Goal: Task Accomplishment & Management: Complete application form

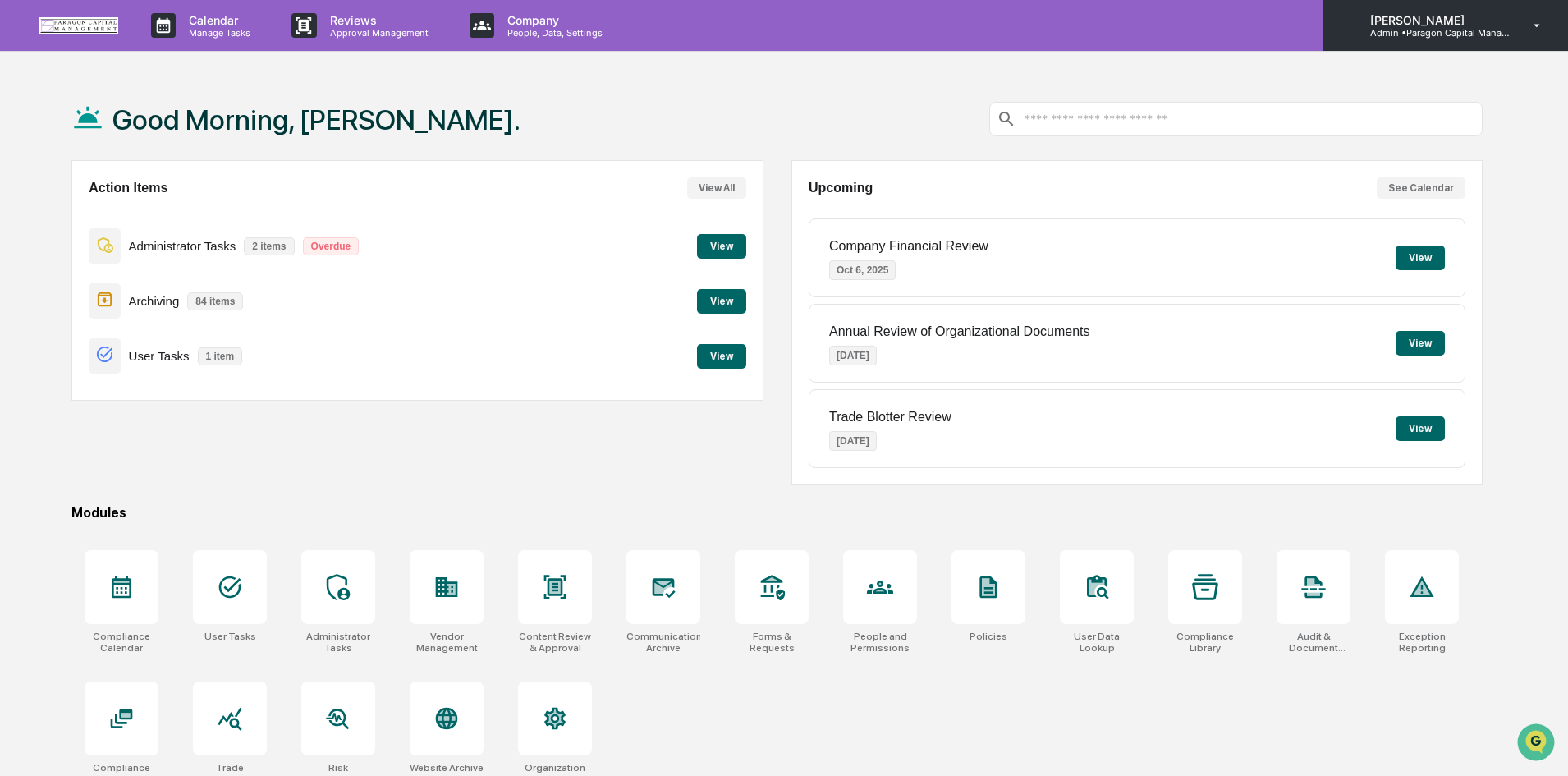
click at [1536, 24] on icon at bounding box center [1538, 25] width 29 height 15
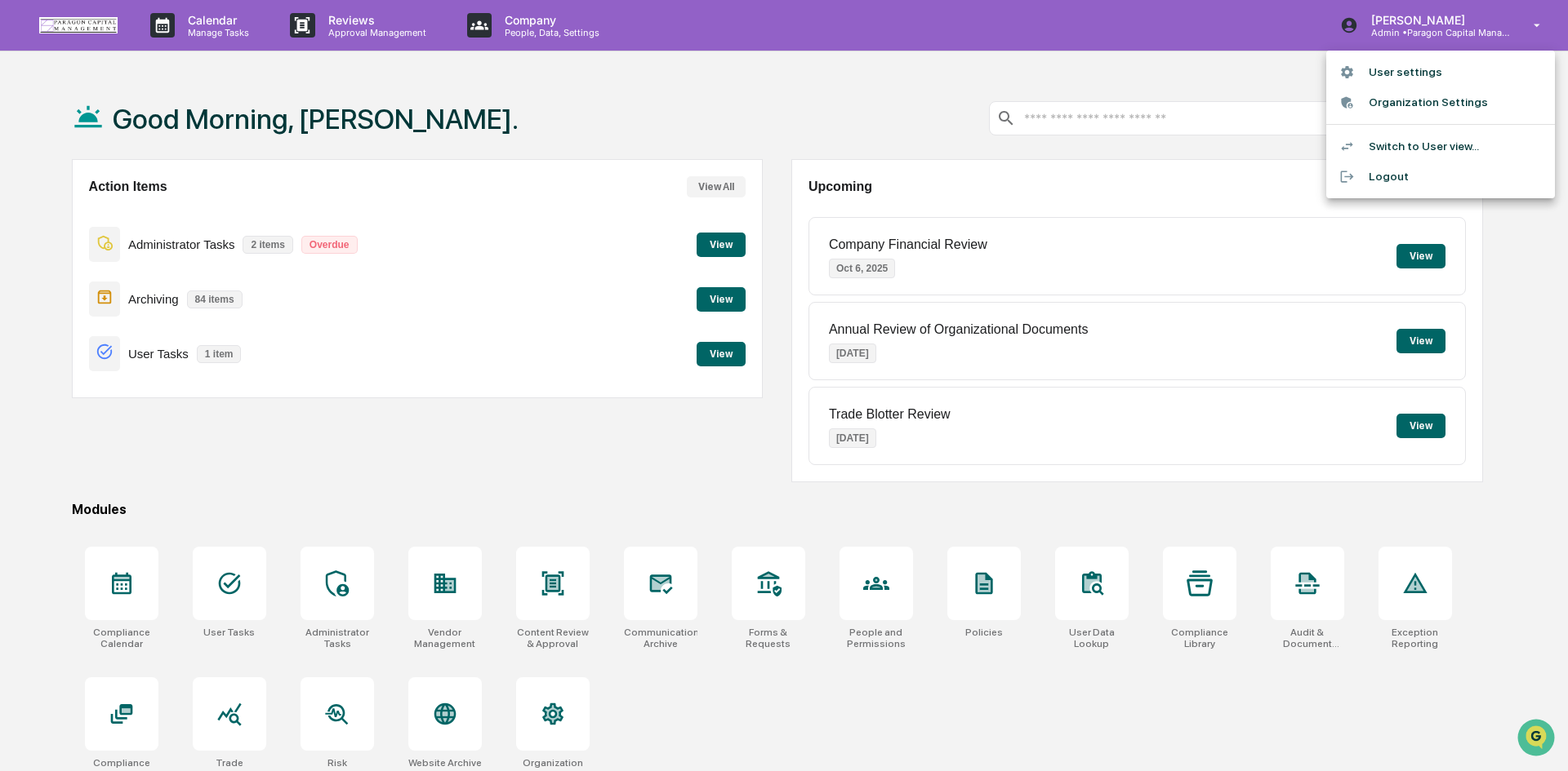
click at [1429, 146] on li "Switch to User view..." at bounding box center [1440, 146] width 229 height 30
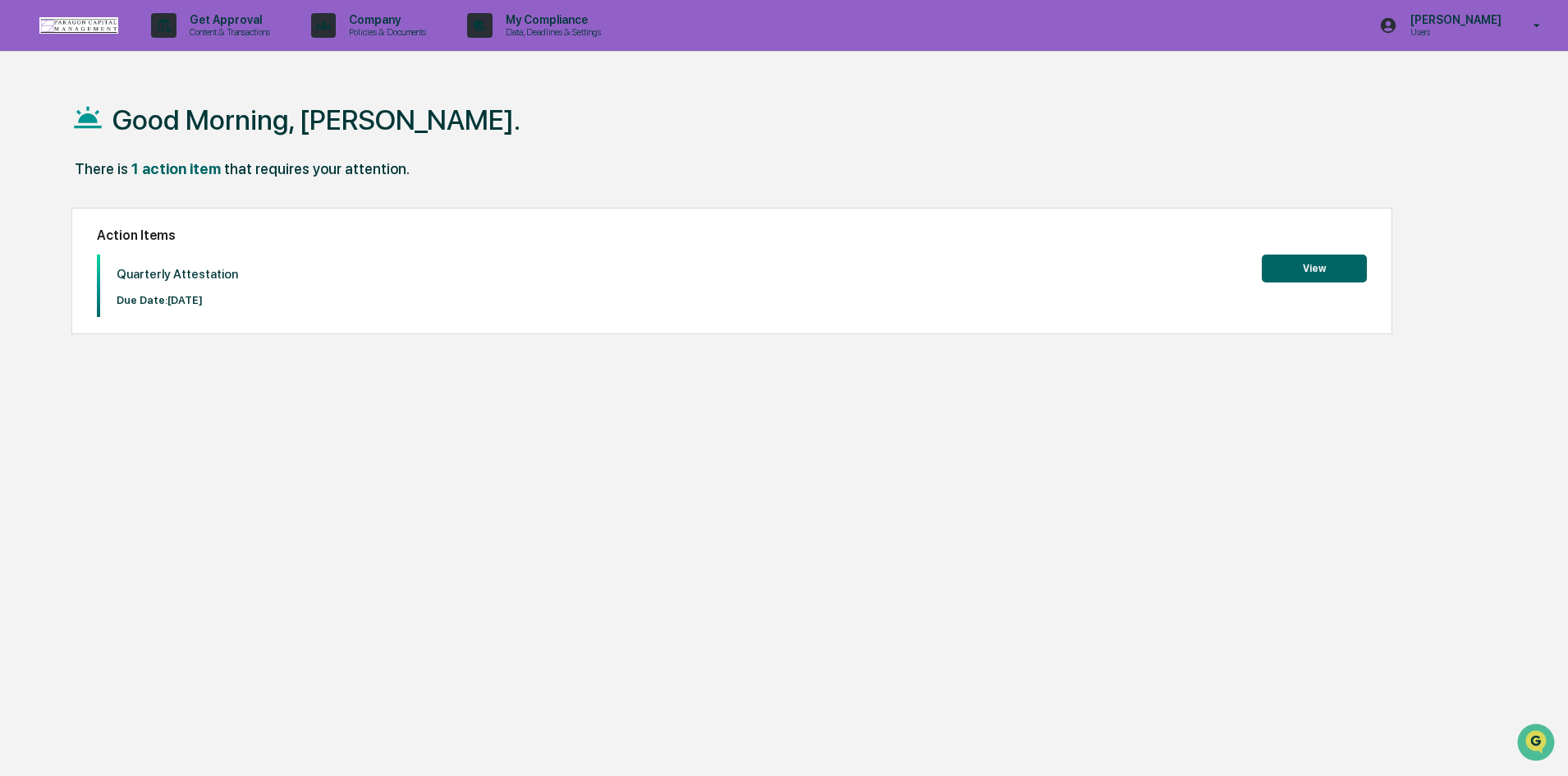
click at [1119, 294] on div "Quarterly Attestation Due Date: [DATE] View" at bounding box center [732, 286] width 1270 height 63
click at [1312, 269] on button "View" at bounding box center [1315, 268] width 105 height 28
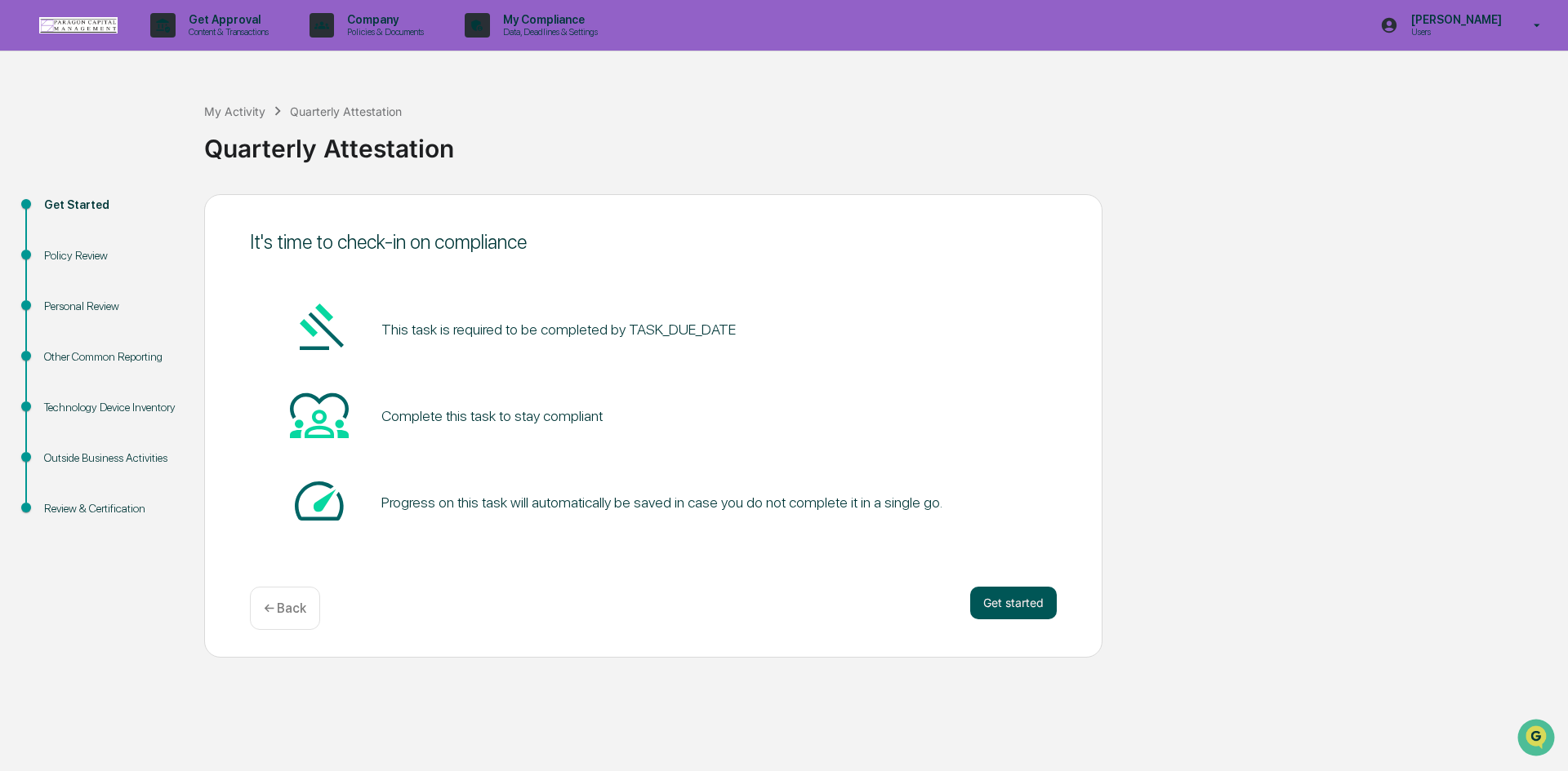
click at [987, 600] on button "Get started" at bounding box center [1013, 603] width 87 height 33
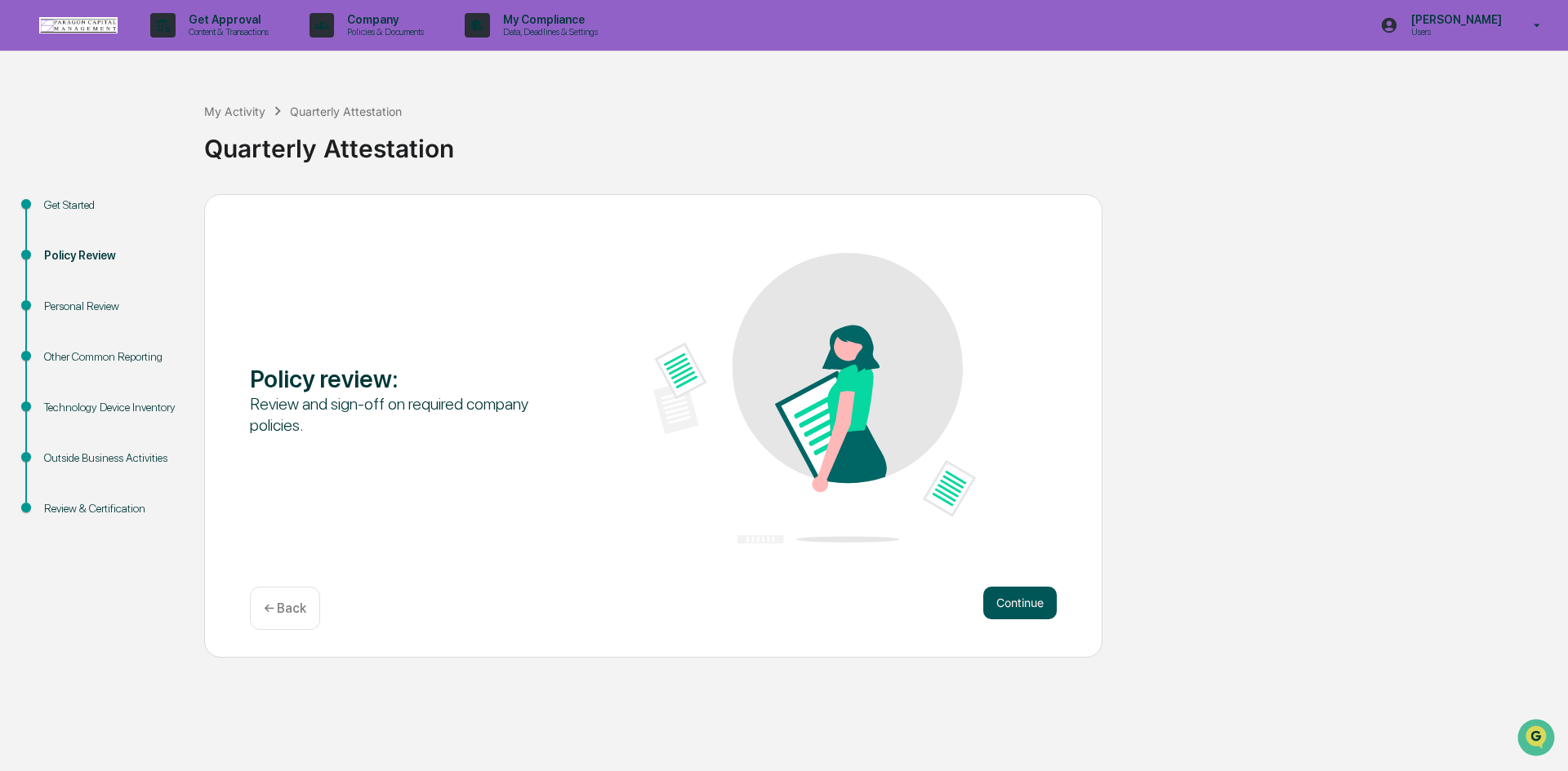
click at [1017, 606] on button "Continue" at bounding box center [1020, 603] width 74 height 33
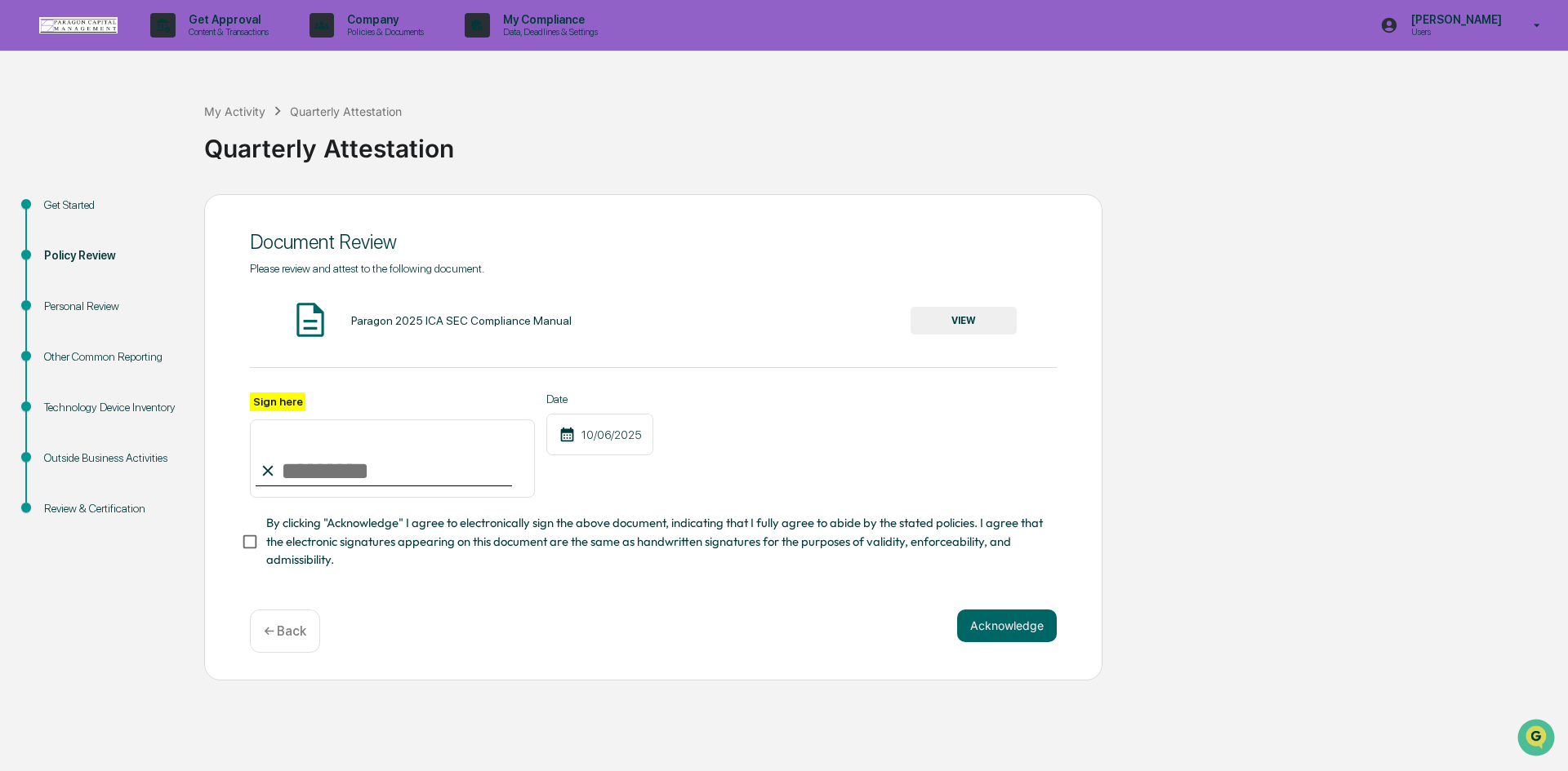
click at [993, 319] on button "VIEW" at bounding box center [964, 320] width 106 height 28
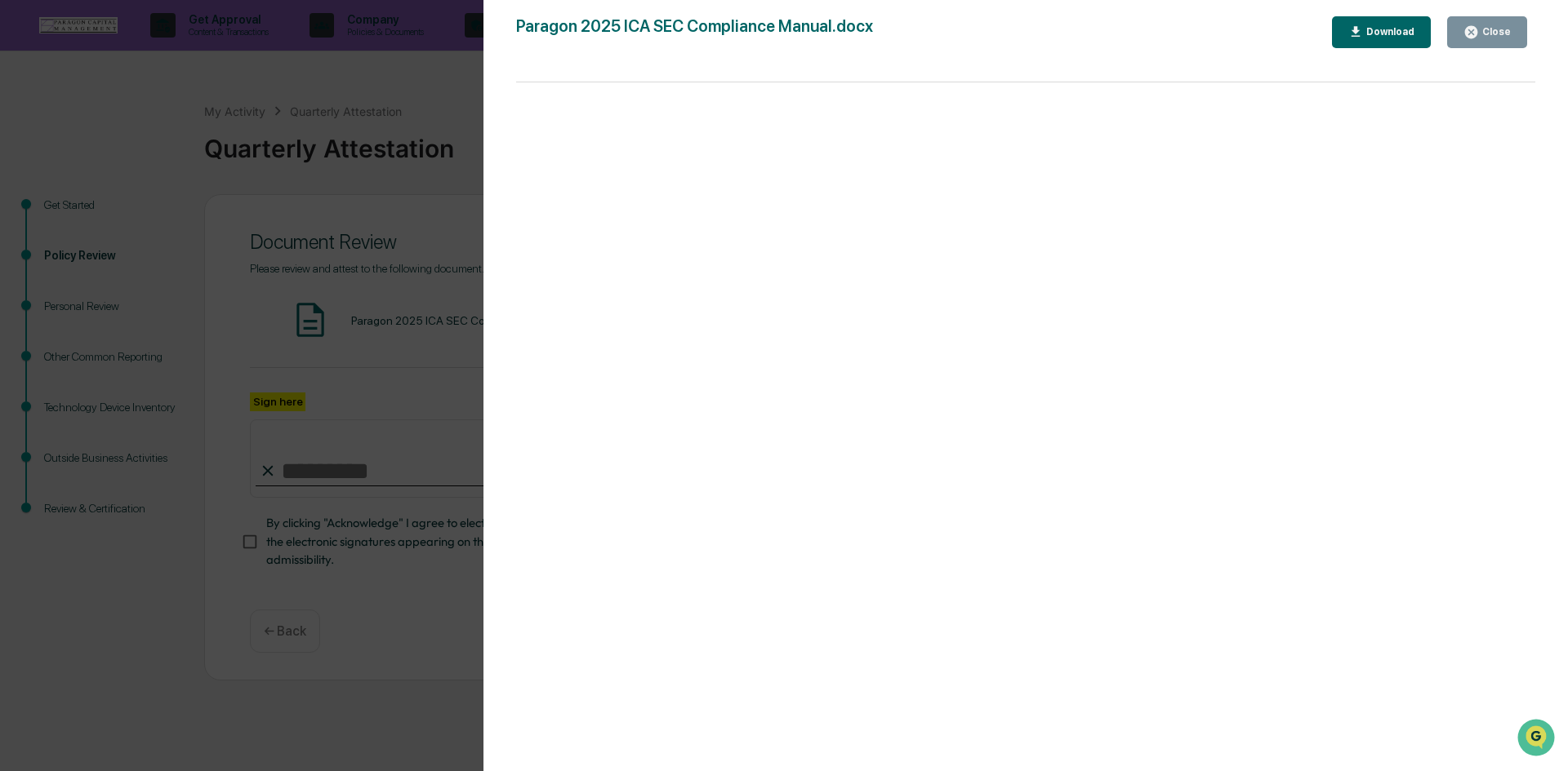
click at [1476, 33] on icon "button" at bounding box center [1471, 32] width 12 height 12
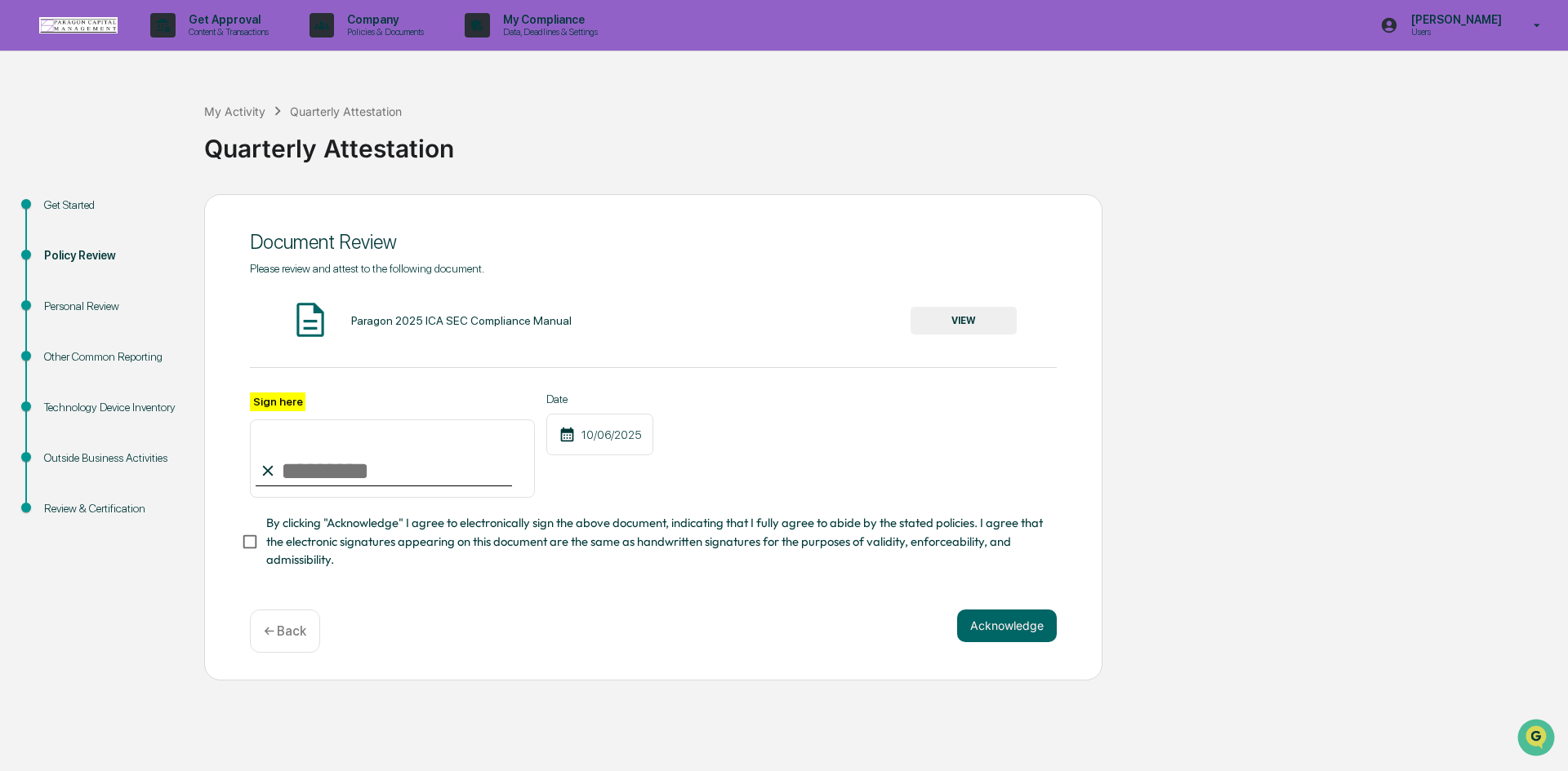
click at [354, 470] on input "Sign here" at bounding box center [392, 459] width 285 height 78
type input "**********"
click at [982, 625] on button "Acknowledge" at bounding box center [1006, 625] width 99 height 33
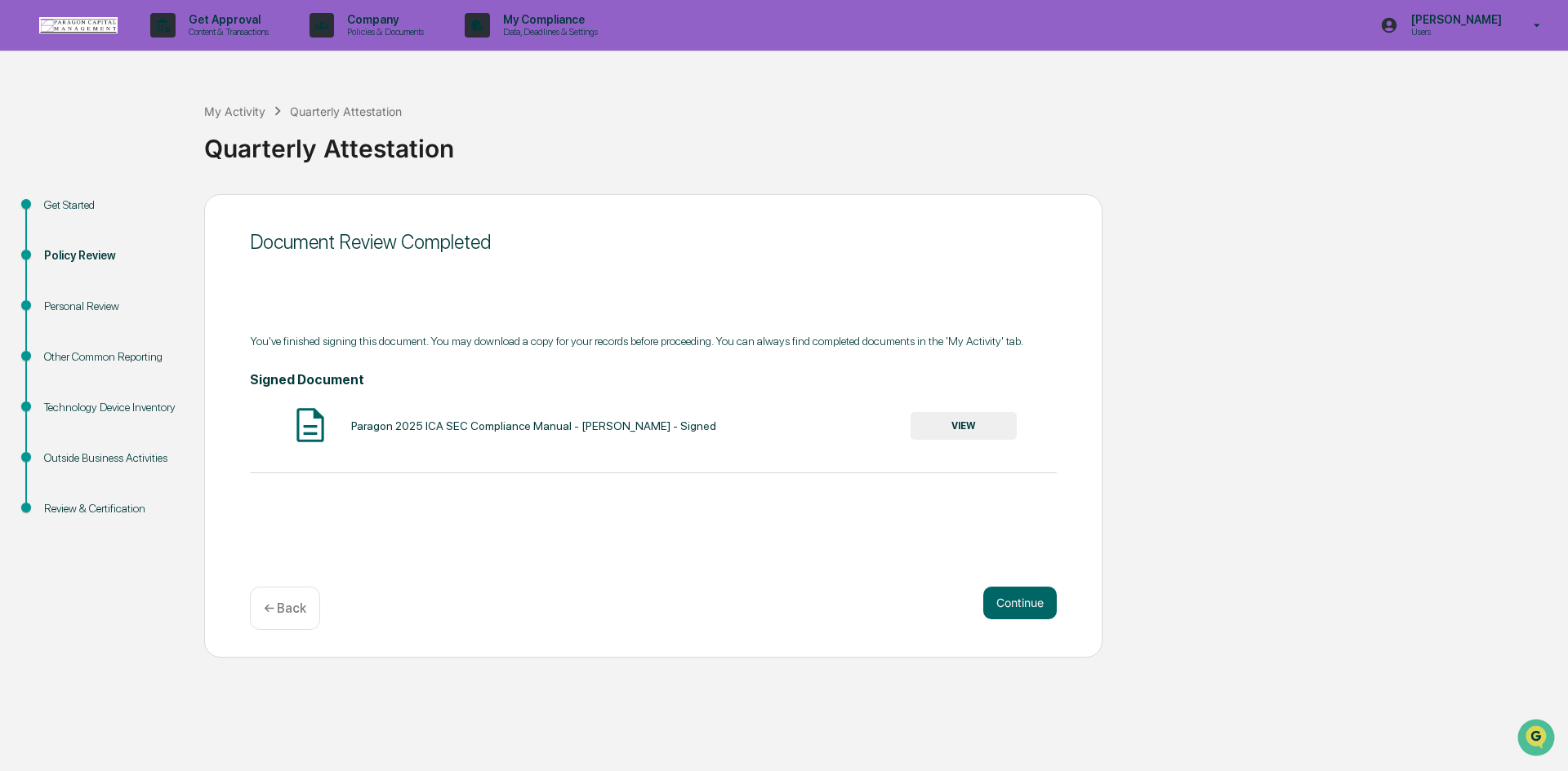
click at [957, 424] on button "VIEW" at bounding box center [964, 426] width 106 height 28
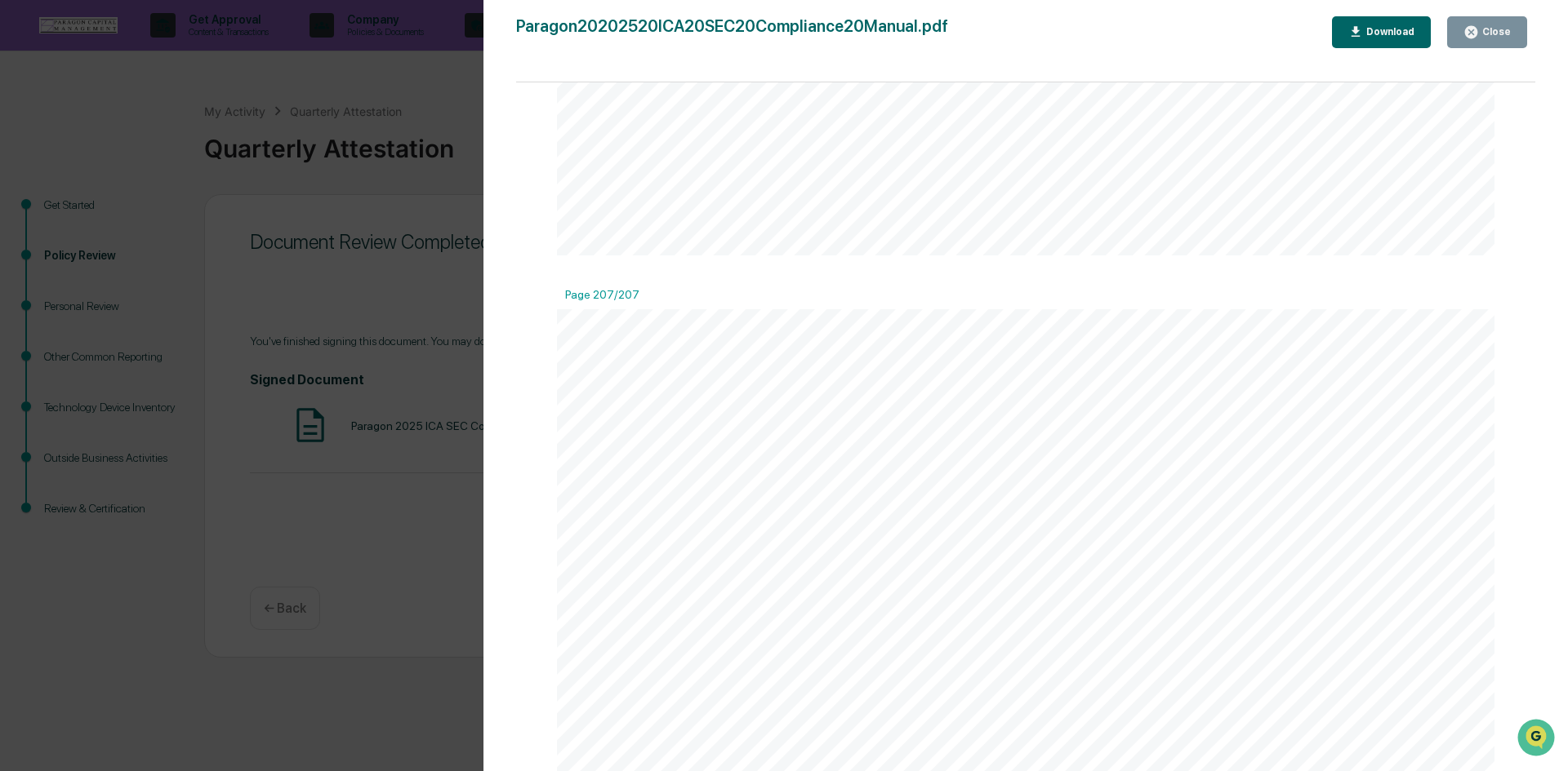
scroll to position [284014, 0]
click at [1510, 30] on button "Close" at bounding box center [1486, 32] width 80 height 32
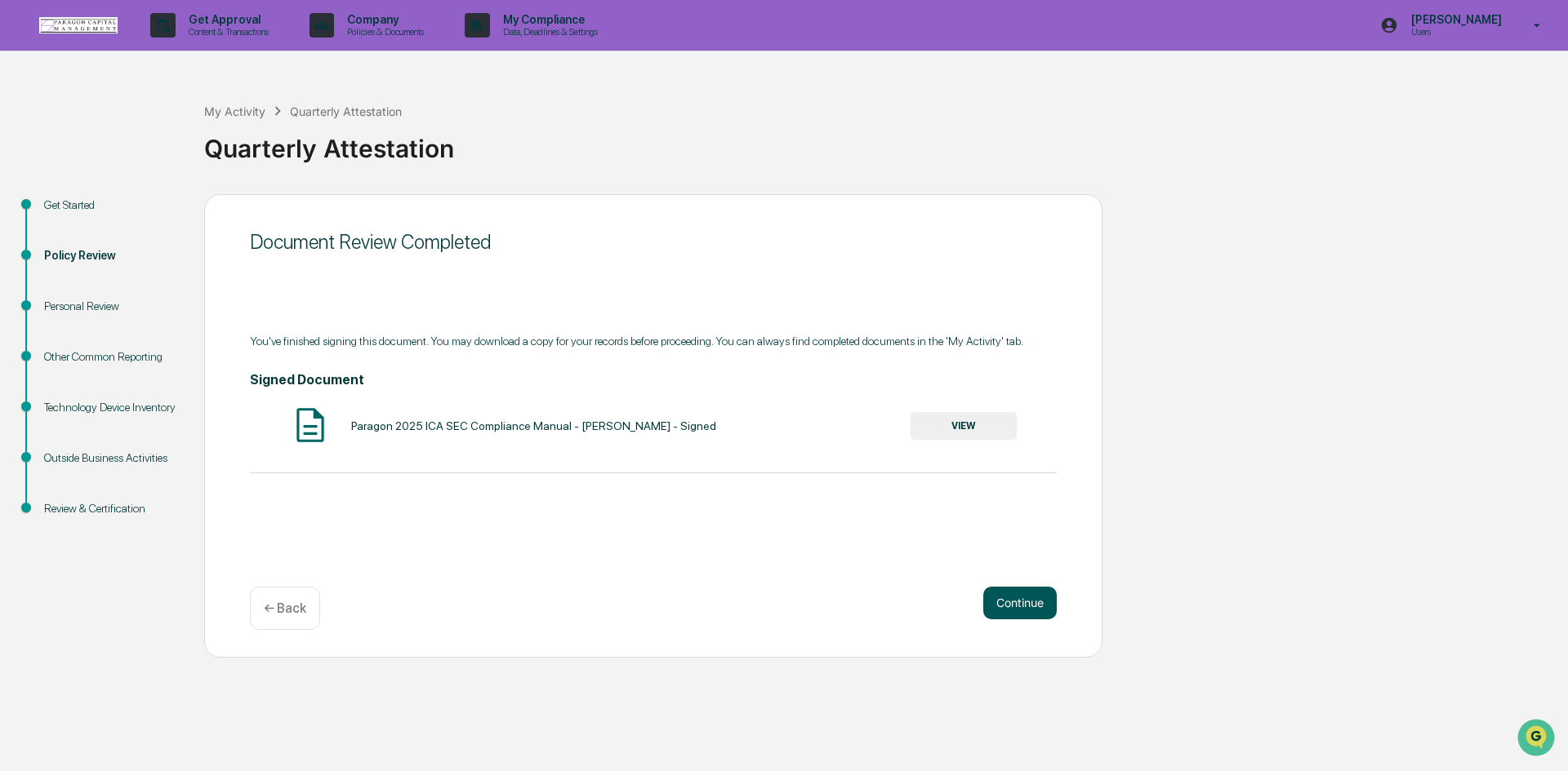
click at [1021, 602] on button "Continue" at bounding box center [1020, 603] width 74 height 33
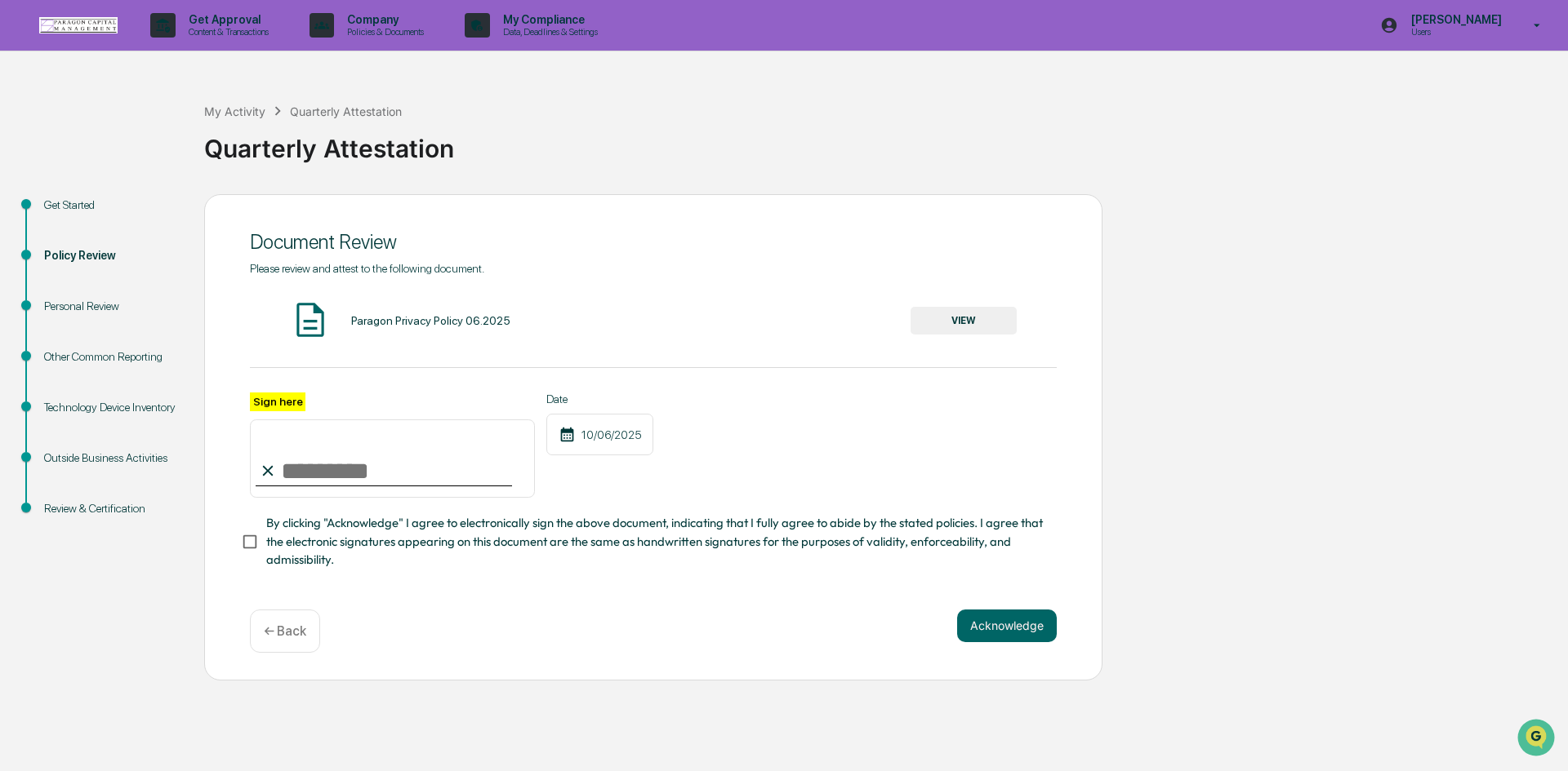
drag, startPoint x: 311, startPoint y: 476, endPoint x: 325, endPoint y: 484, distance: 16.1
click at [311, 476] on input "Sign here" at bounding box center [392, 459] width 285 height 78
type input "**********"
click at [986, 636] on button "Acknowledge" at bounding box center [1006, 625] width 99 height 33
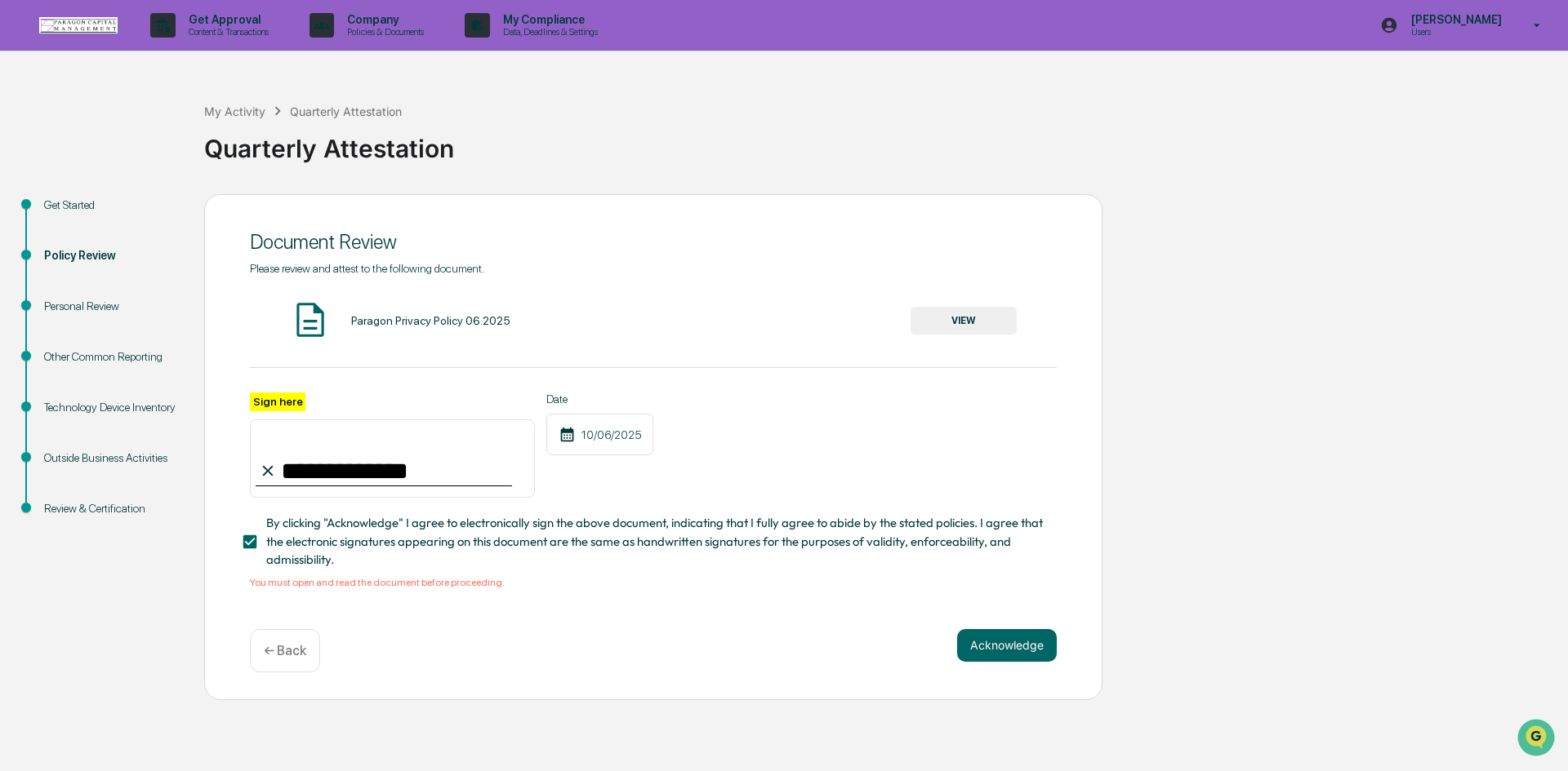
click at [956, 325] on button "VIEW" at bounding box center [964, 320] width 106 height 28
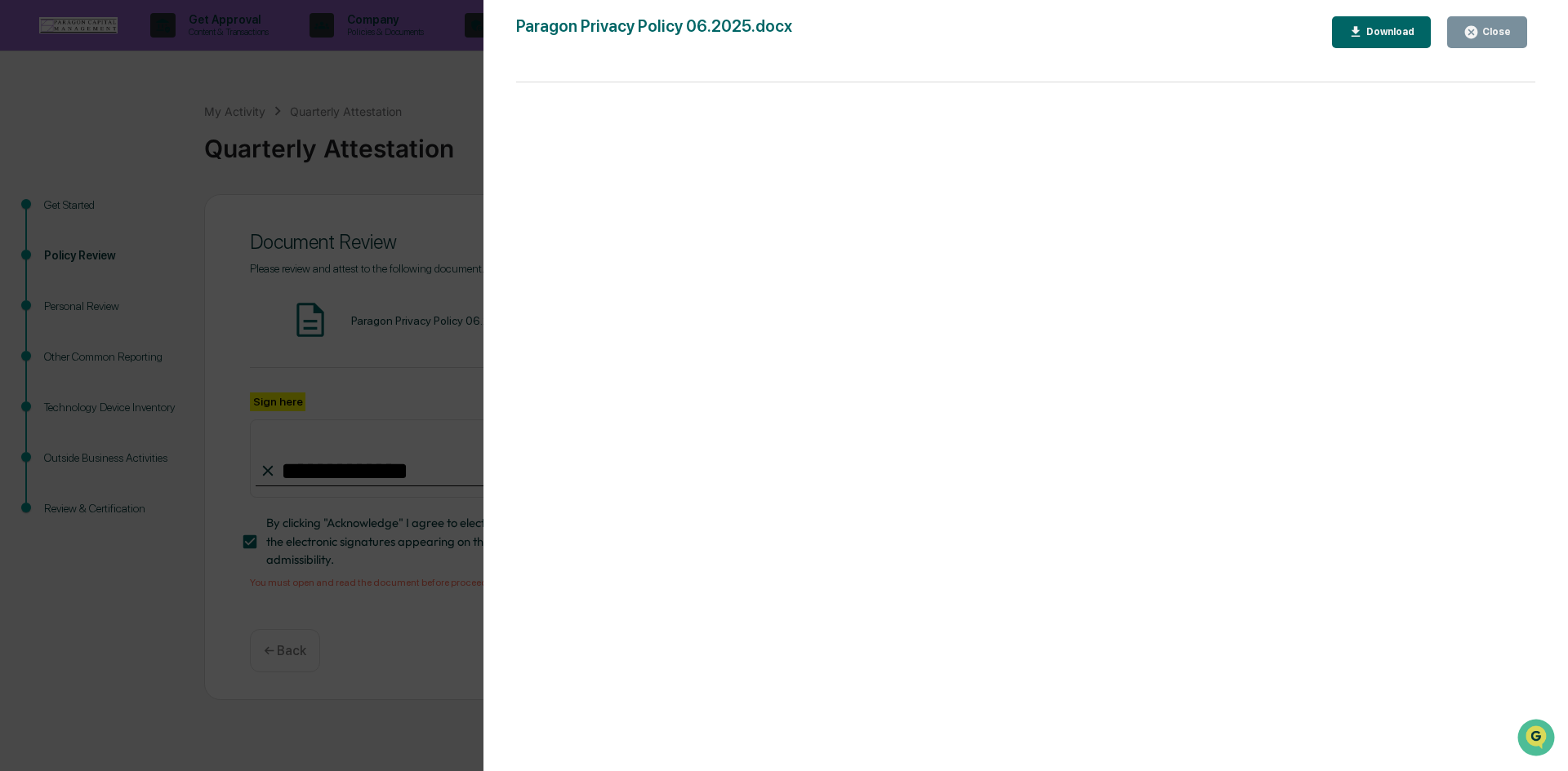
click at [1506, 35] on div "Close" at bounding box center [1494, 31] width 32 height 12
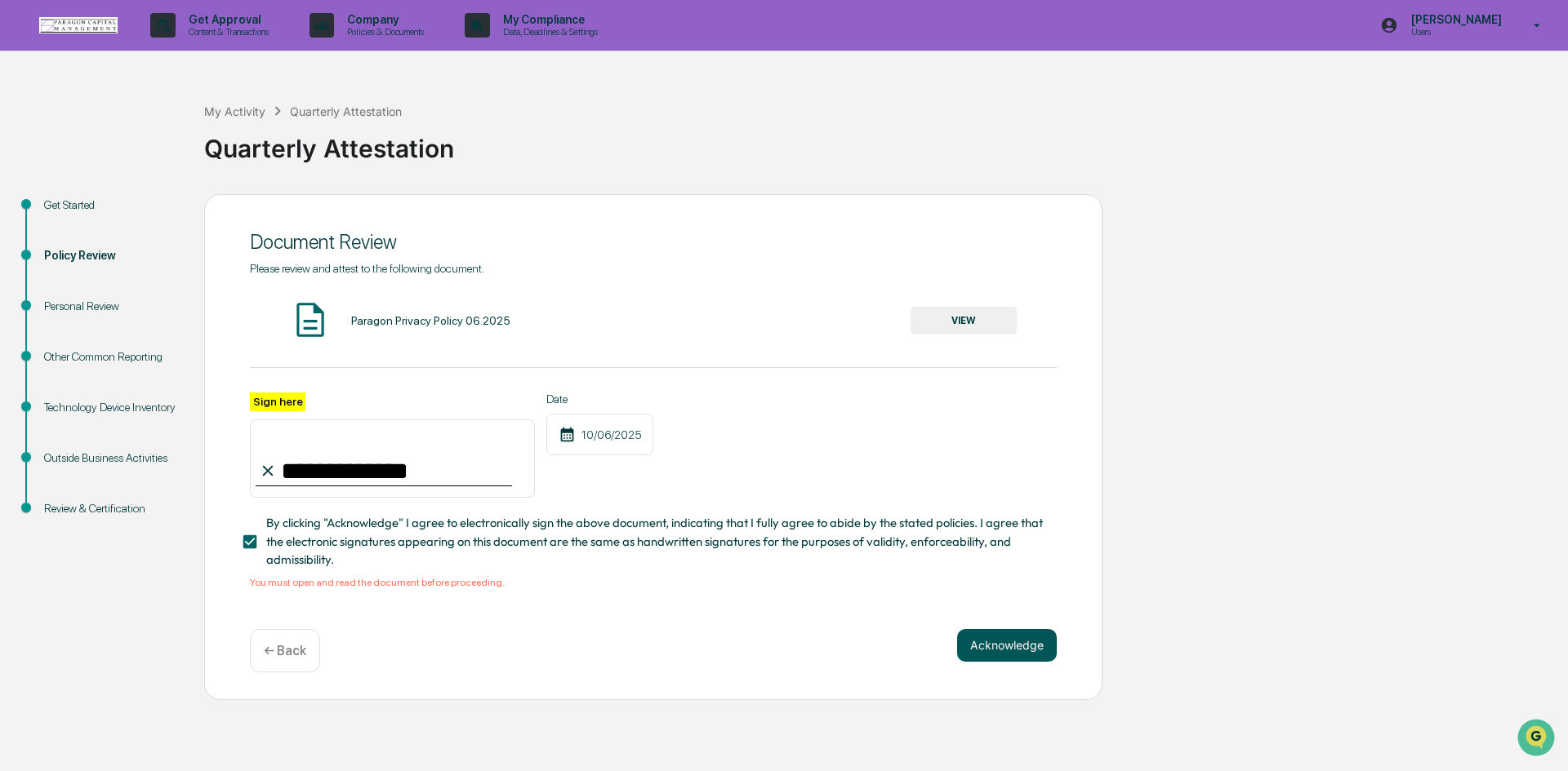
click at [997, 649] on button "Acknowledge" at bounding box center [1006, 645] width 99 height 33
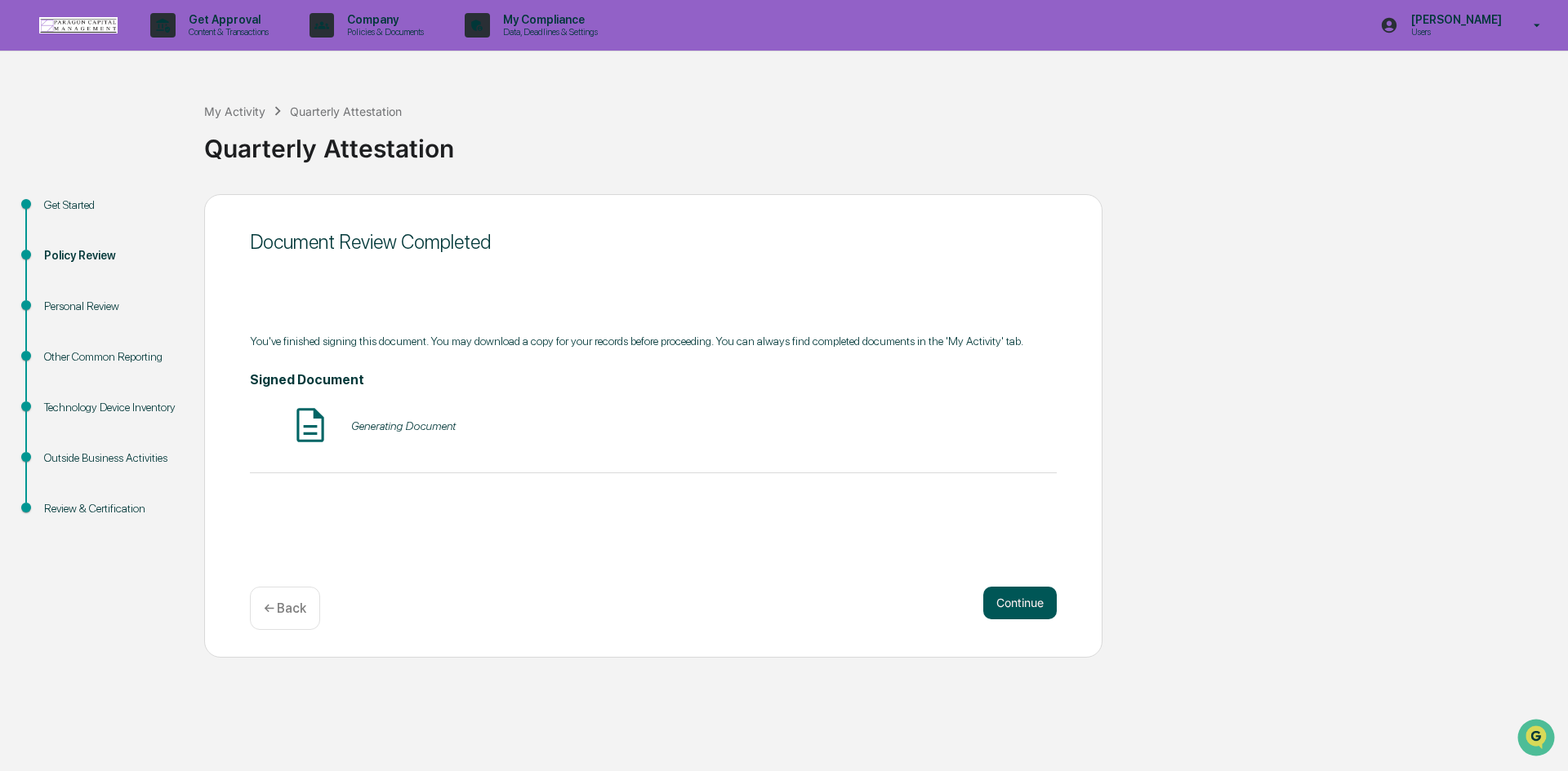
click at [1007, 608] on button "Continue" at bounding box center [1020, 603] width 74 height 33
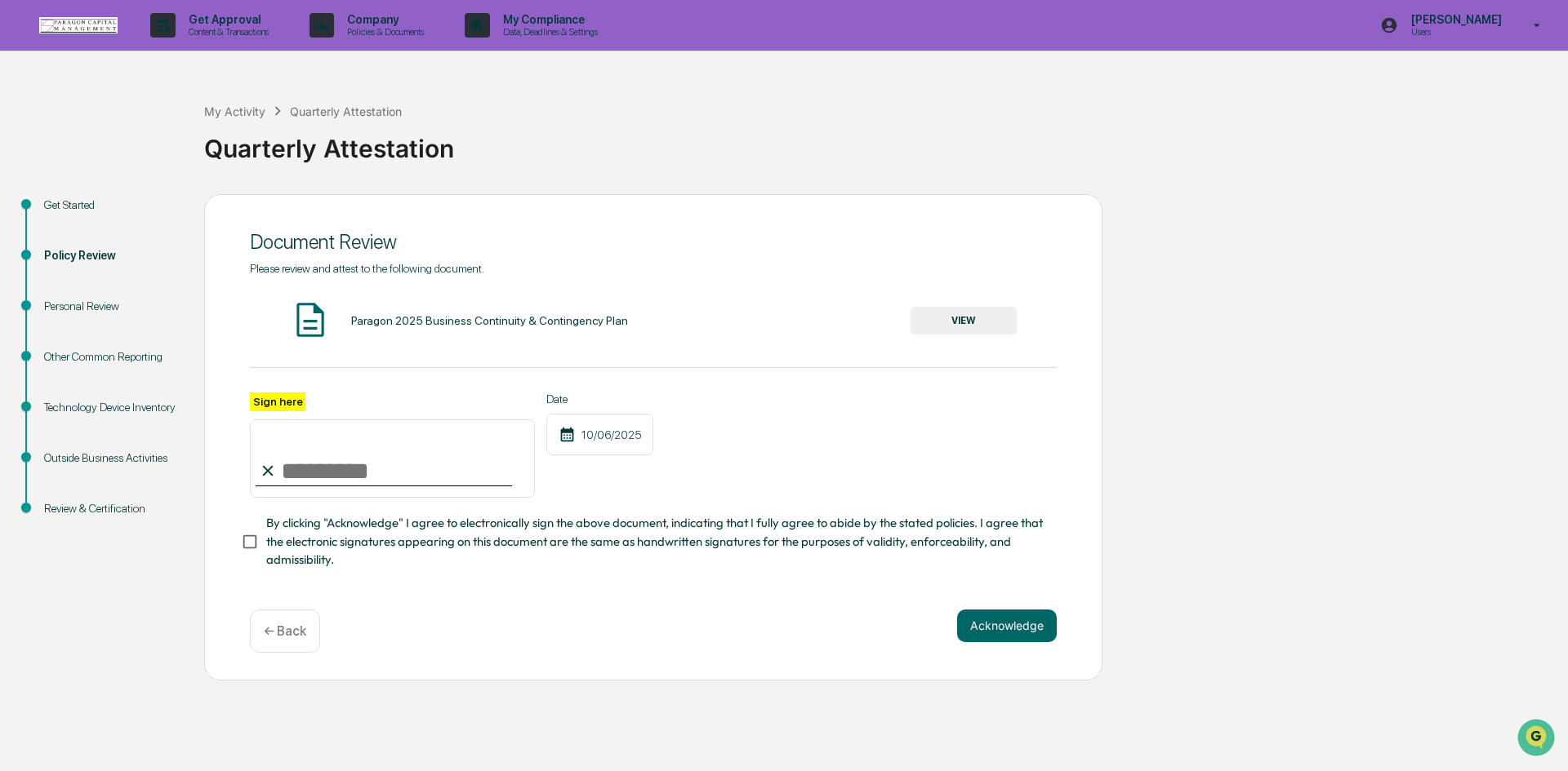
click at [983, 322] on button "VIEW" at bounding box center [964, 320] width 106 height 28
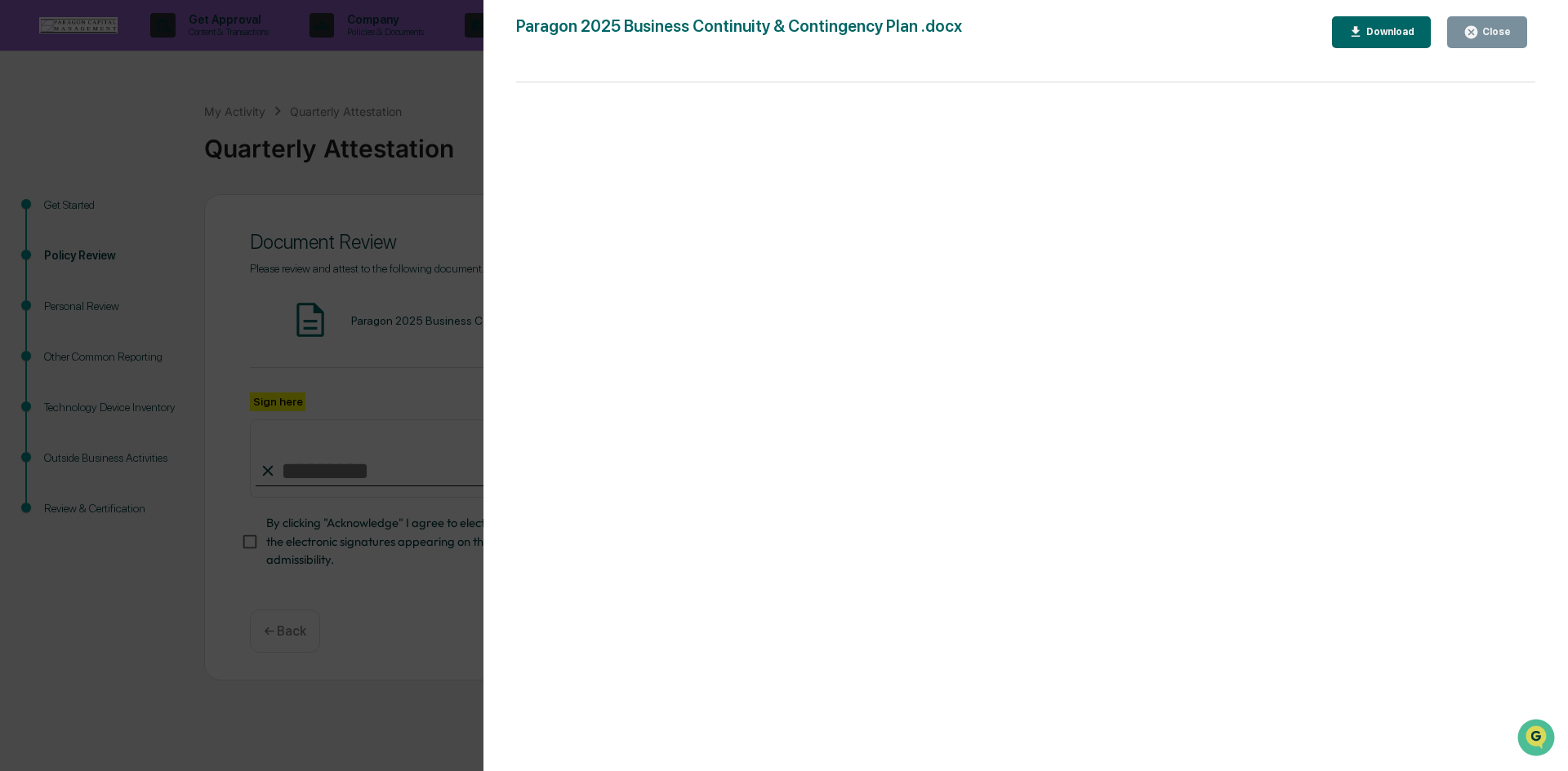
click at [1477, 37] on icon "button" at bounding box center [1471, 32] width 12 height 12
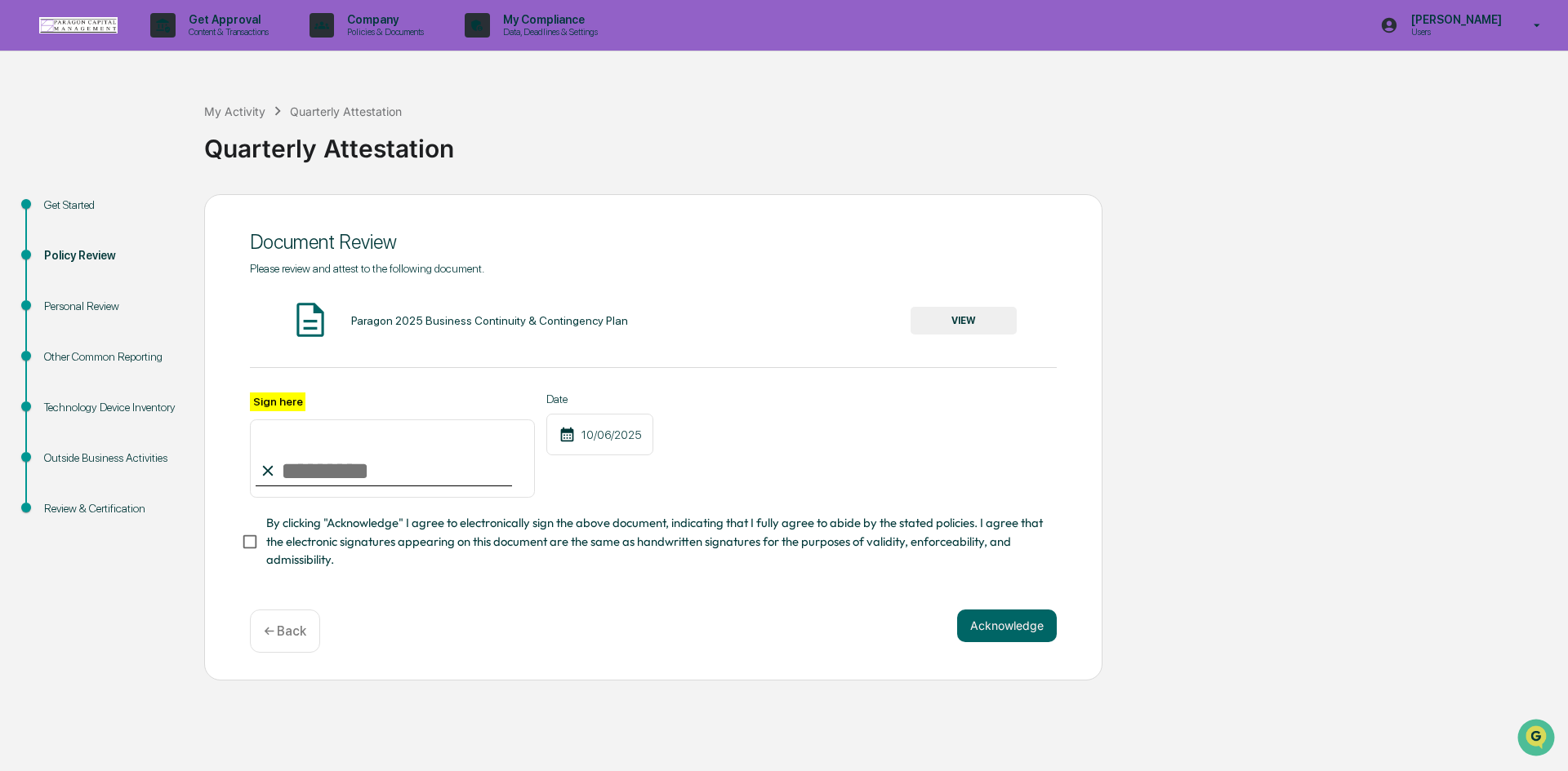
click at [322, 464] on input "Sign here" at bounding box center [392, 459] width 285 height 78
type input "**********"
click at [1009, 628] on button "Acknowledge" at bounding box center [1006, 625] width 99 height 33
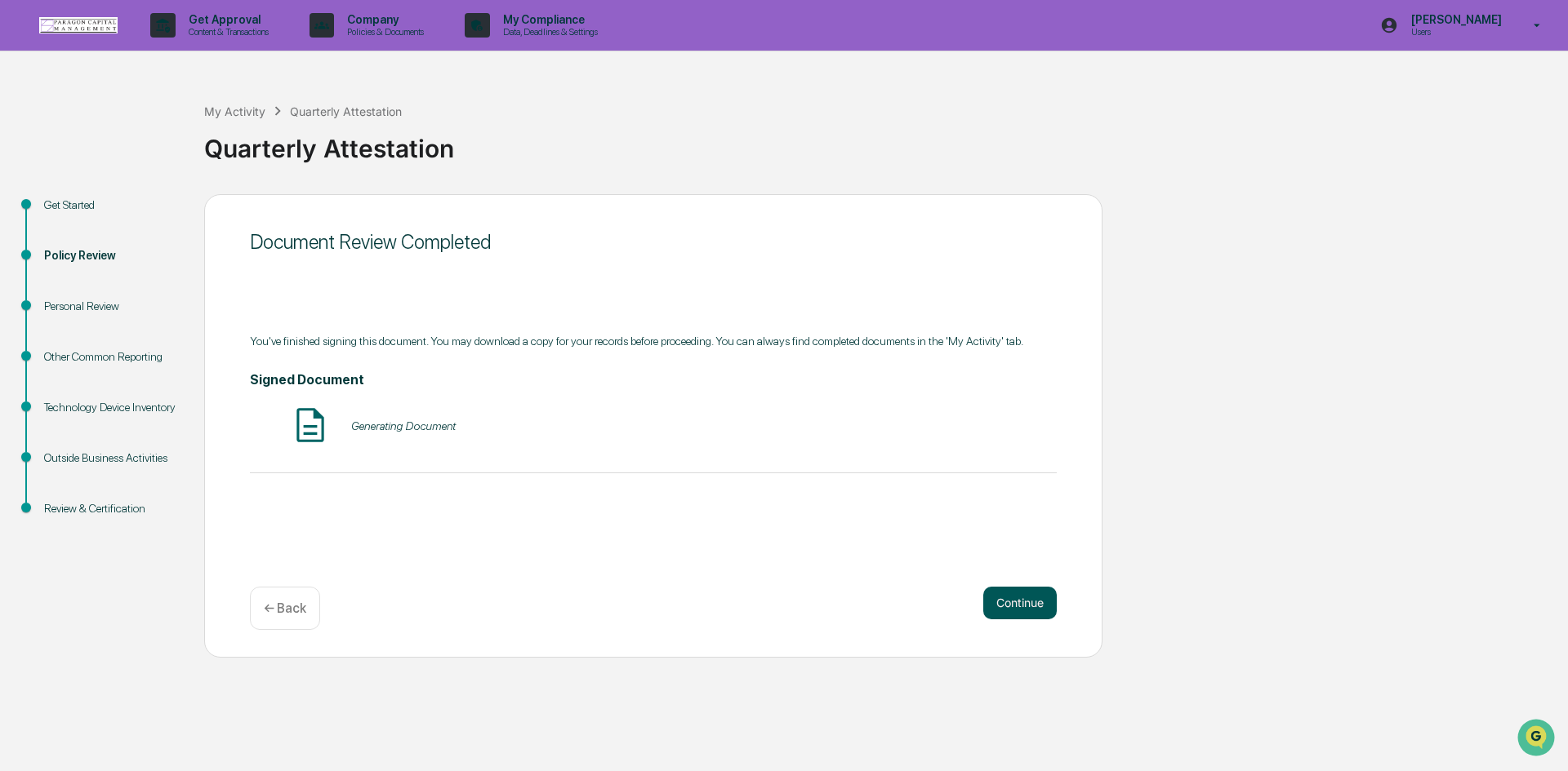
click at [1004, 602] on button "Continue" at bounding box center [1020, 603] width 74 height 33
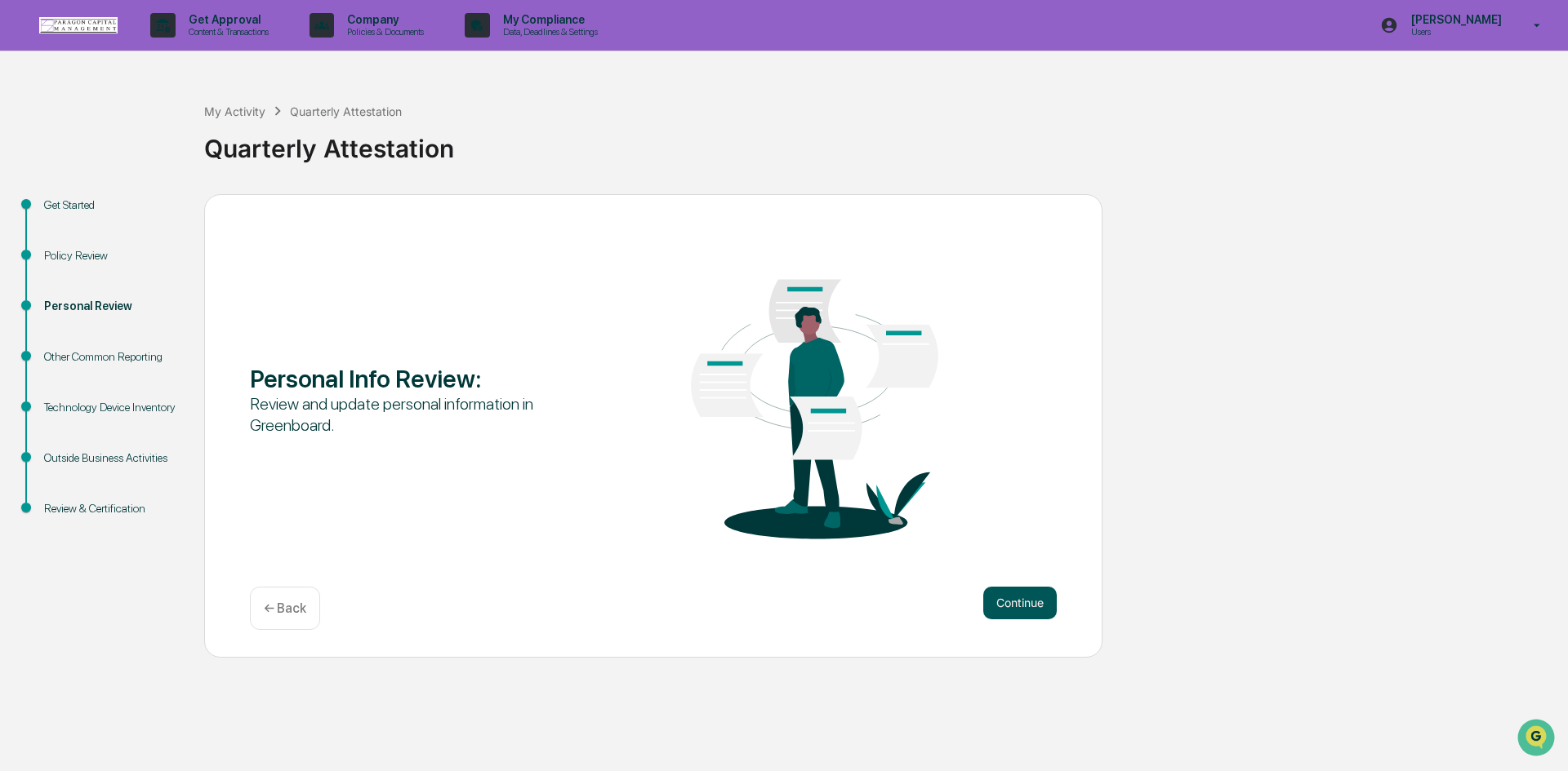
click at [1020, 607] on button "Continue" at bounding box center [1020, 603] width 74 height 33
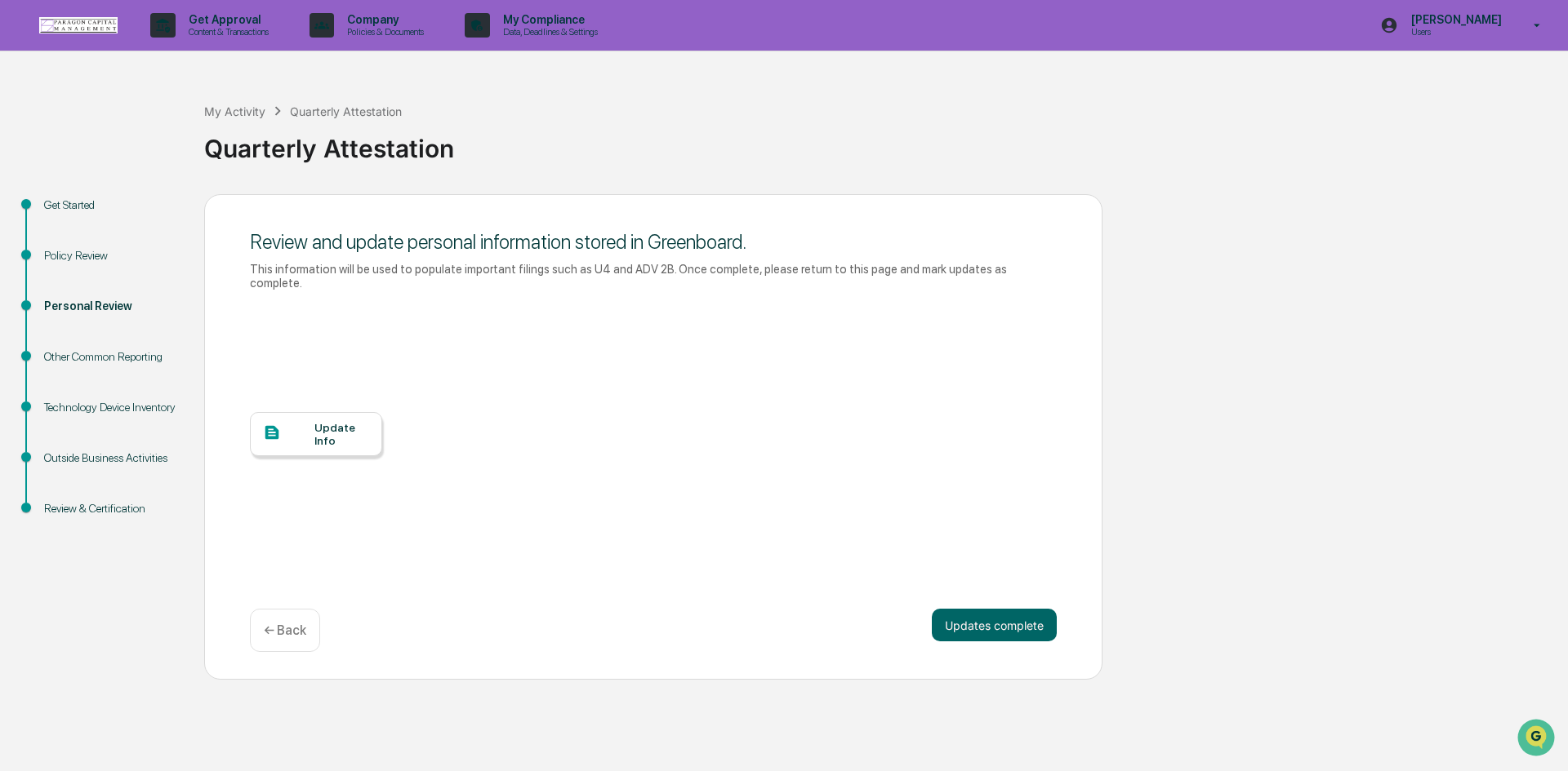
click at [336, 424] on div "Update Info" at bounding box center [342, 434] width 55 height 26
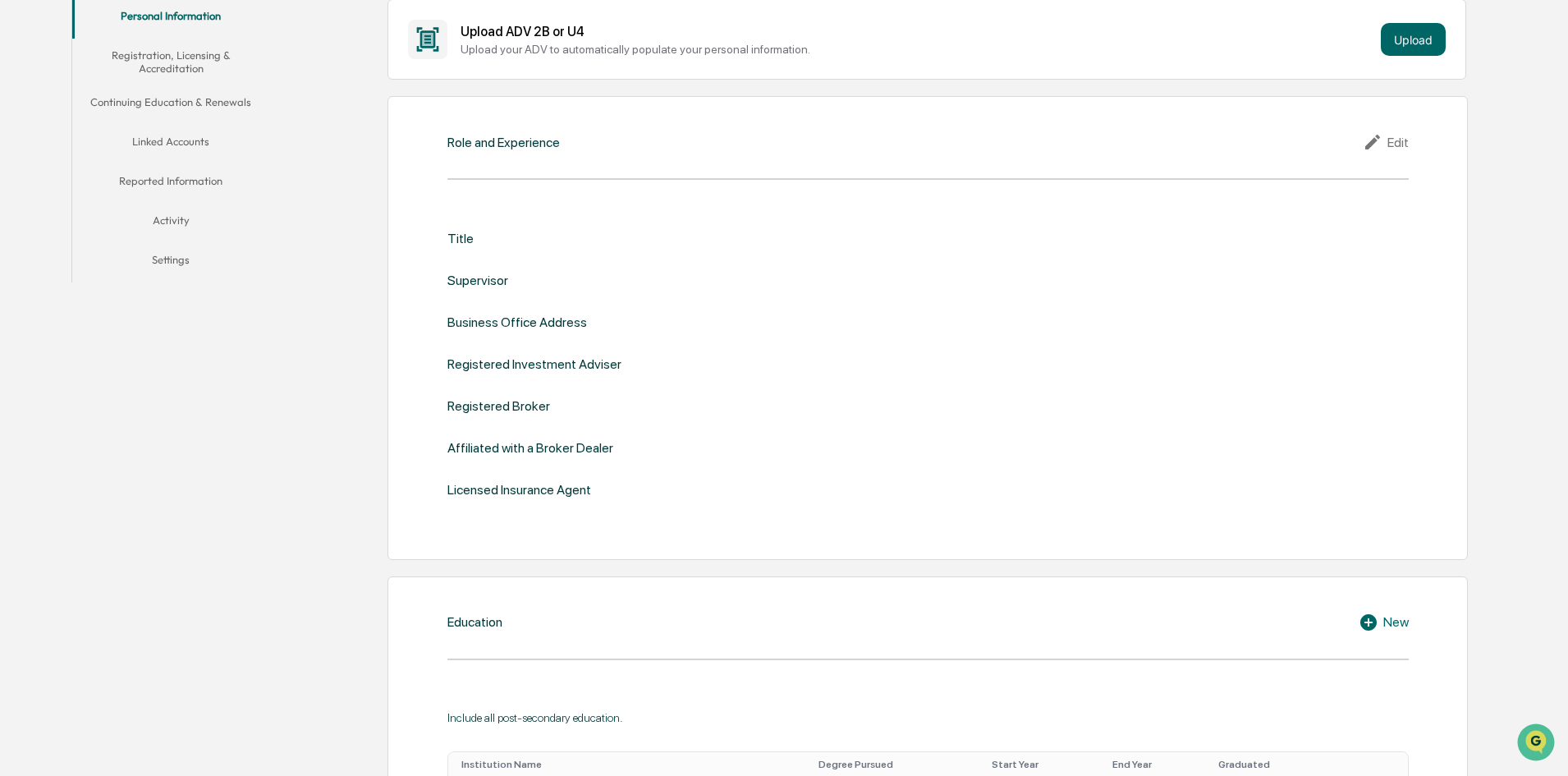
scroll to position [411, 0]
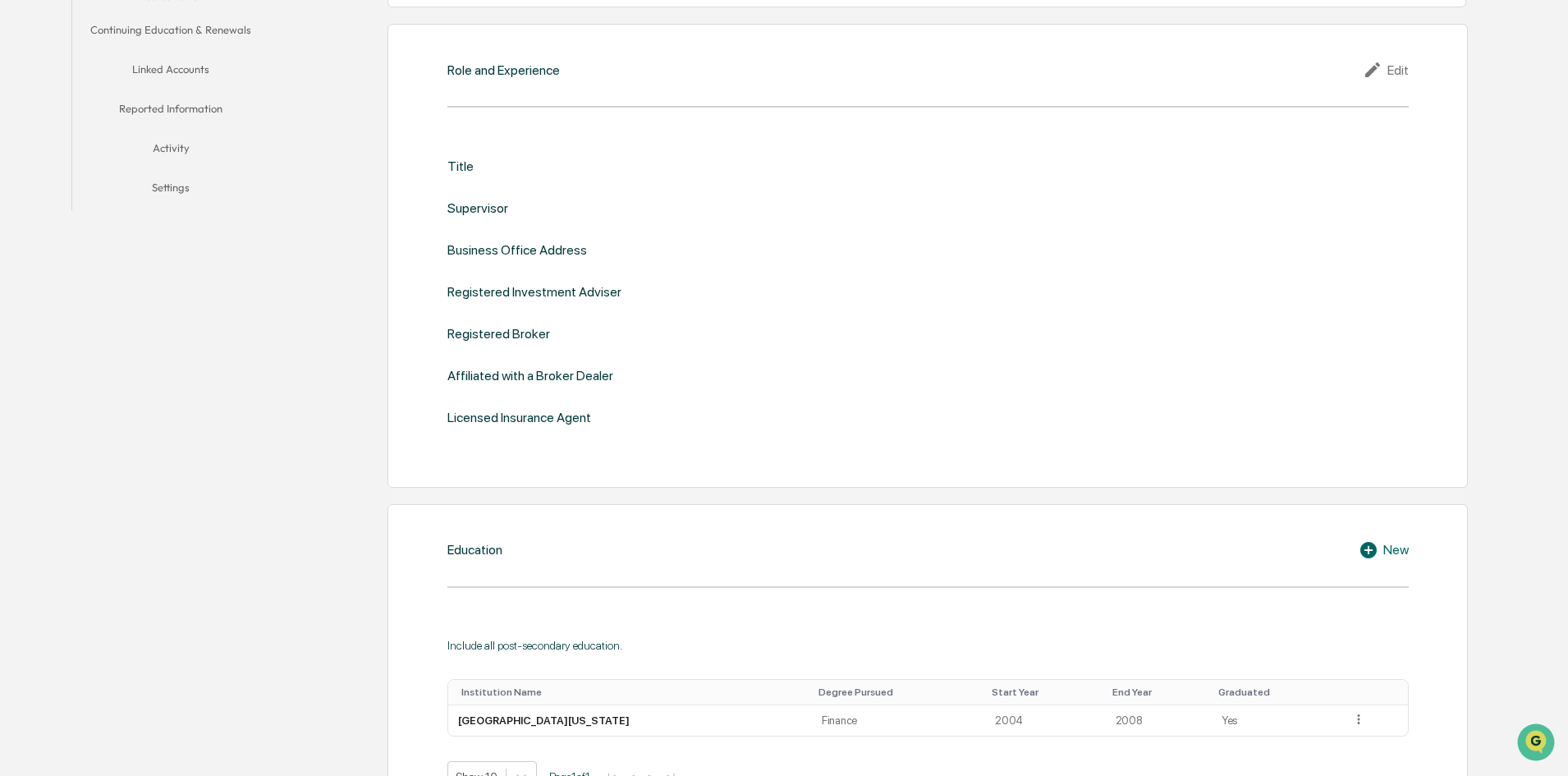
click at [1397, 75] on div "Edit" at bounding box center [1386, 70] width 46 height 20
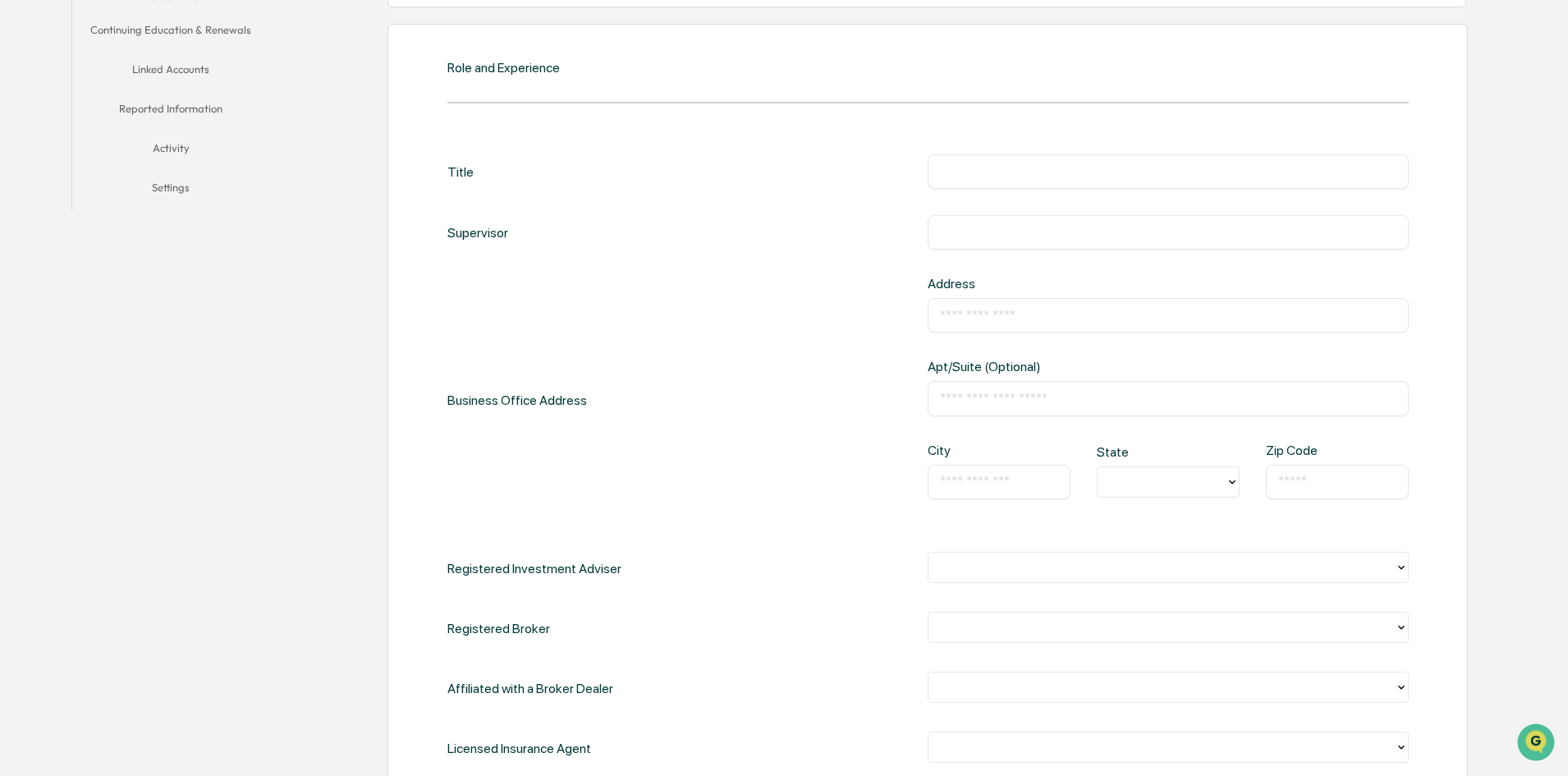
click at [982, 176] on input "text" at bounding box center [1168, 171] width 457 height 16
type input "**********"
click at [953, 240] on input "text" at bounding box center [1168, 232] width 457 height 16
type input "**********"
click at [960, 318] on input "text" at bounding box center [1168, 315] width 457 height 16
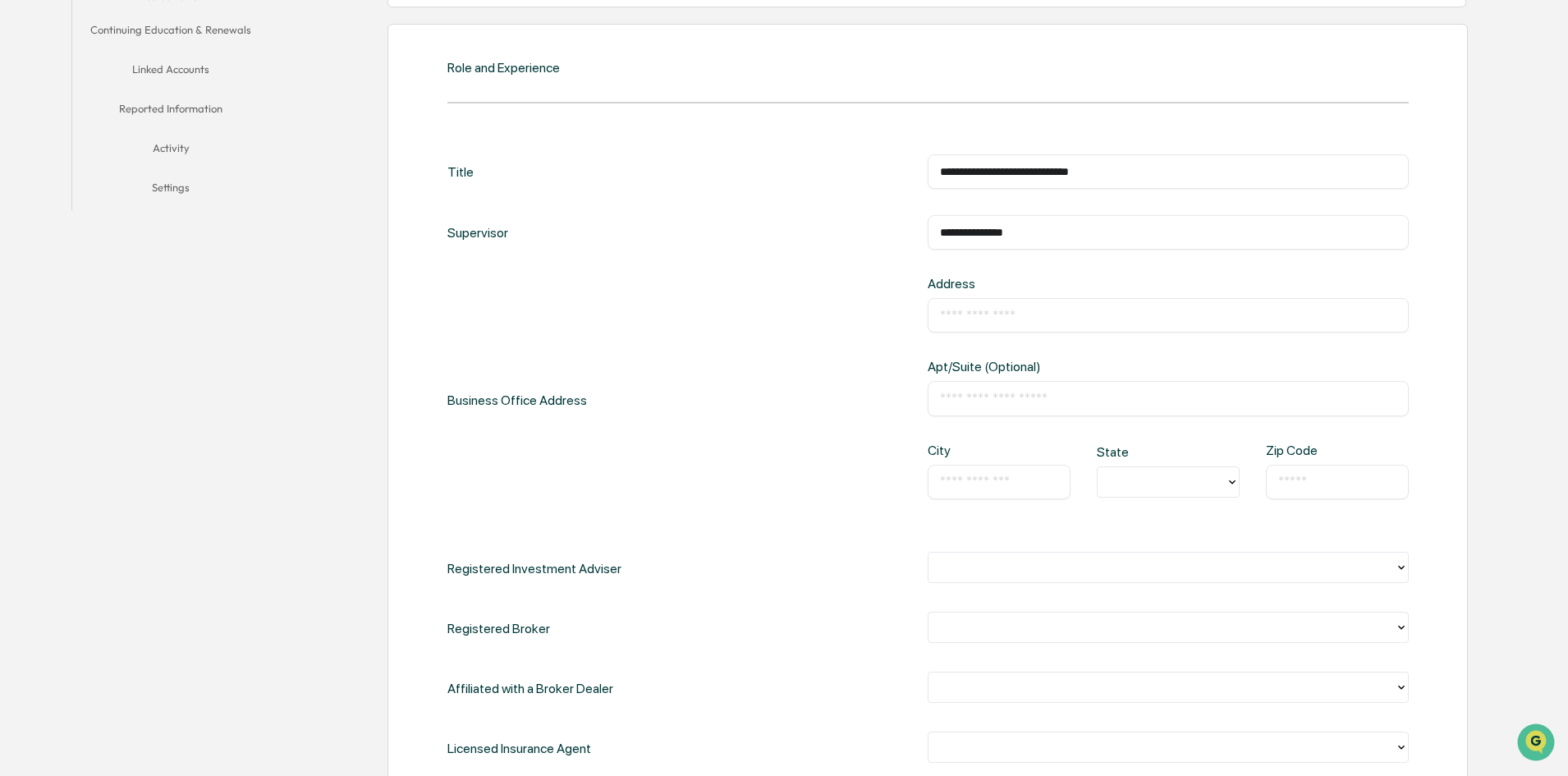
type input "**********"
type input "******"
type input "********"
type input "*****"
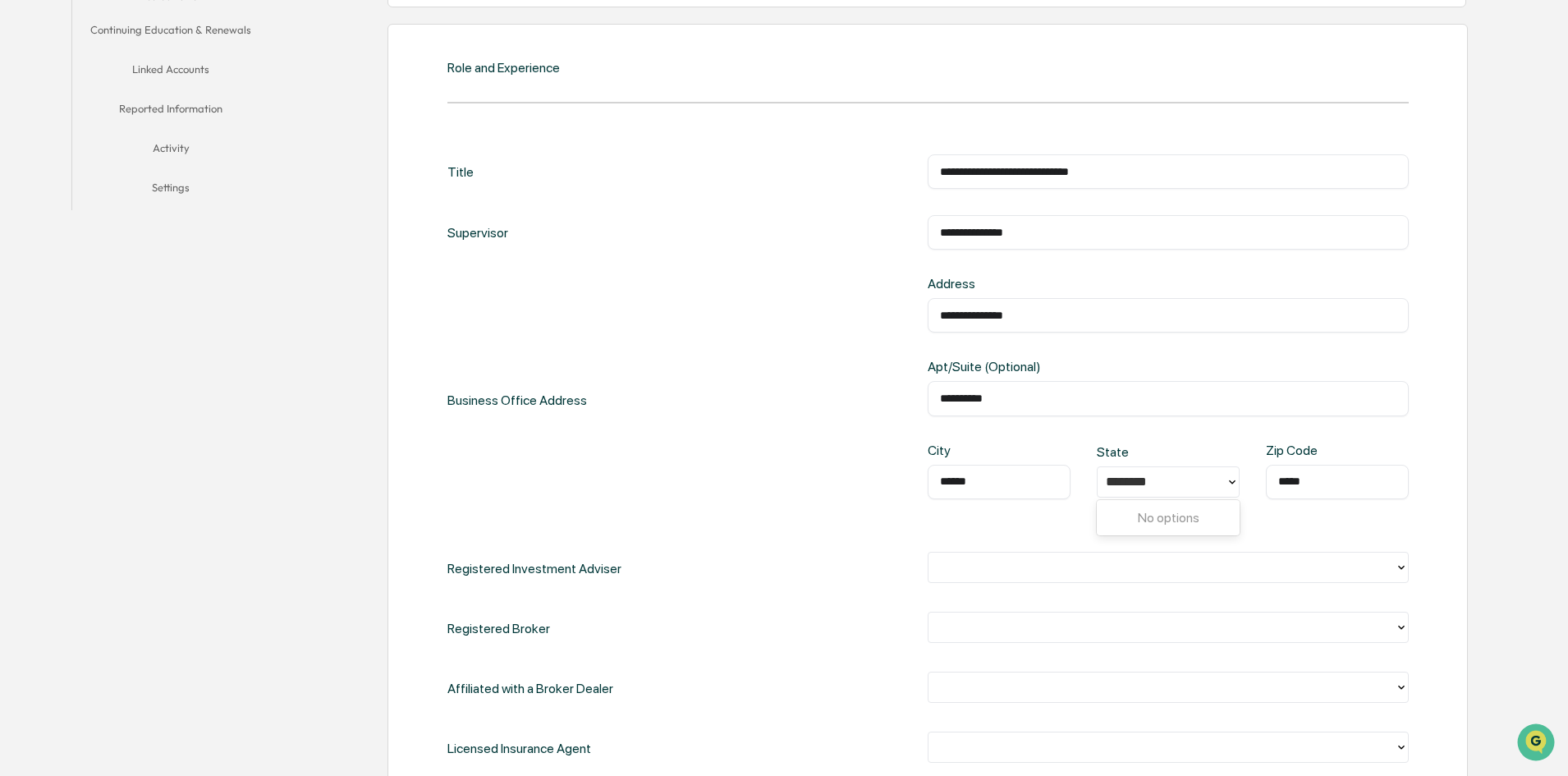
click at [1174, 484] on div "********" at bounding box center [1161, 481] width 112 height 19
click at [1230, 486] on icon at bounding box center [1232, 482] width 13 height 13
click at [1166, 484] on div at bounding box center [1161, 481] width 112 height 19
click at [1155, 594] on div "CO" at bounding box center [1168, 586] width 143 height 33
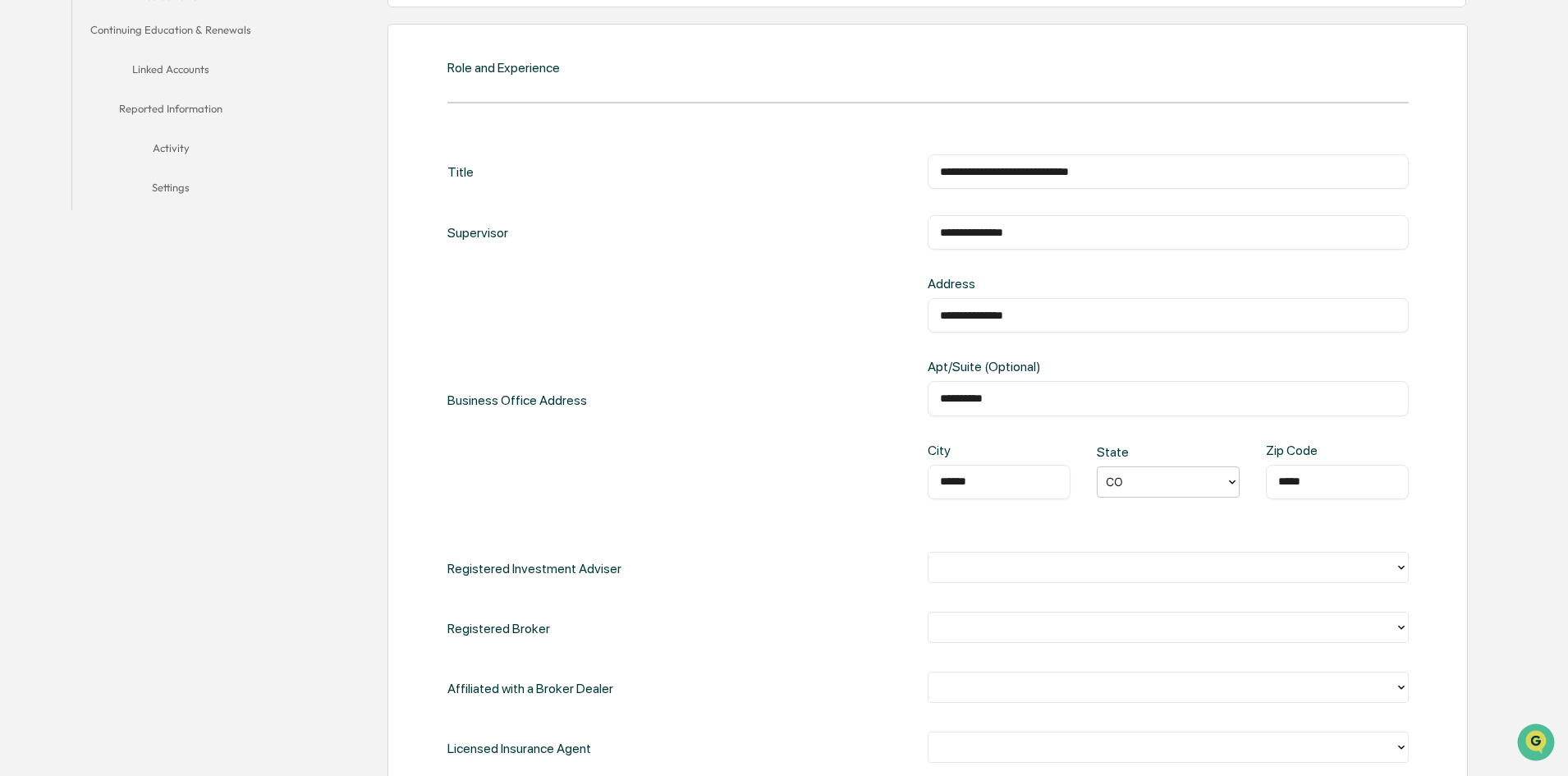
click at [1042, 563] on div at bounding box center [1162, 567] width 450 height 19
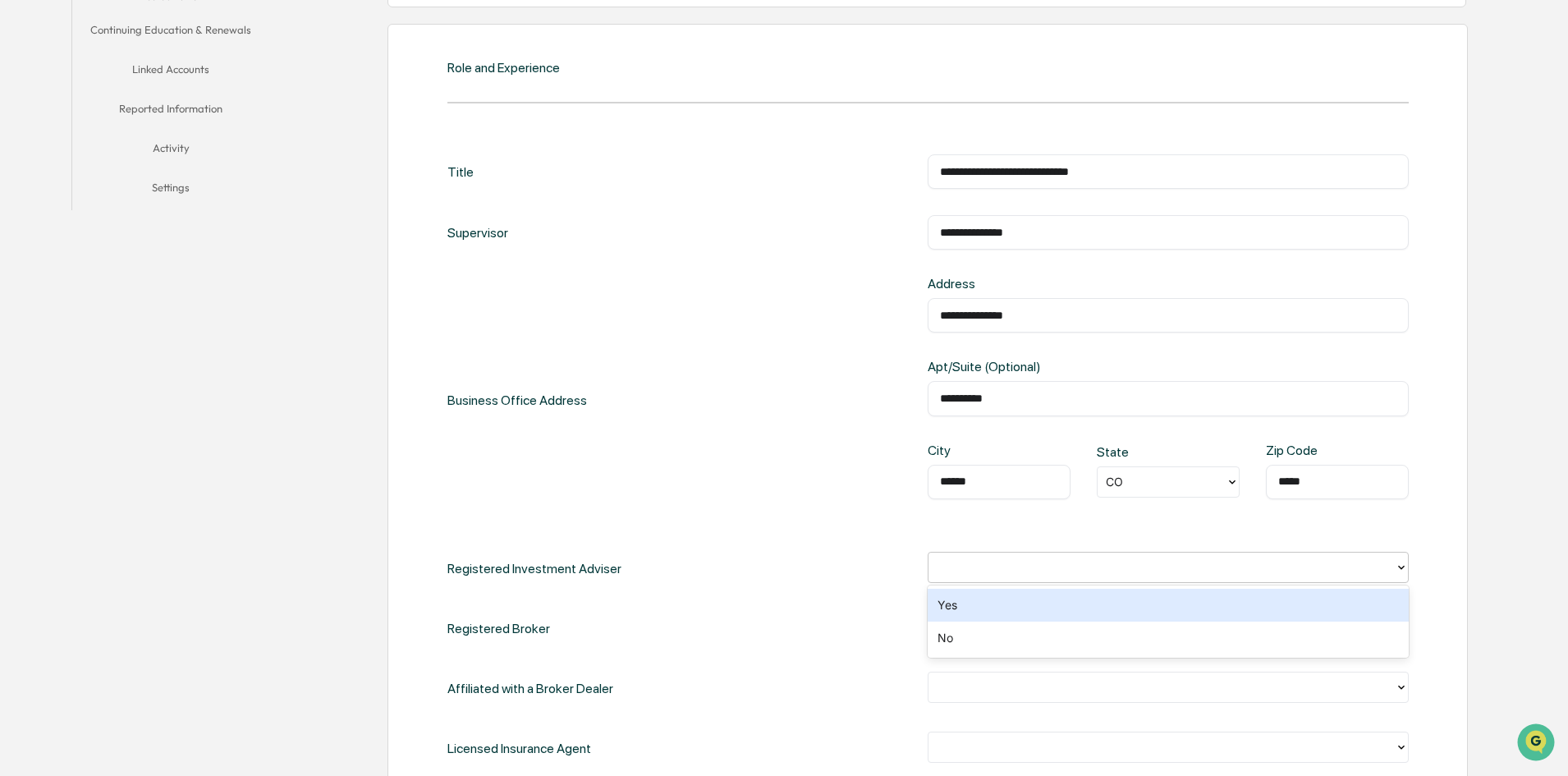
click at [1008, 613] on div "Yes" at bounding box center [1168, 605] width 481 height 33
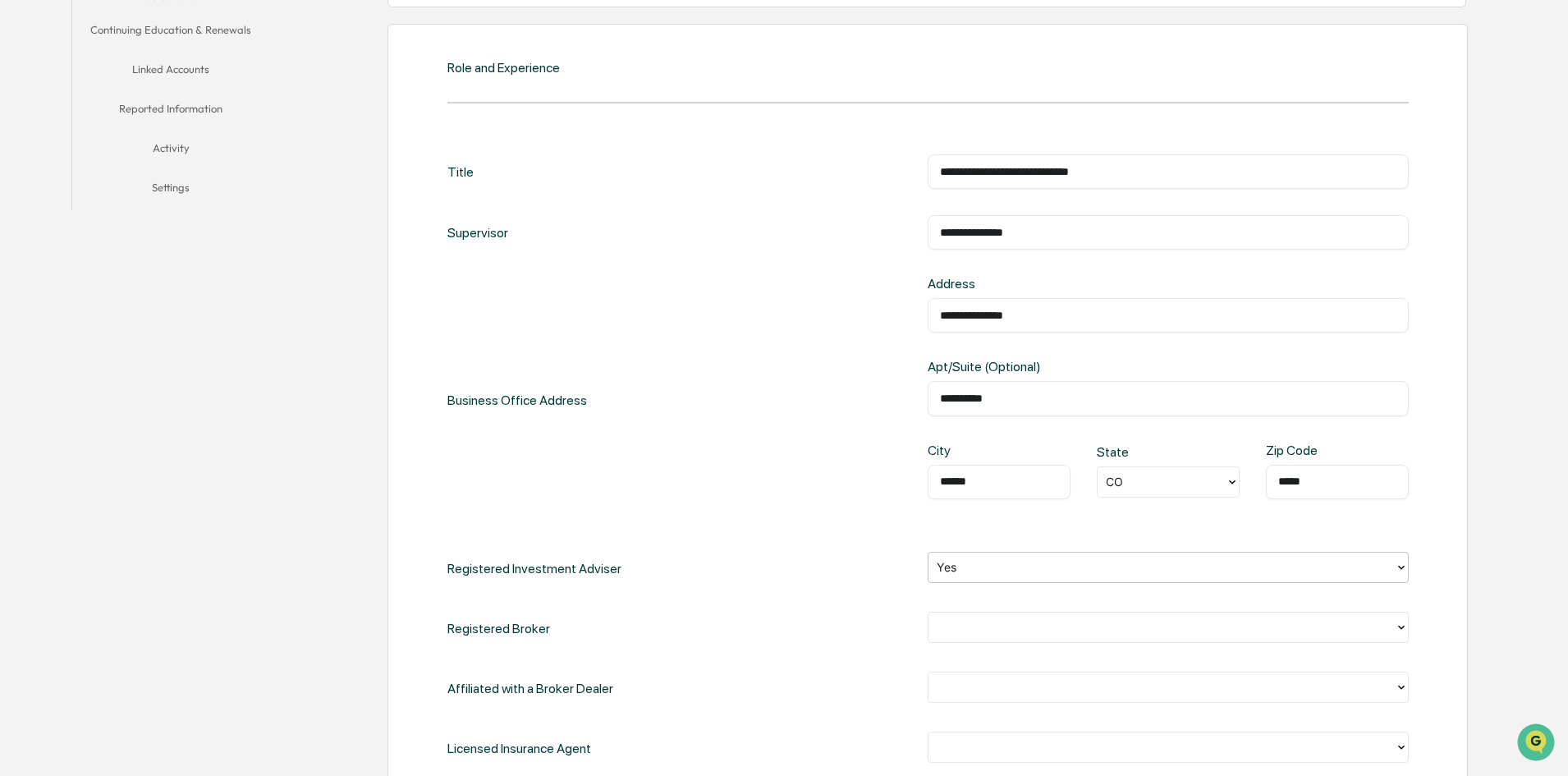
click at [734, 506] on div "**********" at bounding box center [927, 400] width 961 height 249
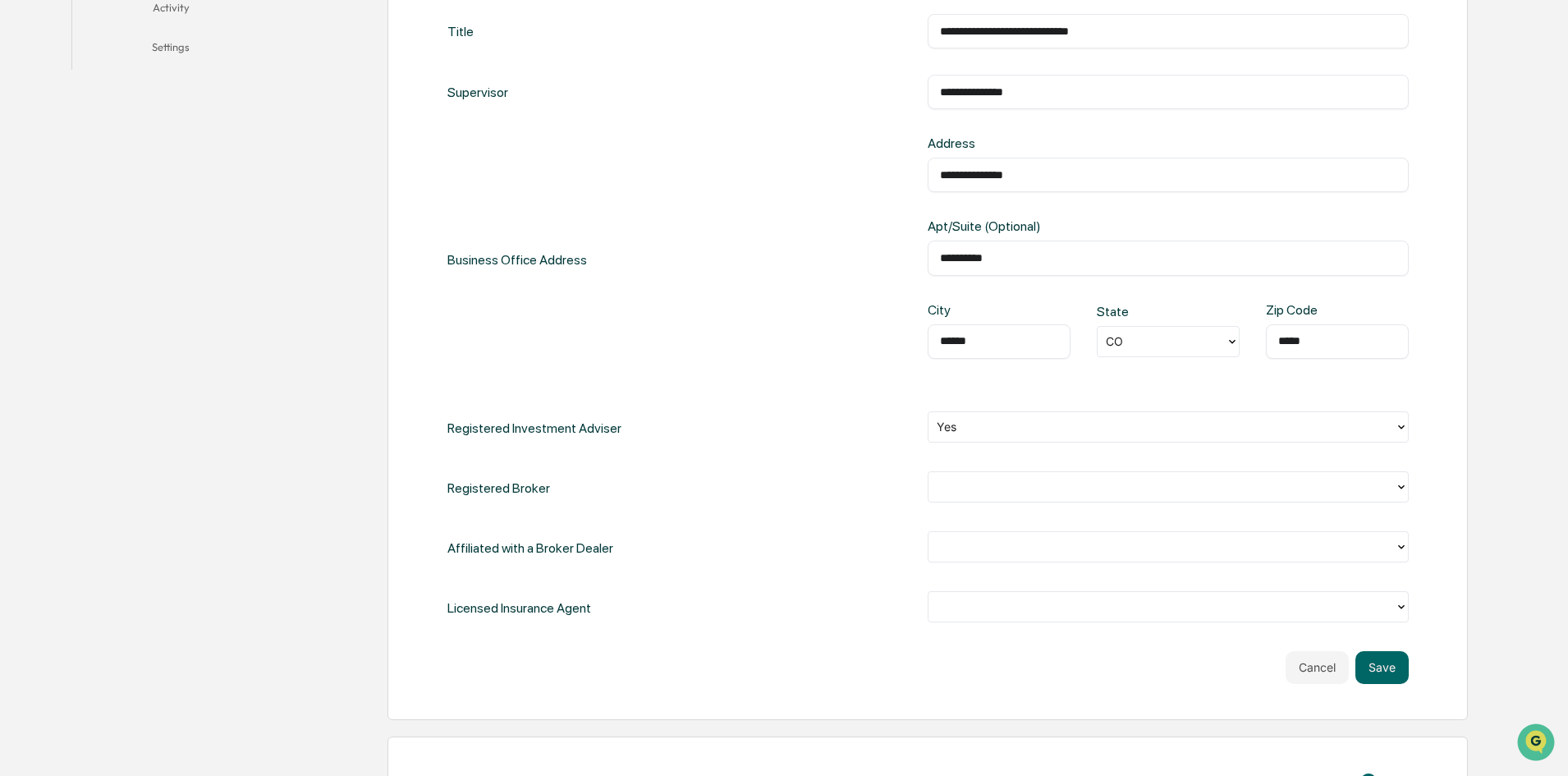
scroll to position [575, 0]
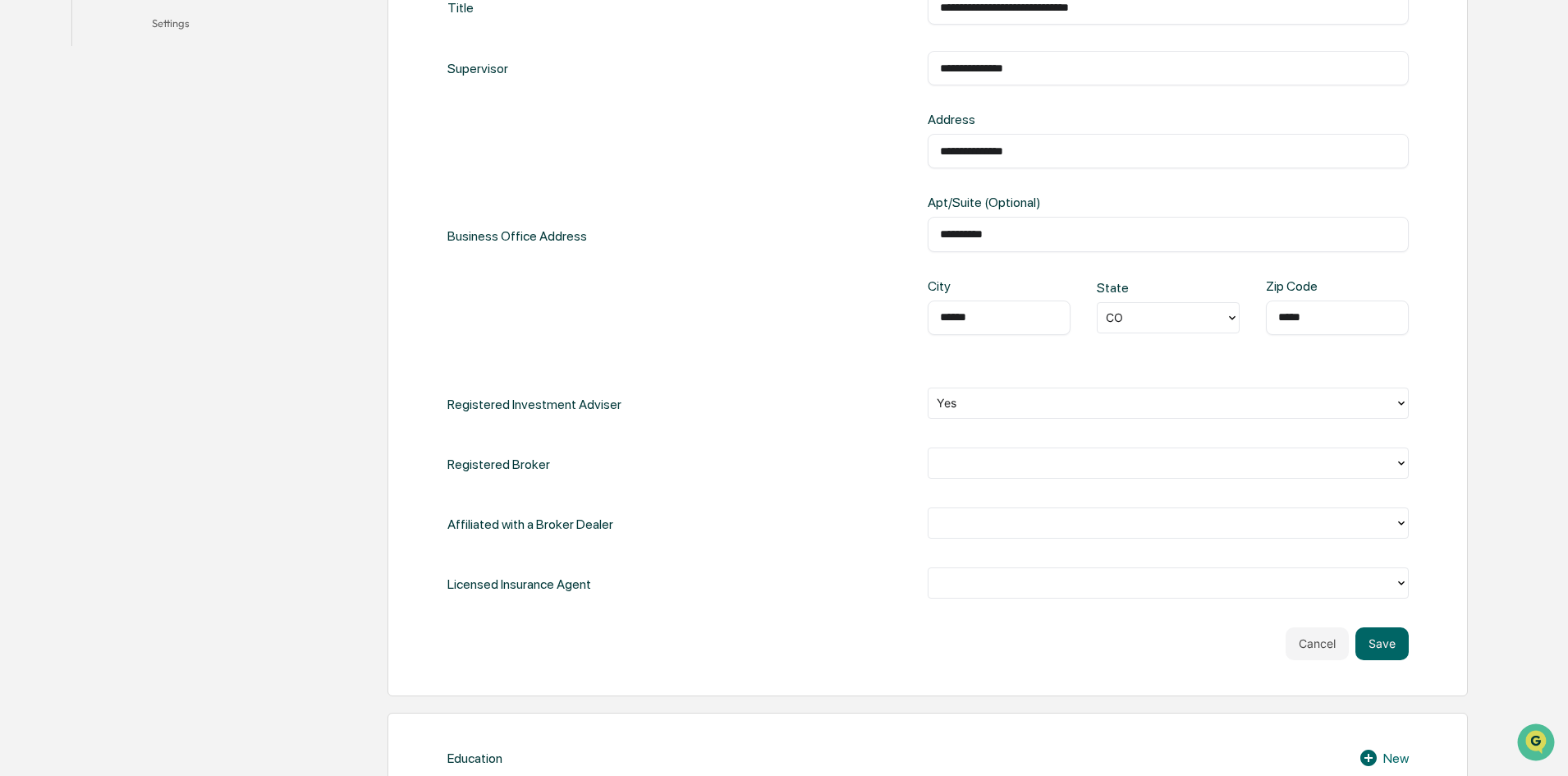
click at [1034, 457] on div at bounding box center [1162, 463] width 450 height 19
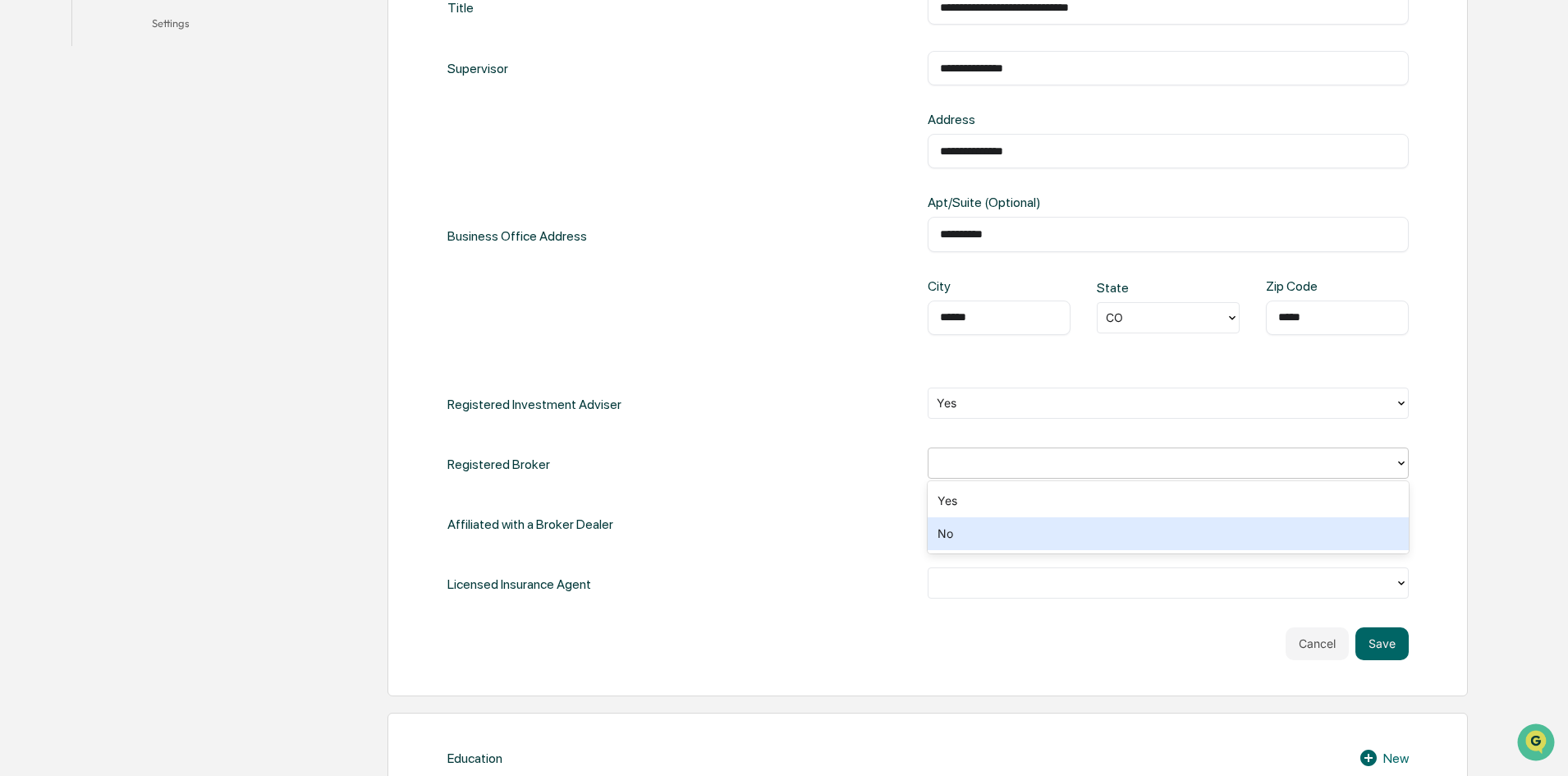
click at [1009, 541] on div "No" at bounding box center [1168, 534] width 481 height 33
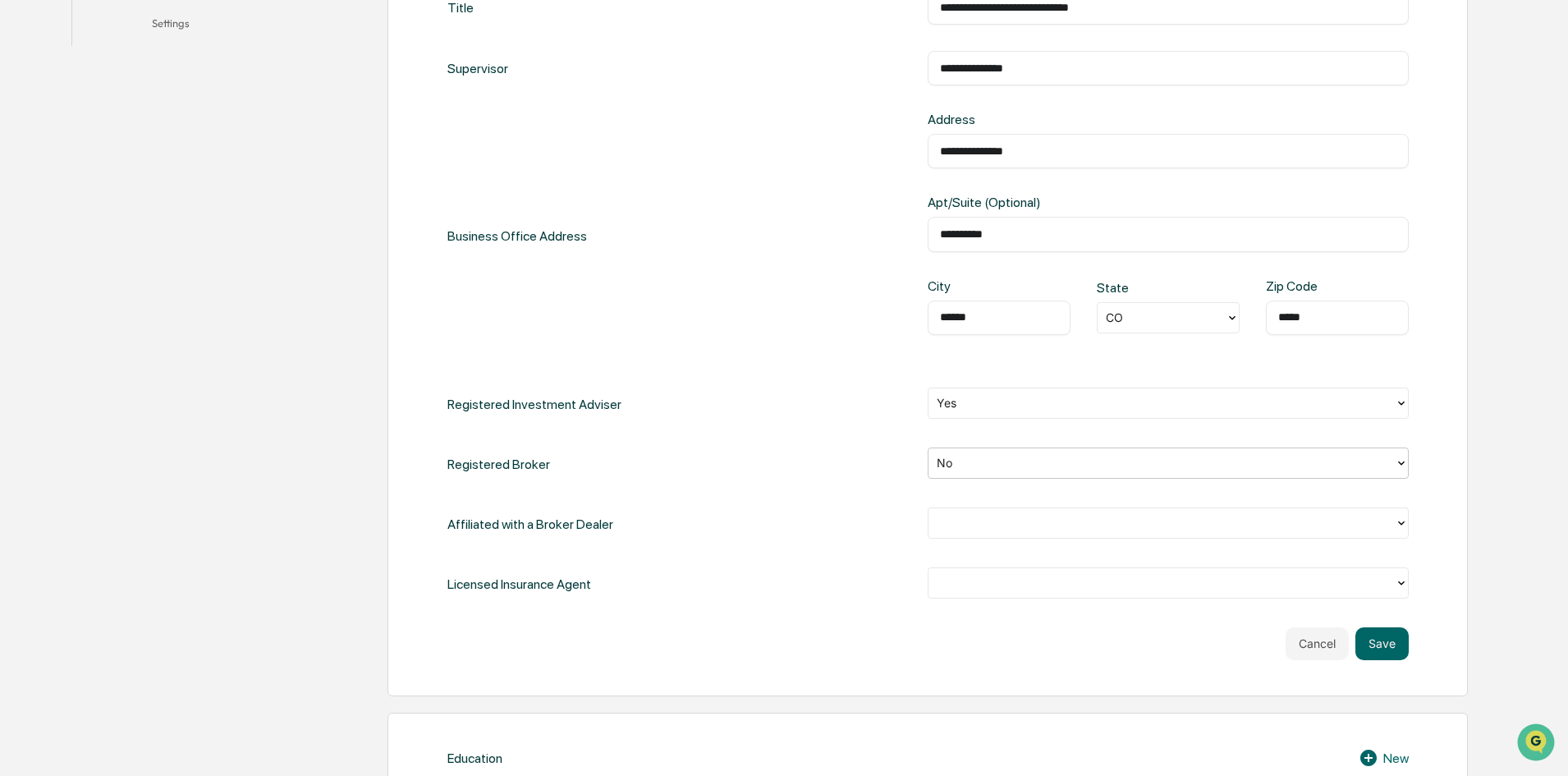
click at [1013, 530] on div at bounding box center [1162, 522] width 450 height 19
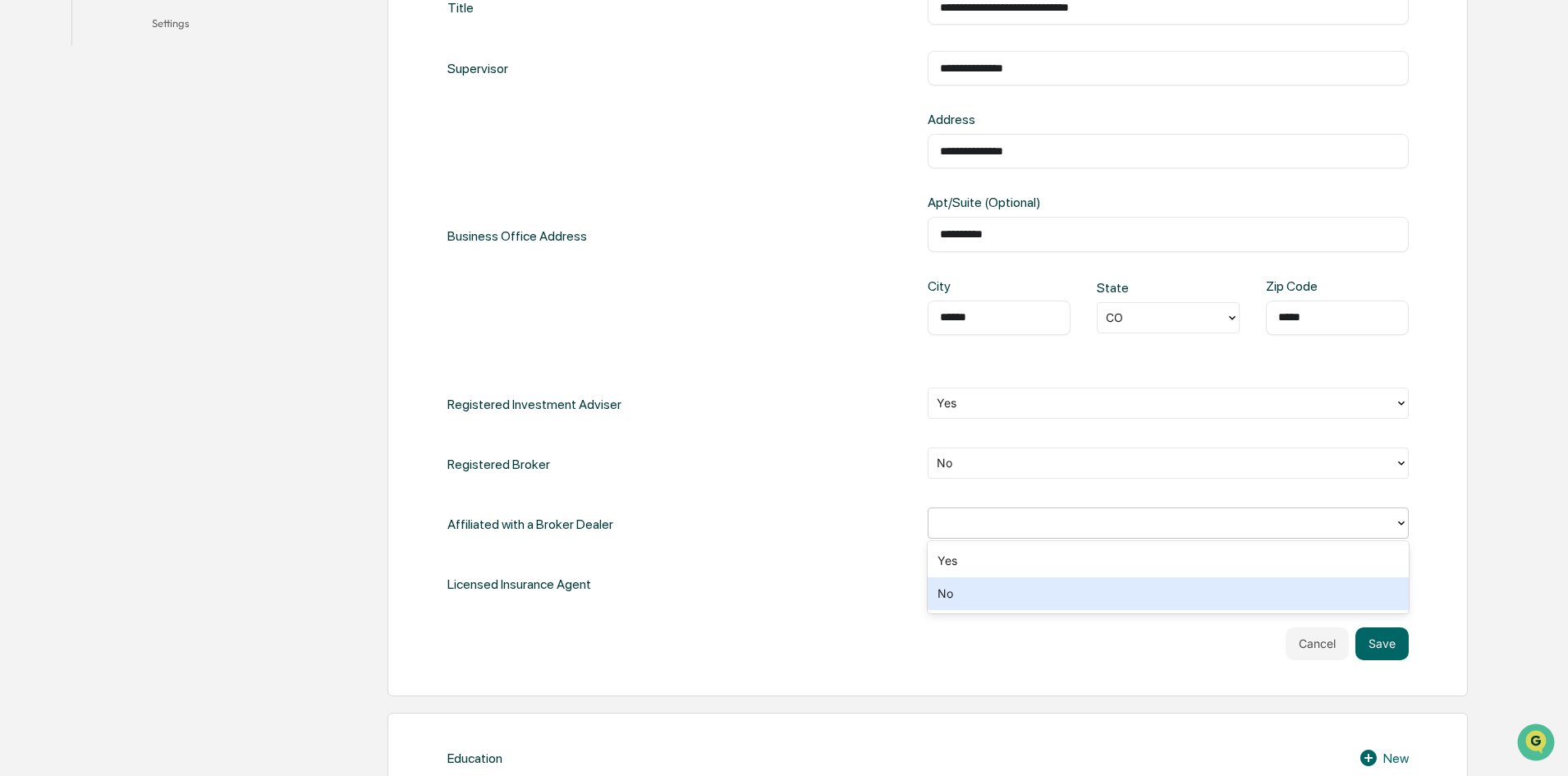
click at [986, 593] on div "No" at bounding box center [1168, 594] width 481 height 33
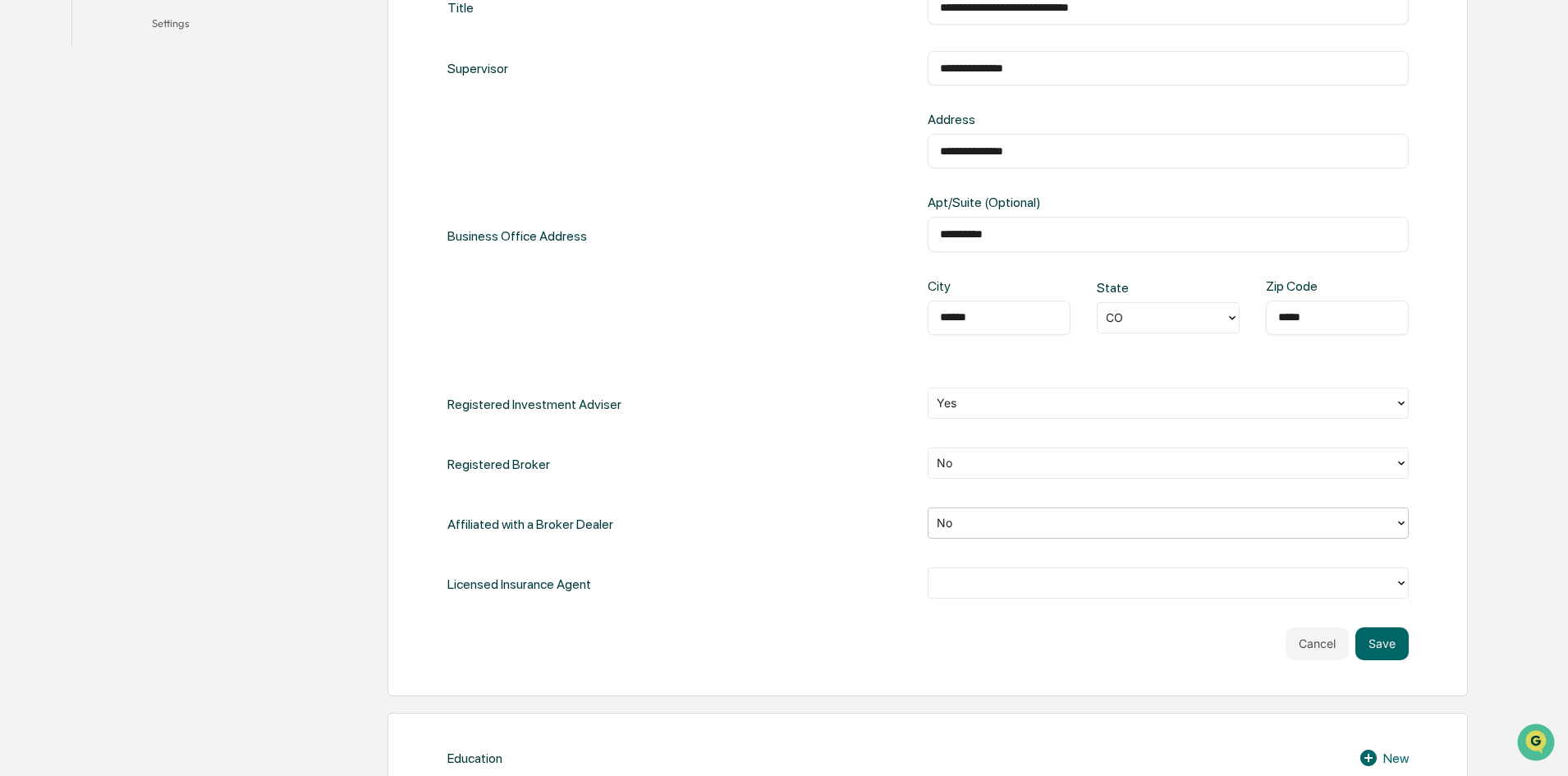
click at [988, 588] on div at bounding box center [1162, 582] width 450 height 19
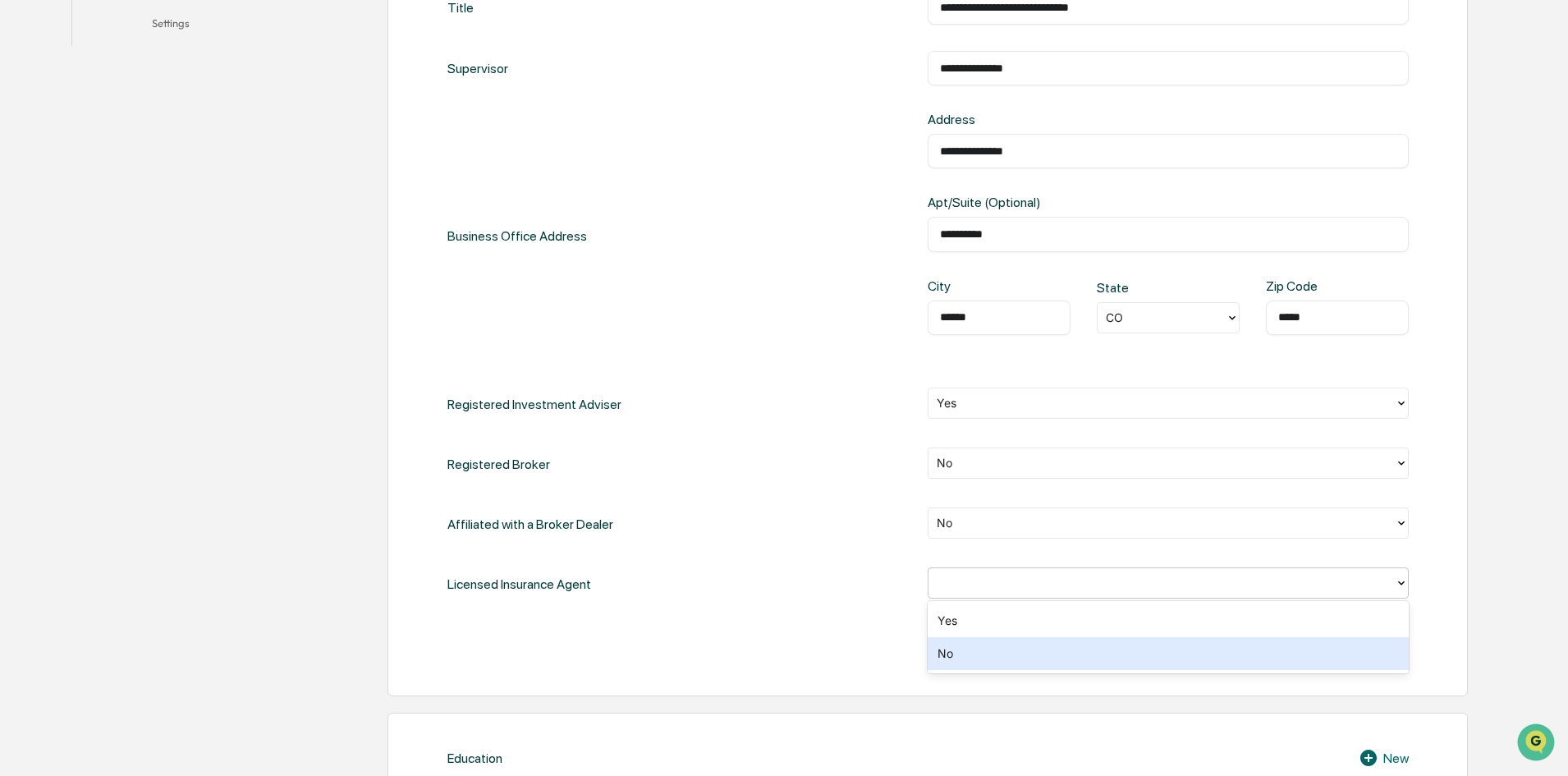
click at [969, 659] on div "No" at bounding box center [1168, 654] width 481 height 33
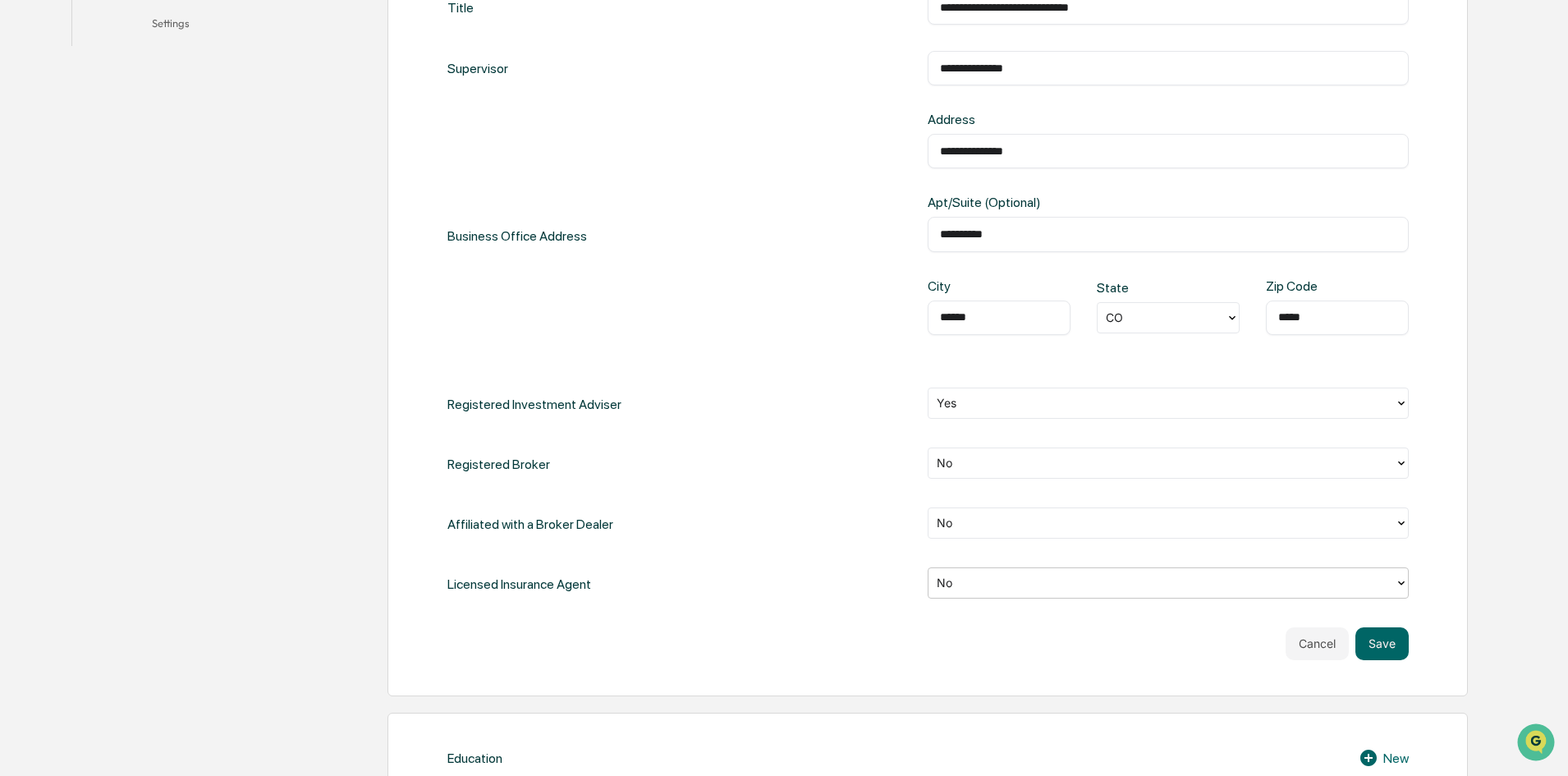
click at [848, 624] on div "**********" at bounding box center [927, 325] width 961 height 671
click at [1375, 642] on button "Save" at bounding box center [1382, 644] width 54 height 33
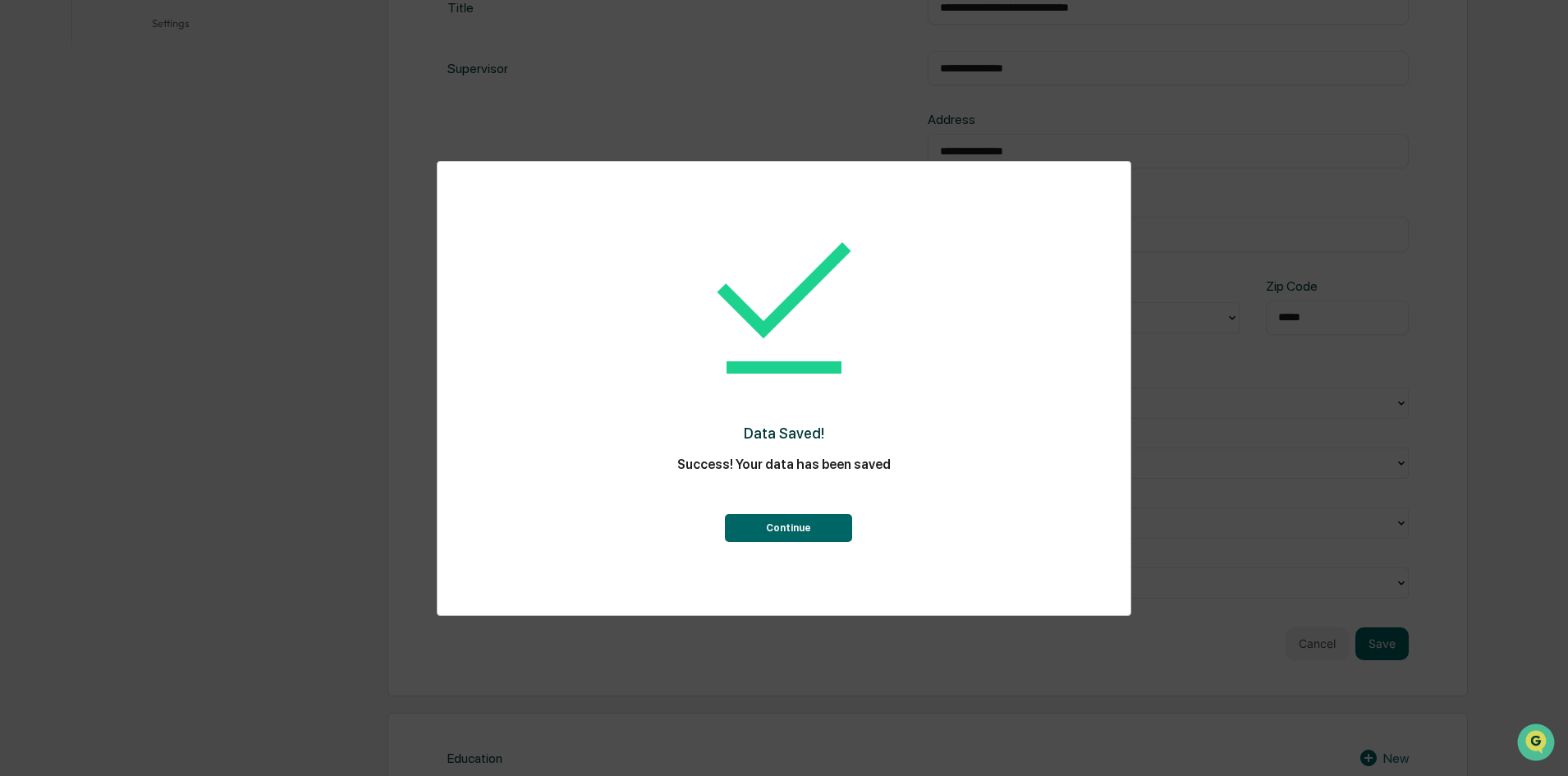
click at [775, 533] on button "Continue" at bounding box center [788, 528] width 128 height 28
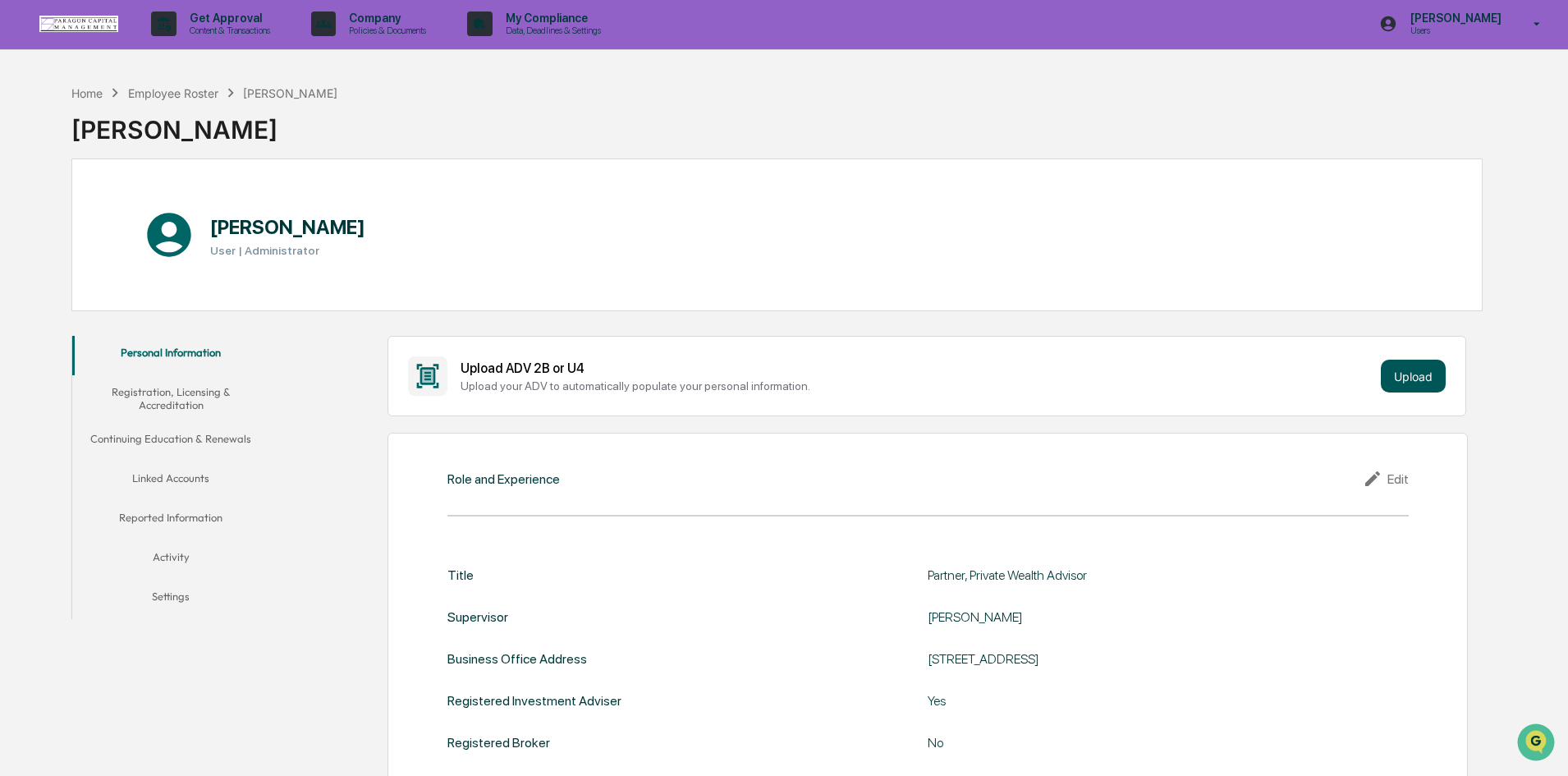
scroll to position [0, 0]
click at [1406, 376] on button "Upload" at bounding box center [1414, 378] width 65 height 33
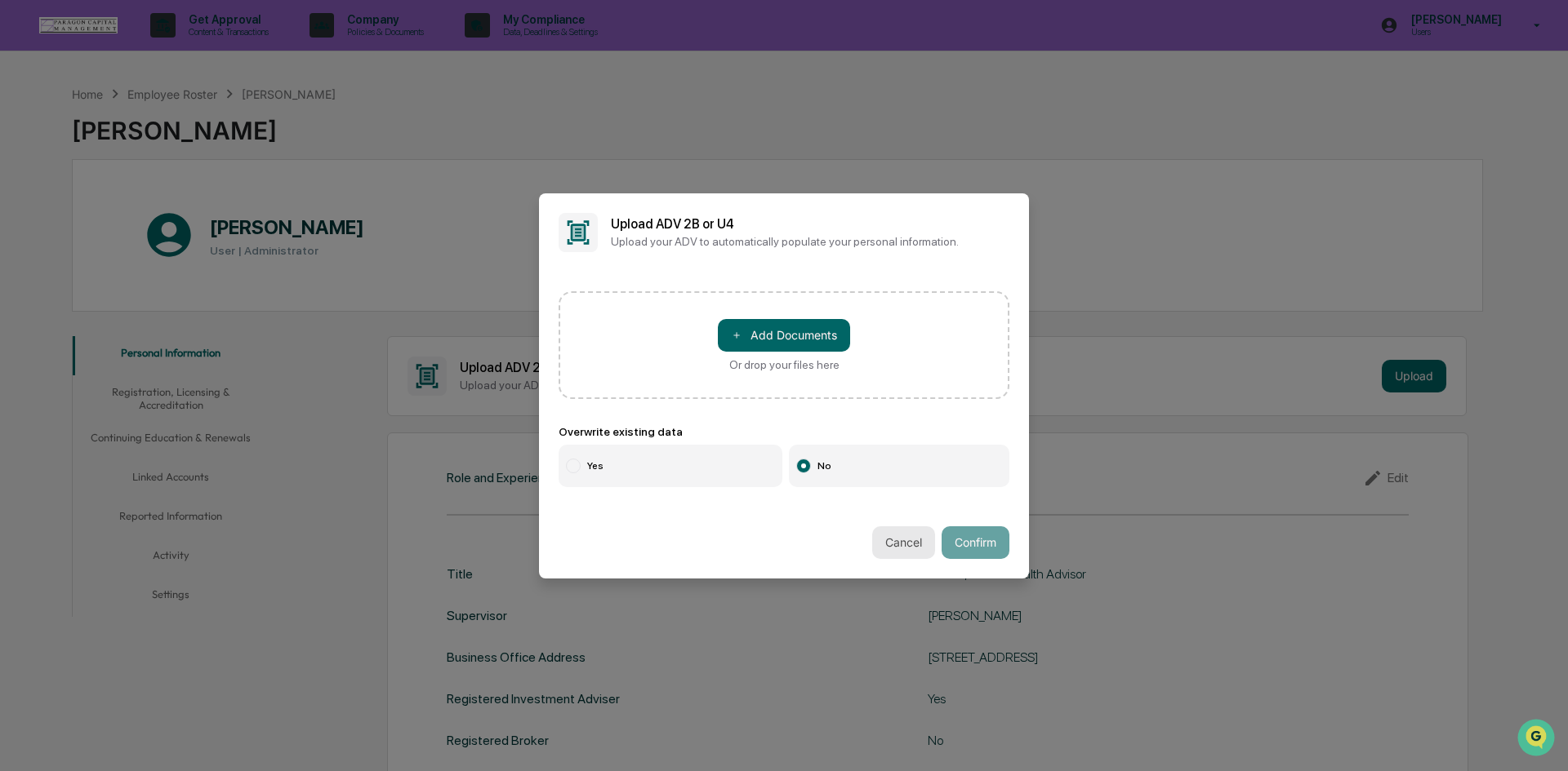
click at [884, 542] on button "Cancel" at bounding box center [903, 542] width 63 height 33
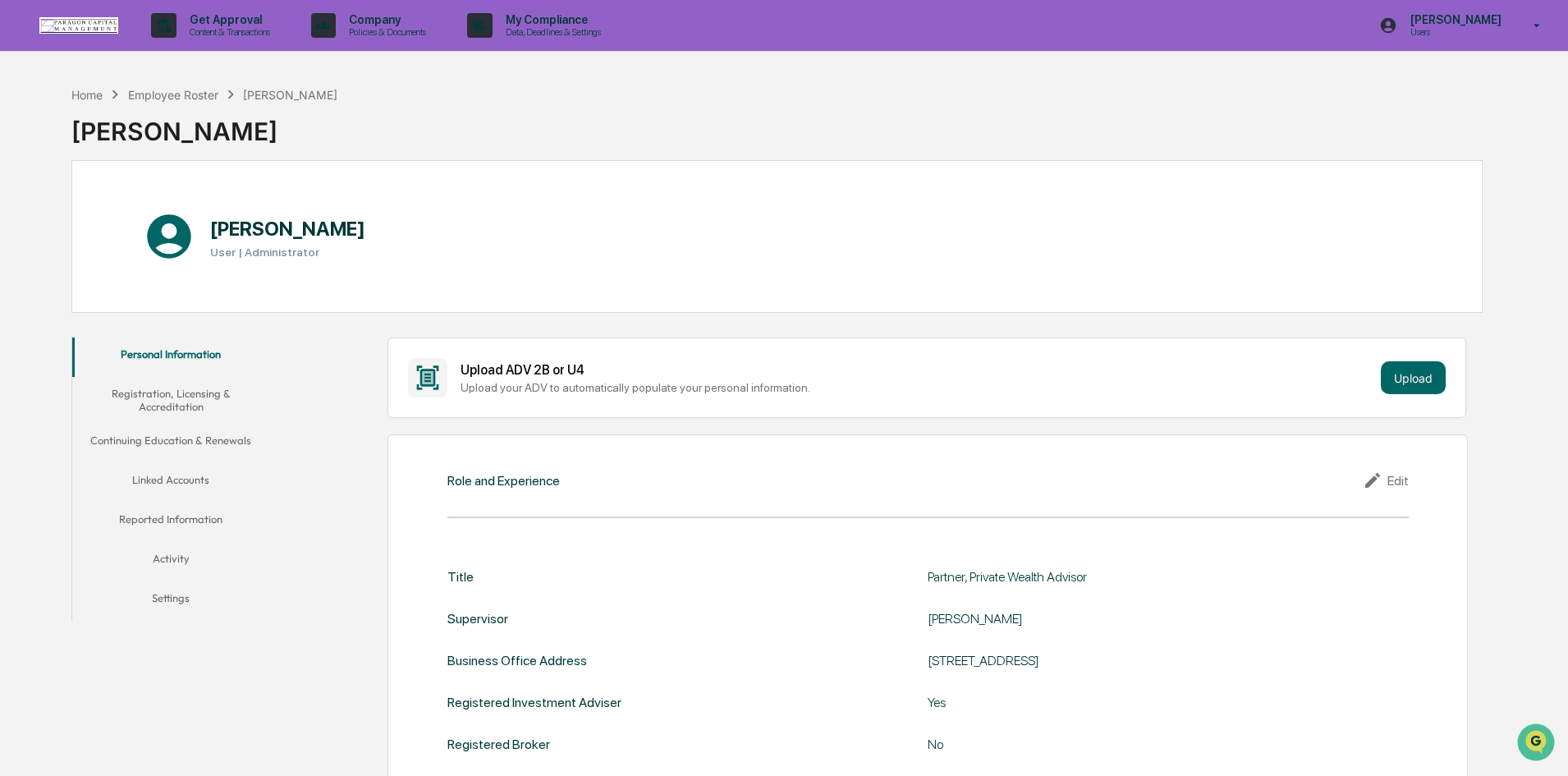
click at [199, 404] on button "Registration, Licensing & Accreditation" at bounding box center [170, 400] width 197 height 46
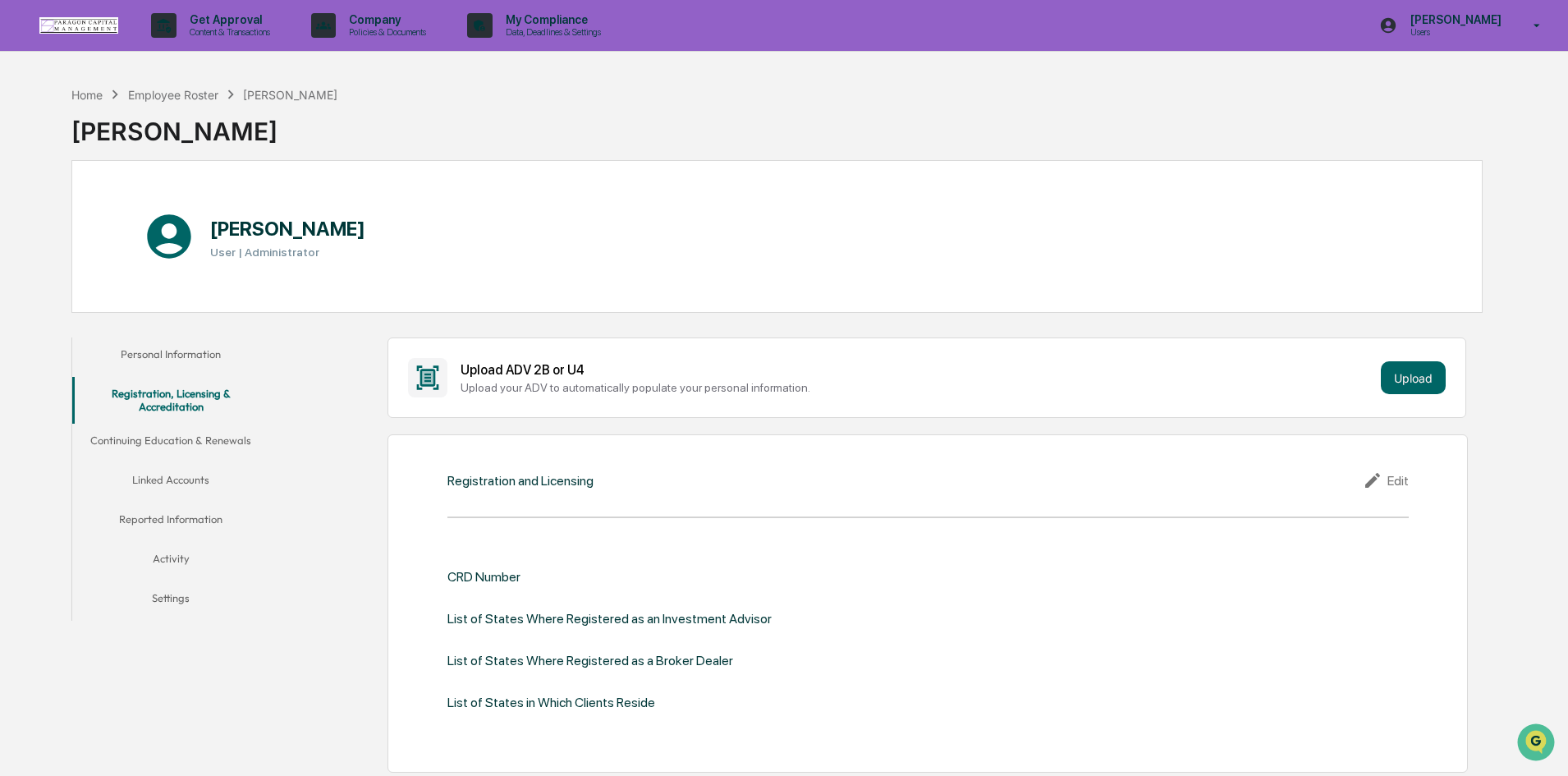
click at [188, 439] on button "Continuing Education & Renewals" at bounding box center [170, 444] width 197 height 39
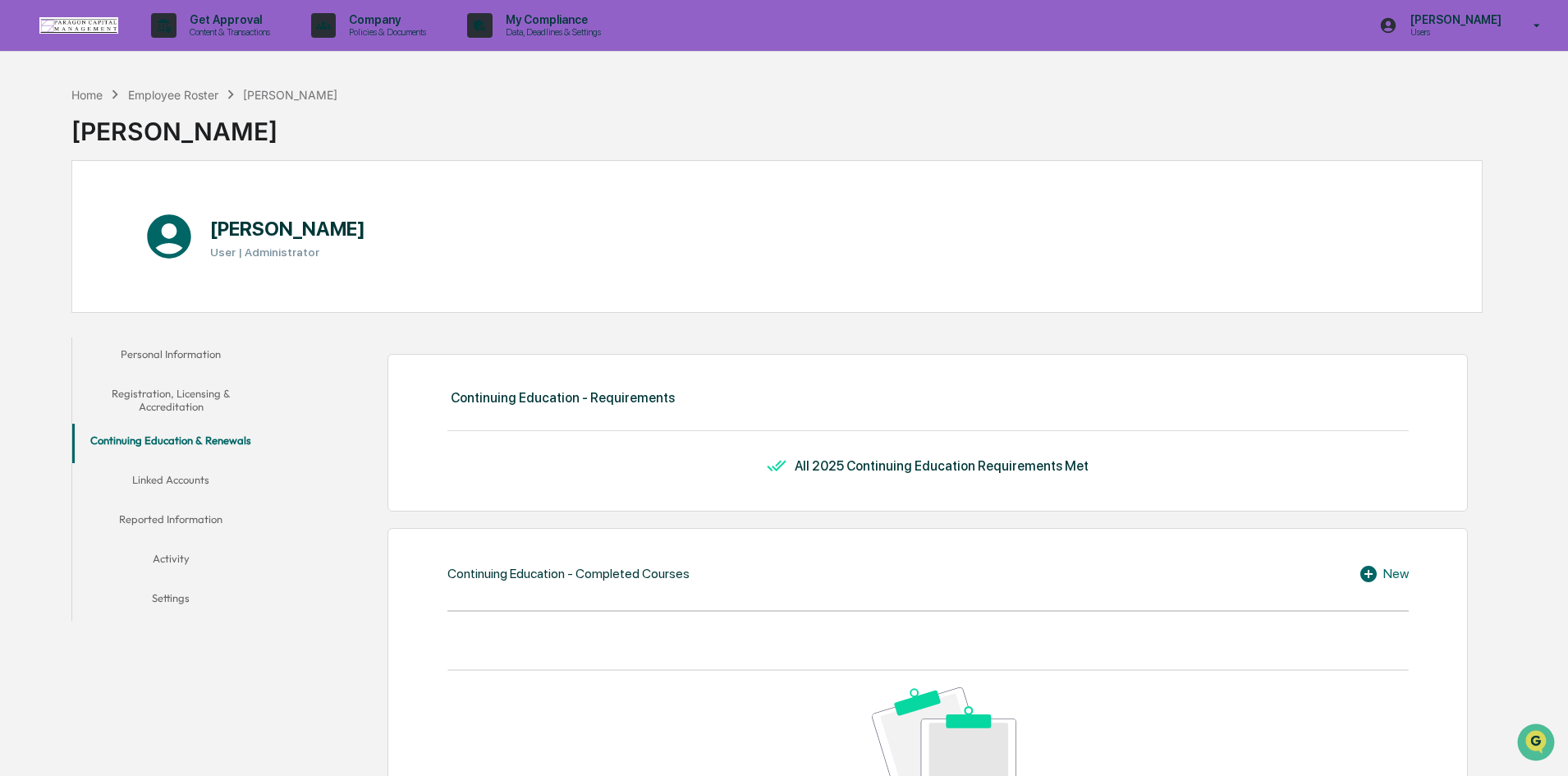
click at [150, 482] on button "Linked Accounts" at bounding box center [170, 483] width 197 height 39
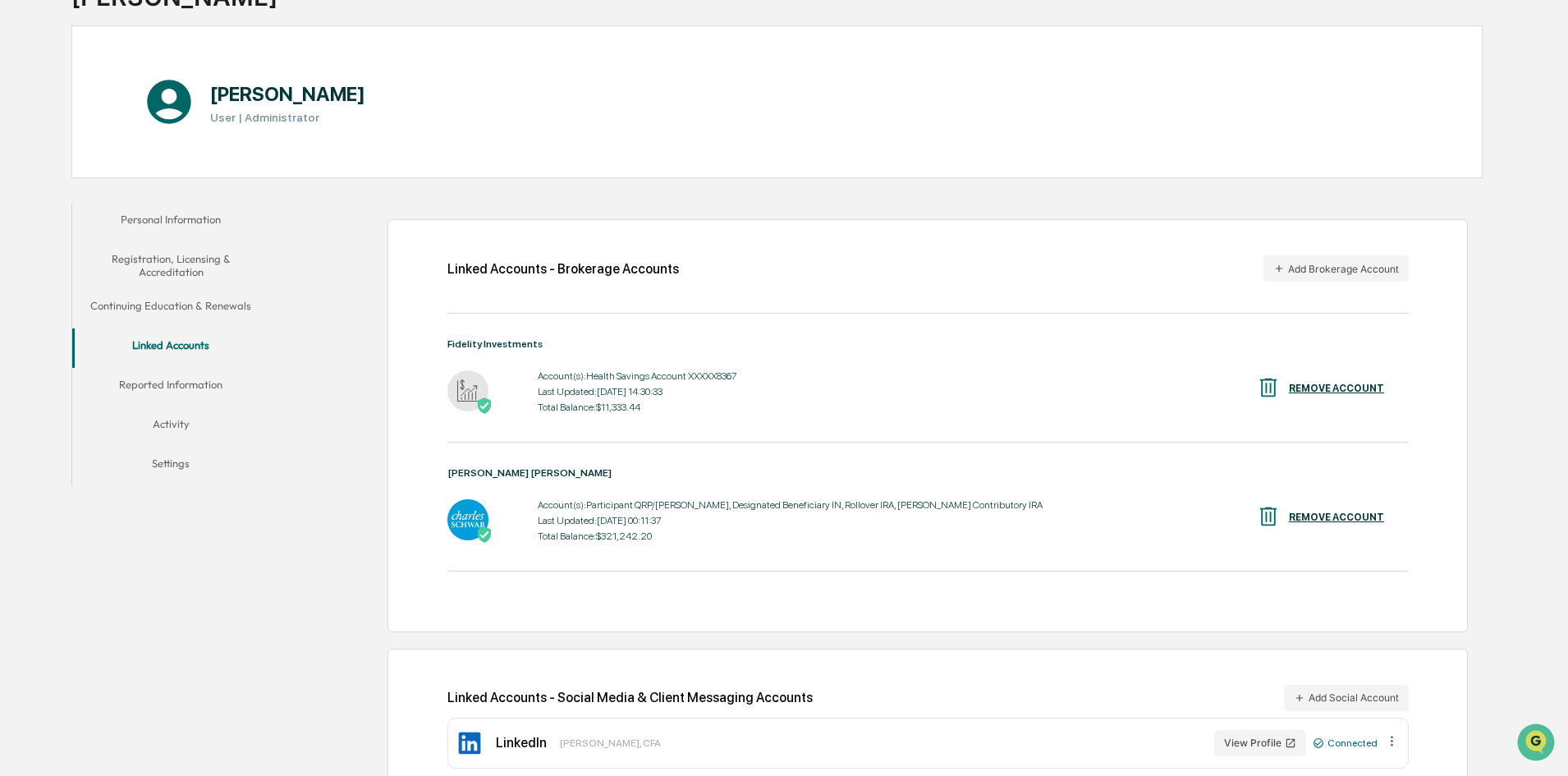
scroll to position [171, 0]
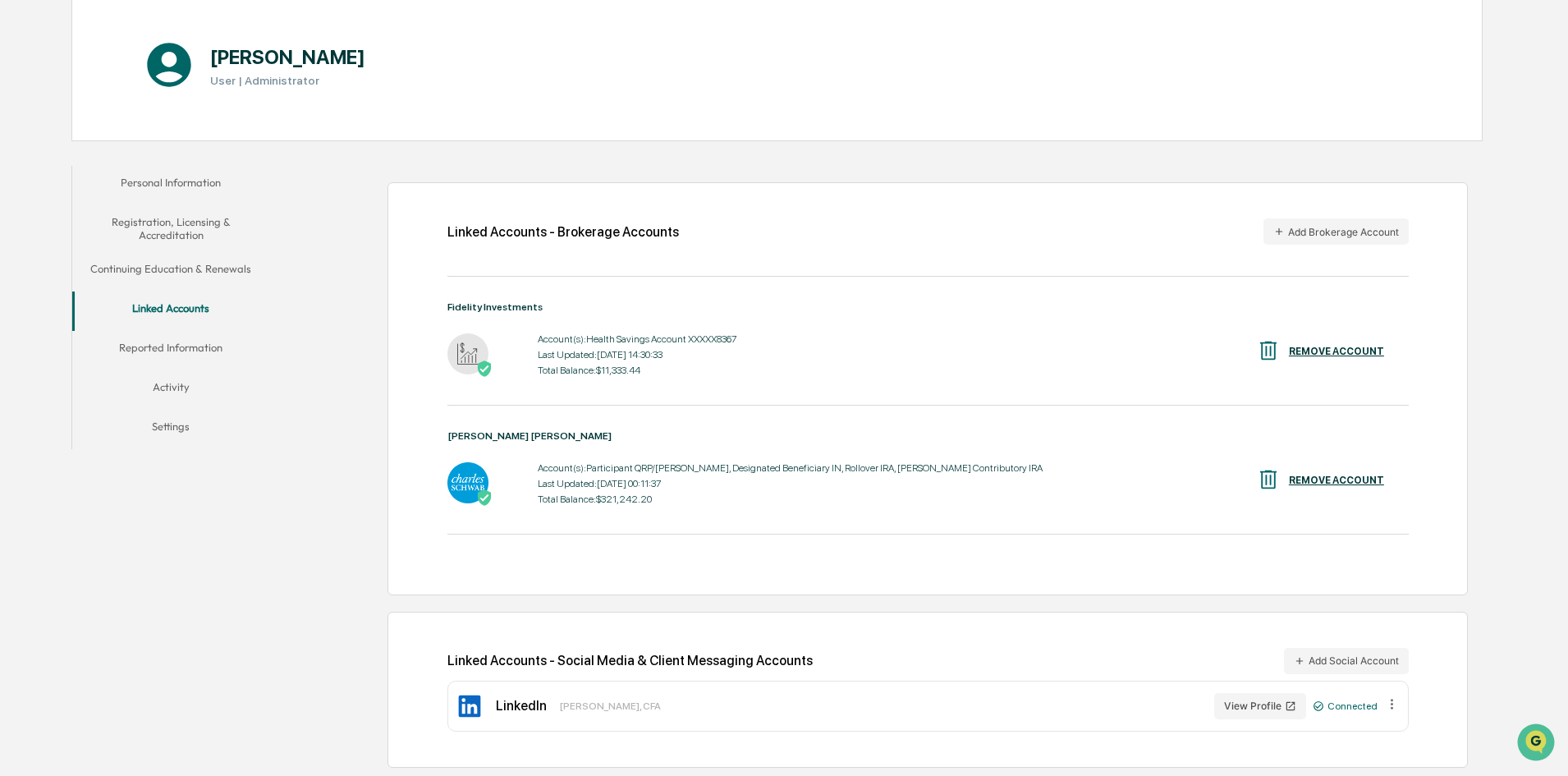
click at [178, 349] on button "Reported Information" at bounding box center [170, 351] width 197 height 39
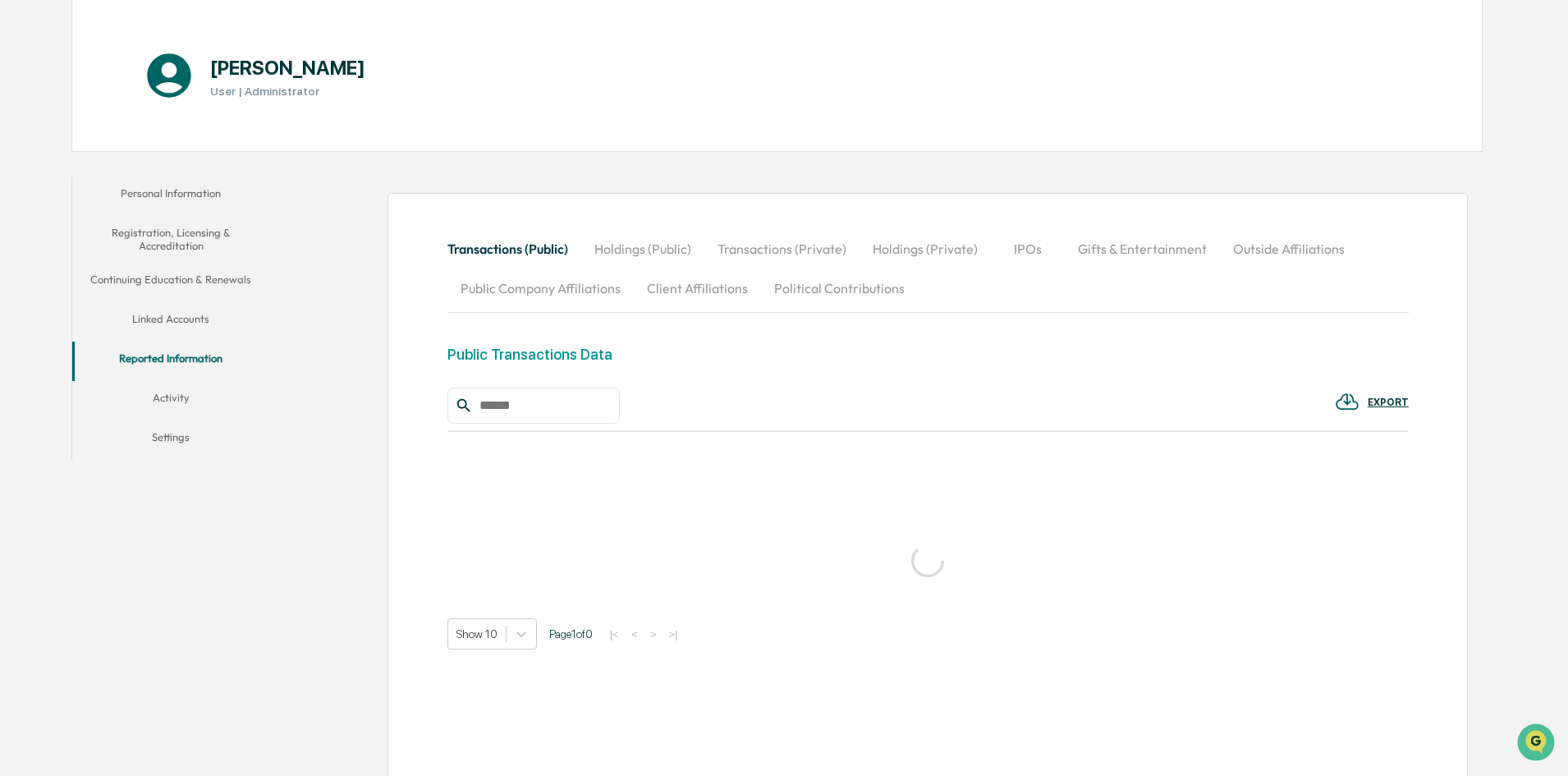
scroll to position [171, 0]
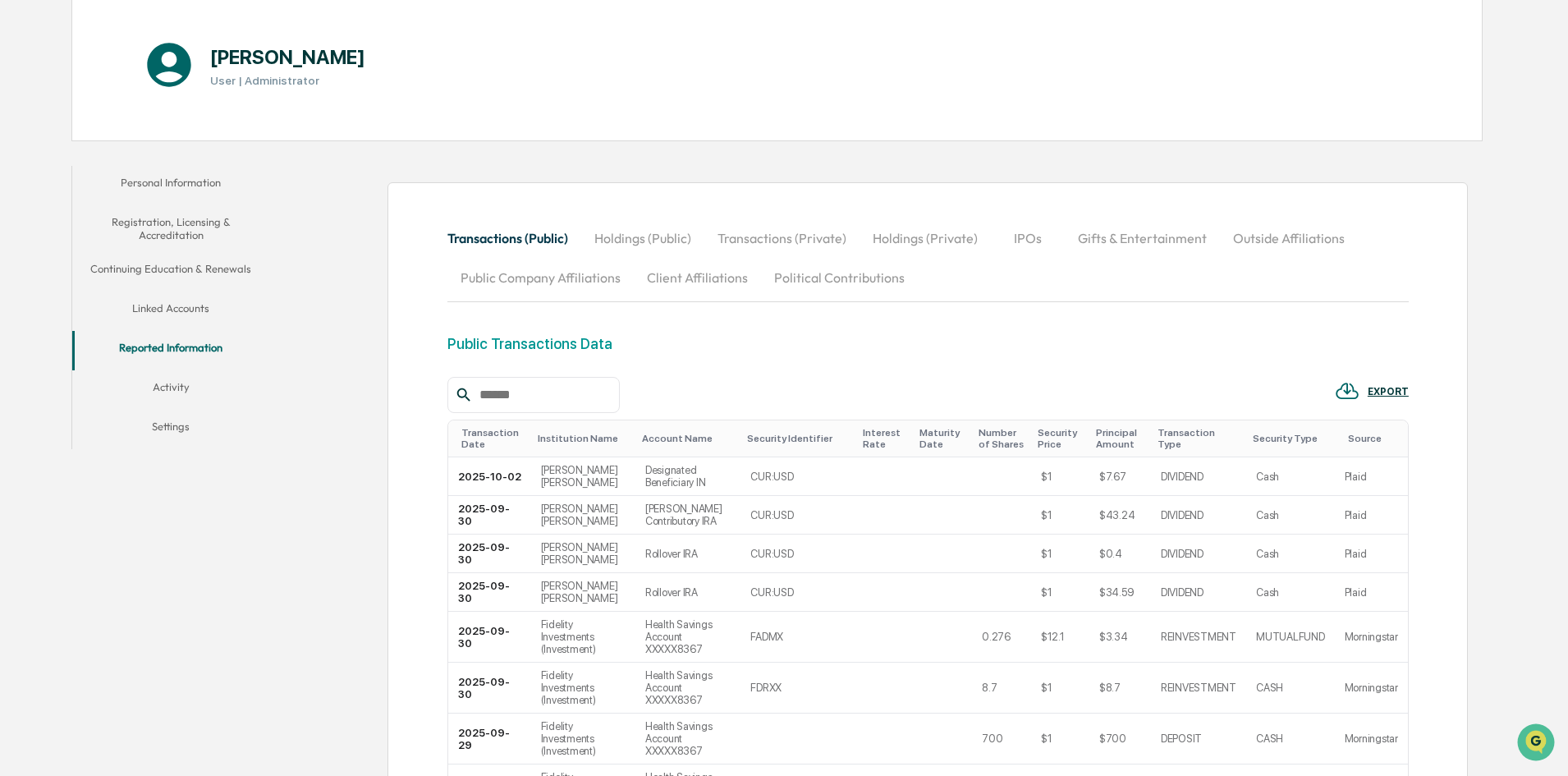
click at [647, 236] on button "Holdings (Public)" at bounding box center [643, 238] width 123 height 39
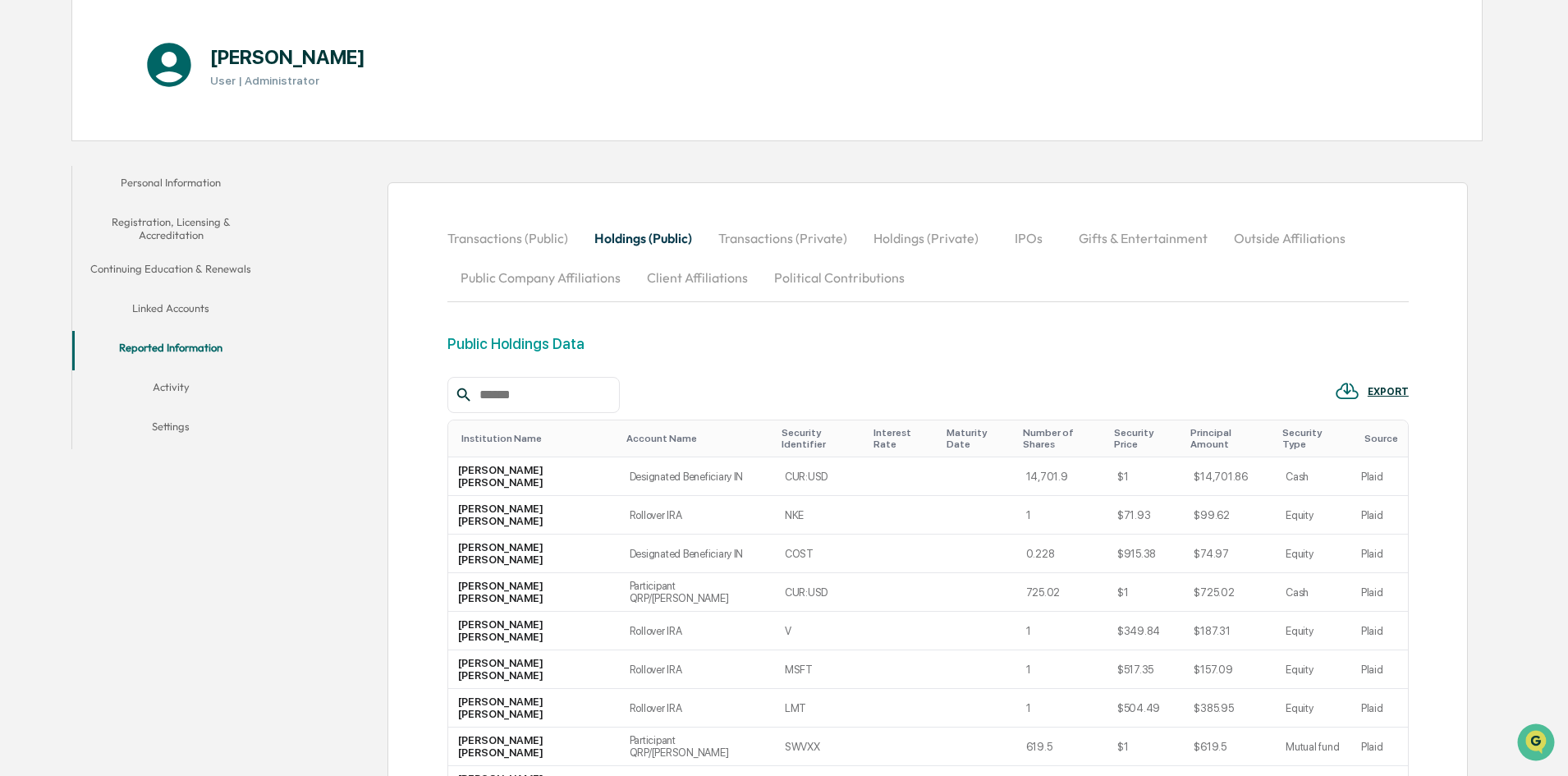
click at [160, 385] on button "Activity" at bounding box center [170, 390] width 197 height 39
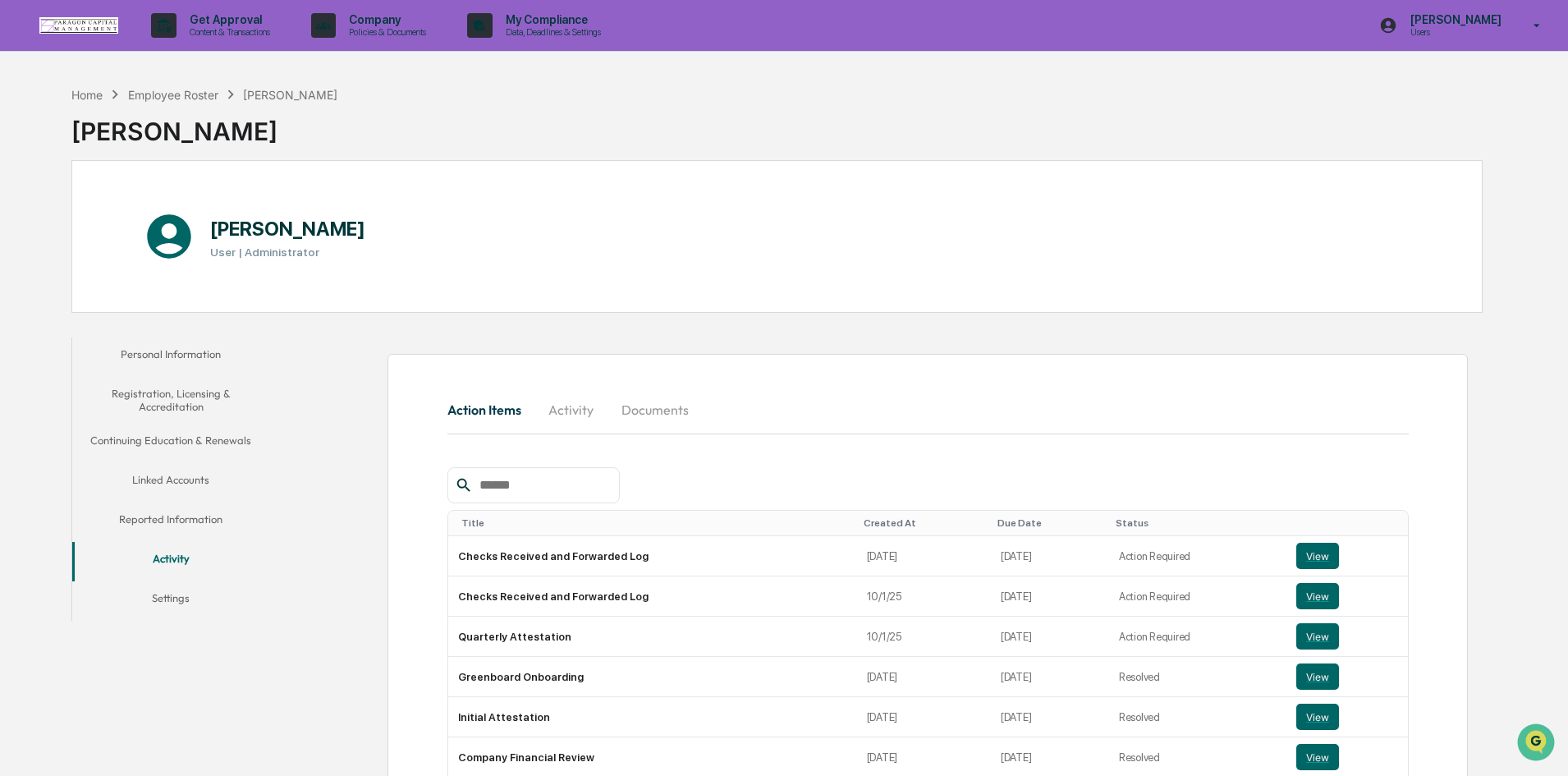
click at [159, 600] on button "Settings" at bounding box center [170, 601] width 197 height 39
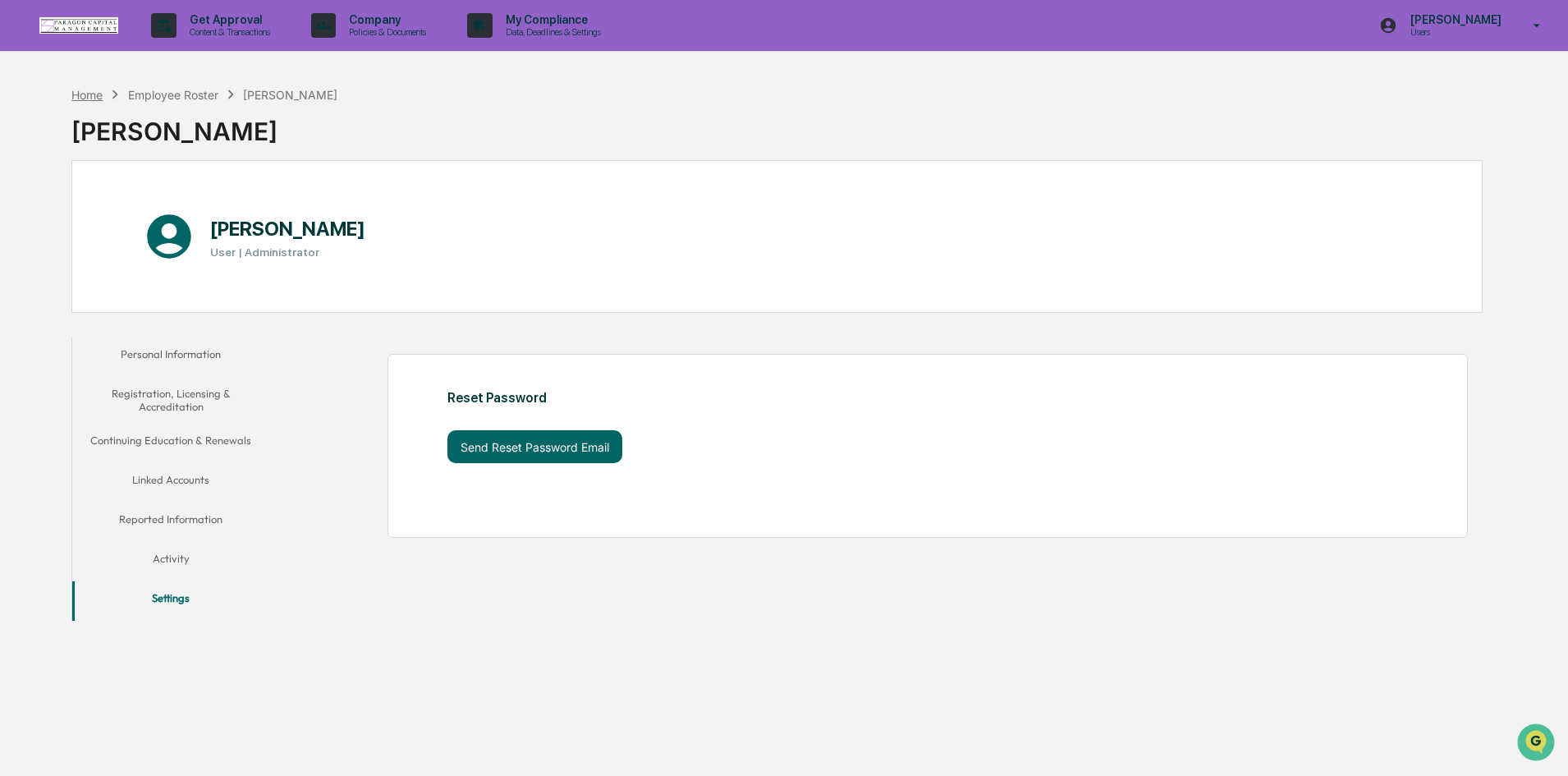
click at [83, 91] on div "Home" at bounding box center [87, 95] width 31 height 14
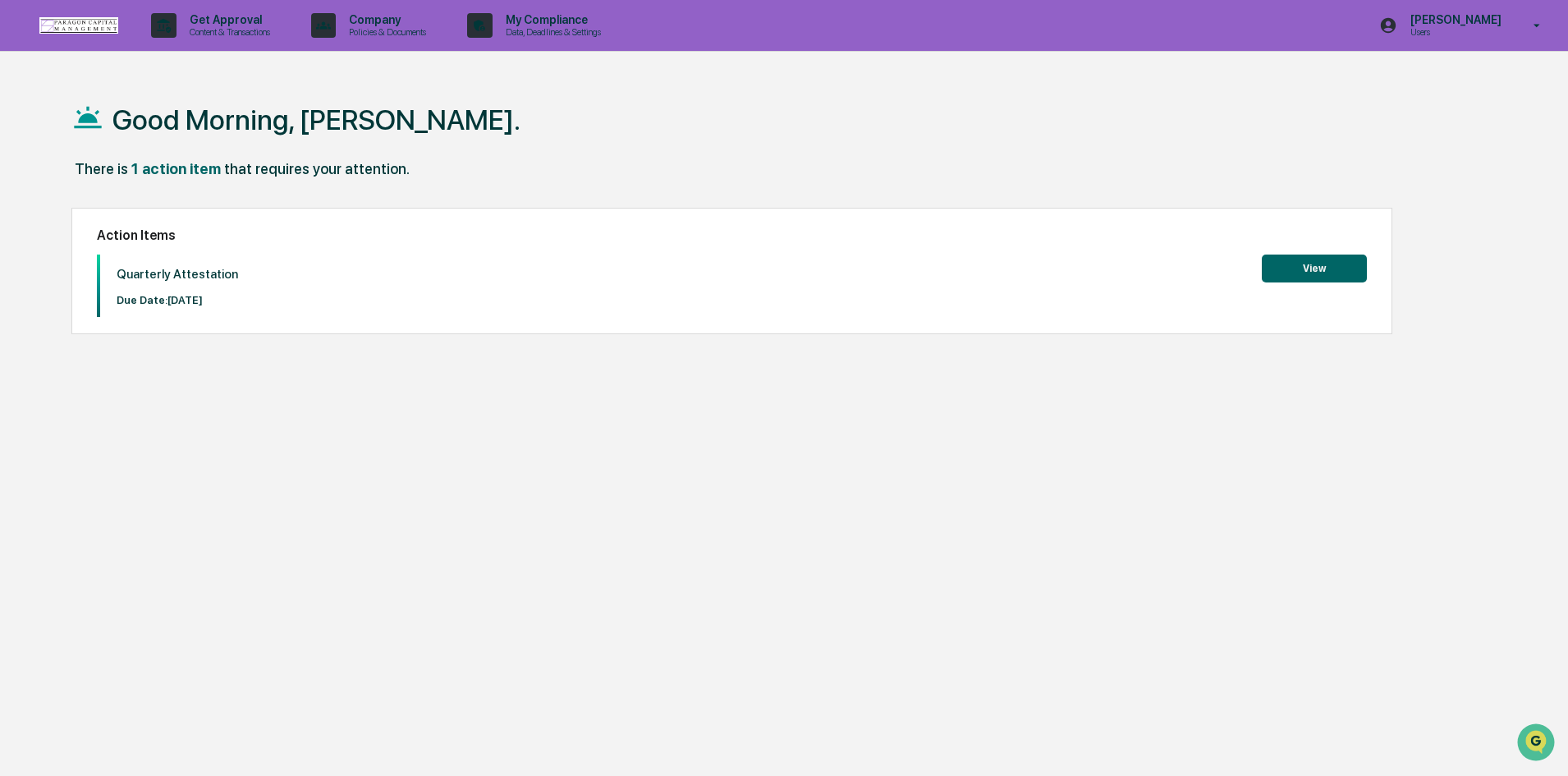
click at [1314, 272] on button "View" at bounding box center [1315, 268] width 105 height 28
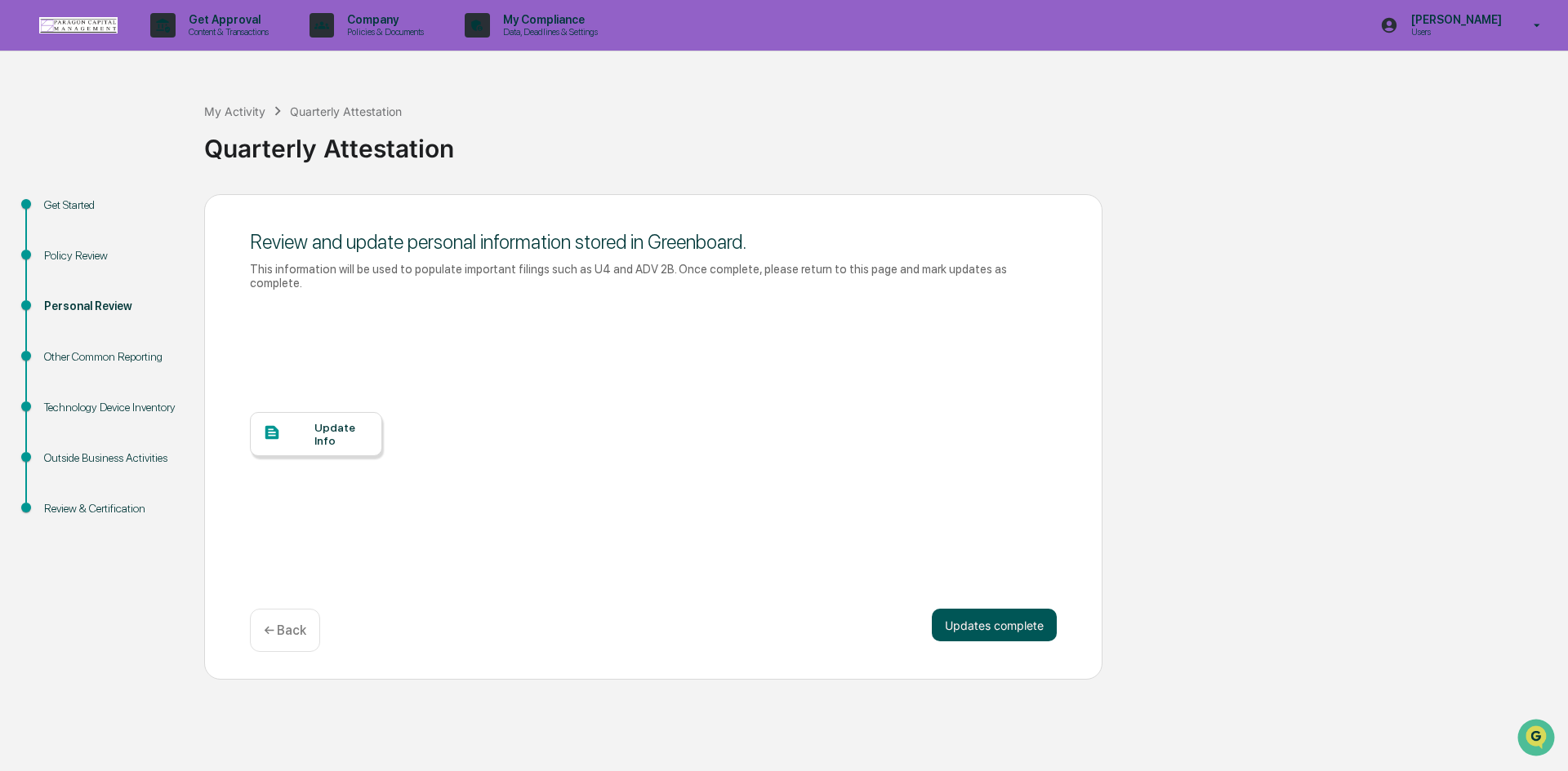
click at [996, 610] on button "Updates complete" at bounding box center [994, 625] width 125 height 33
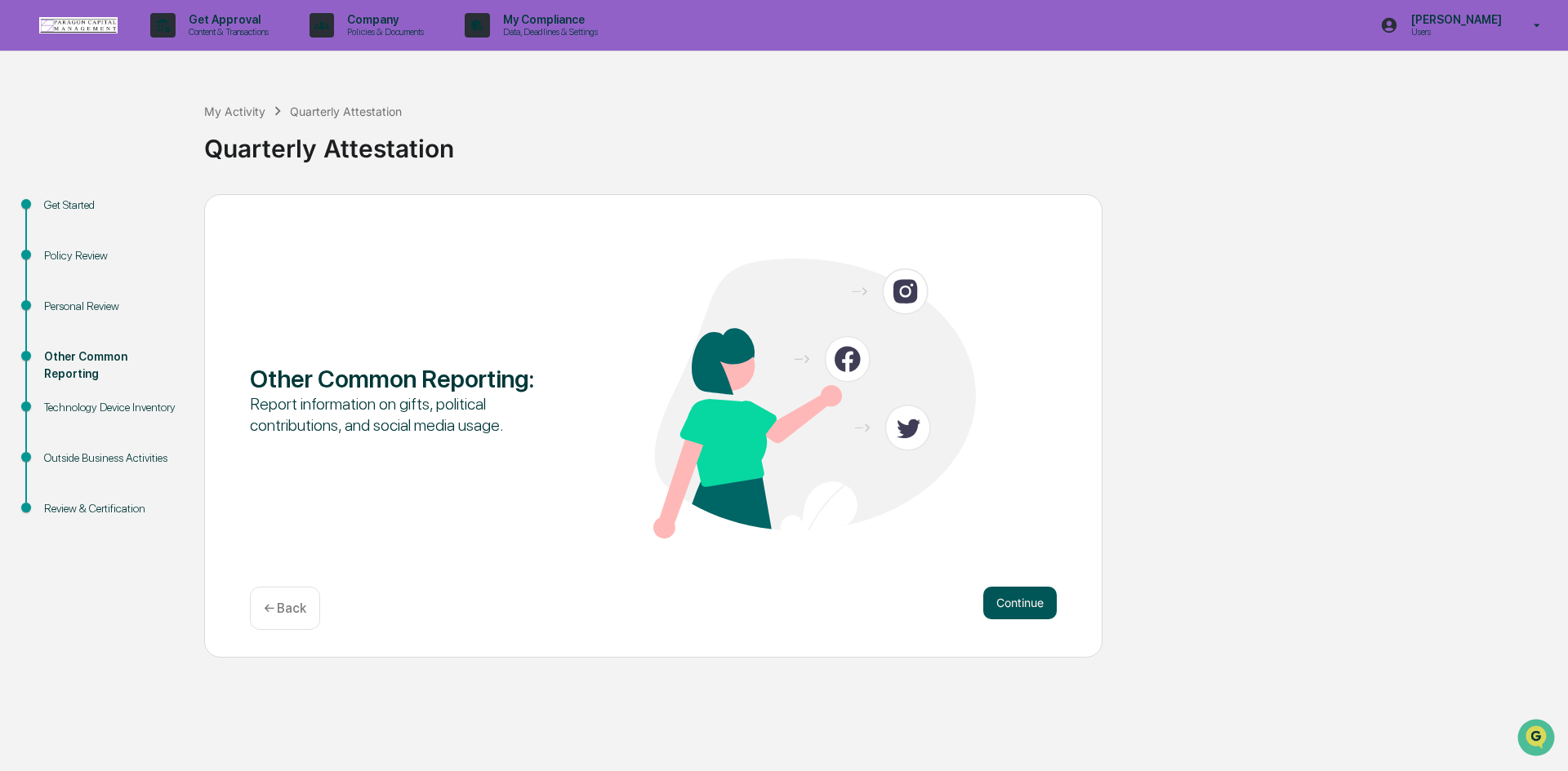
click at [1034, 607] on button "Continue" at bounding box center [1020, 603] width 74 height 33
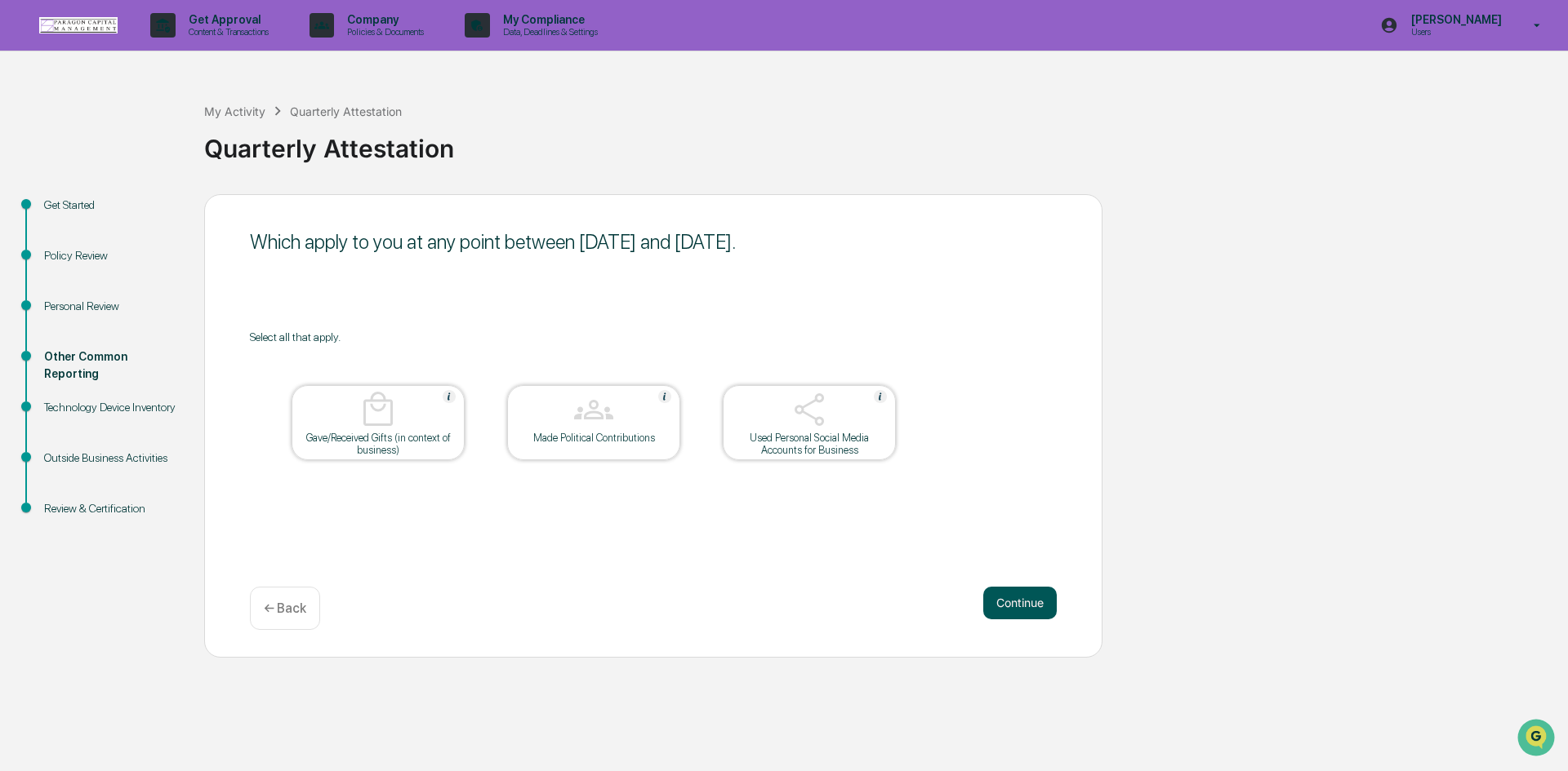
click at [1027, 600] on button "Continue" at bounding box center [1020, 603] width 74 height 33
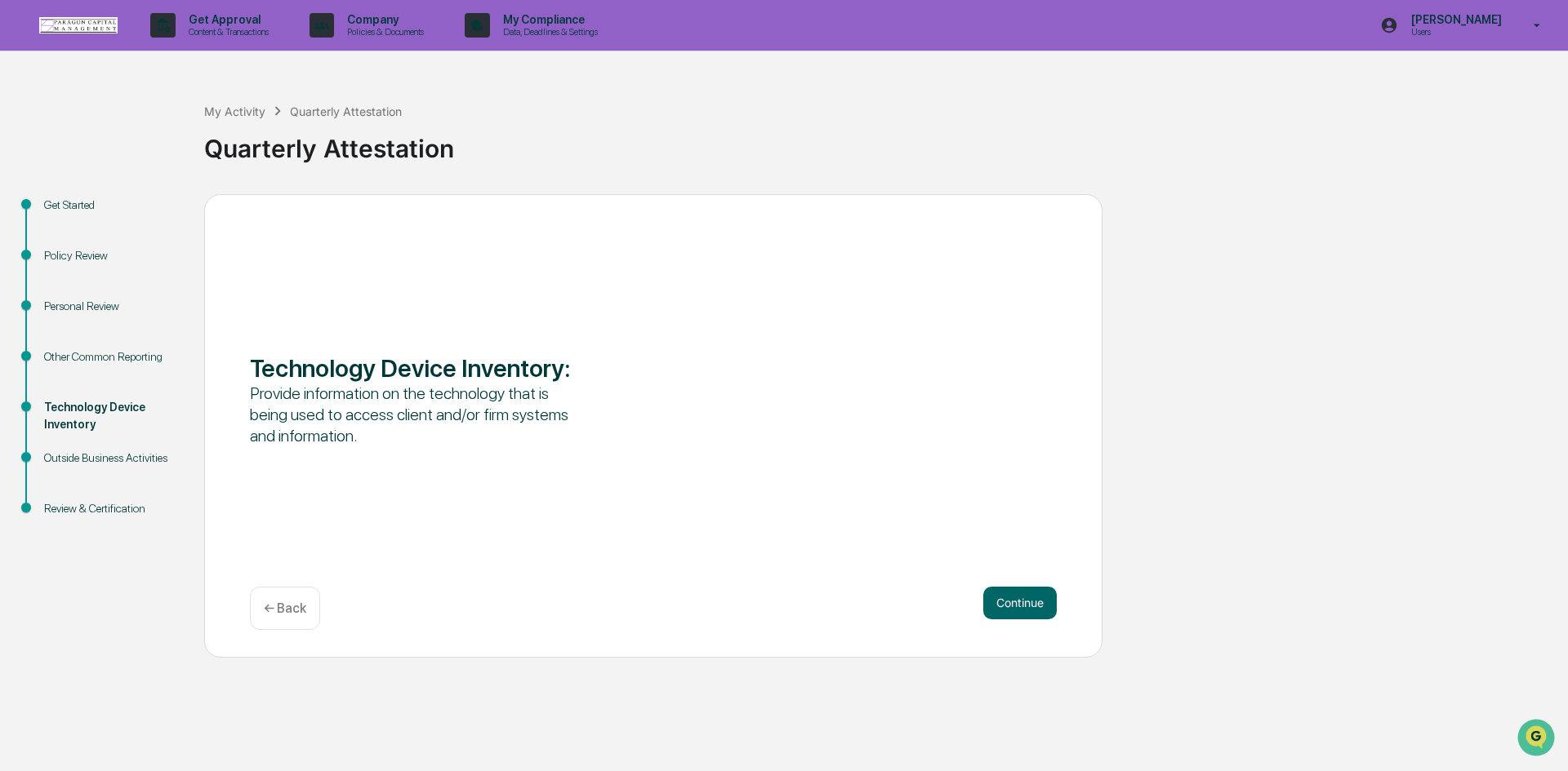
click at [451, 373] on div "Technology Device Inventory :" at bounding box center [411, 367] width 322 height 29
click at [1044, 602] on button "Continue" at bounding box center [1020, 603] width 74 height 33
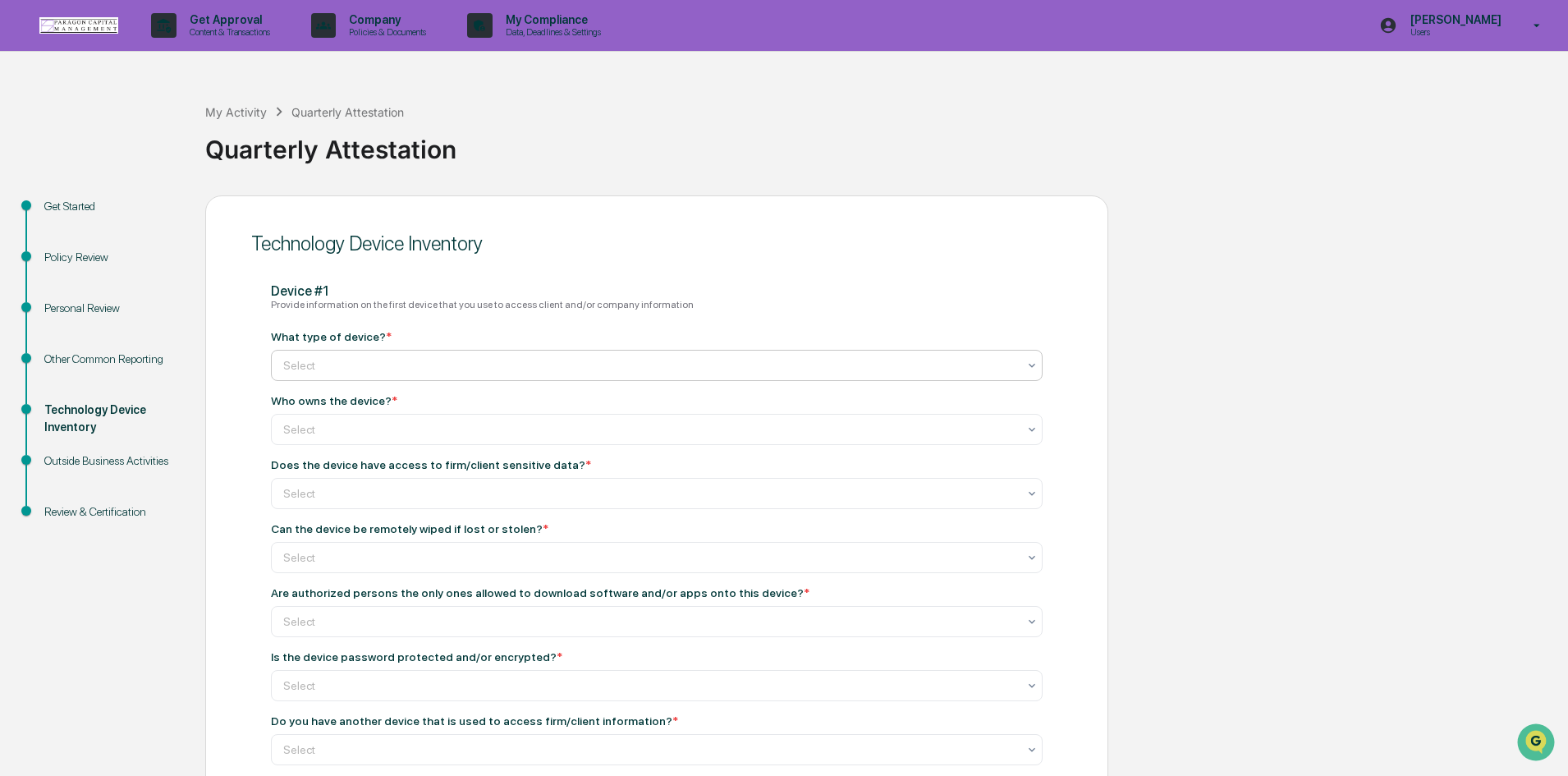
click at [310, 368] on div at bounding box center [650, 365] width 734 height 16
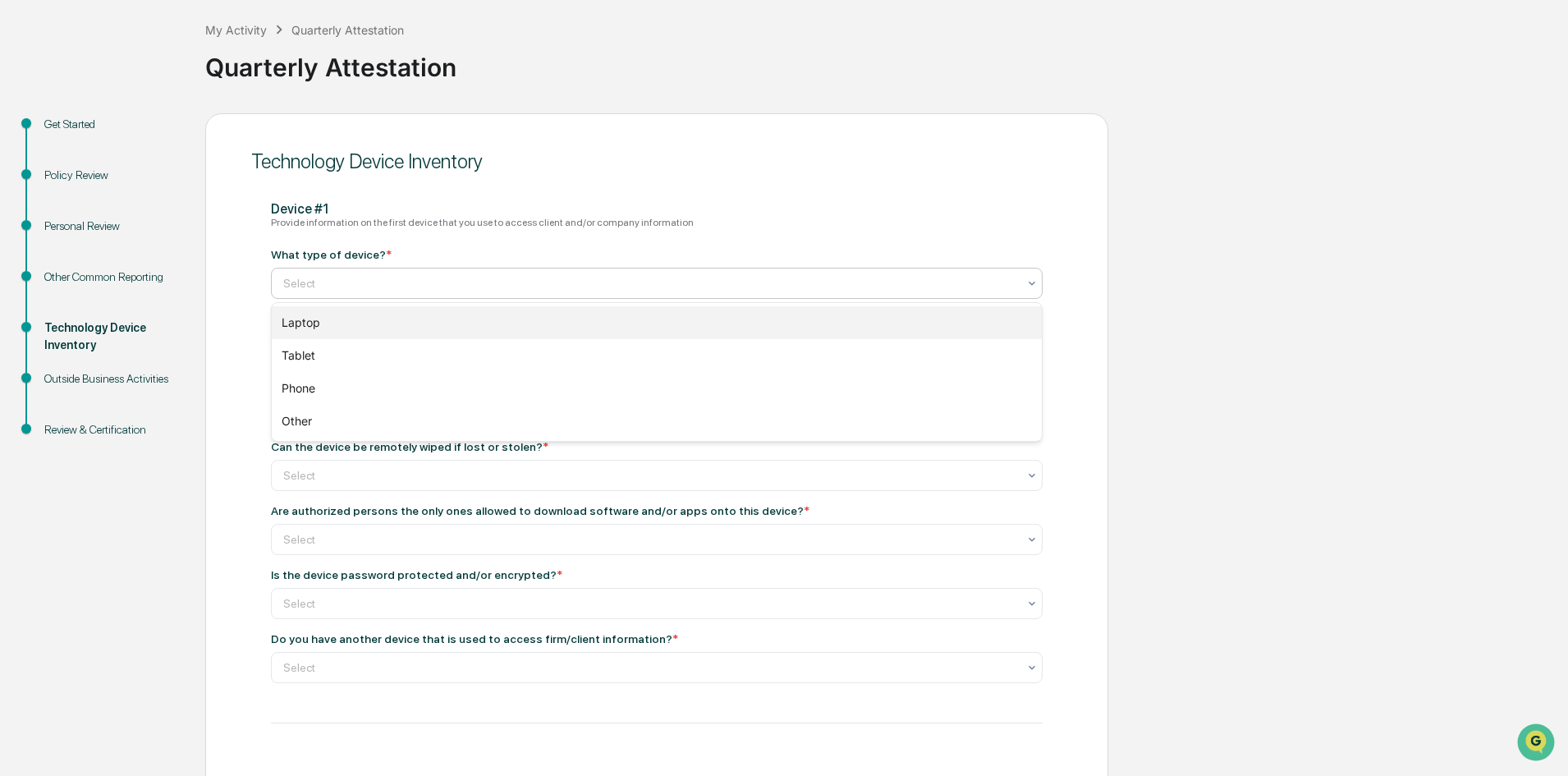
click at [314, 322] on div "Laptop" at bounding box center [657, 322] width 770 height 33
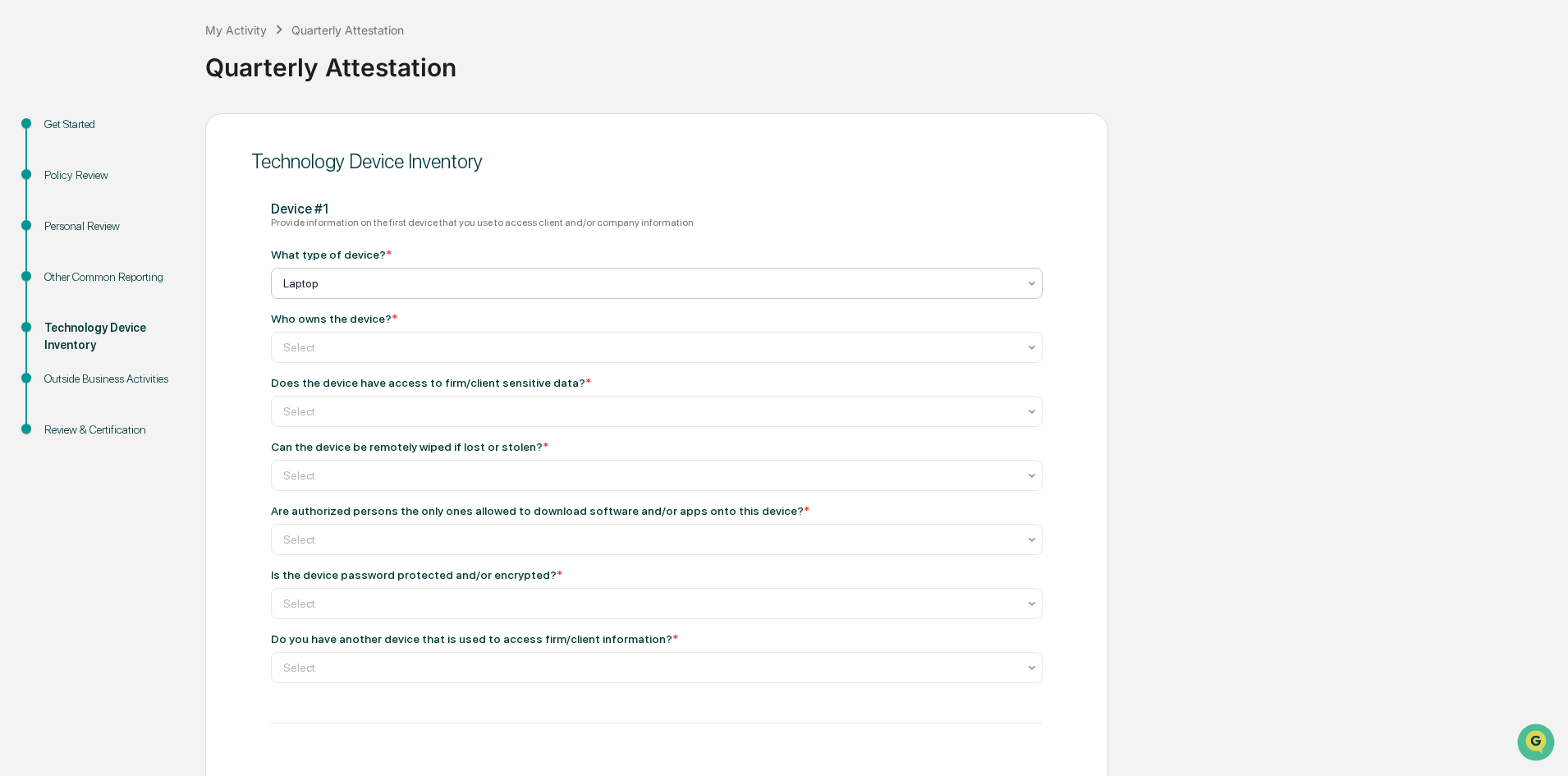
click at [369, 283] on div at bounding box center [650, 283] width 734 height 16
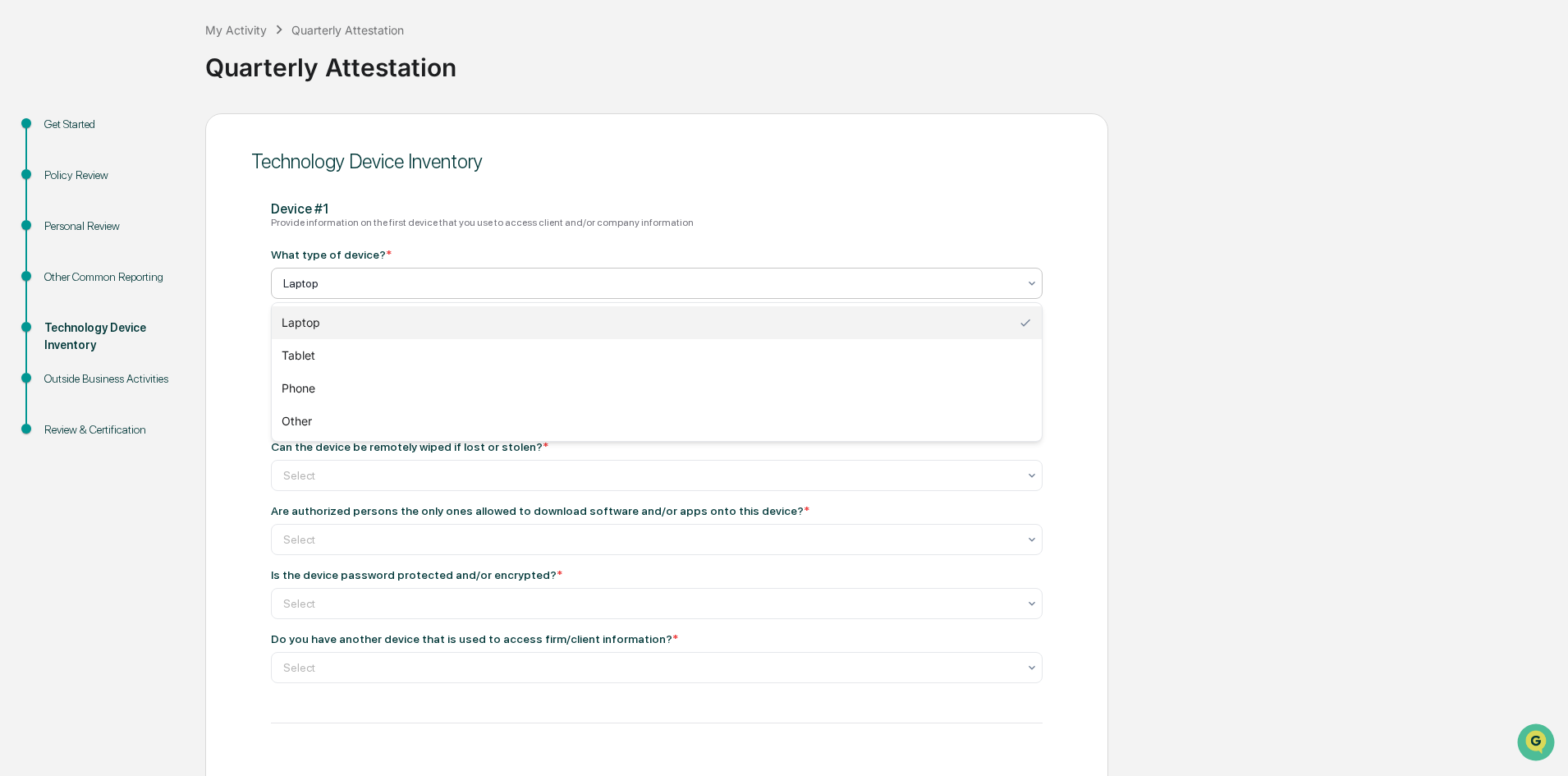
click at [746, 178] on div "Technology Device Inventory" at bounding box center [657, 161] width 811 height 40
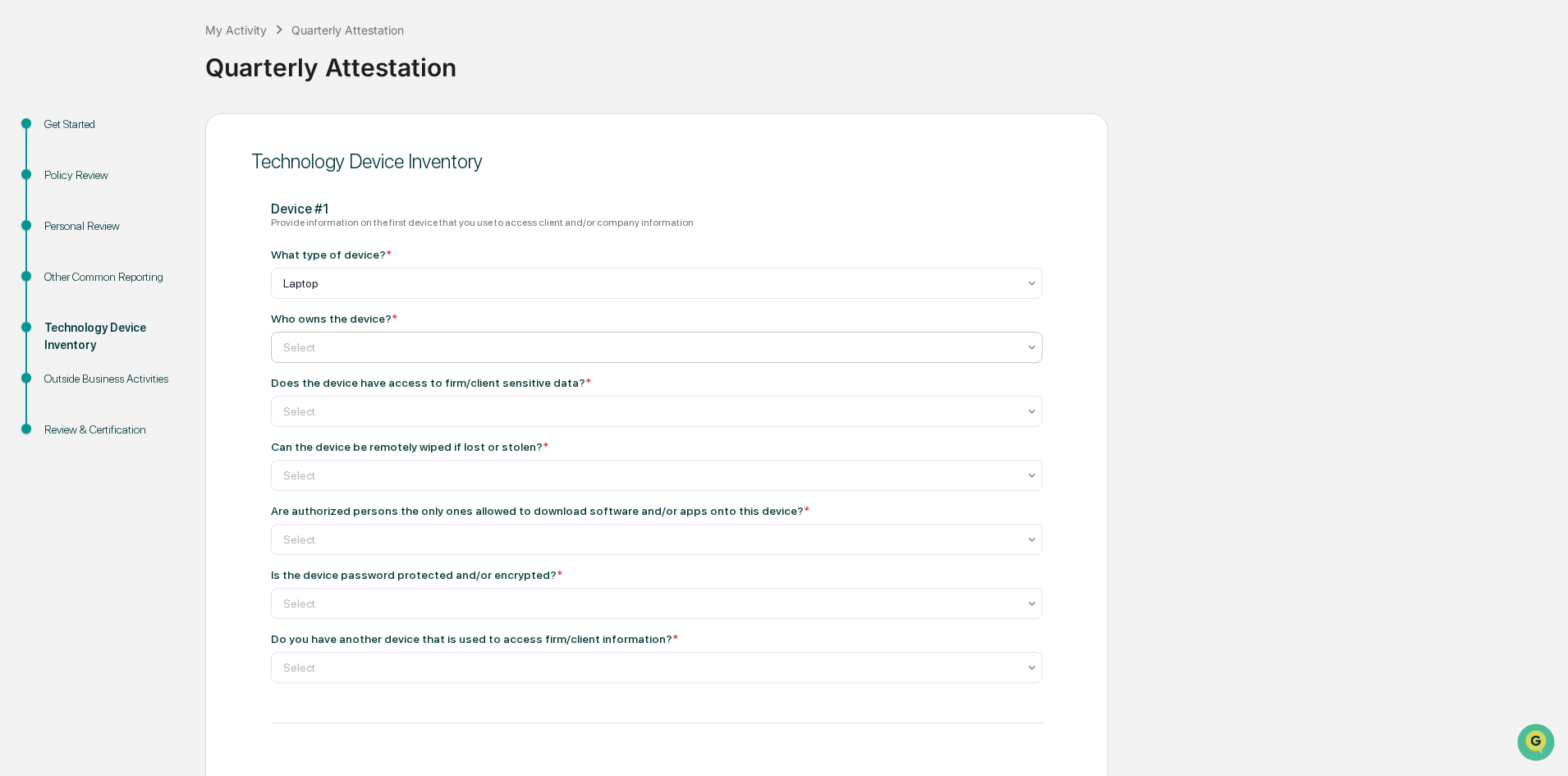
click at [321, 345] on div at bounding box center [650, 347] width 734 height 16
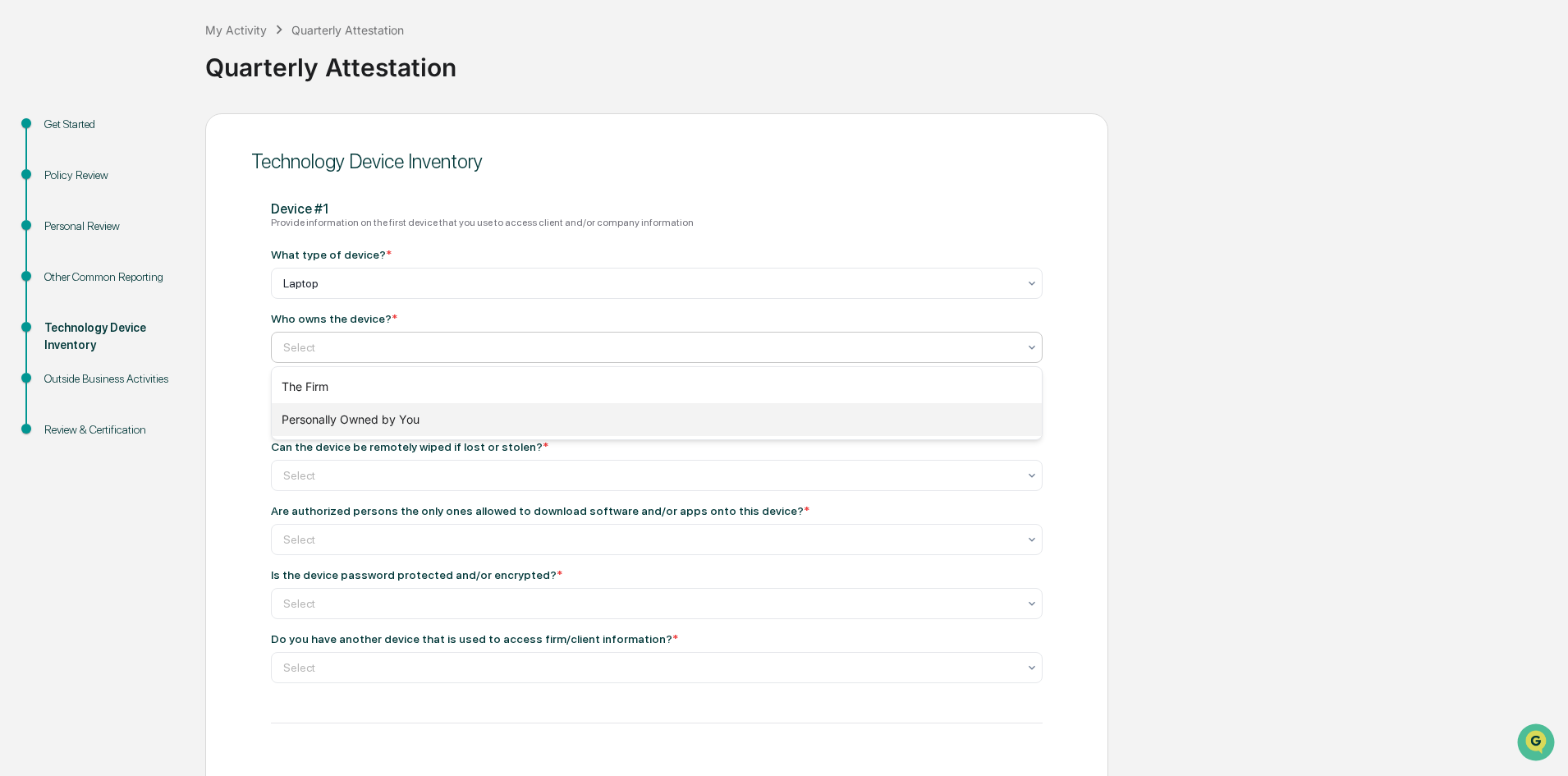
click at [305, 414] on div "Personally Owned by You" at bounding box center [657, 420] width 770 height 33
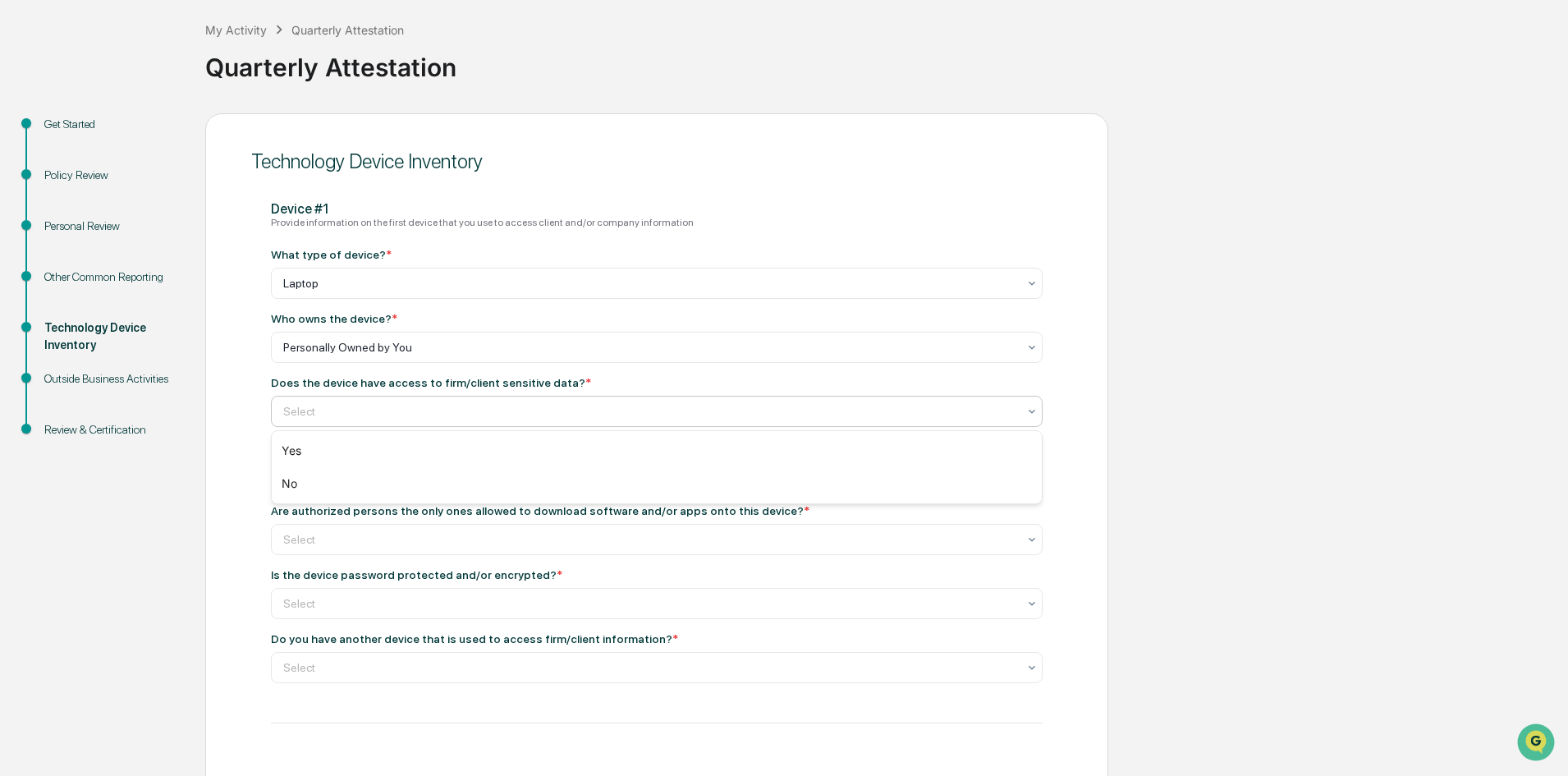
click at [320, 410] on div at bounding box center [650, 412] width 734 height 16
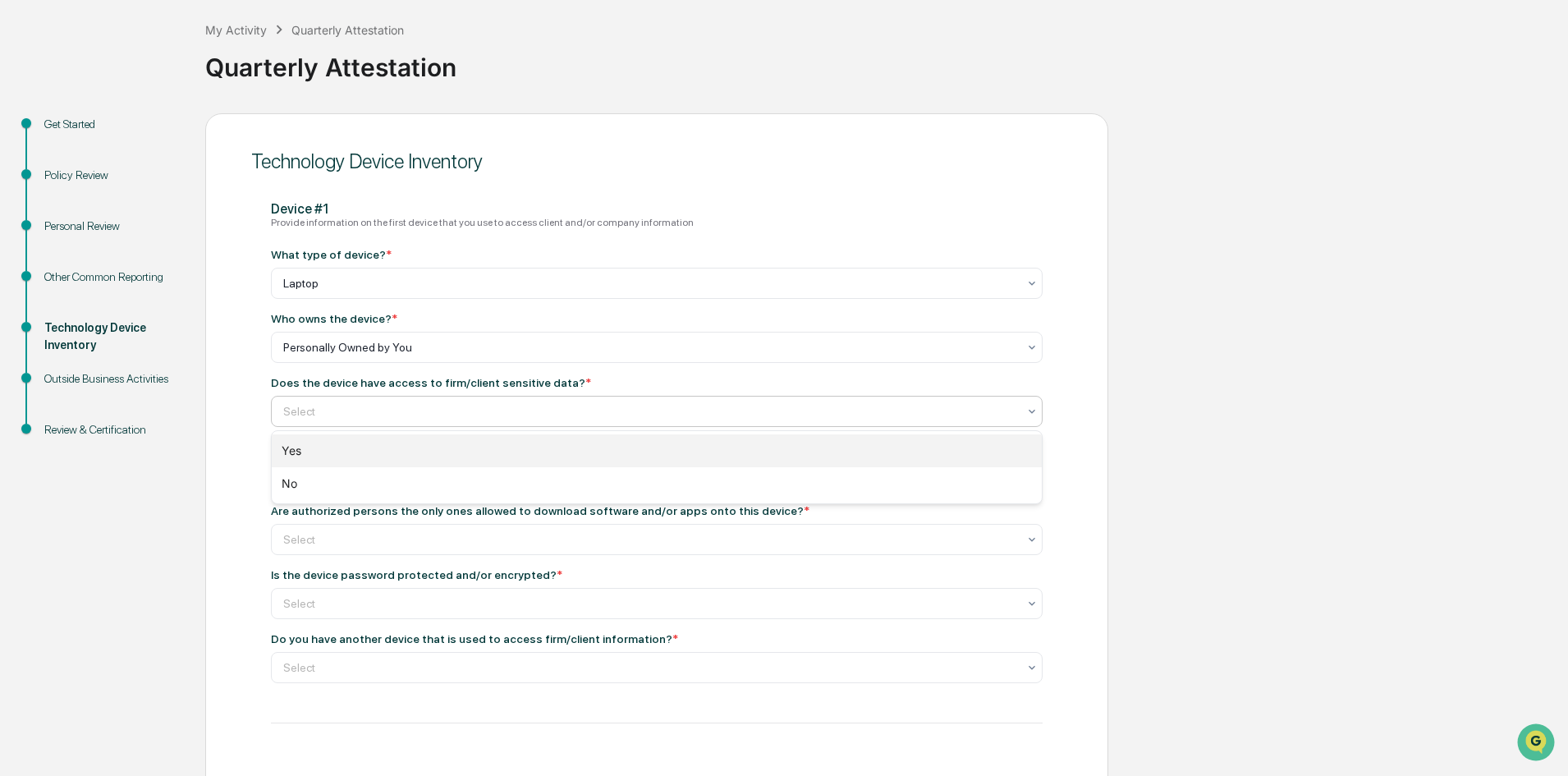
click at [305, 451] on div "Yes" at bounding box center [657, 451] width 770 height 33
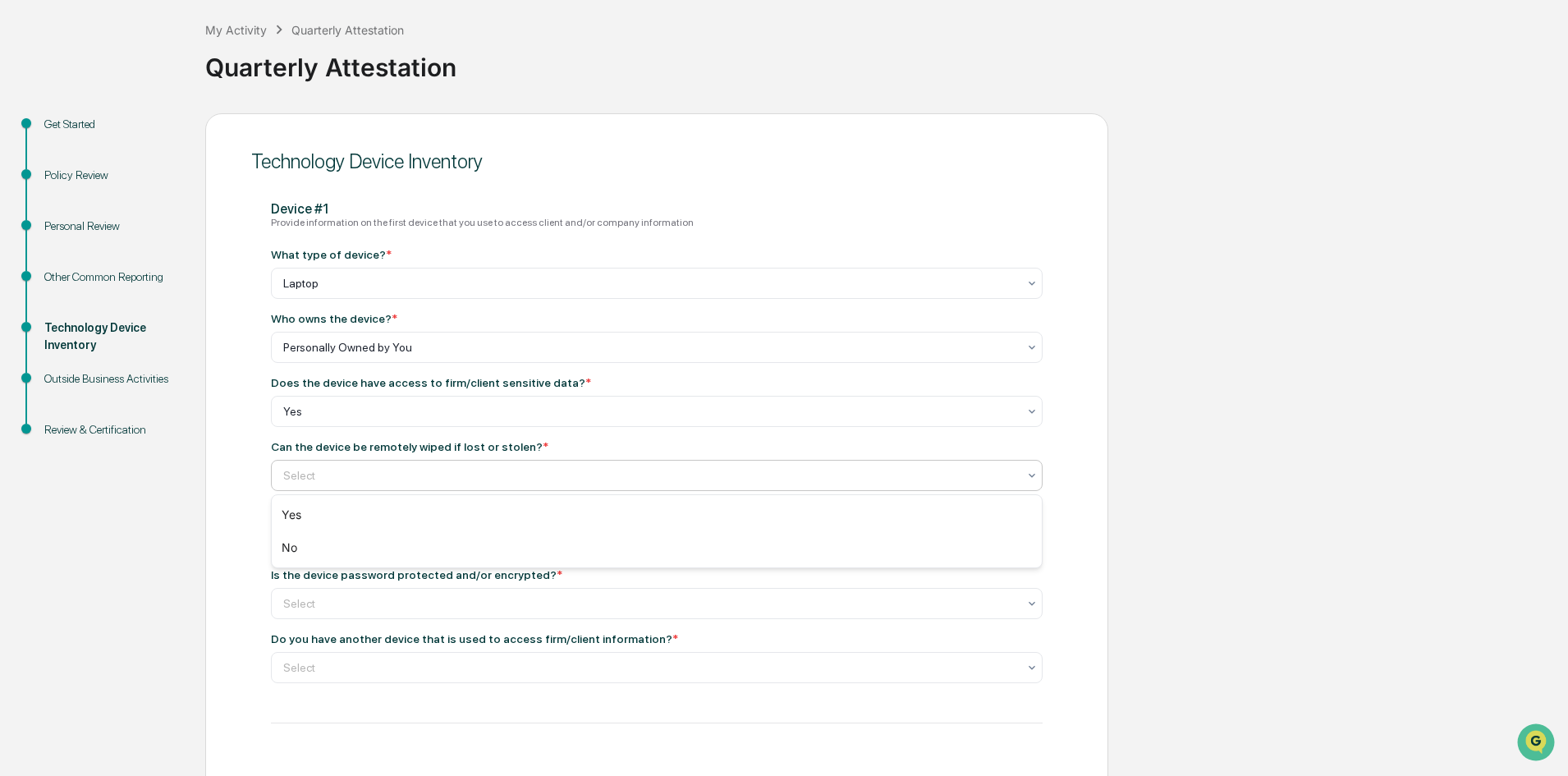
click at [417, 474] on div at bounding box center [650, 476] width 734 height 16
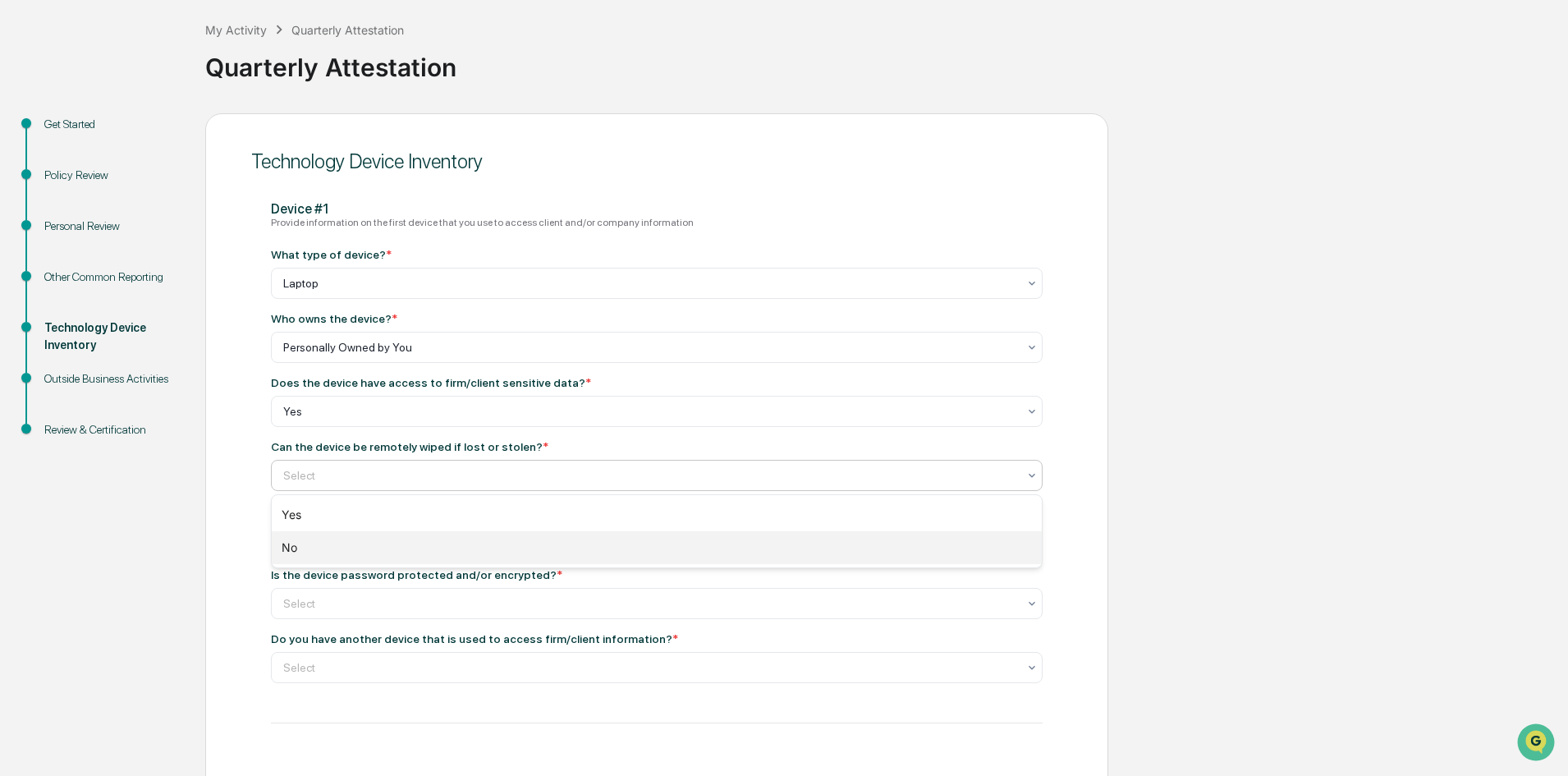
click at [398, 550] on div "No" at bounding box center [657, 547] width 770 height 33
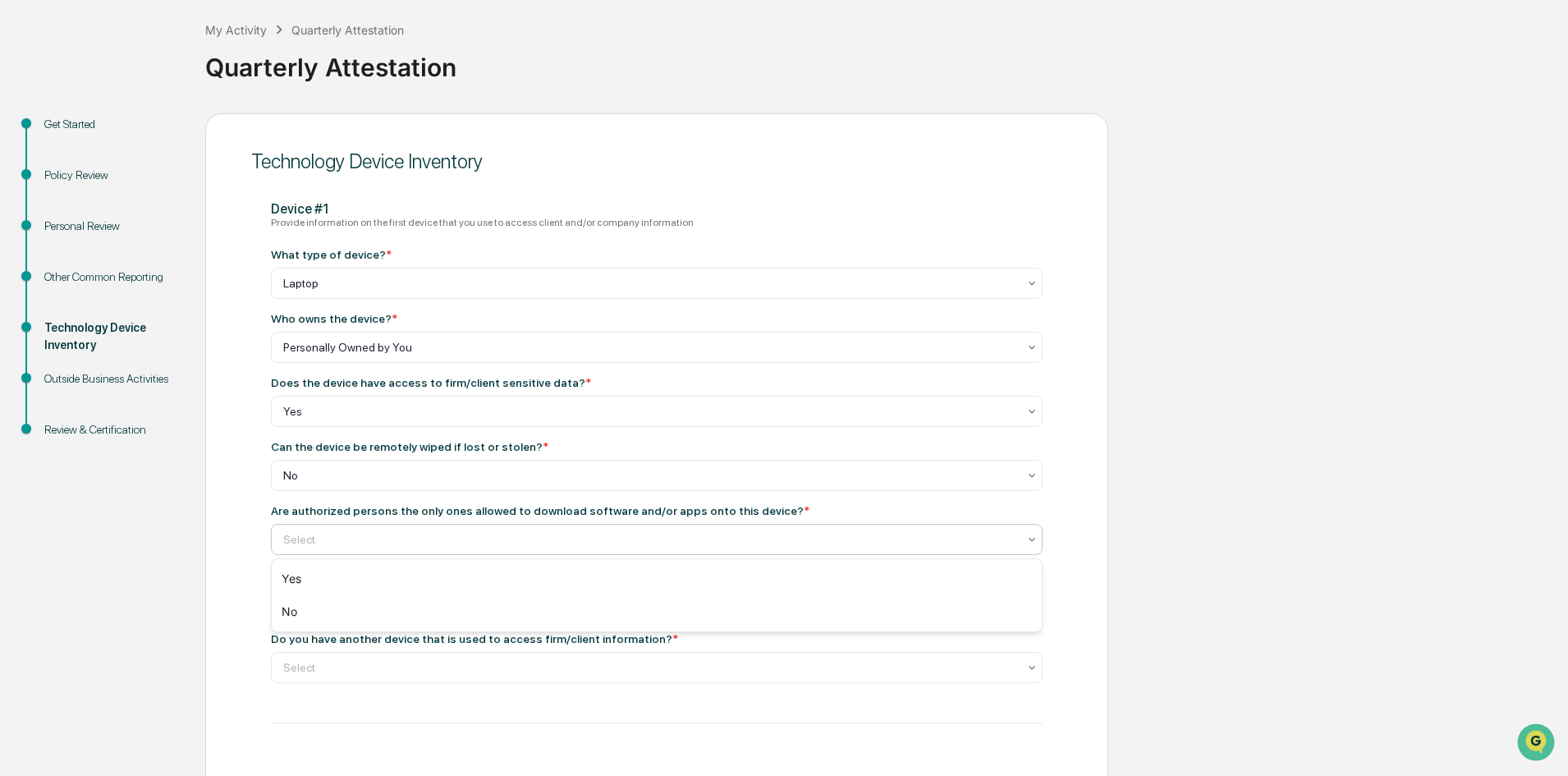
click at [398, 550] on div "Select" at bounding box center [650, 540] width 751 height 23
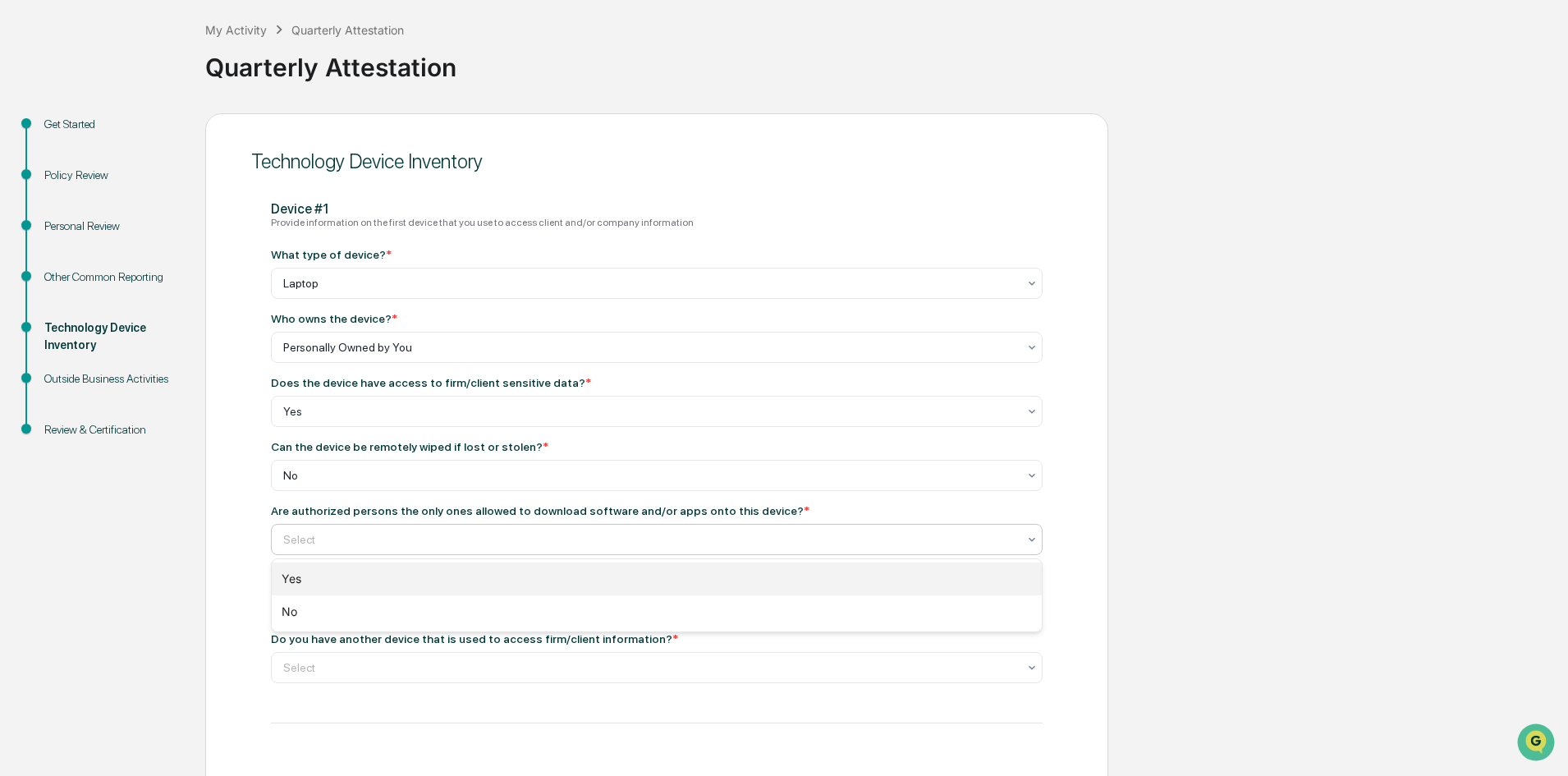
click at [377, 579] on div "Yes" at bounding box center [657, 579] width 770 height 33
click at [361, 604] on div at bounding box center [650, 604] width 734 height 16
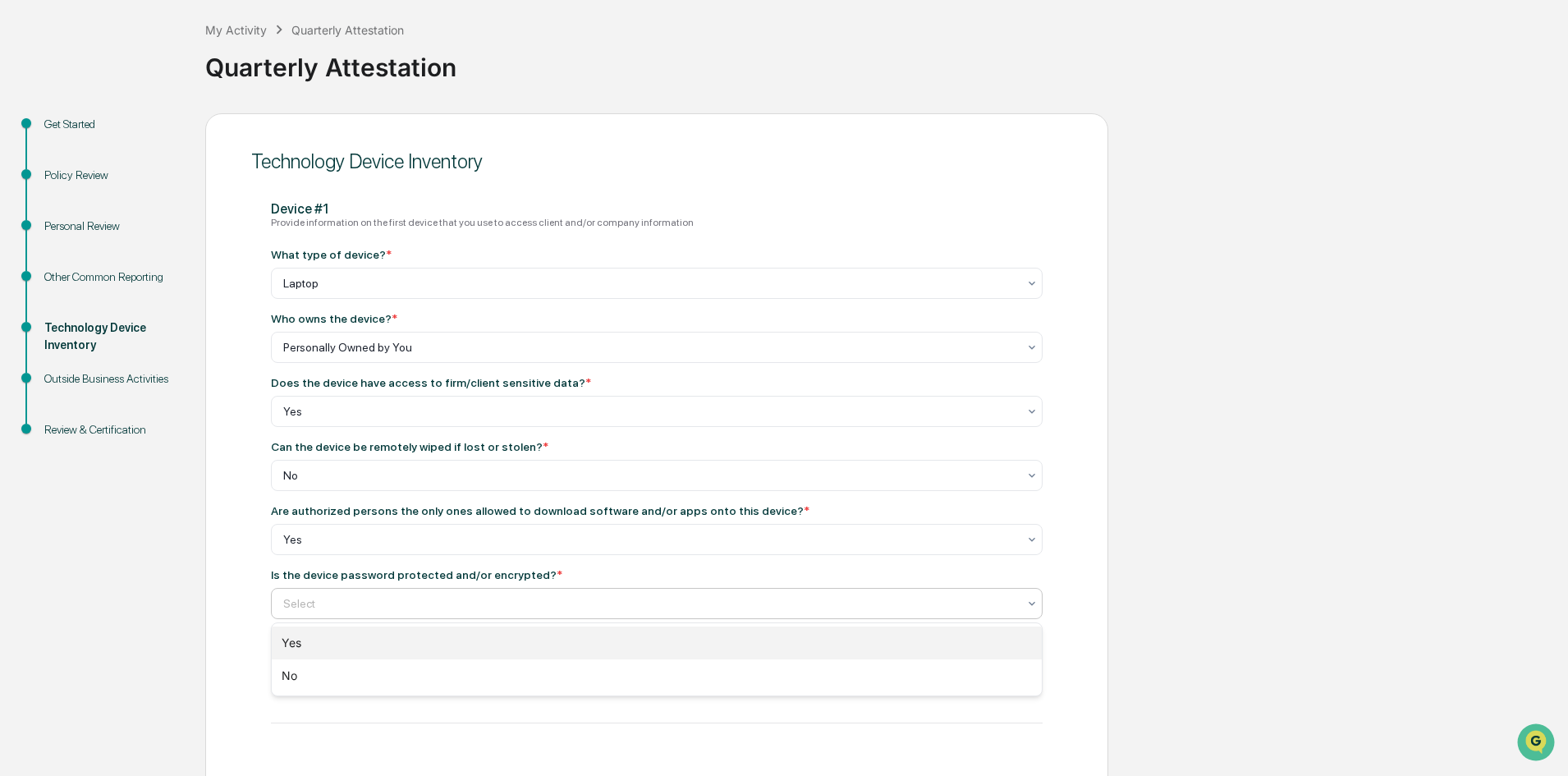
click at [335, 651] on div "Yes" at bounding box center [657, 643] width 770 height 33
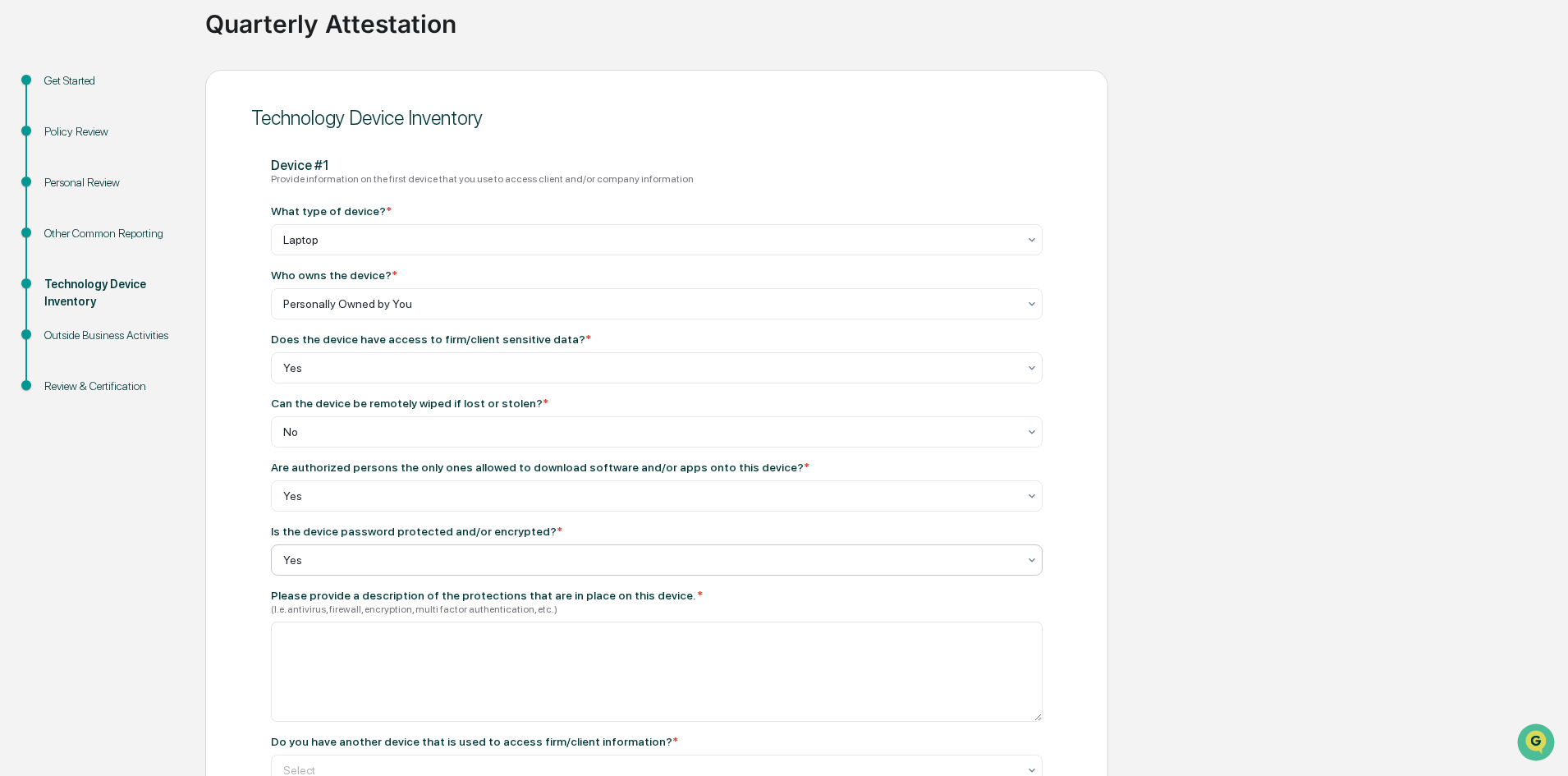
scroll to position [164, 0]
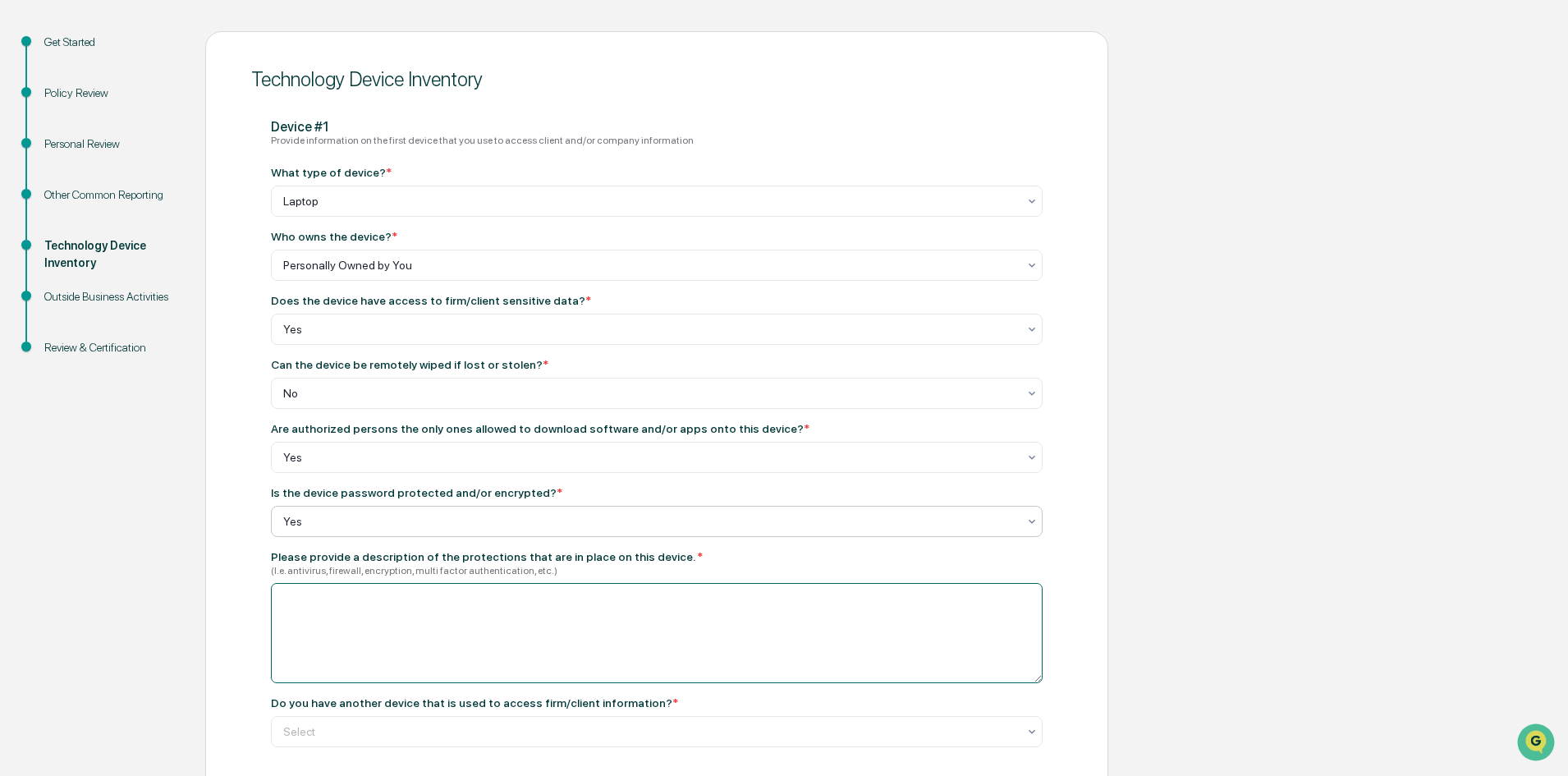
click at [660, 622] on textarea at bounding box center [657, 633] width 772 height 100
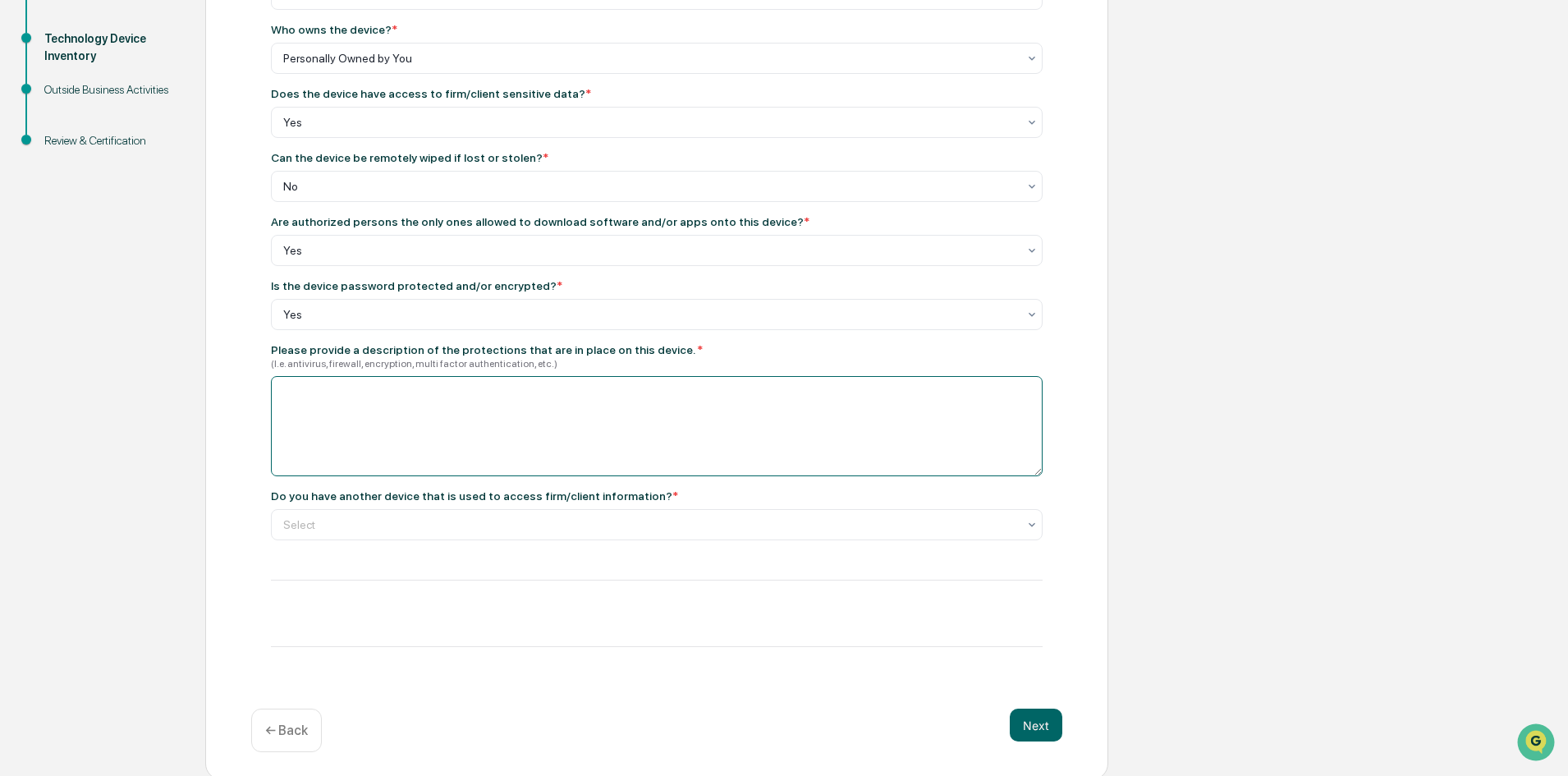
scroll to position [375, 0]
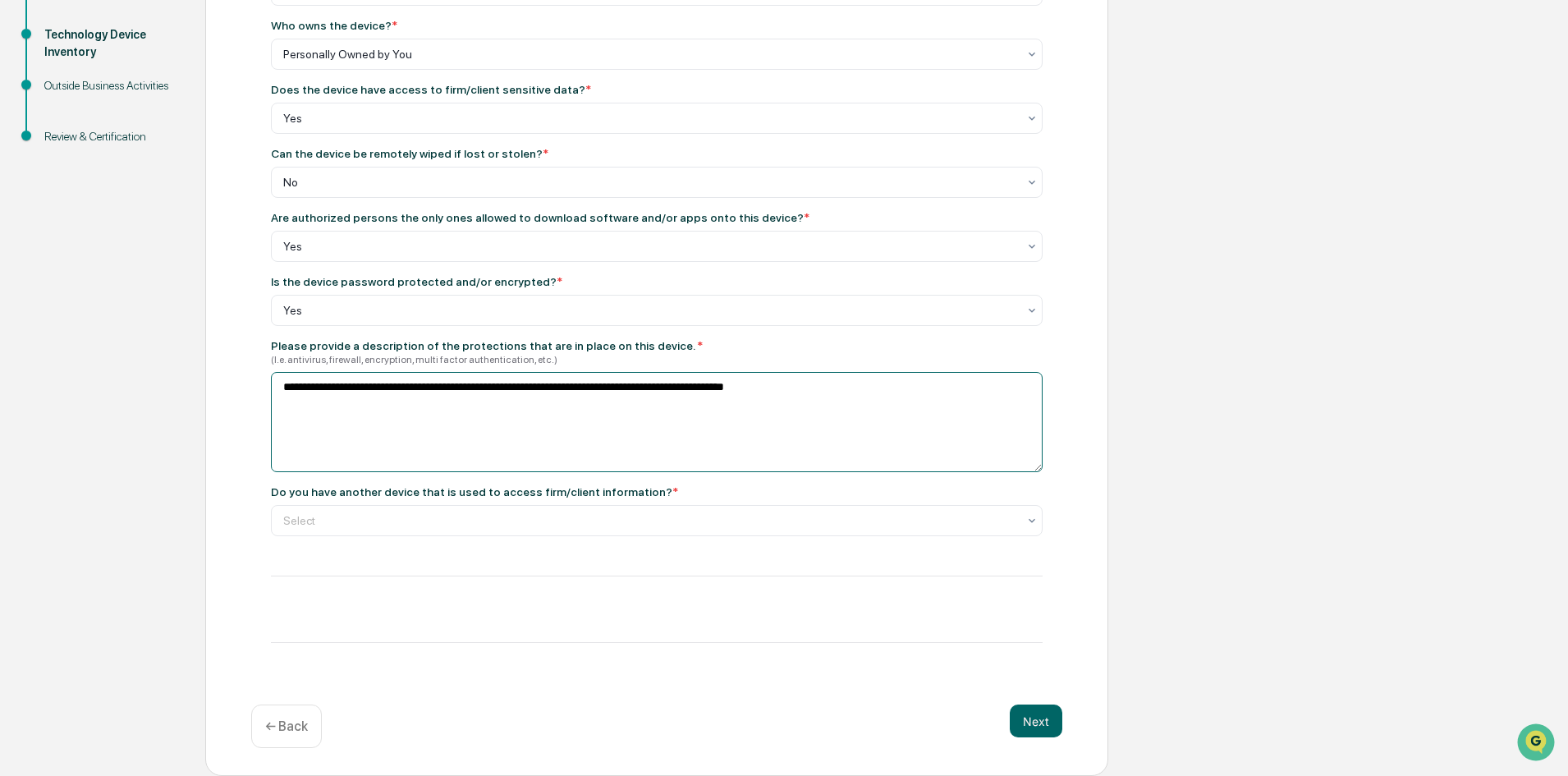
click at [843, 396] on textarea "**********" at bounding box center [657, 422] width 772 height 100
click at [1019, 392] on textarea "**********" at bounding box center [657, 422] width 772 height 100
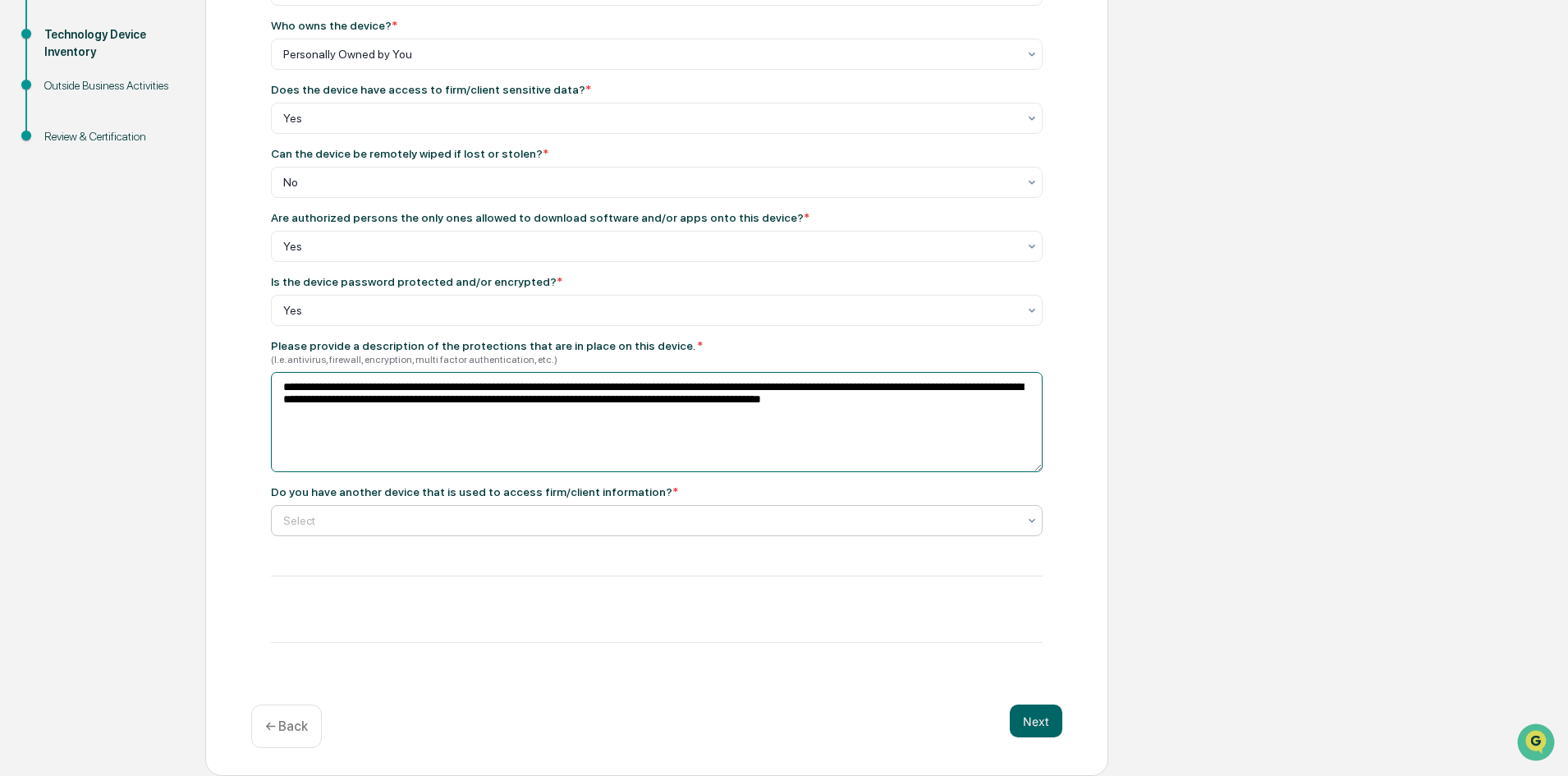
type textarea "**********"
click at [561, 522] on div at bounding box center [650, 521] width 734 height 16
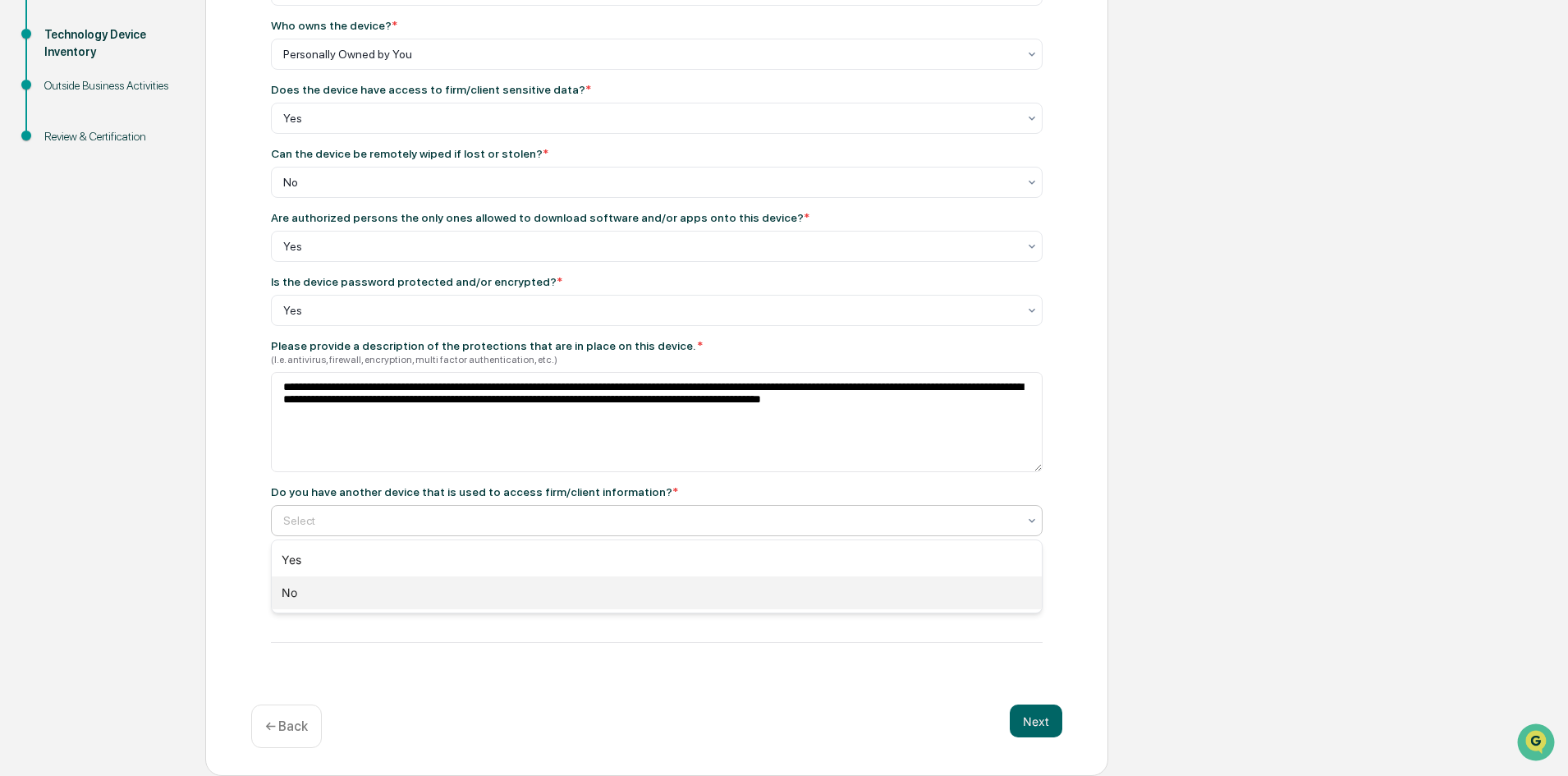
click at [394, 605] on div "No" at bounding box center [657, 593] width 770 height 33
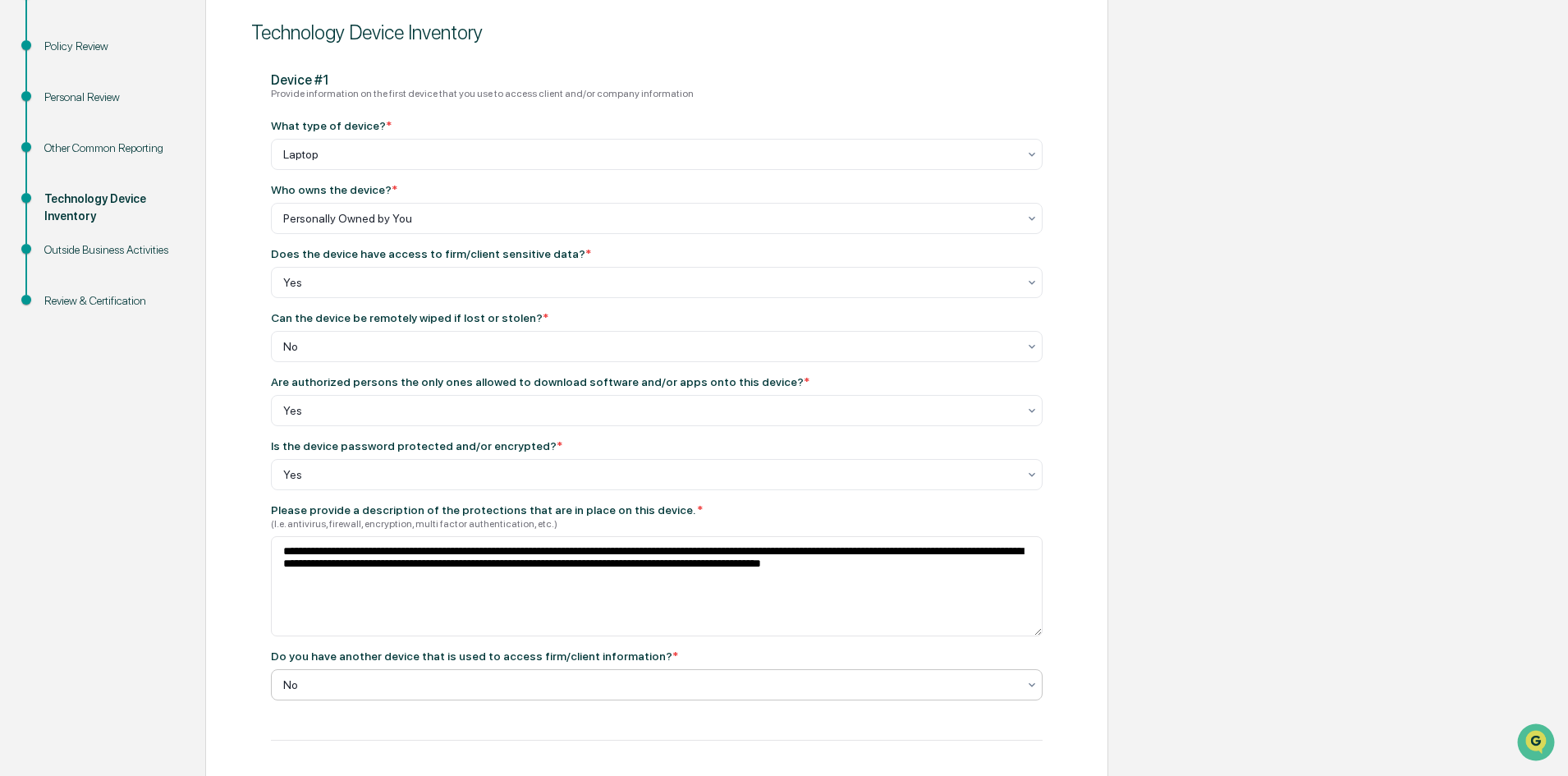
scroll to position [129, 0]
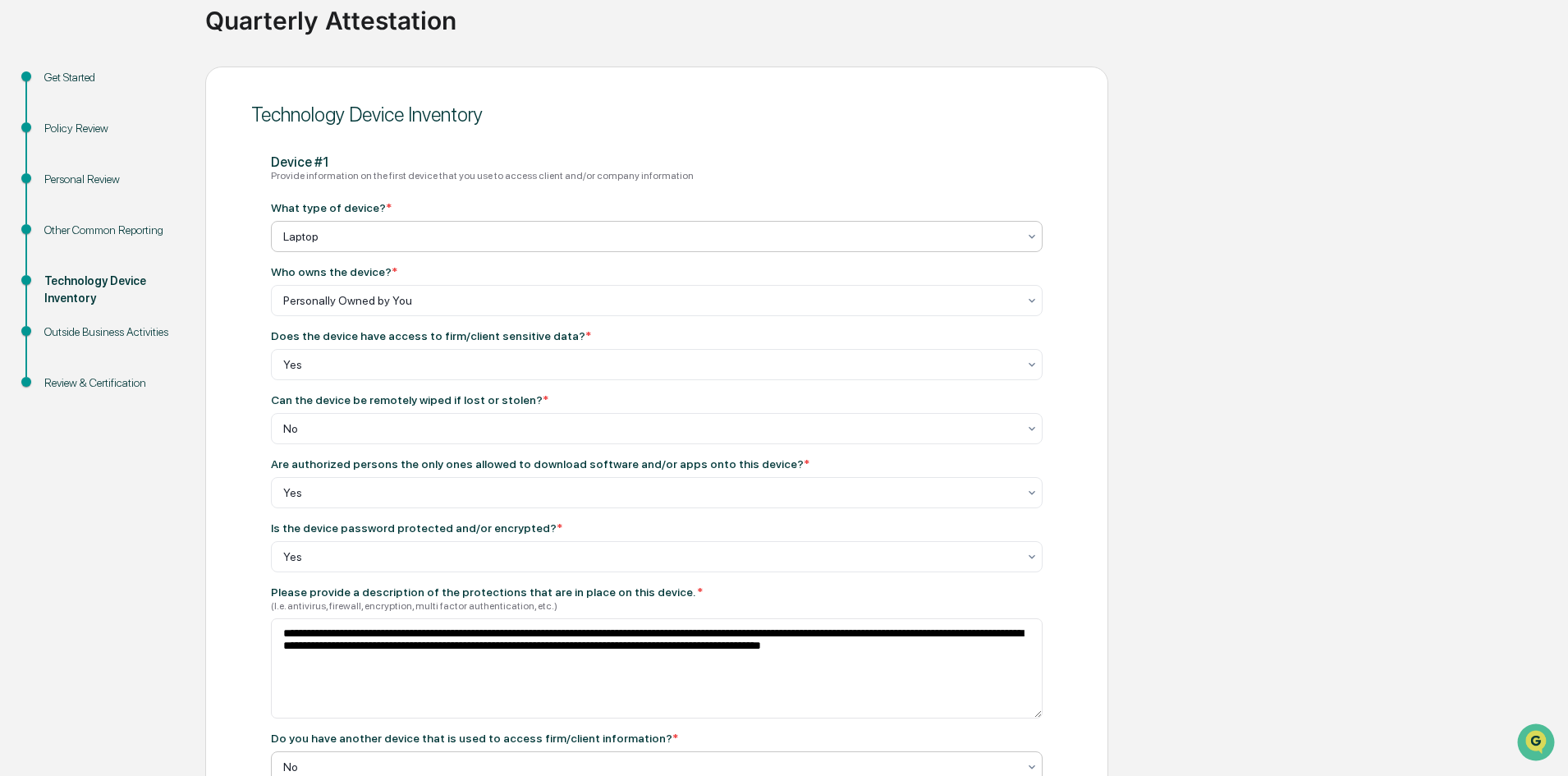
click at [601, 240] on div at bounding box center [650, 237] width 734 height 16
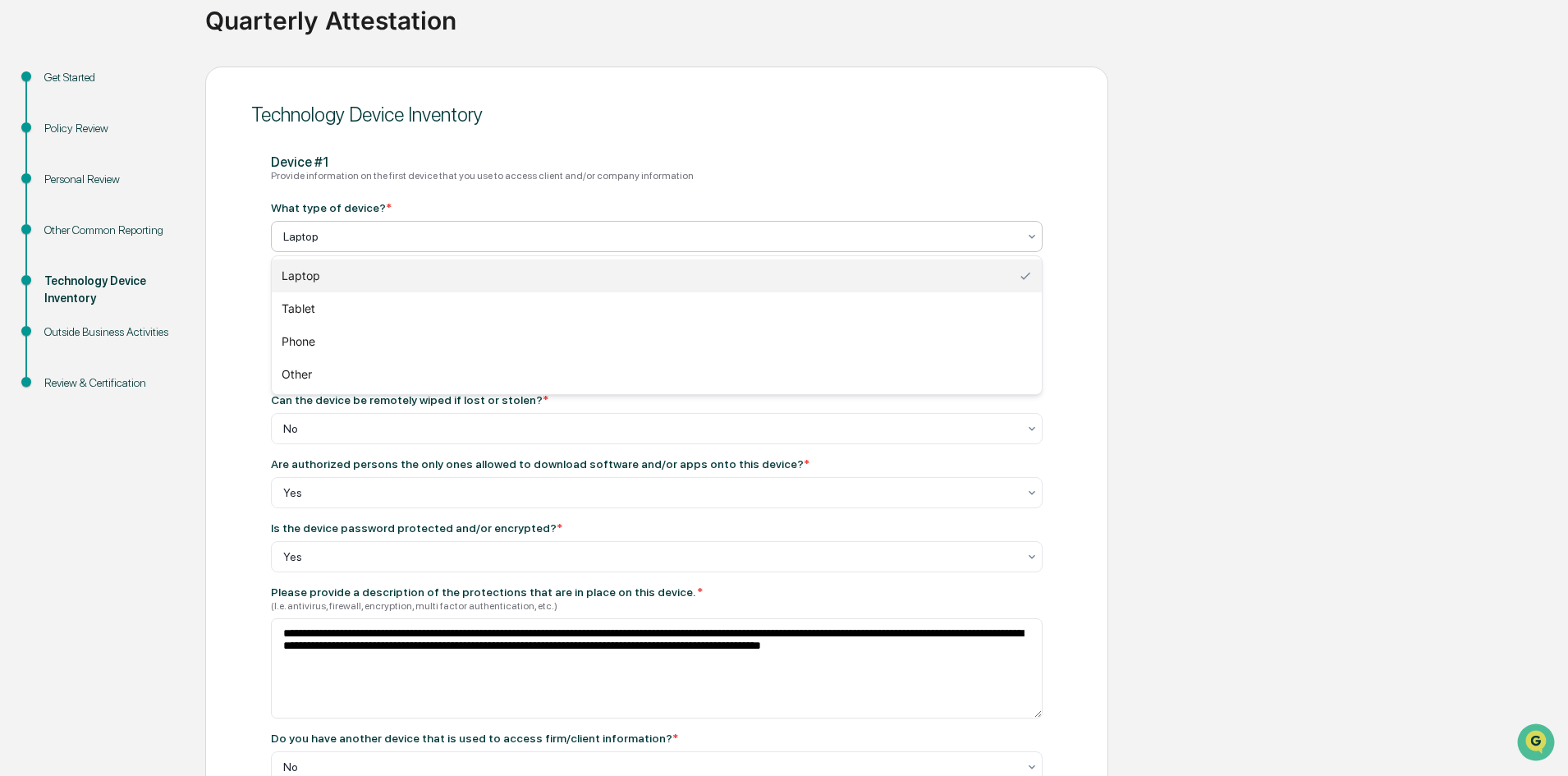
click at [601, 240] on div at bounding box center [650, 237] width 734 height 16
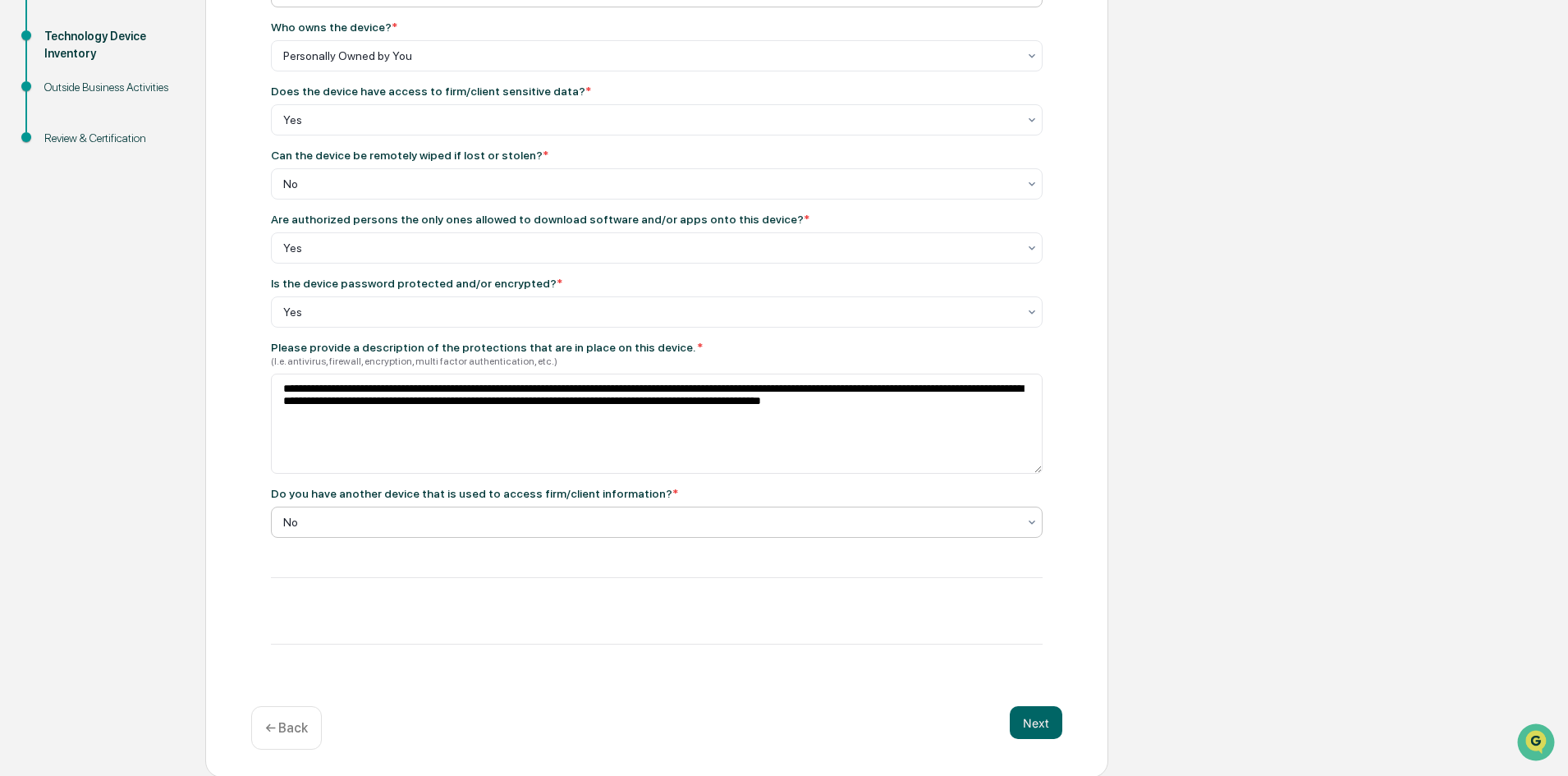
scroll to position [375, 0]
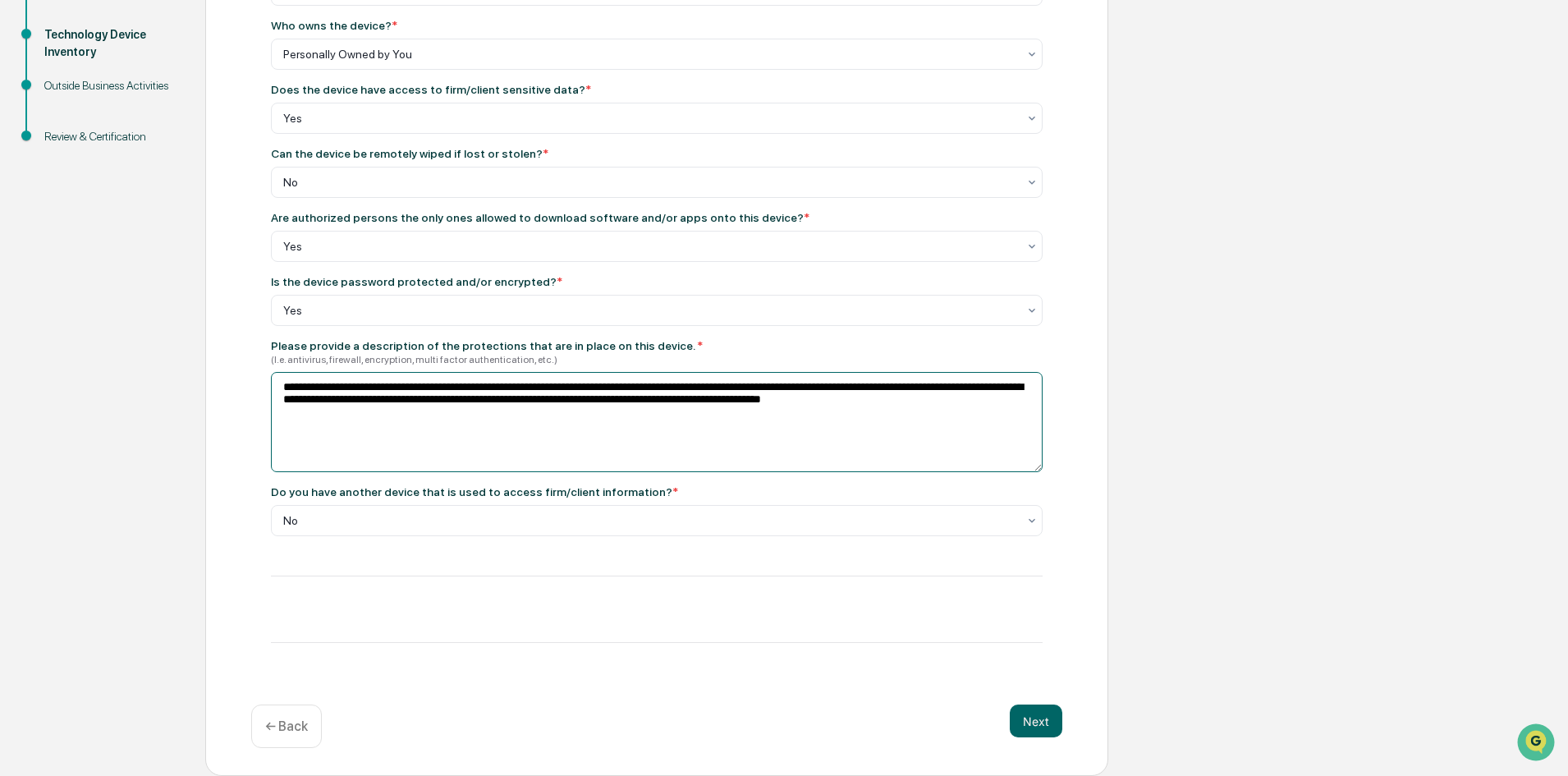
drag, startPoint x: 968, startPoint y: 409, endPoint x: 240, endPoint y: 360, distance: 729.6
click at [240, 360] on div "**********" at bounding box center [657, 299] width 903 height 957
click at [550, 519] on div at bounding box center [650, 521] width 734 height 16
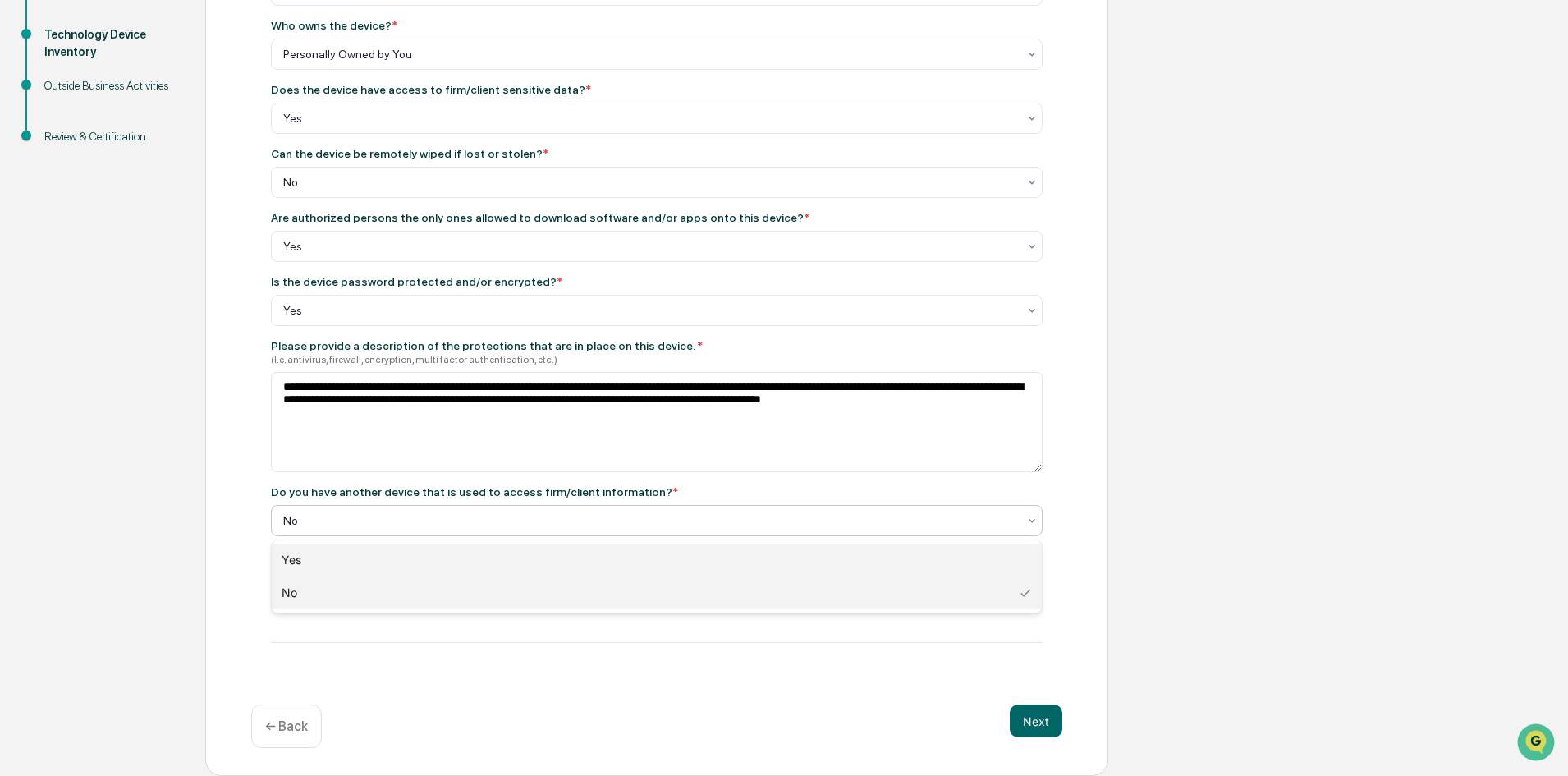
click at [454, 561] on div "Yes" at bounding box center [657, 560] width 770 height 33
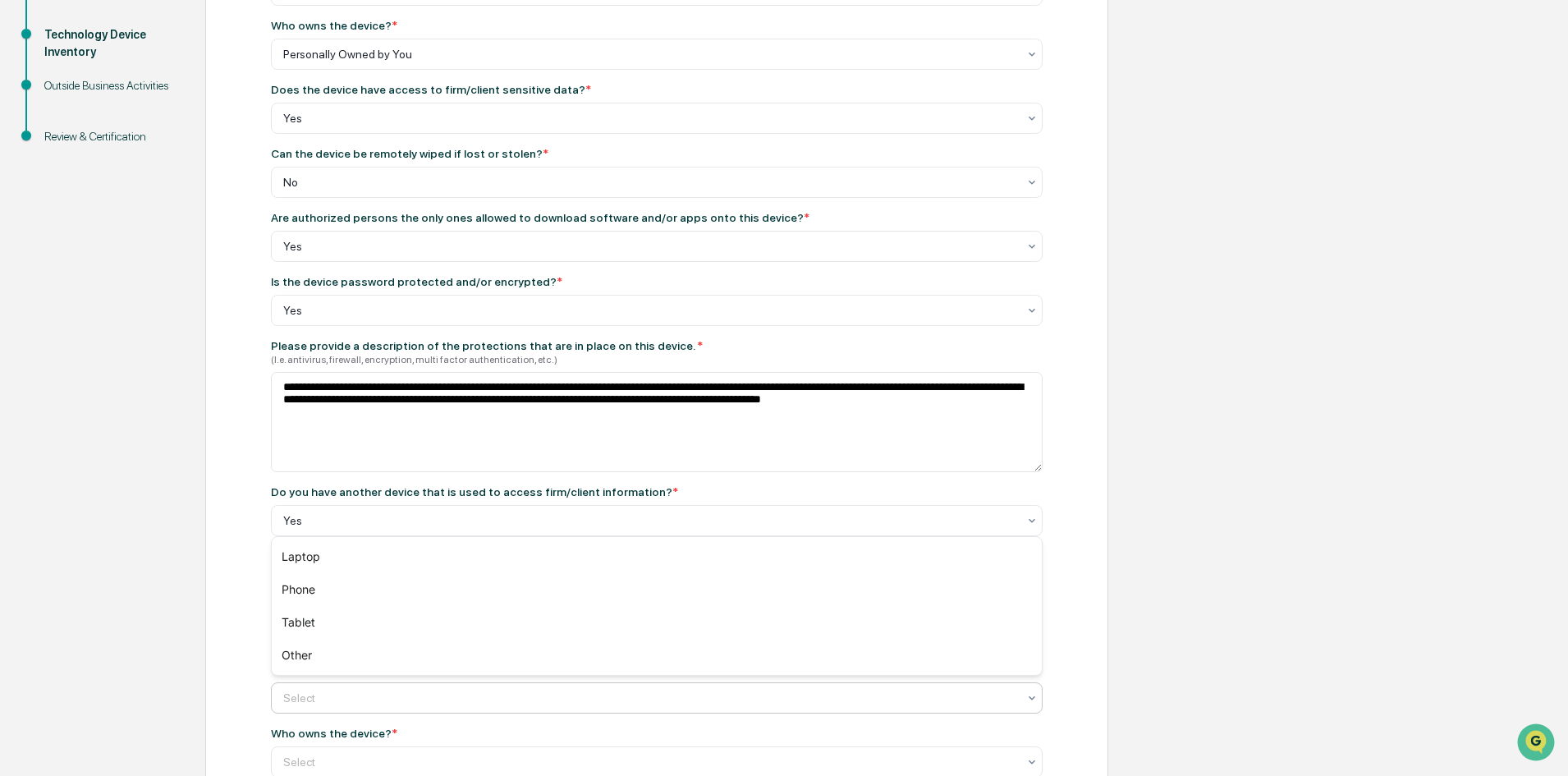
click at [342, 706] on div "Select" at bounding box center [650, 698] width 751 height 23
click at [352, 591] on div "Phone" at bounding box center [657, 589] width 770 height 33
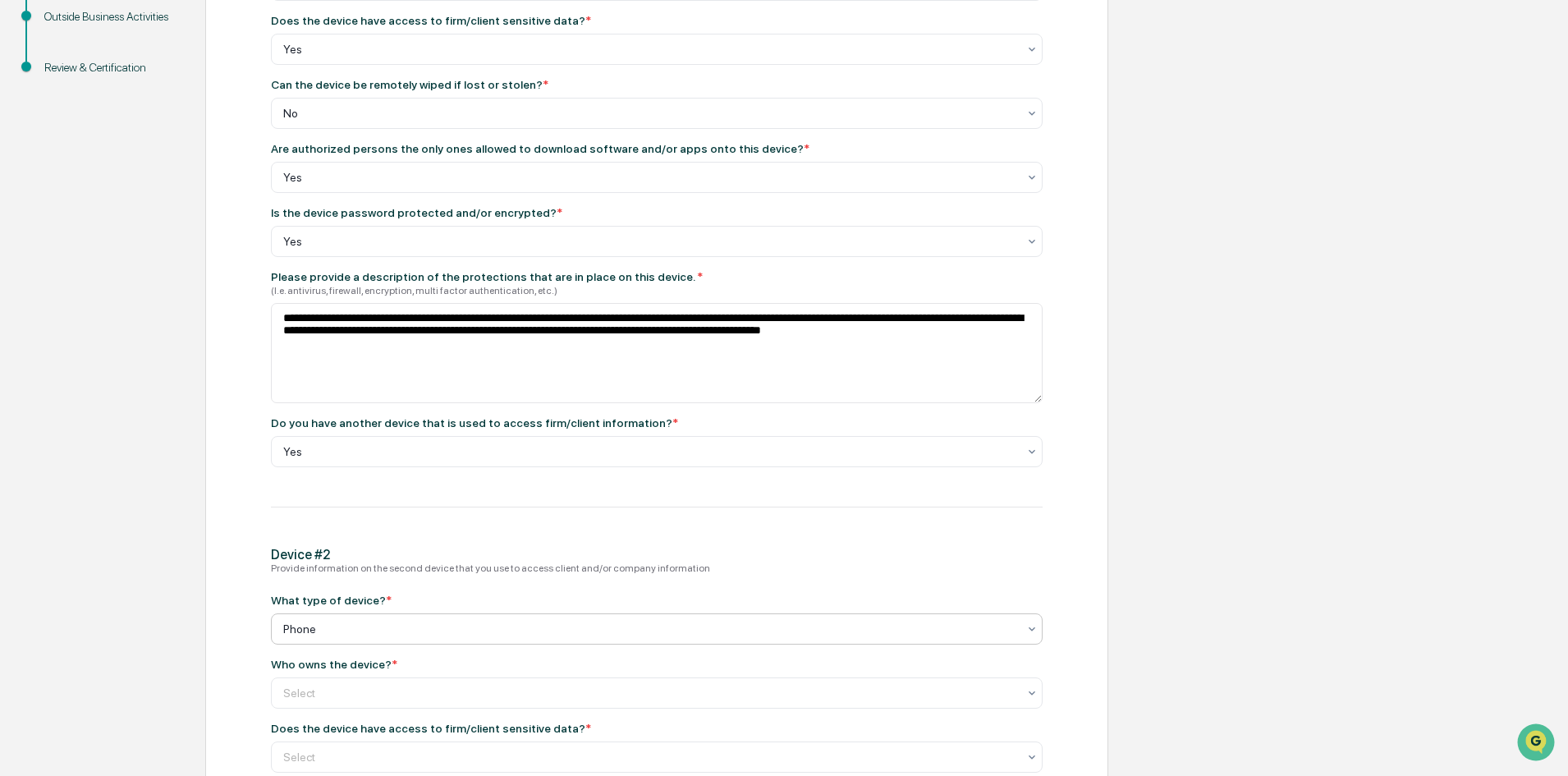
scroll to position [622, 0]
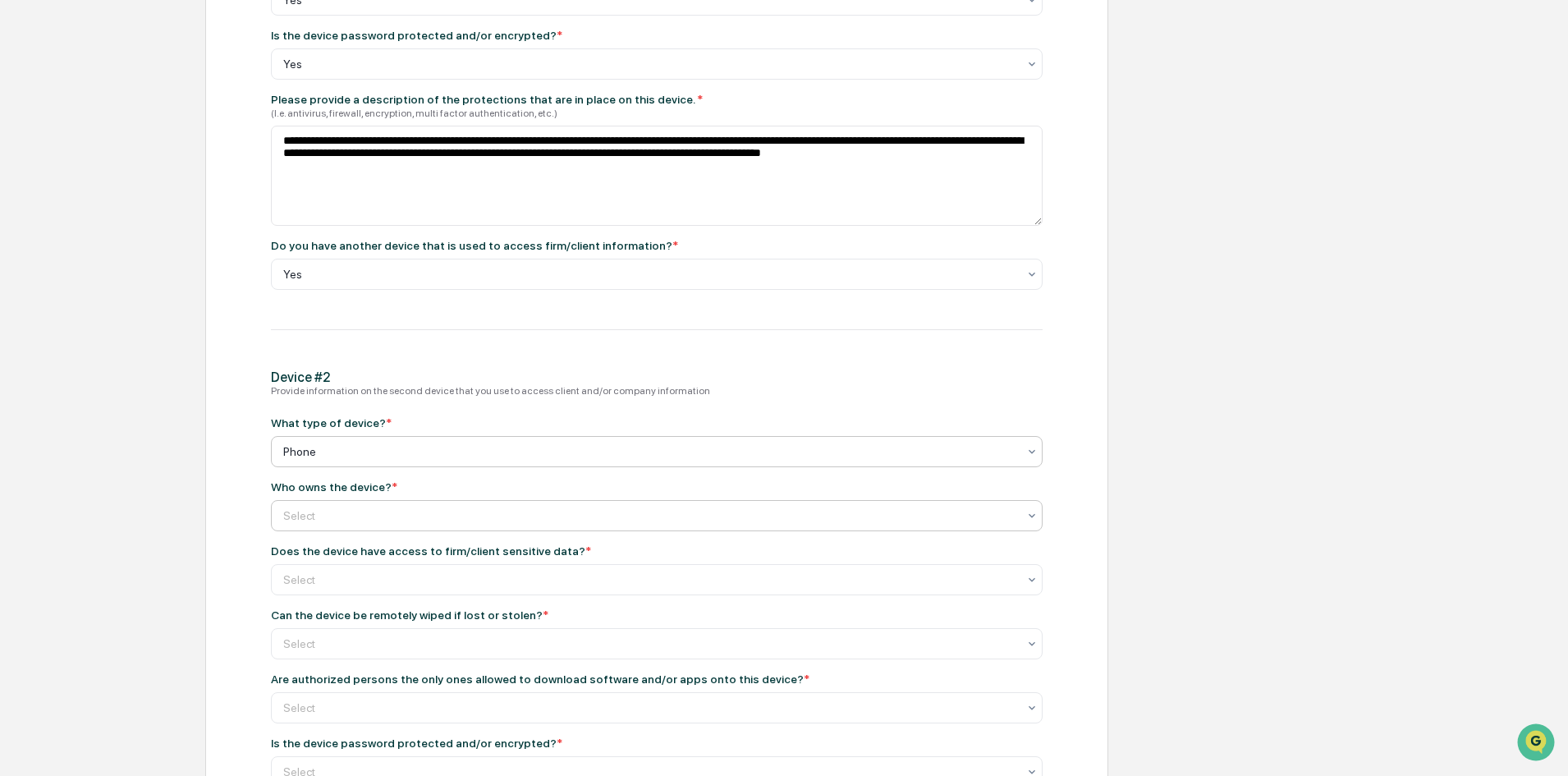
click at [342, 518] on div at bounding box center [650, 516] width 734 height 16
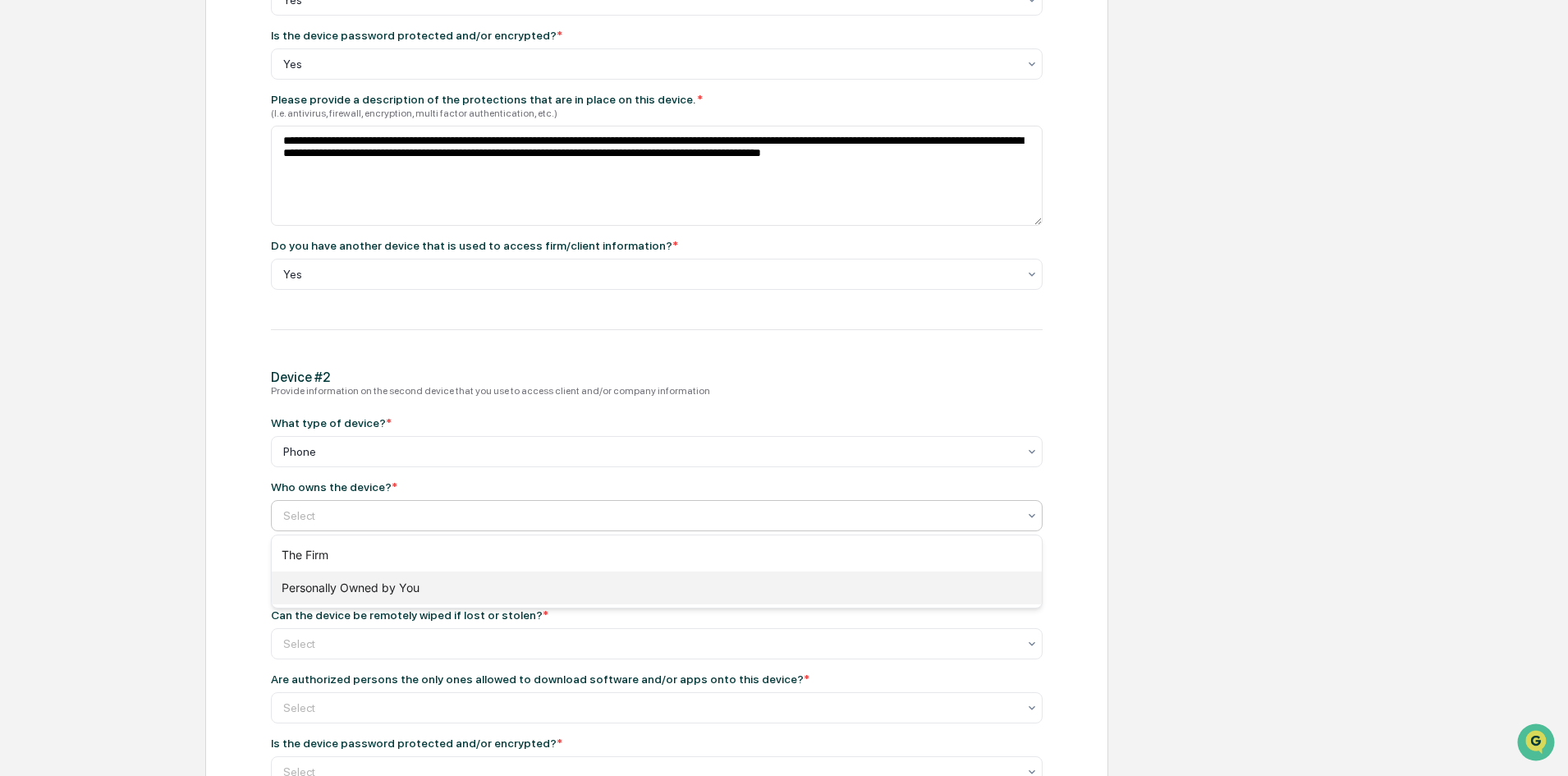
click at [309, 593] on div "Personally Owned by You" at bounding box center [657, 588] width 770 height 33
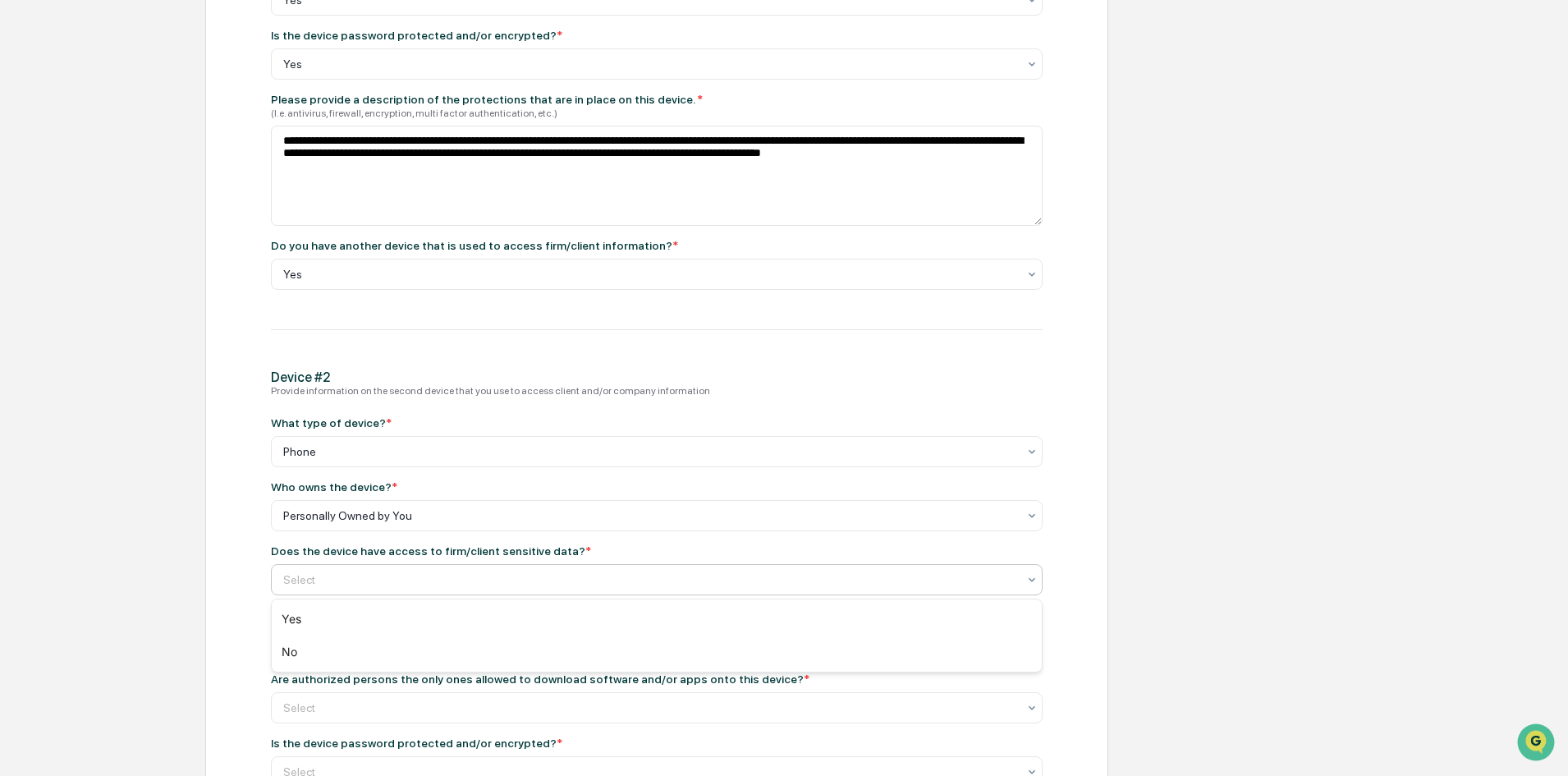
click at [317, 580] on div at bounding box center [650, 580] width 734 height 16
click at [311, 631] on div "Yes" at bounding box center [657, 619] width 770 height 33
click at [309, 641] on div at bounding box center [650, 644] width 734 height 16
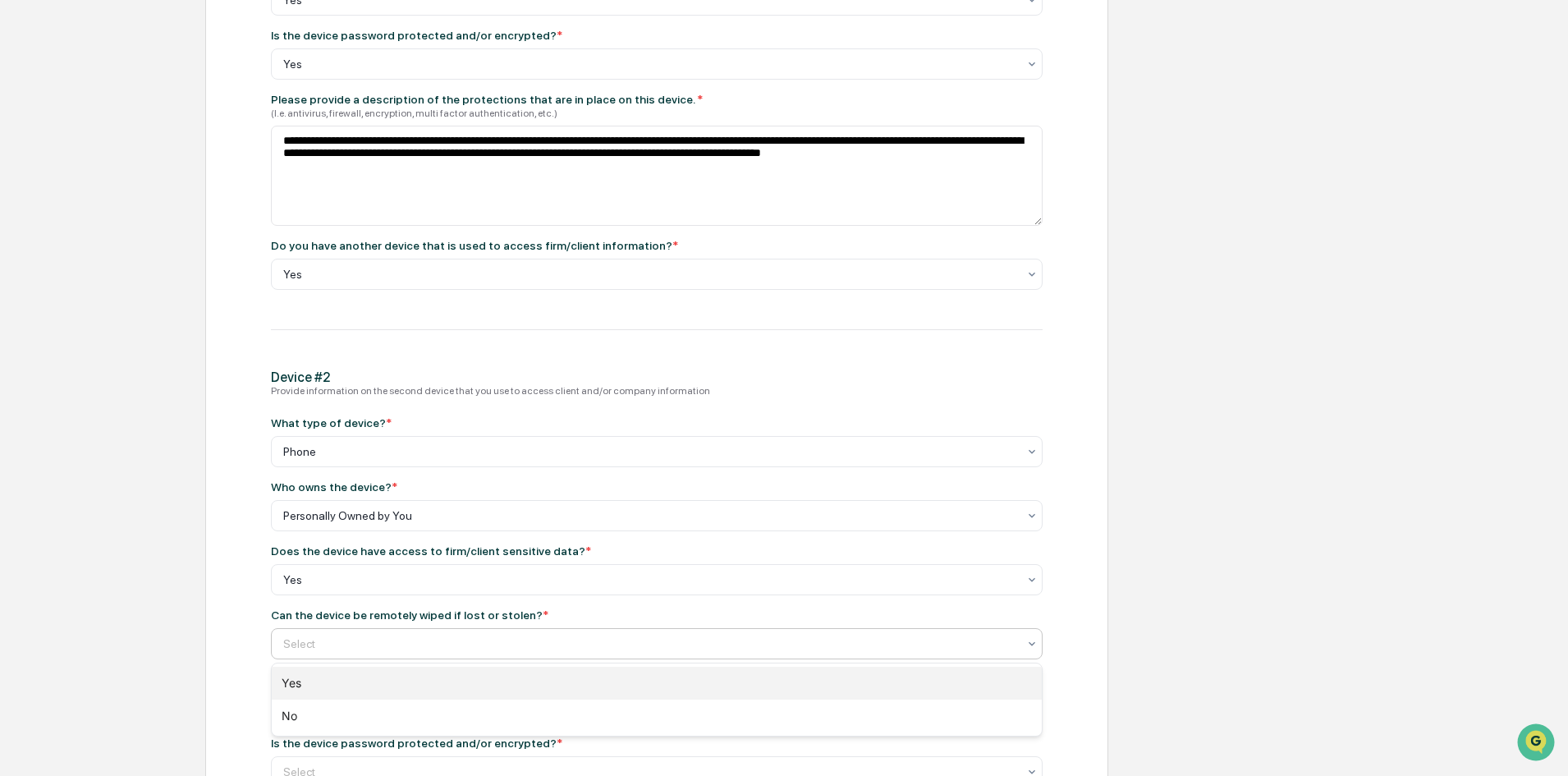
click at [301, 687] on div "Yes" at bounding box center [657, 683] width 770 height 33
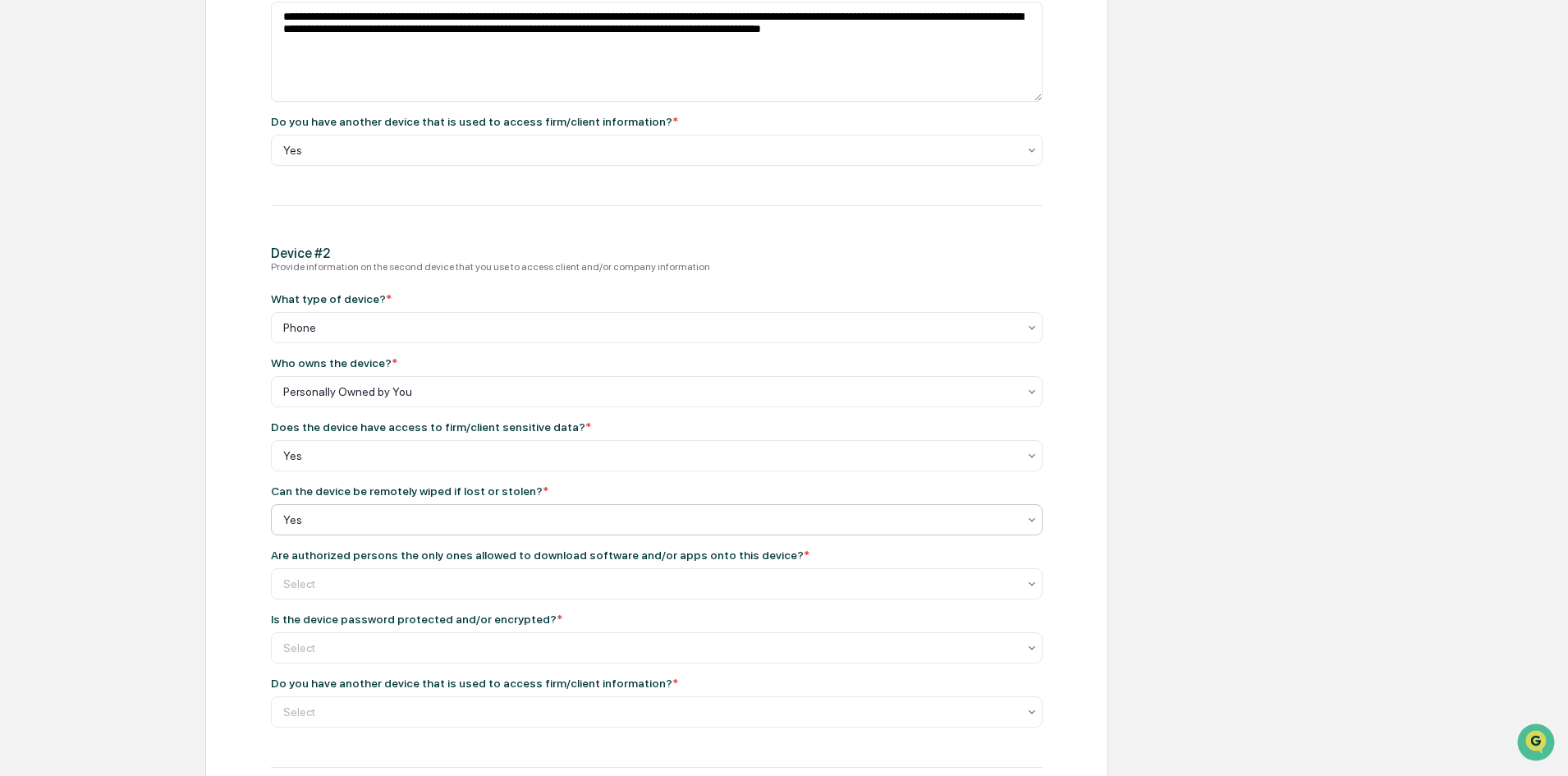
scroll to position [869, 0]
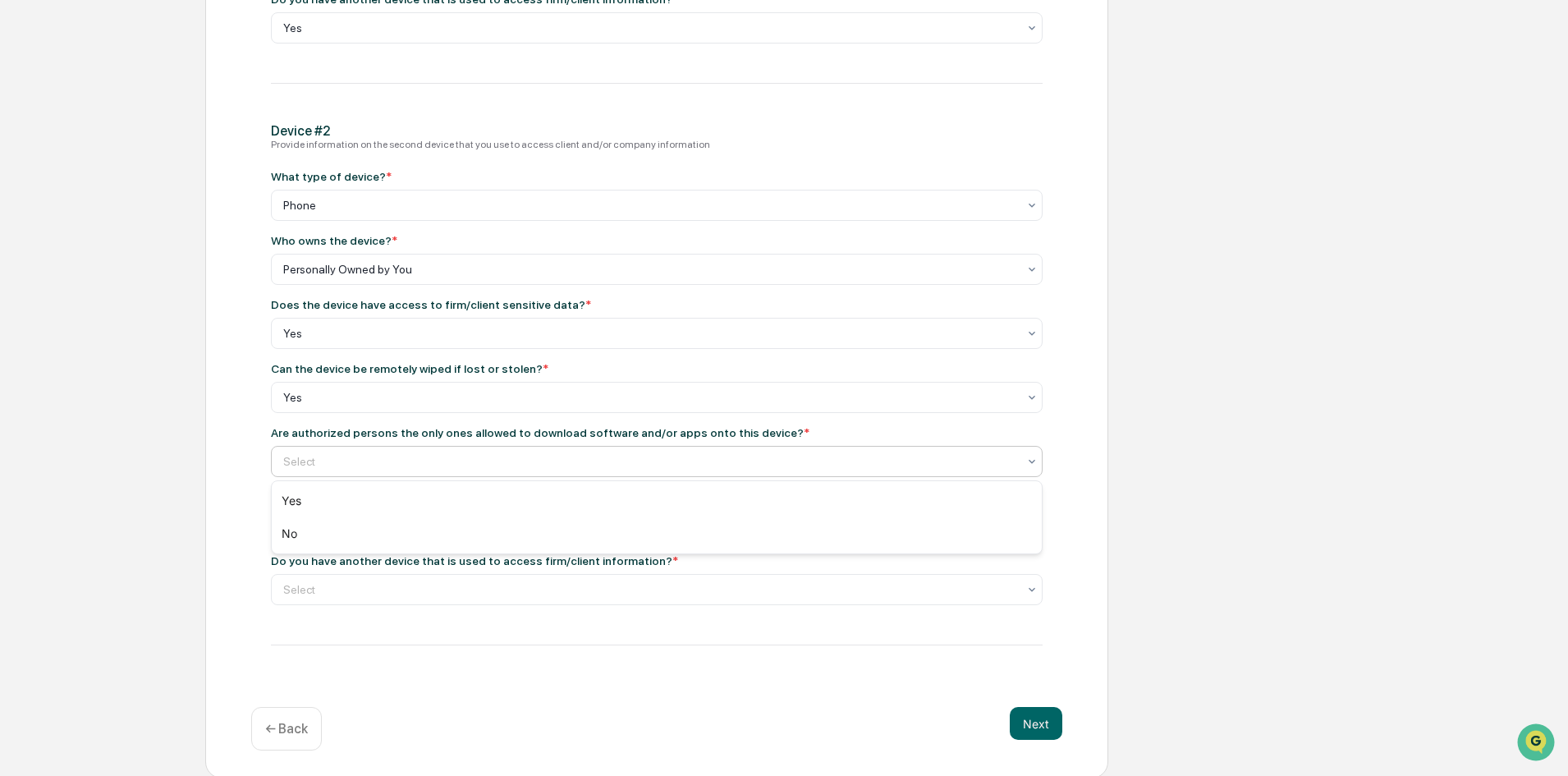
click at [431, 458] on div at bounding box center [650, 462] width 734 height 16
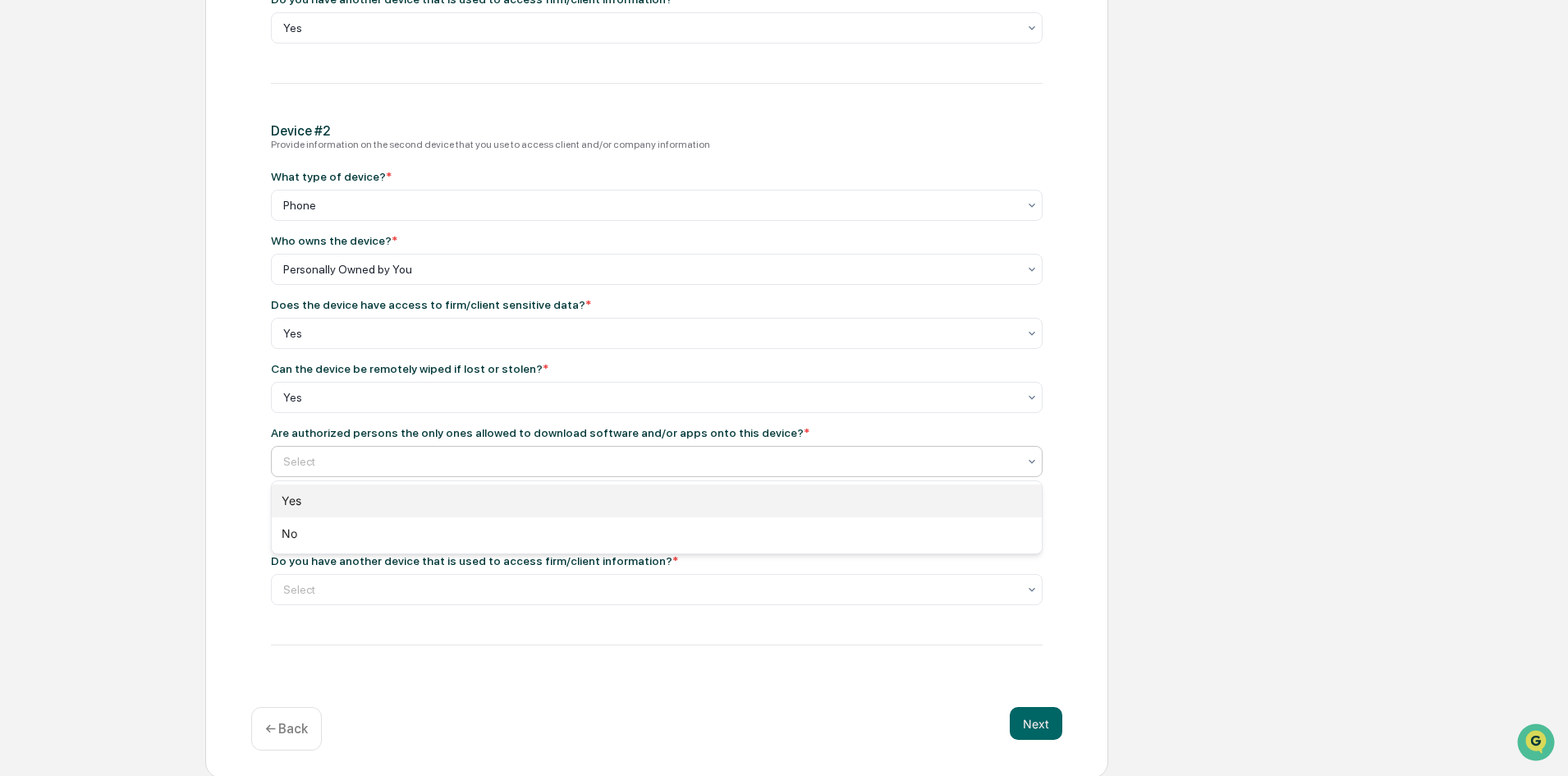
click at [380, 512] on div "Yes" at bounding box center [657, 501] width 770 height 33
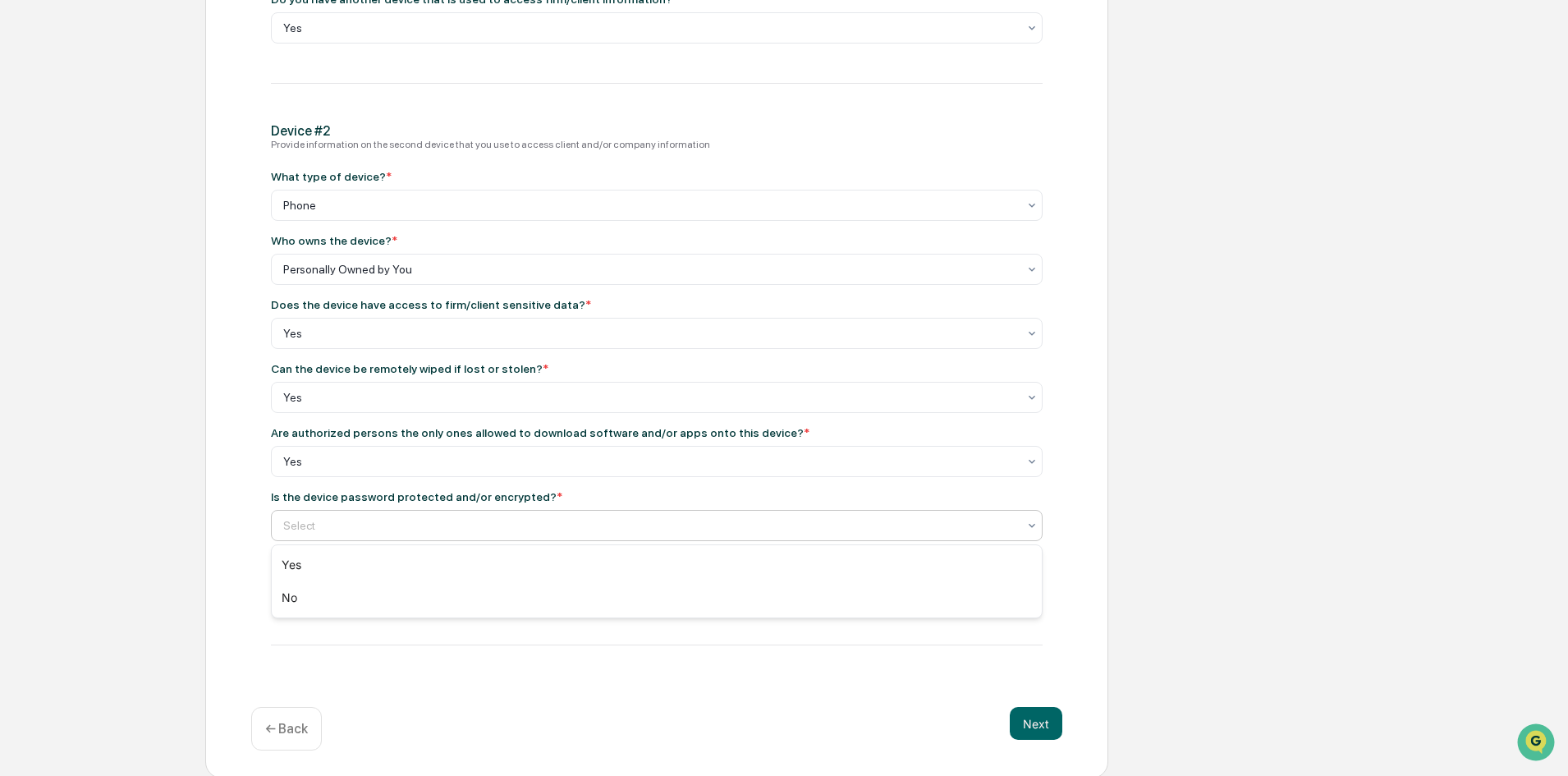
click at [380, 522] on div at bounding box center [650, 526] width 734 height 16
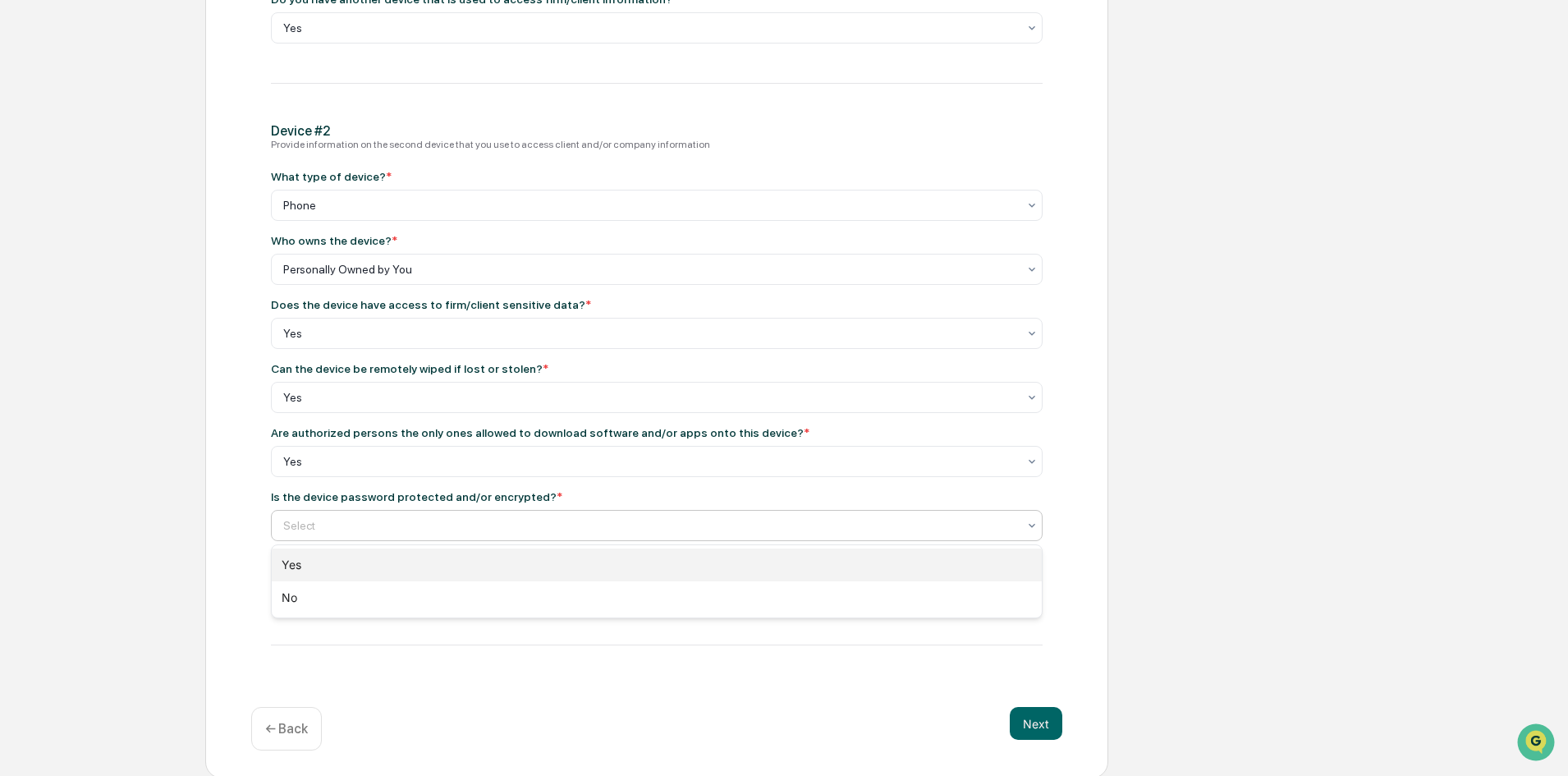
click at [331, 572] on div "Yes" at bounding box center [657, 565] width 770 height 33
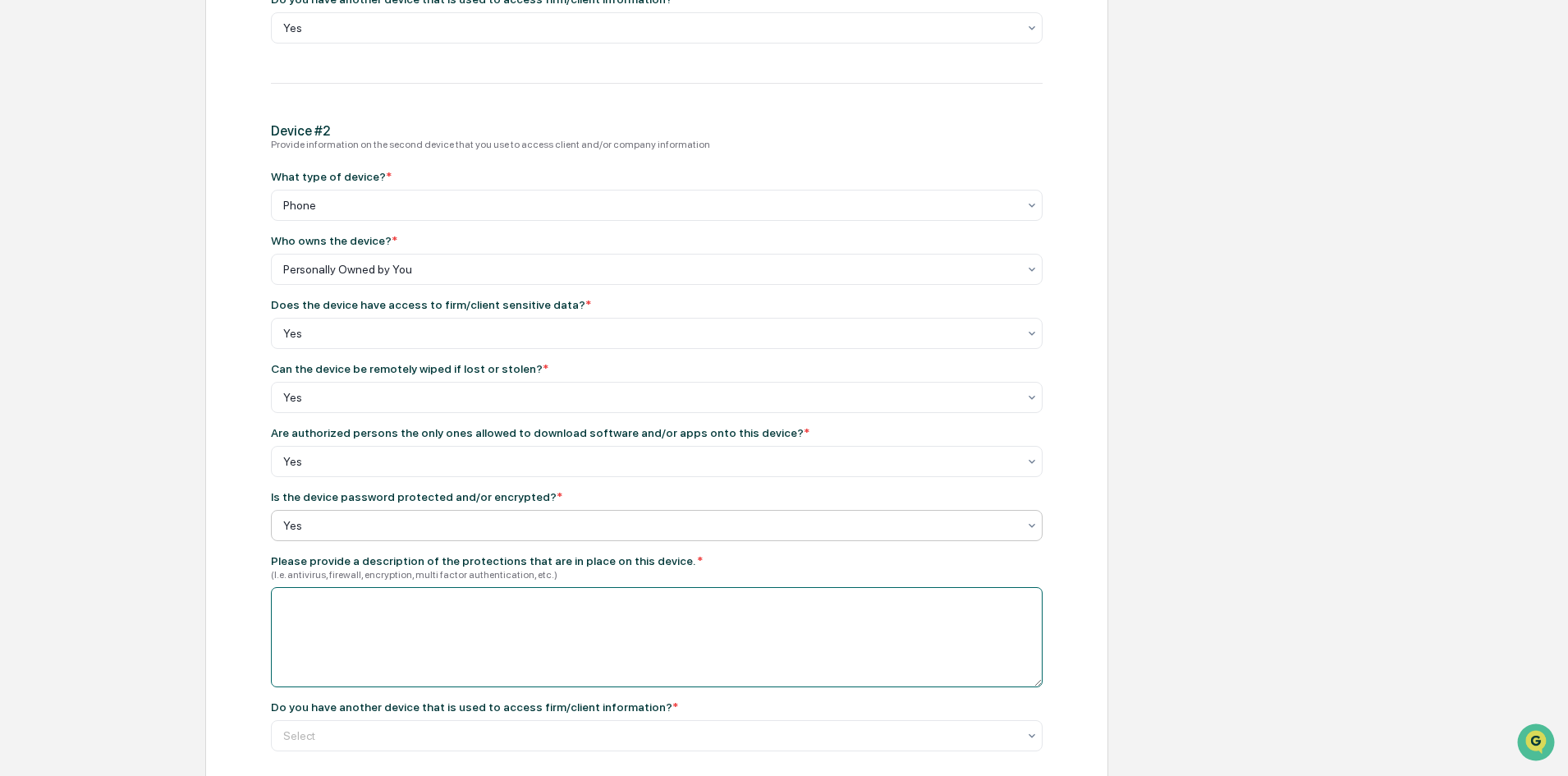
click at [468, 635] on textarea at bounding box center [657, 638] width 772 height 100
paste textarea "**********"
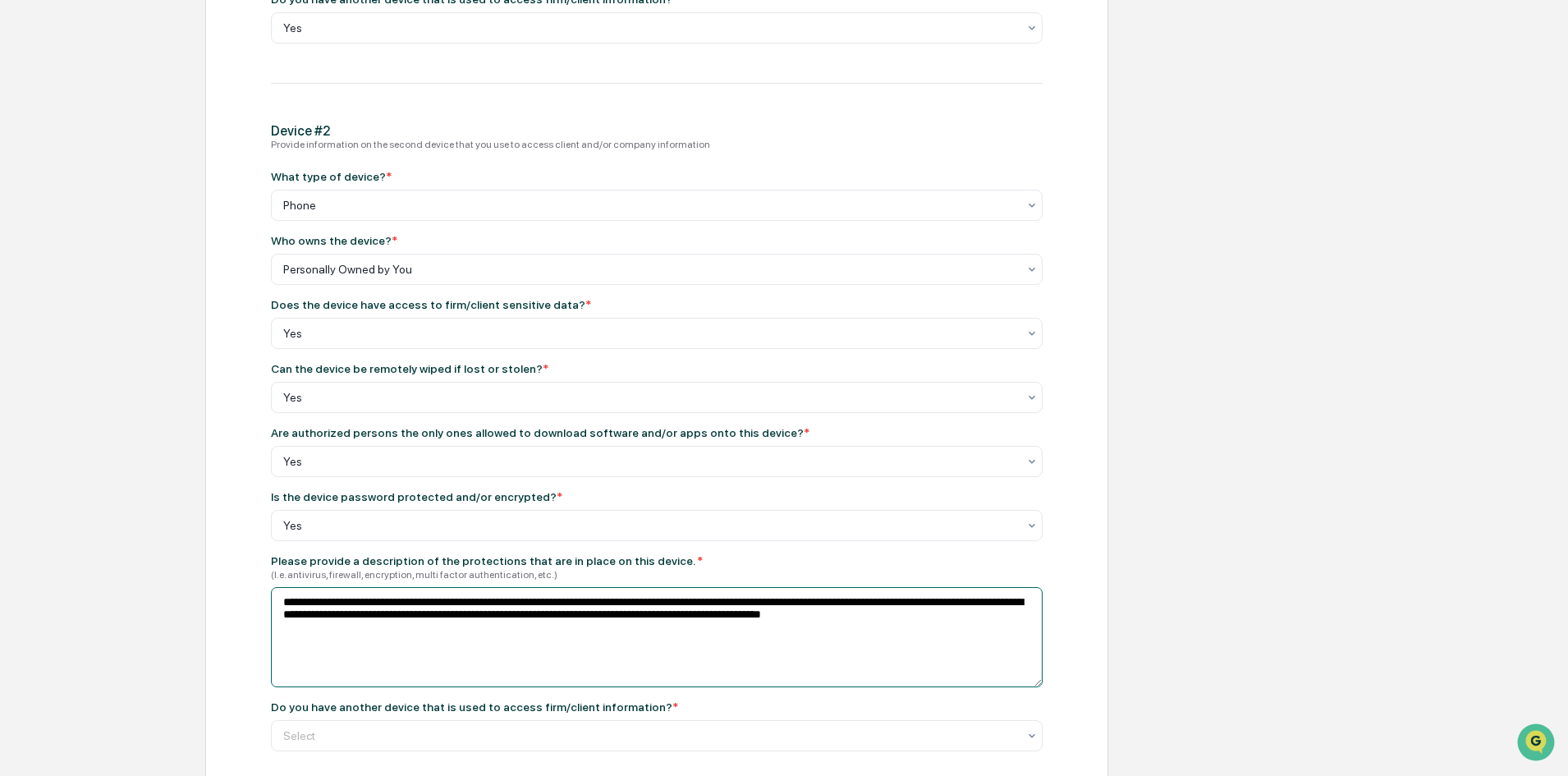
drag, startPoint x: 373, startPoint y: 607, endPoint x: 463, endPoint y: 598, distance: 90.4
click at [463, 598] on textarea "**********" at bounding box center [657, 638] width 772 height 100
click at [464, 597] on textarea "**********" at bounding box center [657, 638] width 772 height 100
drag, startPoint x: 521, startPoint y: 603, endPoint x: 470, endPoint y: 605, distance: 51.0
click at [470, 605] on textarea "**********" at bounding box center [657, 638] width 772 height 100
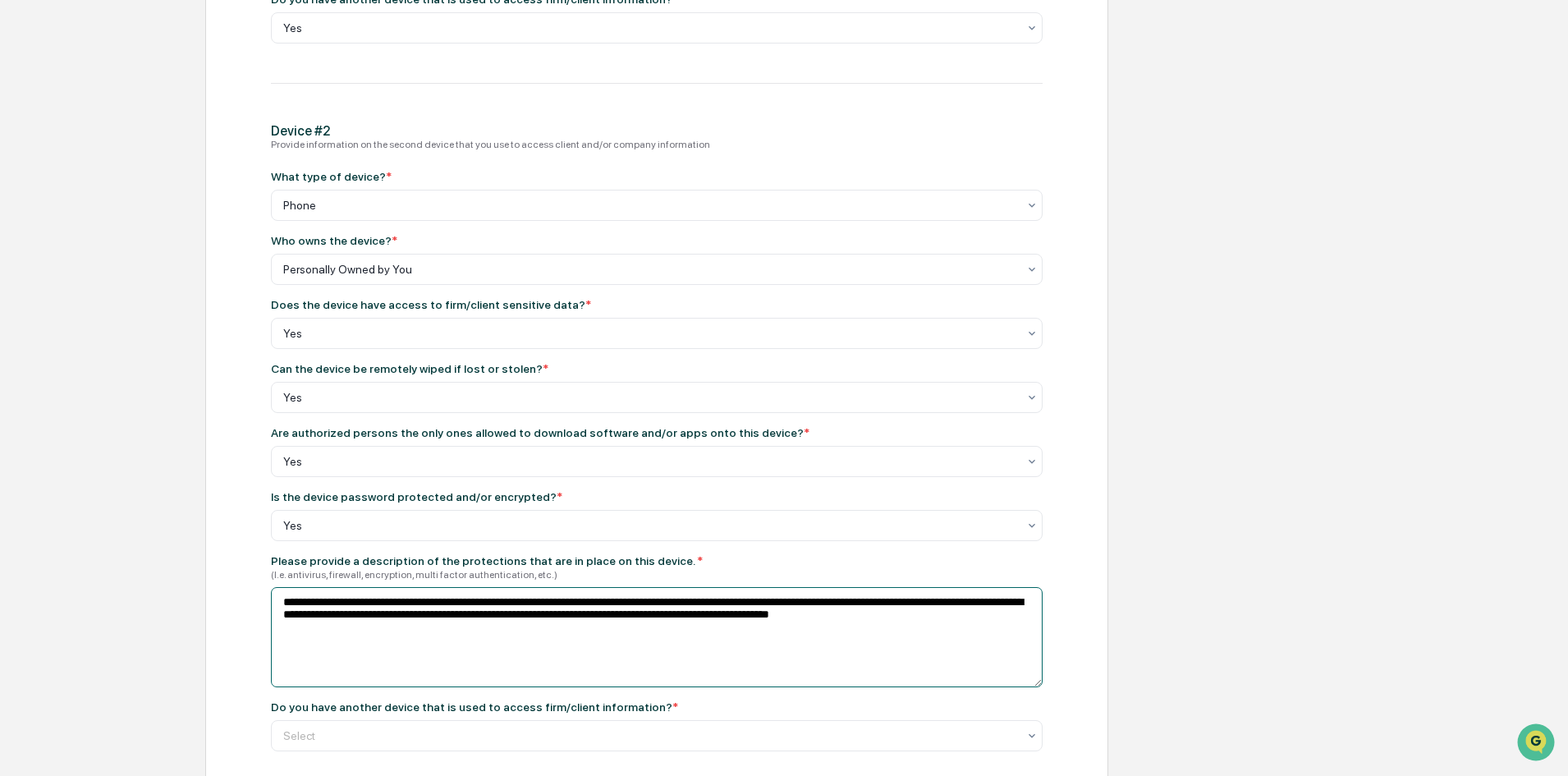
drag, startPoint x: 652, startPoint y: 605, endPoint x: 673, endPoint y: 606, distance: 21.0
click at [652, 605] on textarea "**********" at bounding box center [657, 638] width 772 height 100
drag, startPoint x: 833, startPoint y: 603, endPoint x: 395, endPoint y: 618, distance: 438.3
click at [395, 618] on textarea "**********" at bounding box center [657, 638] width 772 height 100
drag, startPoint x: 969, startPoint y: 607, endPoint x: 928, endPoint y: 605, distance: 41.0
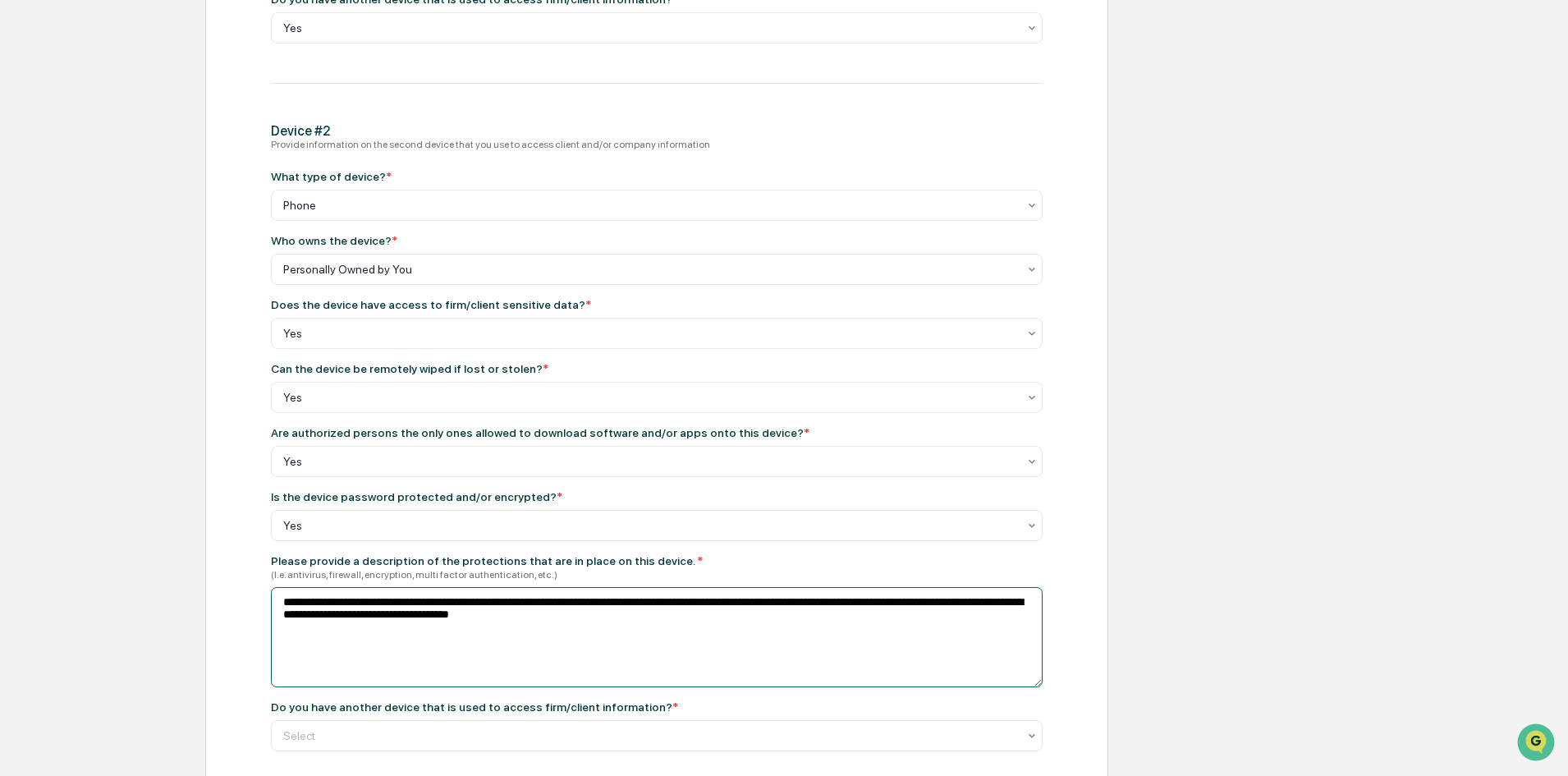
click at [928, 605] on textarea "**********" at bounding box center [657, 638] width 772 height 100
drag, startPoint x: 324, startPoint y: 620, endPoint x: 286, endPoint y: 628, distance: 38.8
click at [286, 628] on textarea "**********" at bounding box center [657, 638] width 772 height 100
click at [320, 617] on textarea "**********" at bounding box center [657, 638] width 772 height 100
click at [676, 642] on textarea "**********" at bounding box center [657, 638] width 772 height 100
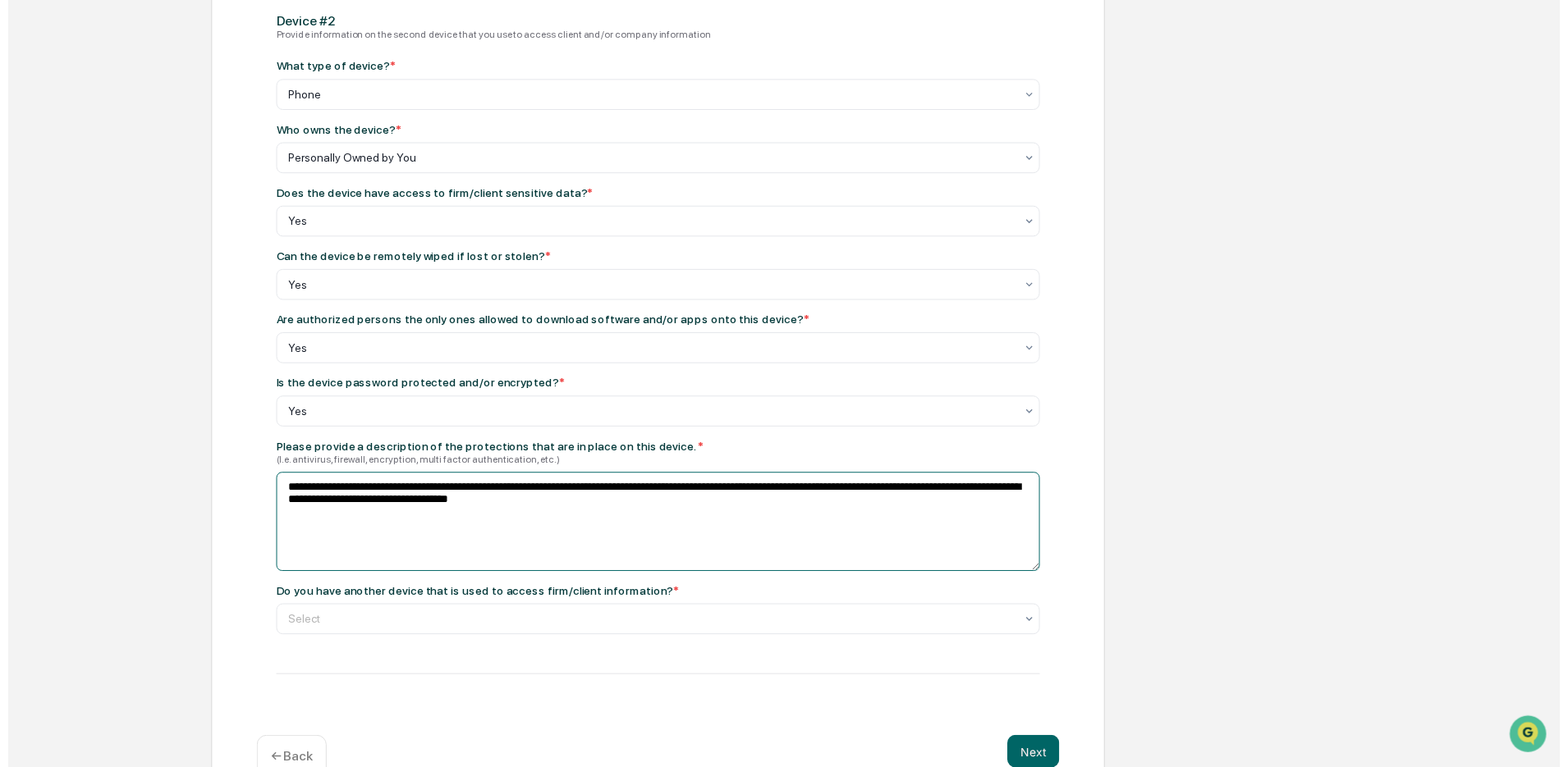
scroll to position [1016, 0]
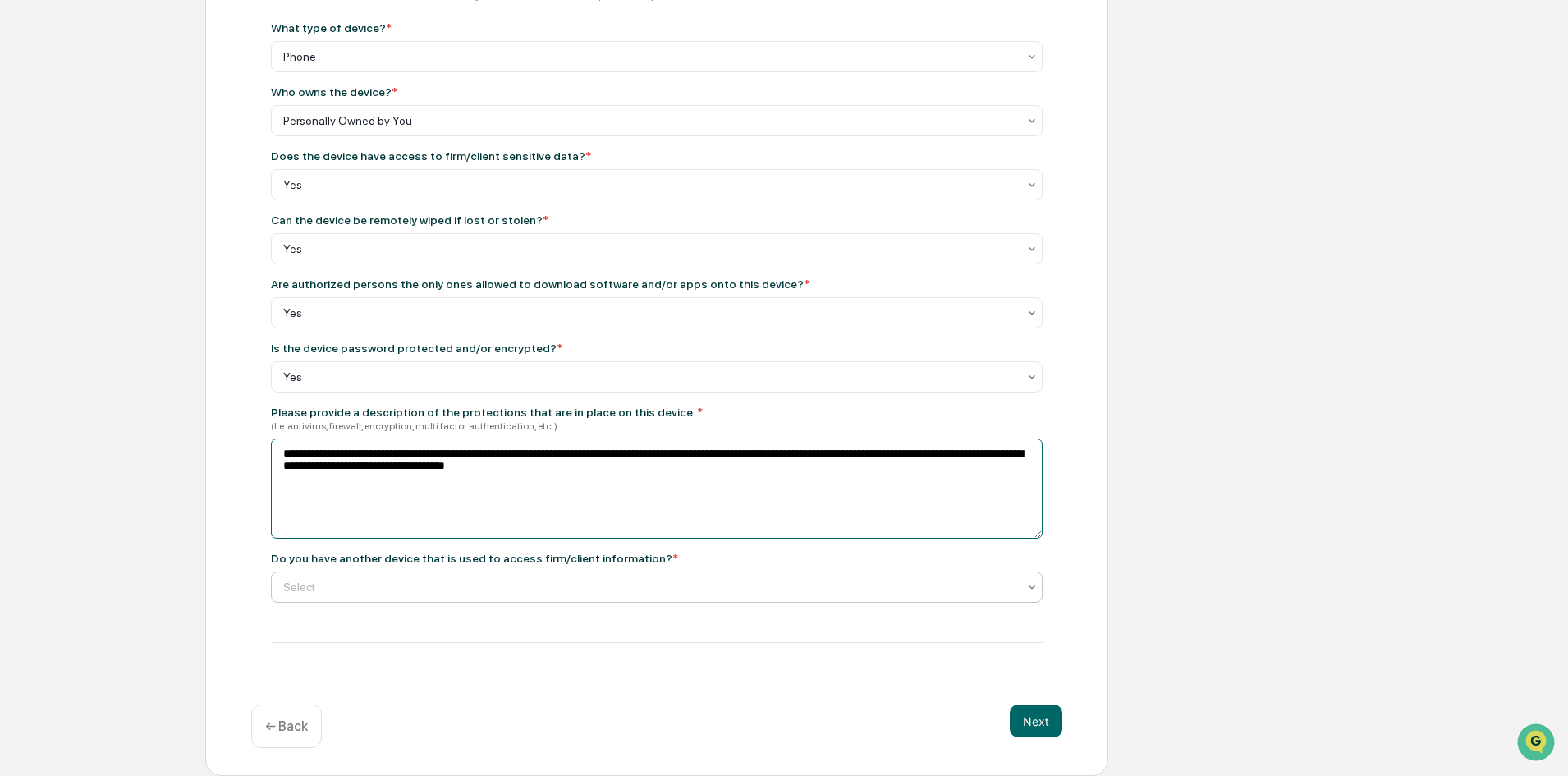
type textarea "**********"
click at [435, 580] on div at bounding box center [650, 588] width 734 height 16
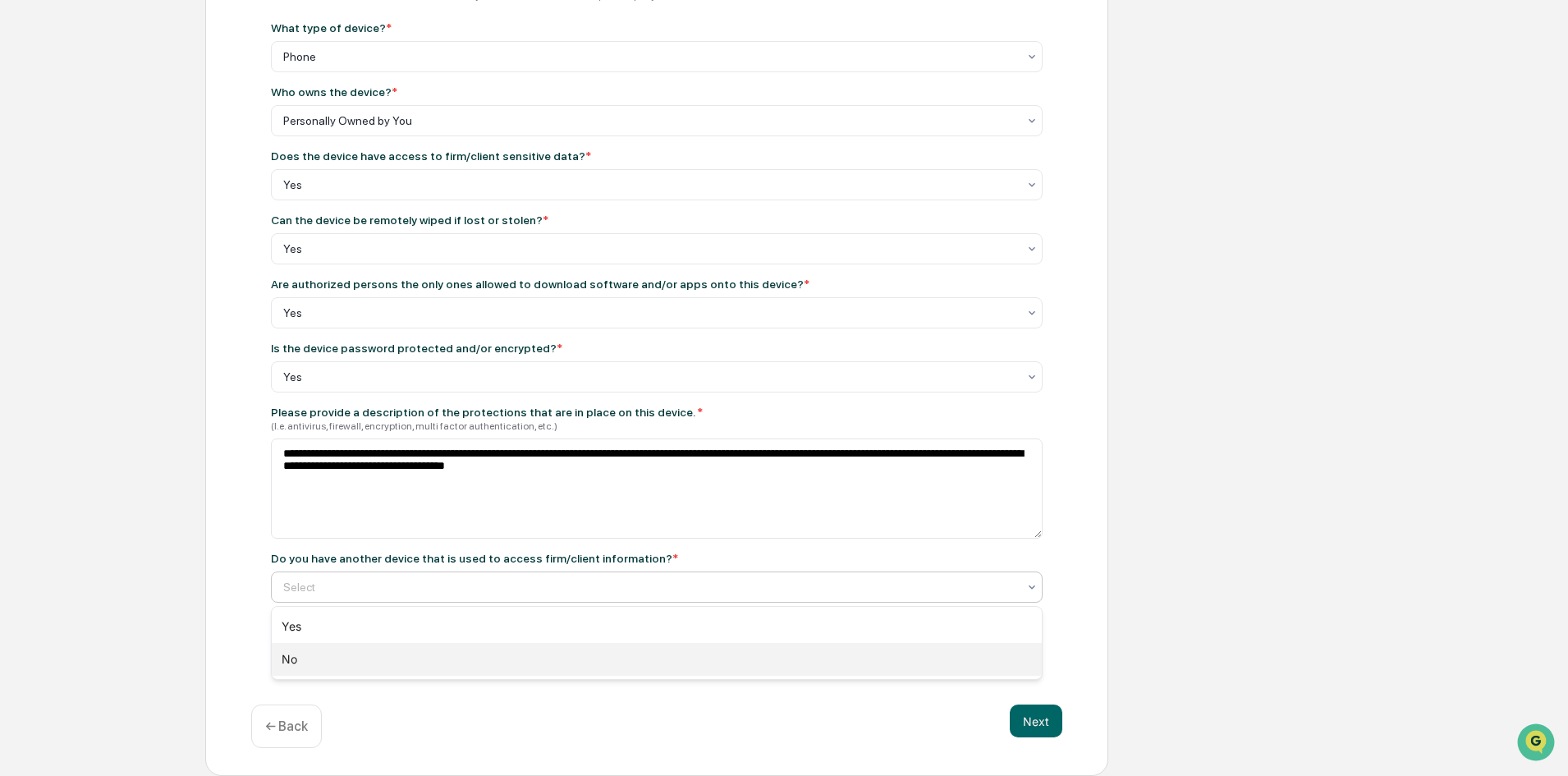
click at [317, 659] on div "No" at bounding box center [657, 659] width 770 height 33
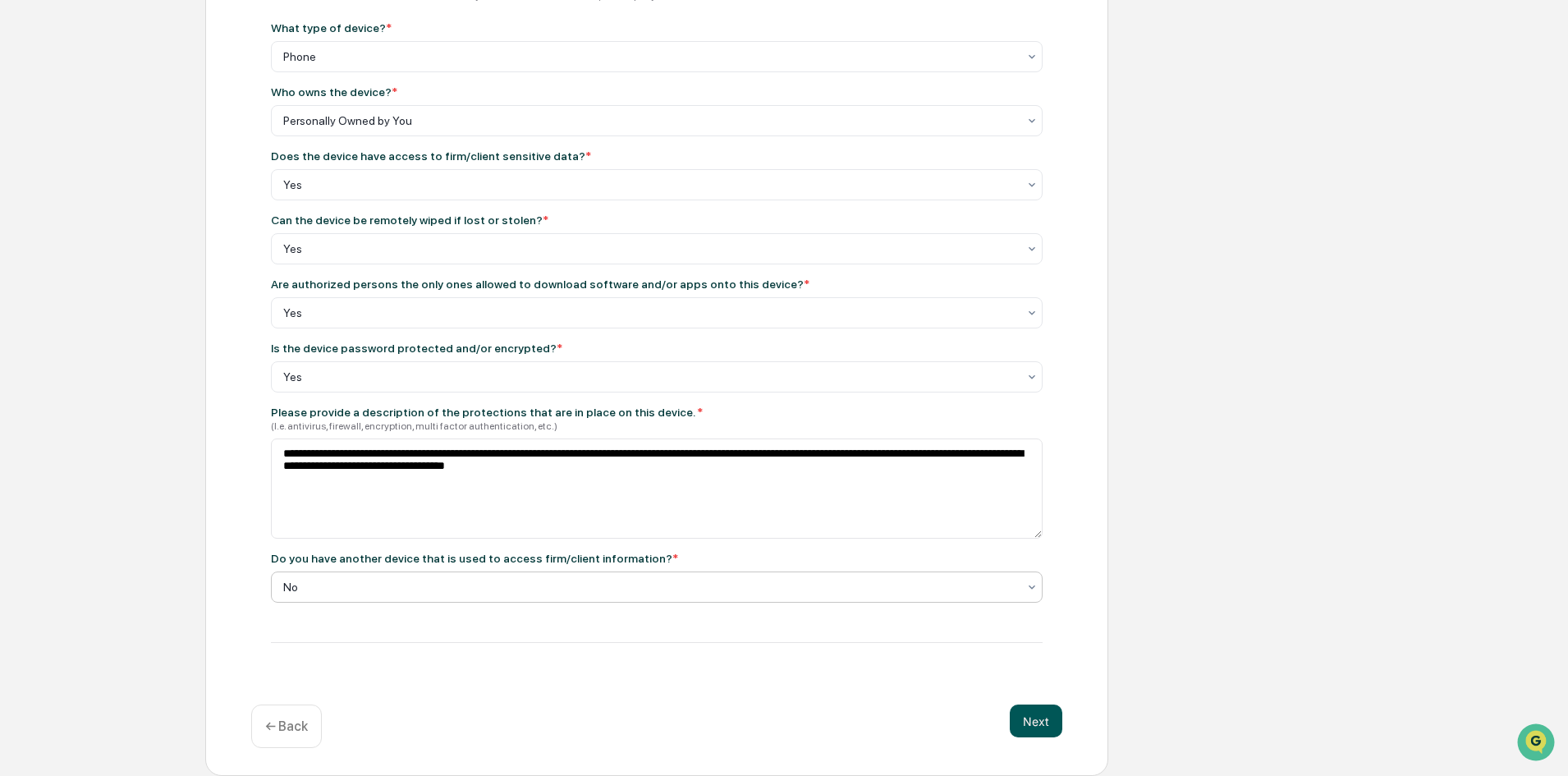
click at [1039, 724] on button "Next" at bounding box center [1036, 721] width 53 height 33
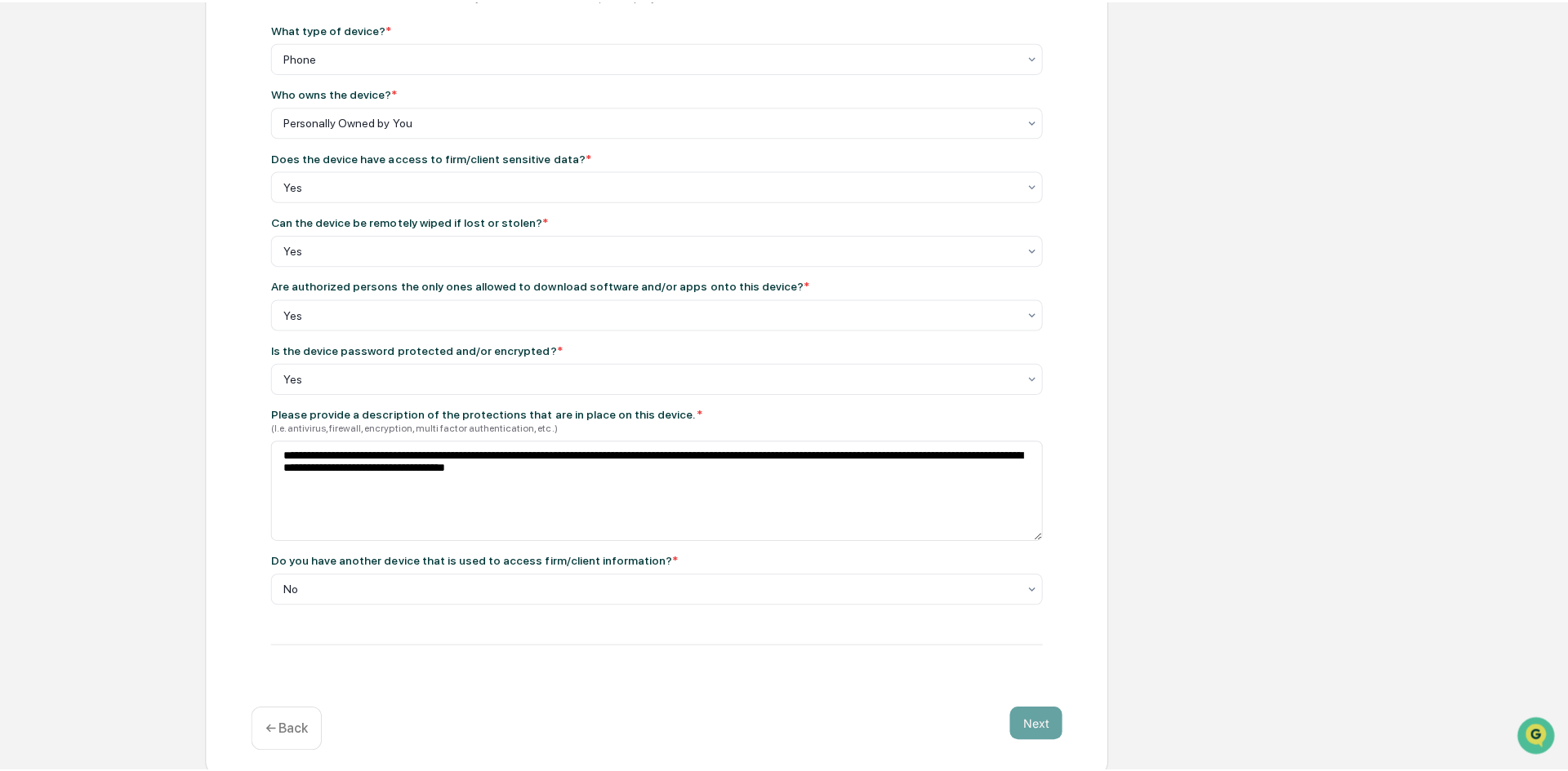
scroll to position [0, 0]
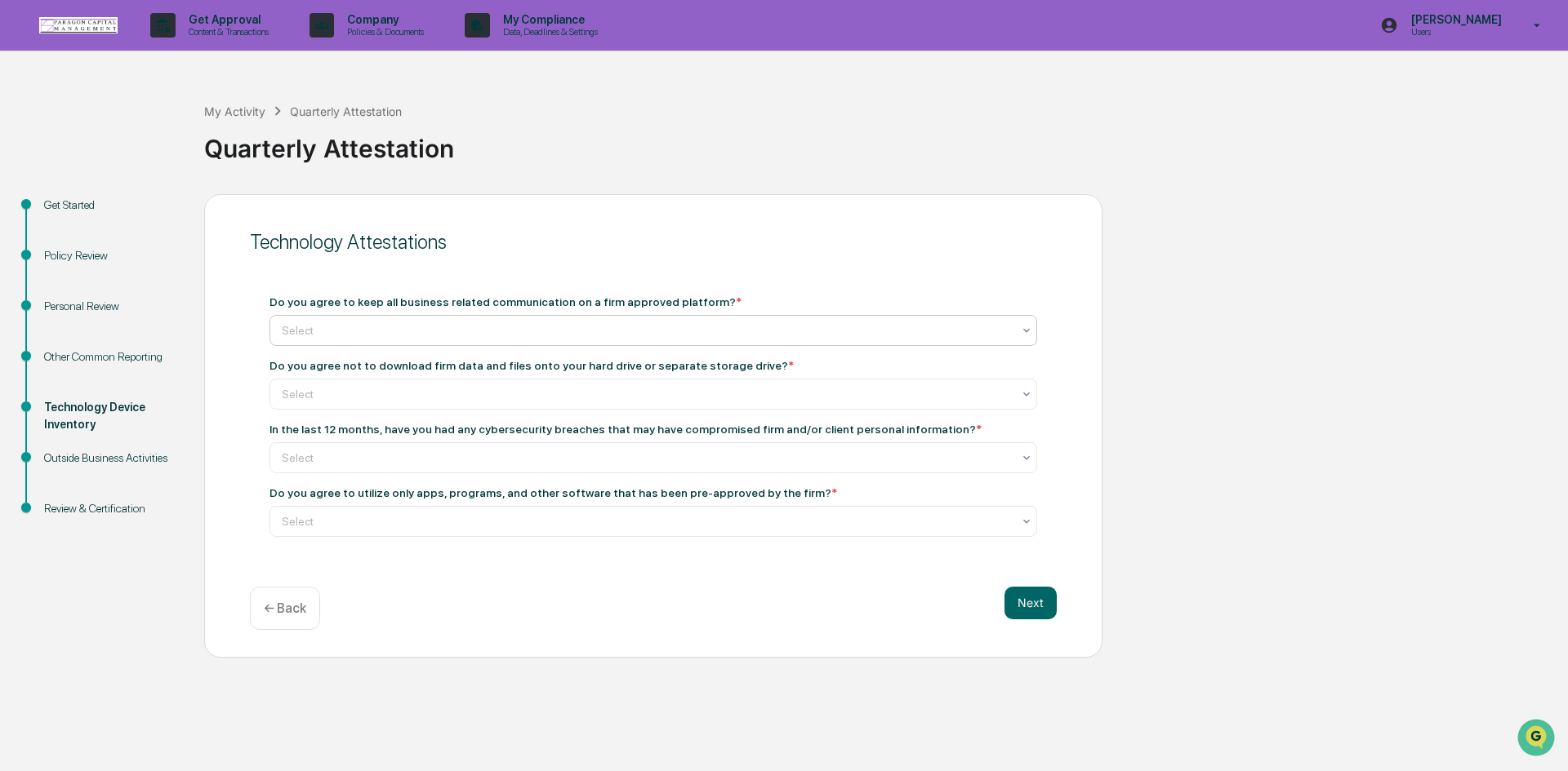
click at [424, 333] on div at bounding box center [646, 330] width 730 height 16
click at [416, 365] on div "Yes" at bounding box center [653, 369] width 766 height 33
click at [408, 390] on div at bounding box center [646, 394] width 730 height 16
click at [375, 440] on div "Yes" at bounding box center [653, 433] width 766 height 33
click at [372, 462] on div at bounding box center [646, 458] width 730 height 16
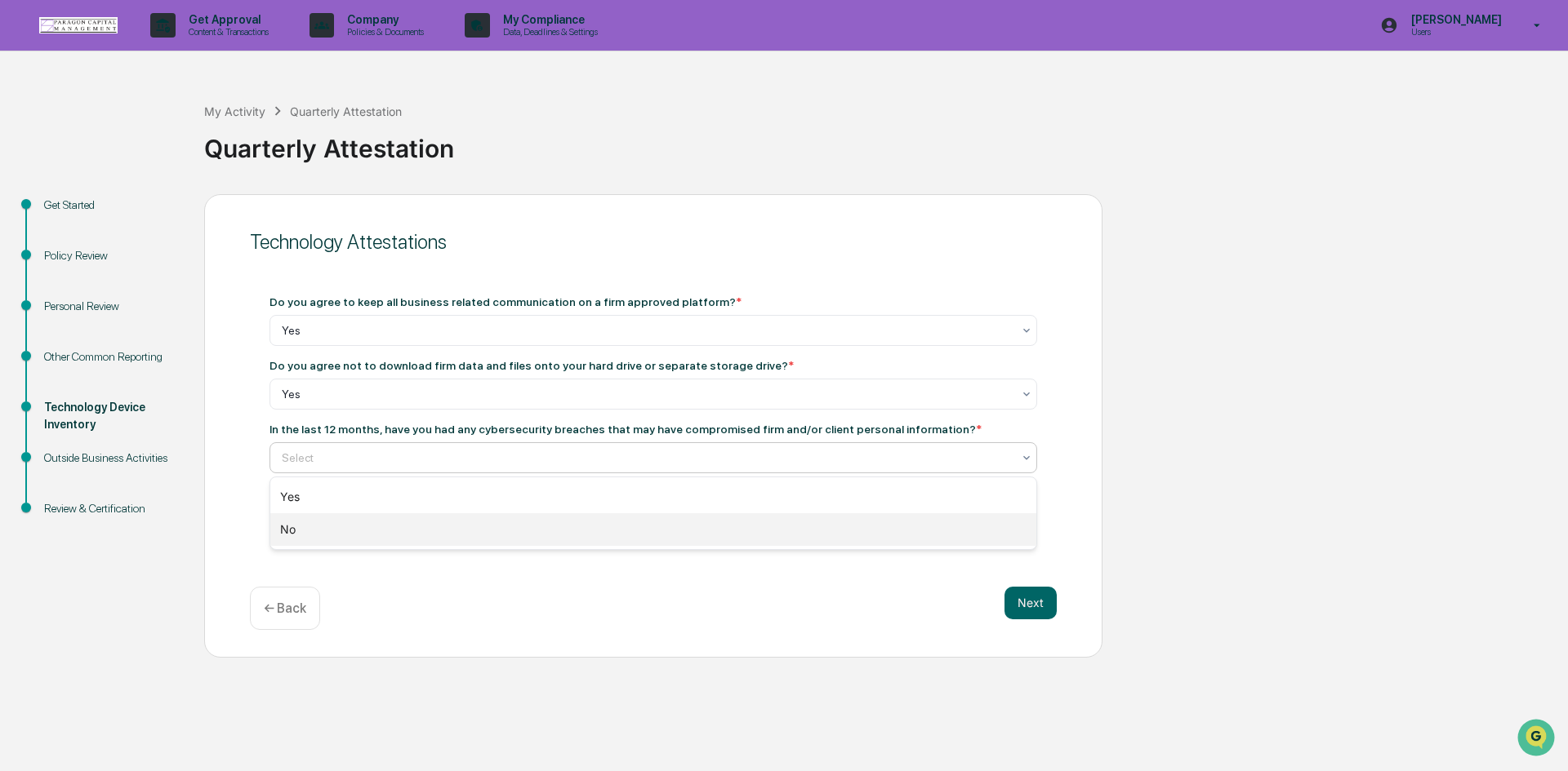
click at [355, 532] on div "No" at bounding box center [653, 530] width 766 height 33
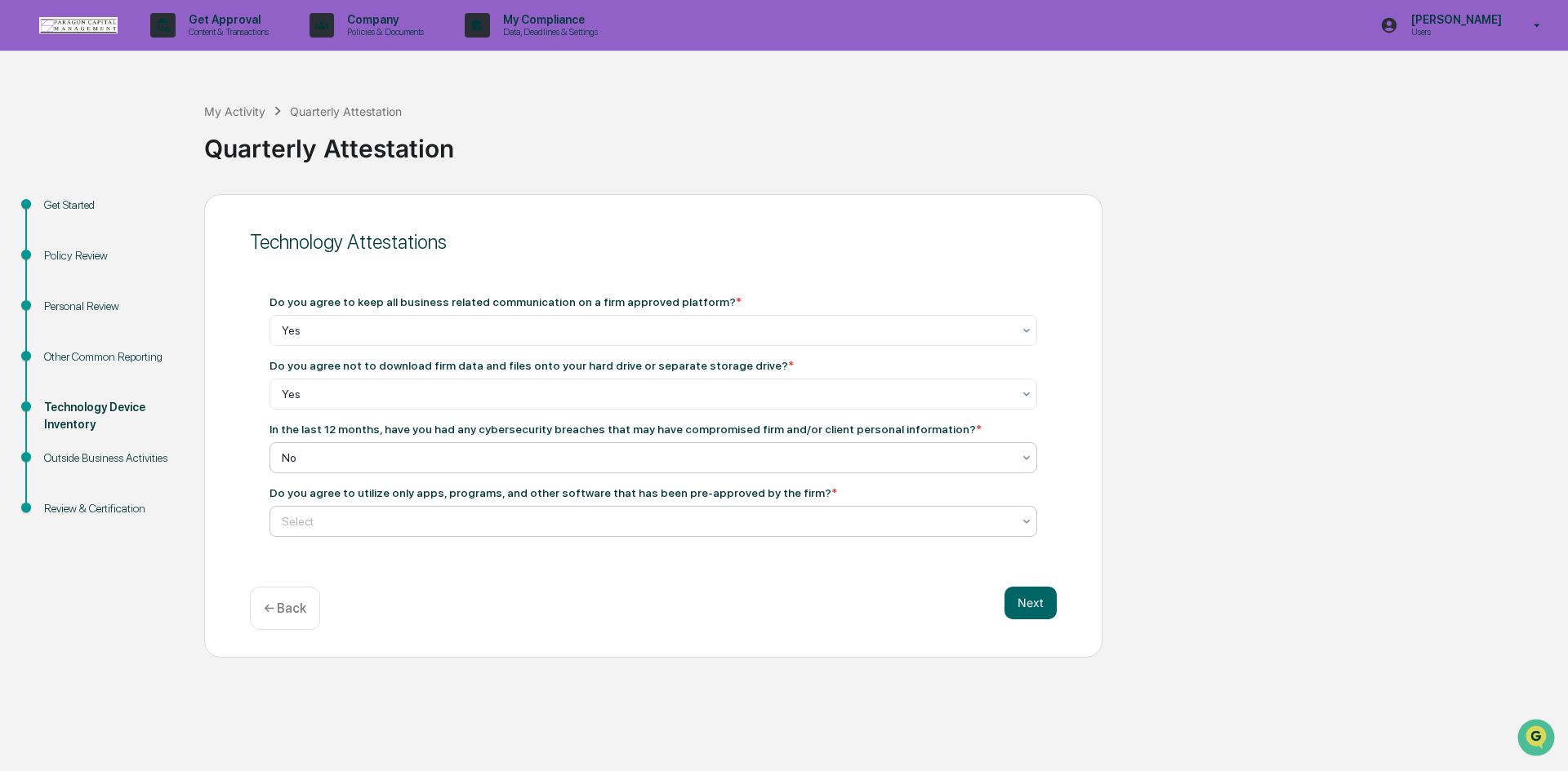
click at [473, 526] on div at bounding box center [646, 522] width 730 height 16
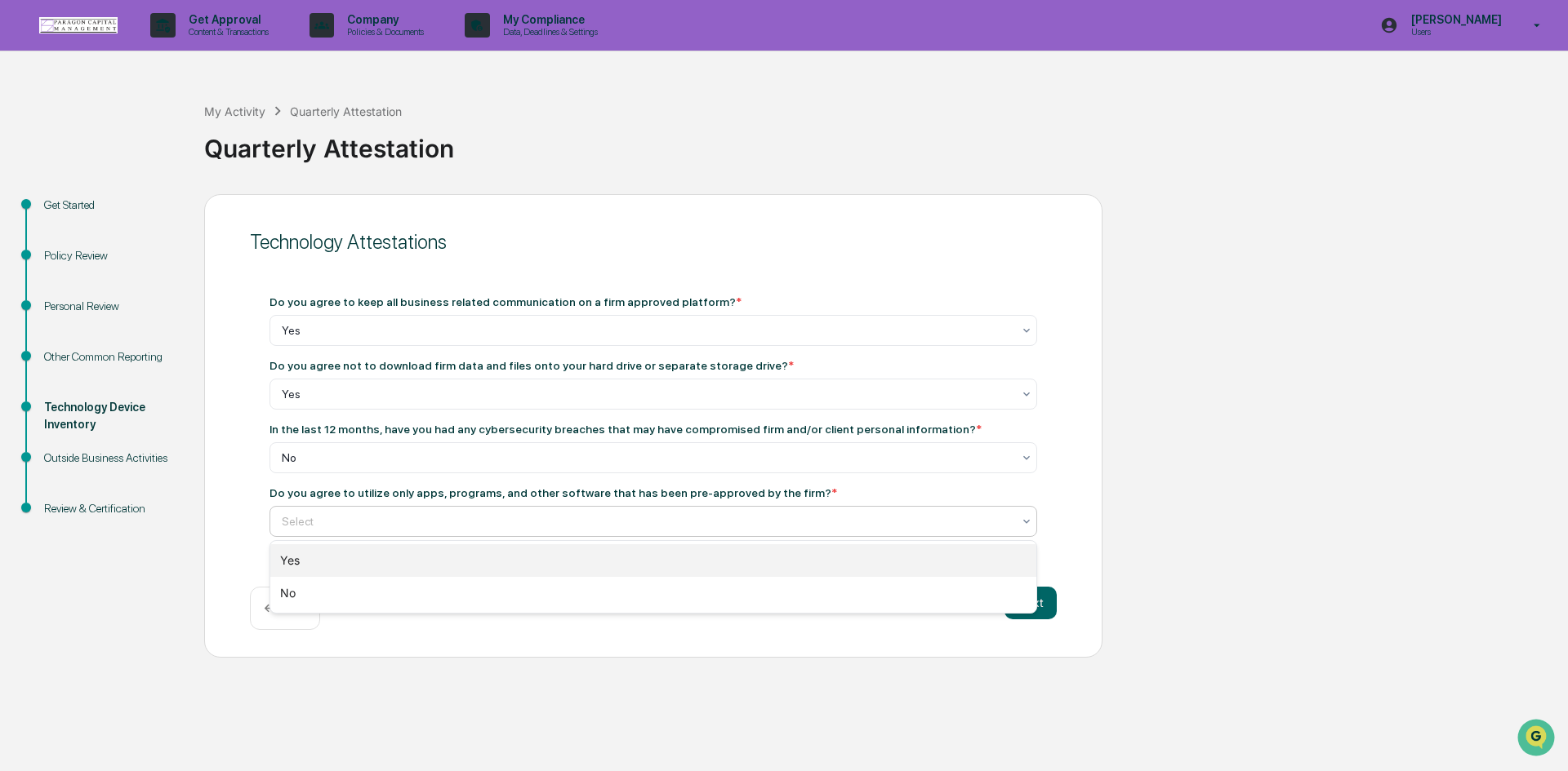
click at [458, 560] on div "Yes" at bounding box center [653, 561] width 766 height 33
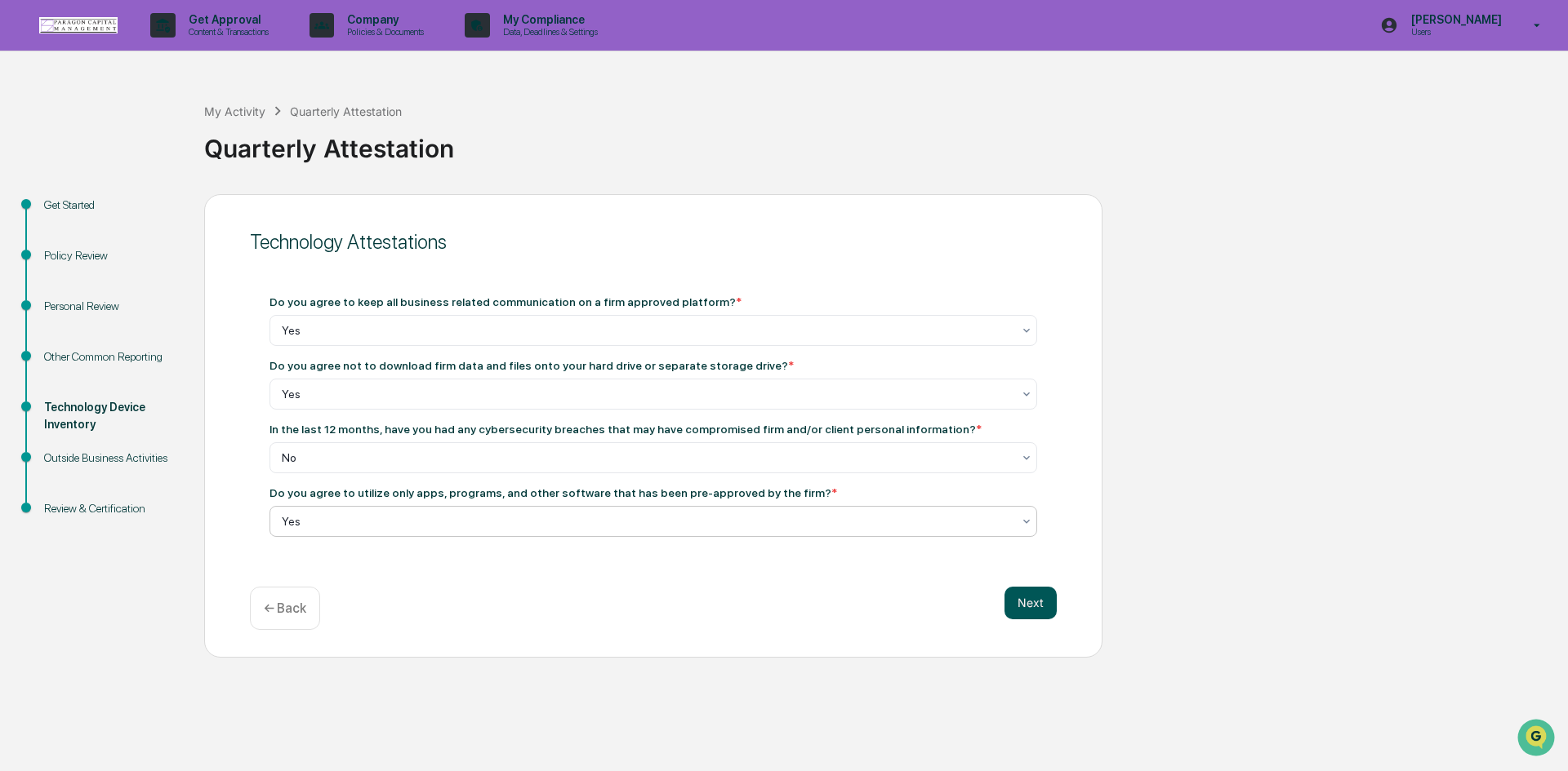
click at [1040, 610] on button "Next" at bounding box center [1030, 603] width 52 height 33
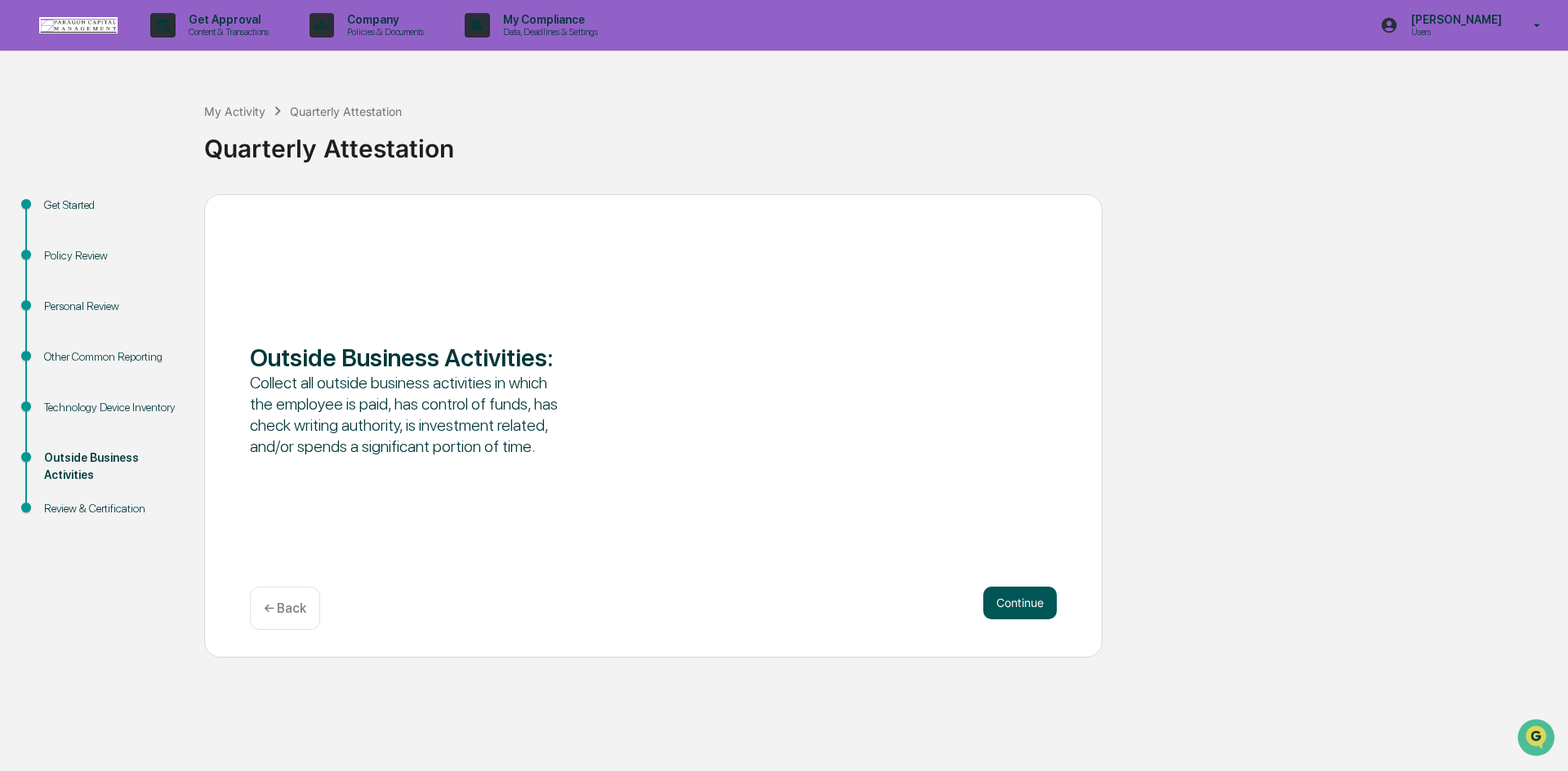
click at [1016, 595] on button "Continue" at bounding box center [1020, 603] width 74 height 33
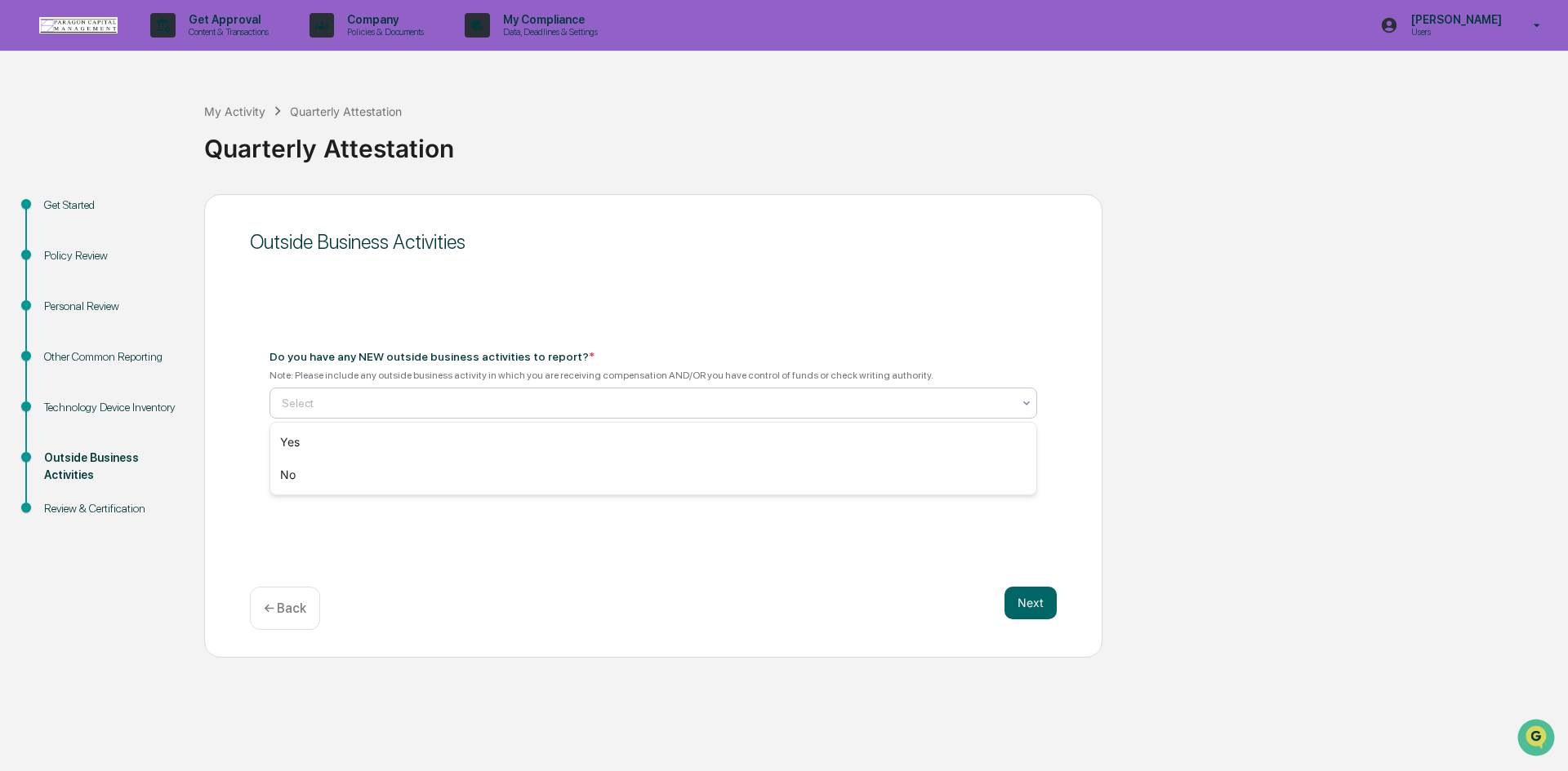
click at [426, 402] on div at bounding box center [646, 403] width 730 height 16
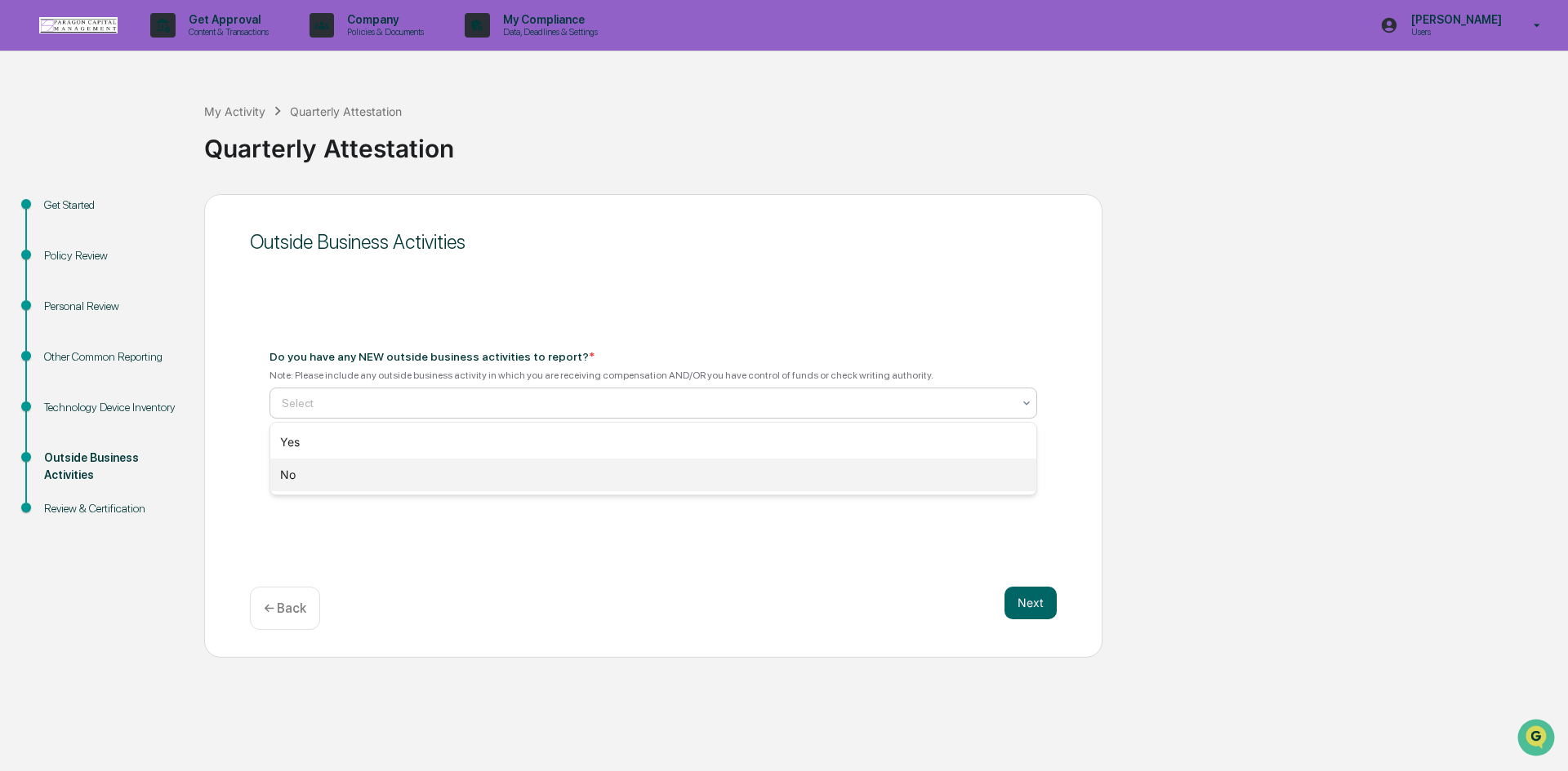
click at [345, 480] on div "No" at bounding box center [653, 475] width 766 height 33
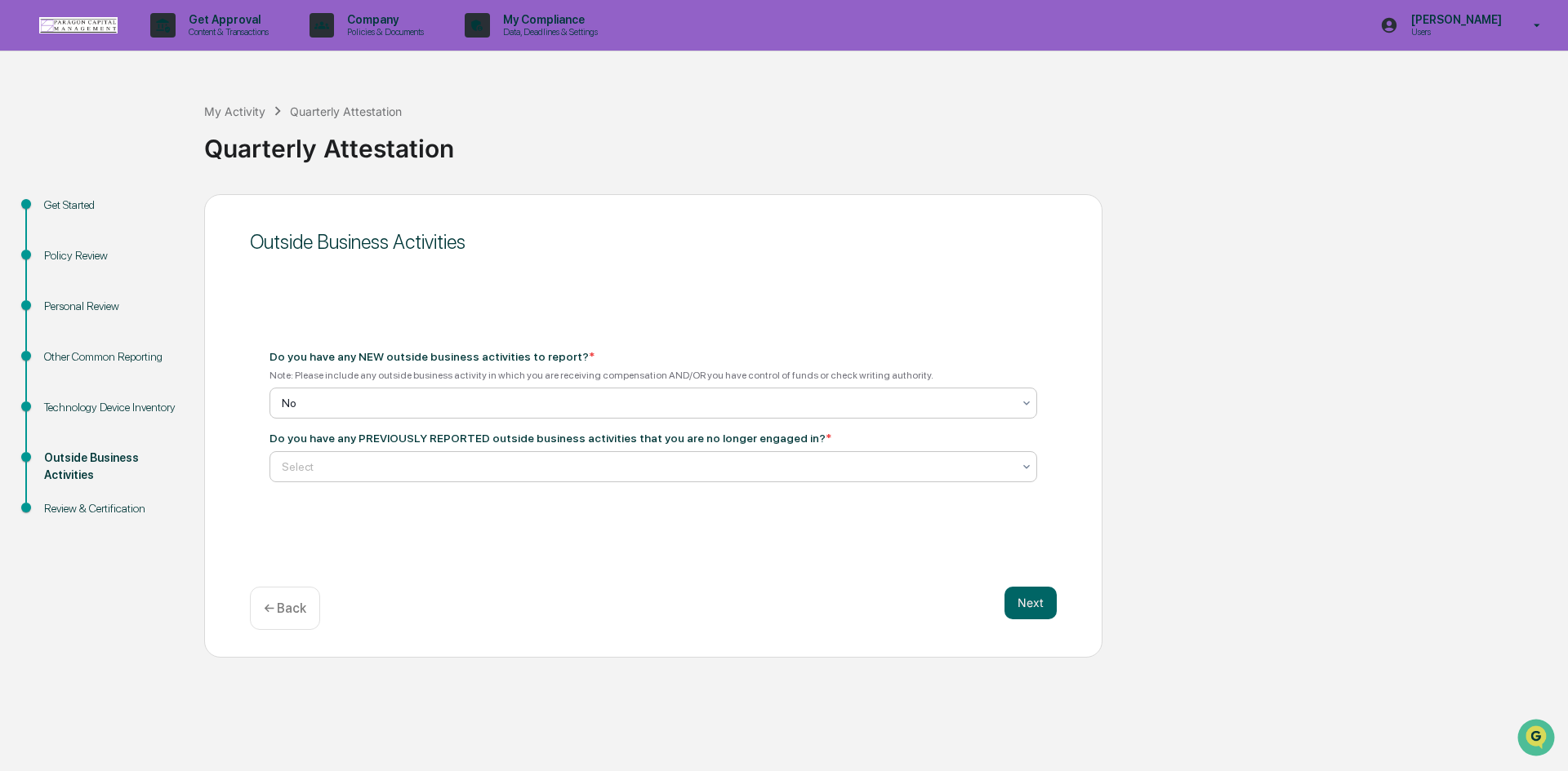
click at [346, 468] on div at bounding box center [646, 467] width 730 height 16
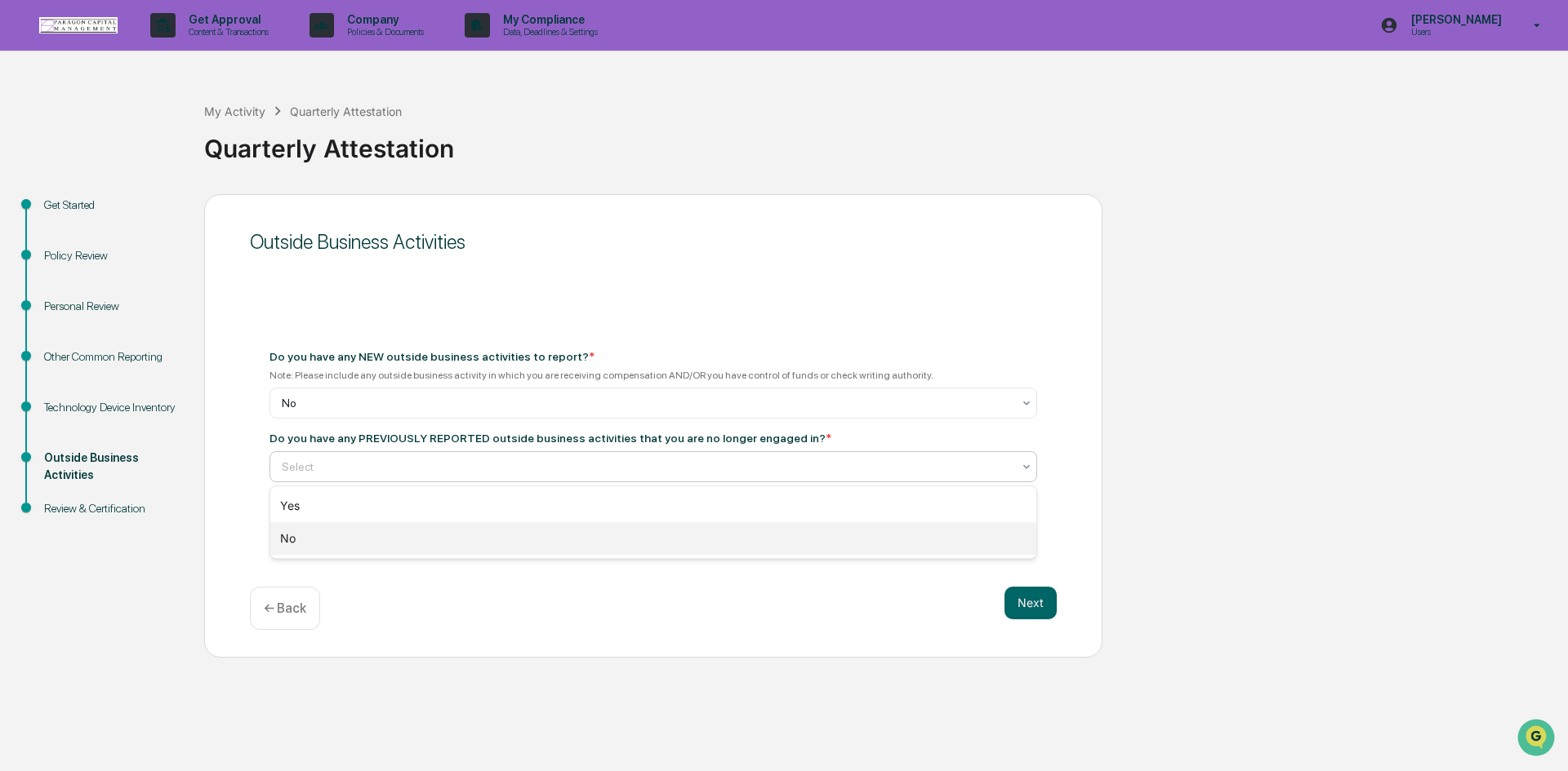
click at [312, 547] on div "No" at bounding box center [653, 539] width 766 height 33
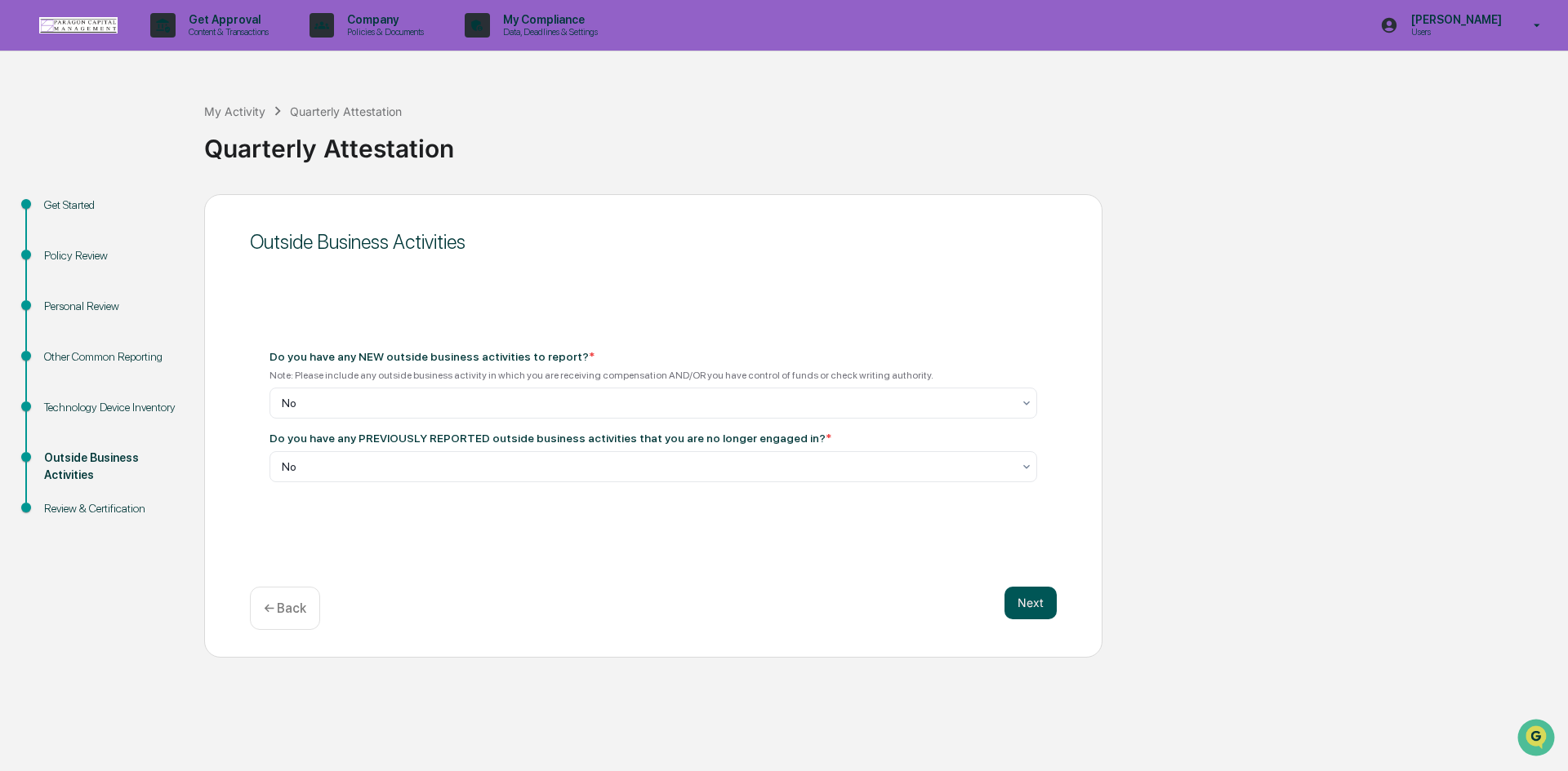
click at [1039, 607] on button "Next" at bounding box center [1030, 603] width 52 height 33
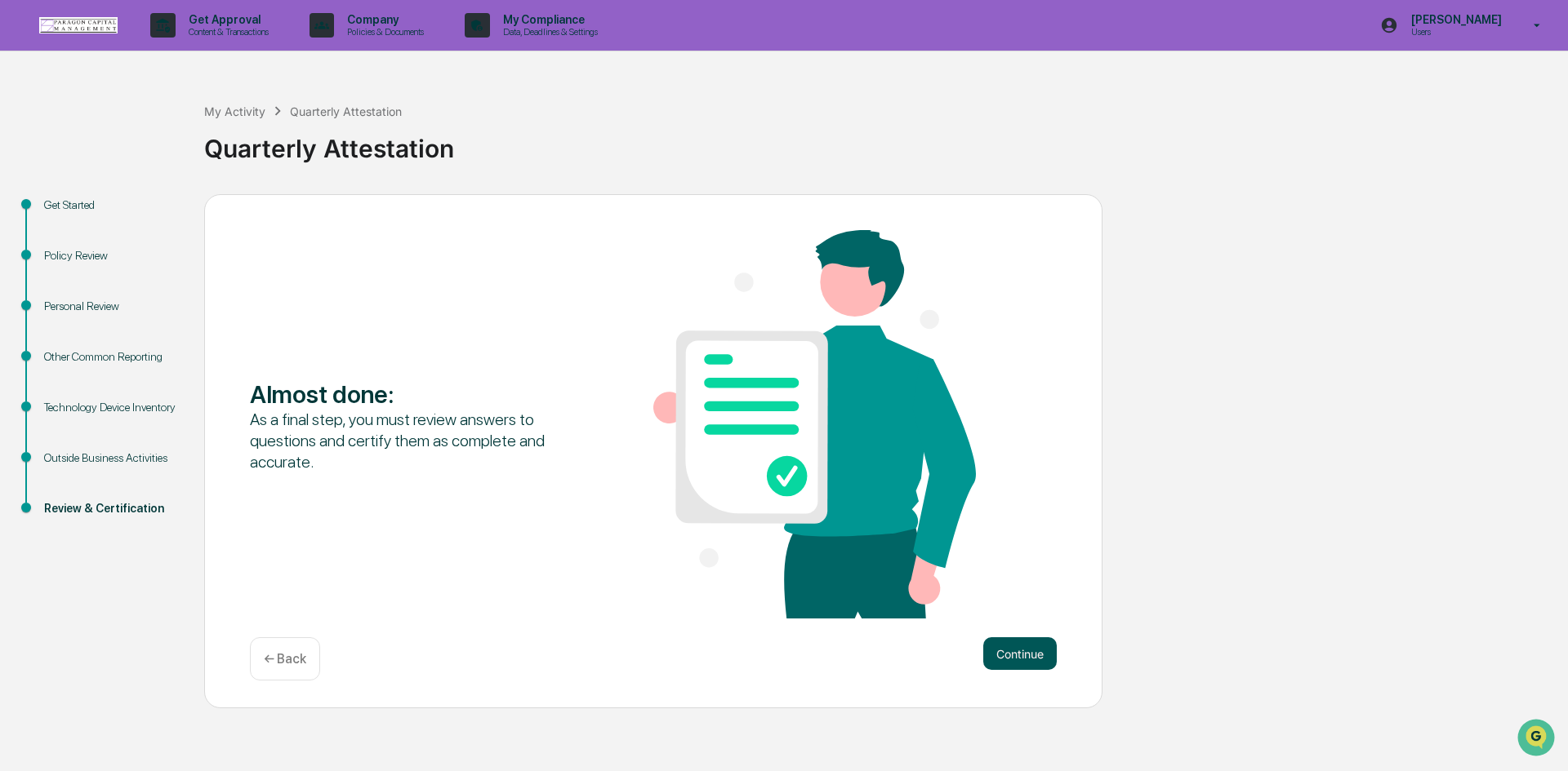
click at [1013, 649] on button "Continue" at bounding box center [1020, 654] width 74 height 33
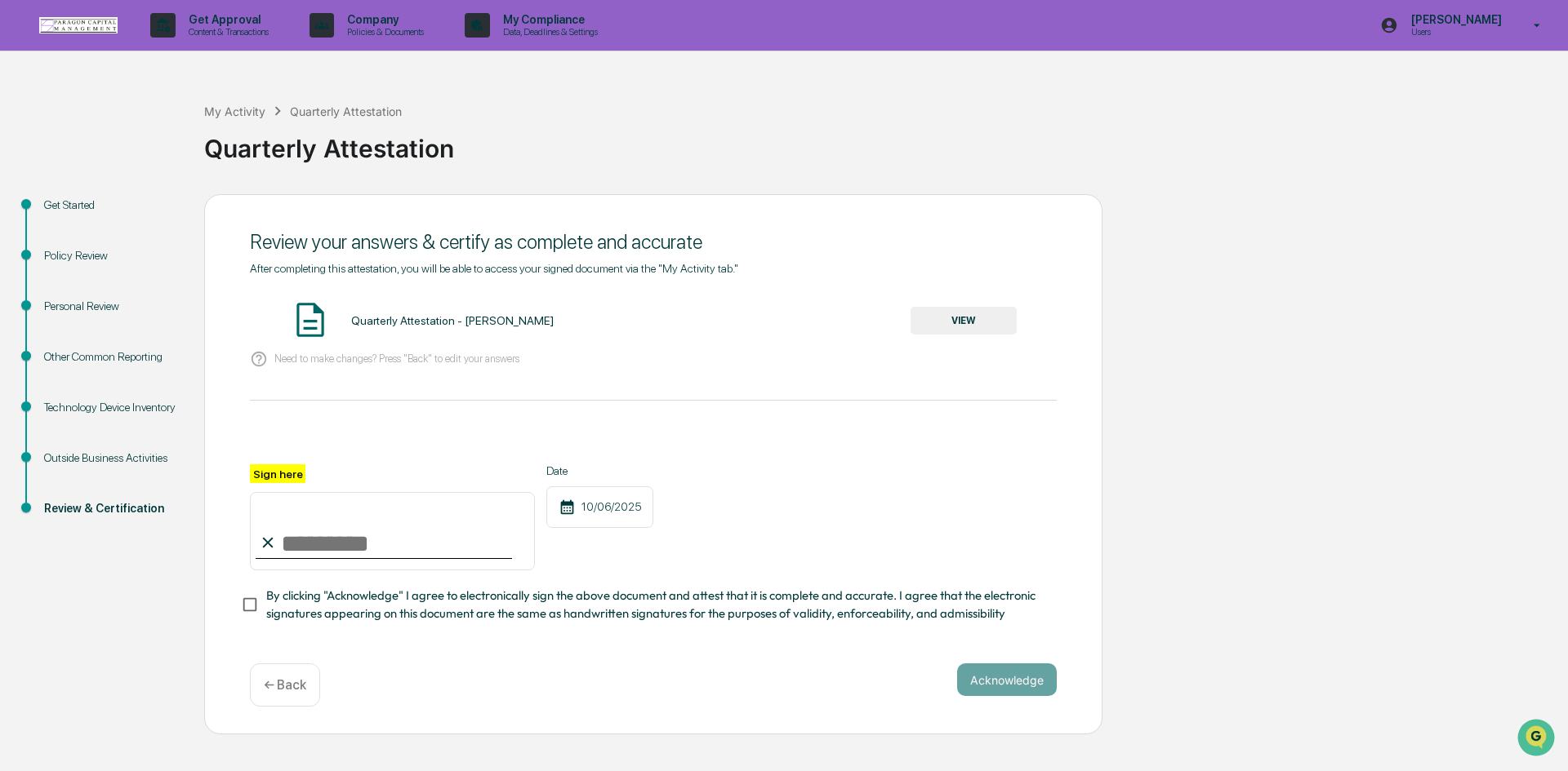
click at [952, 319] on button "VIEW" at bounding box center [964, 320] width 106 height 28
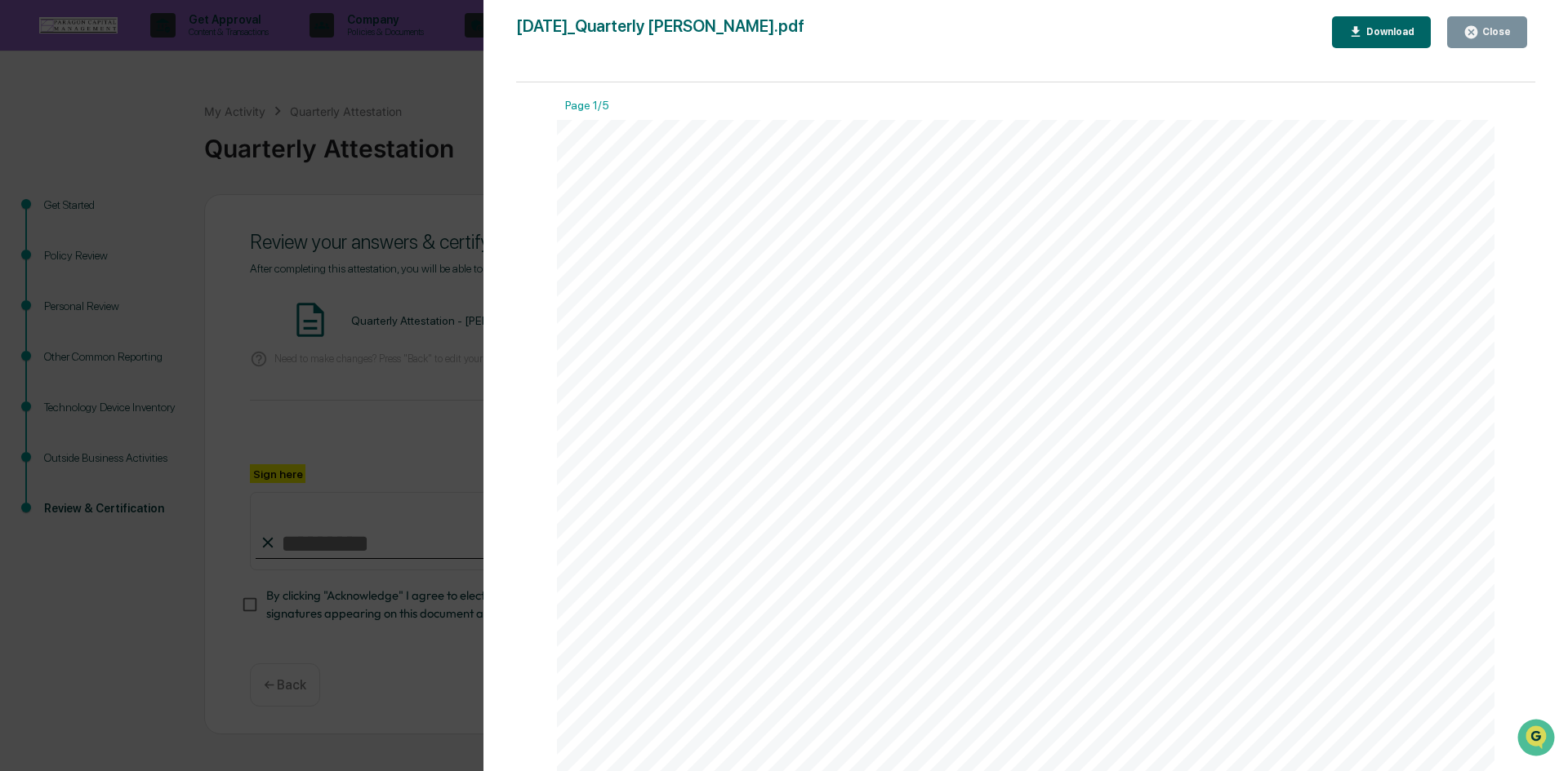
click at [1486, 23] on button "Close" at bounding box center [1486, 32] width 80 height 32
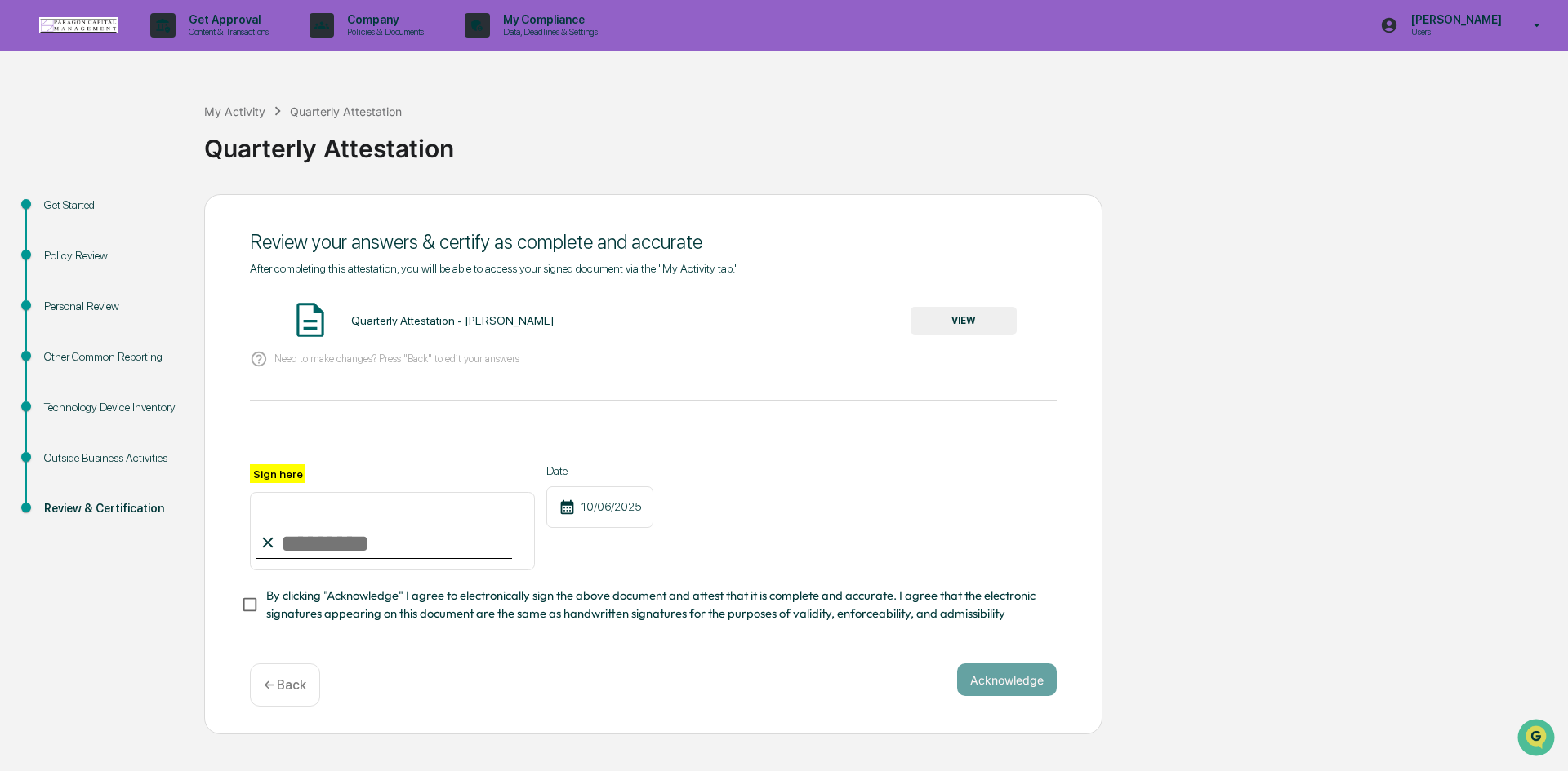
click at [349, 539] on input "Sign here" at bounding box center [392, 531] width 285 height 78
type input "**********"
click at [1021, 686] on button "Acknowledge" at bounding box center [1006, 680] width 99 height 33
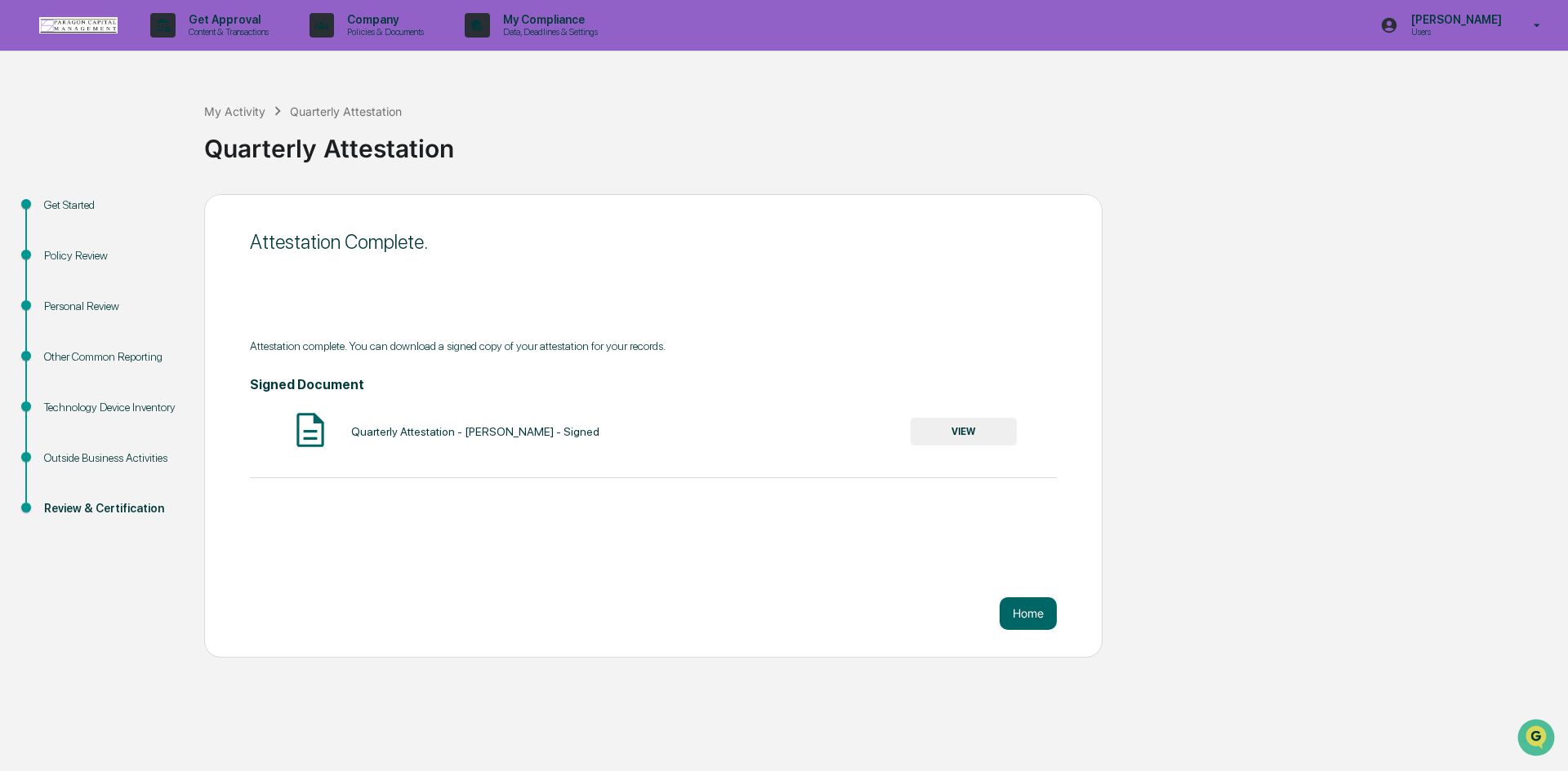
click at [963, 433] on button "VIEW" at bounding box center [964, 431] width 106 height 28
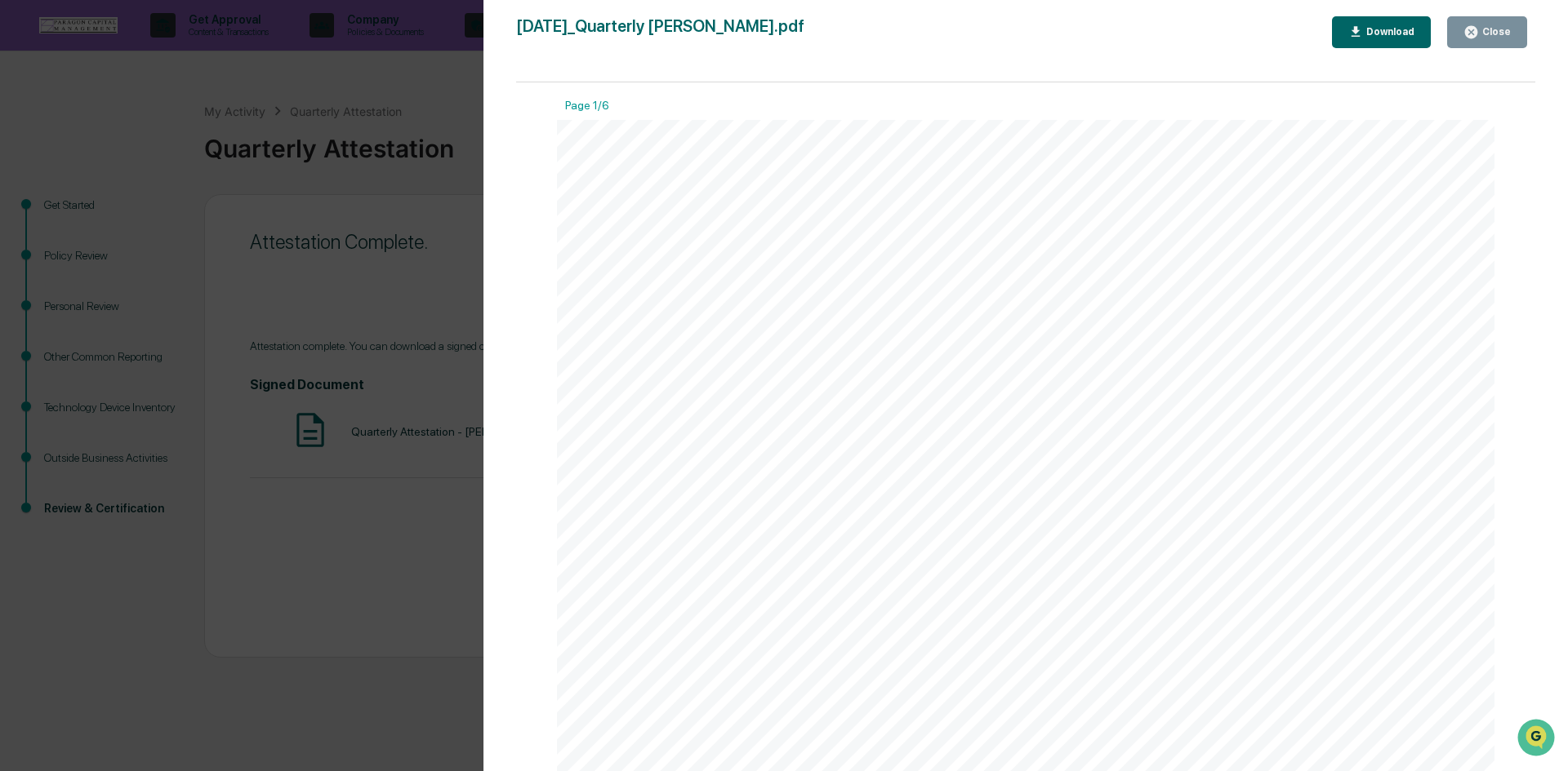
click at [1384, 29] on div "Download" at bounding box center [1389, 31] width 51 height 12
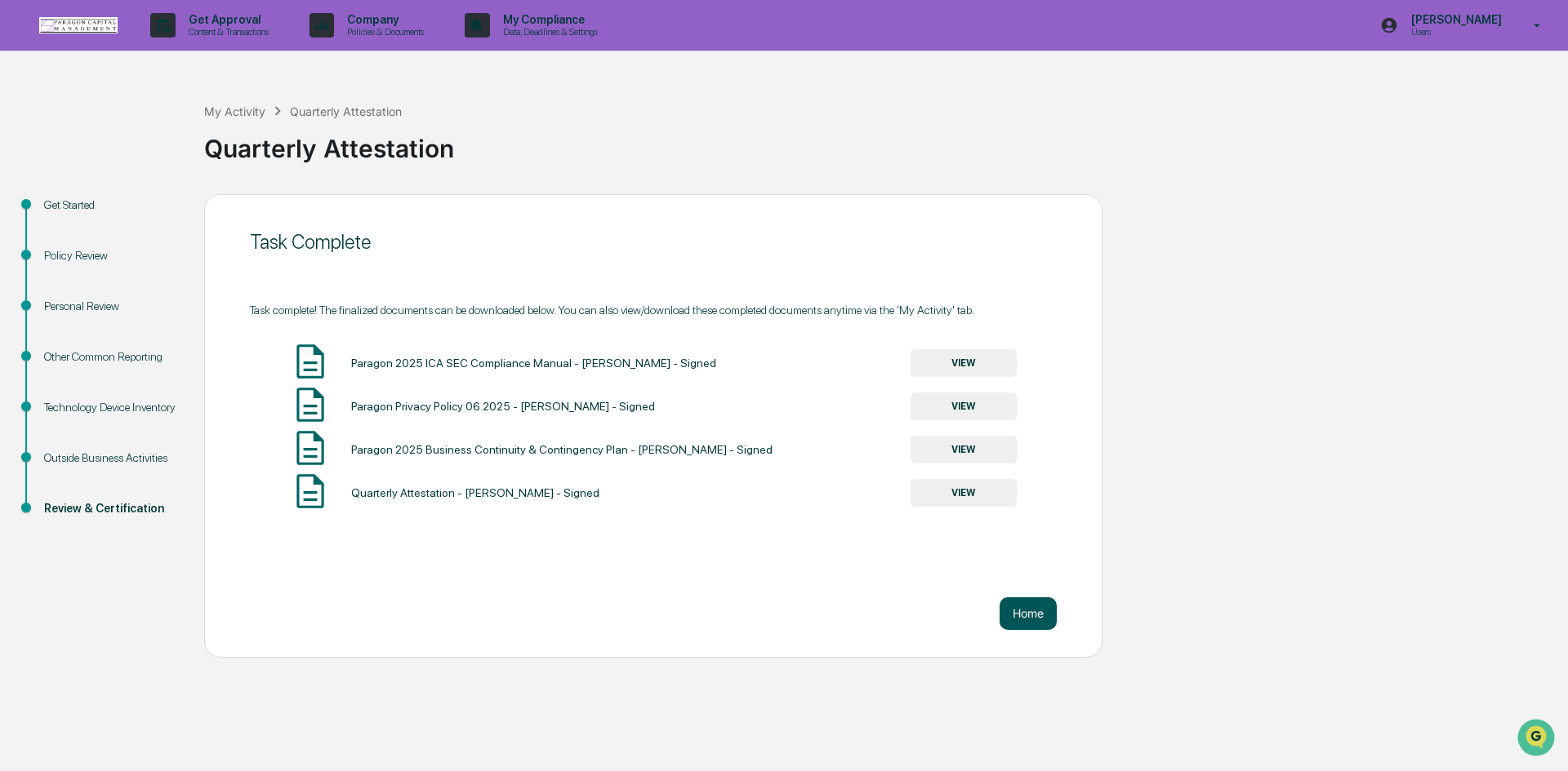
click at [1016, 609] on button "Home" at bounding box center [1028, 613] width 57 height 33
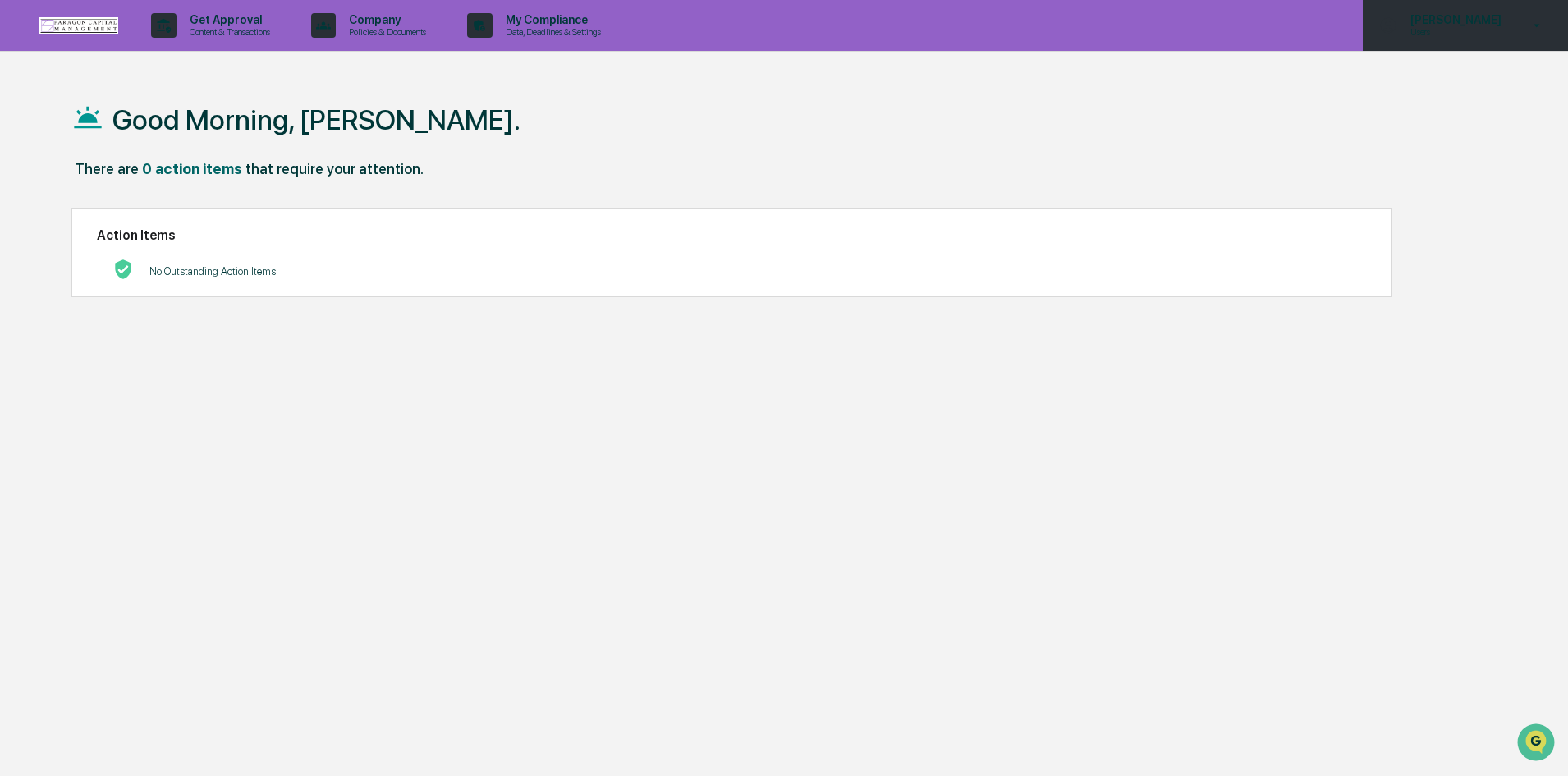
click at [1521, 30] on div "Jay Ratterman Users" at bounding box center [1465, 25] width 205 height 51
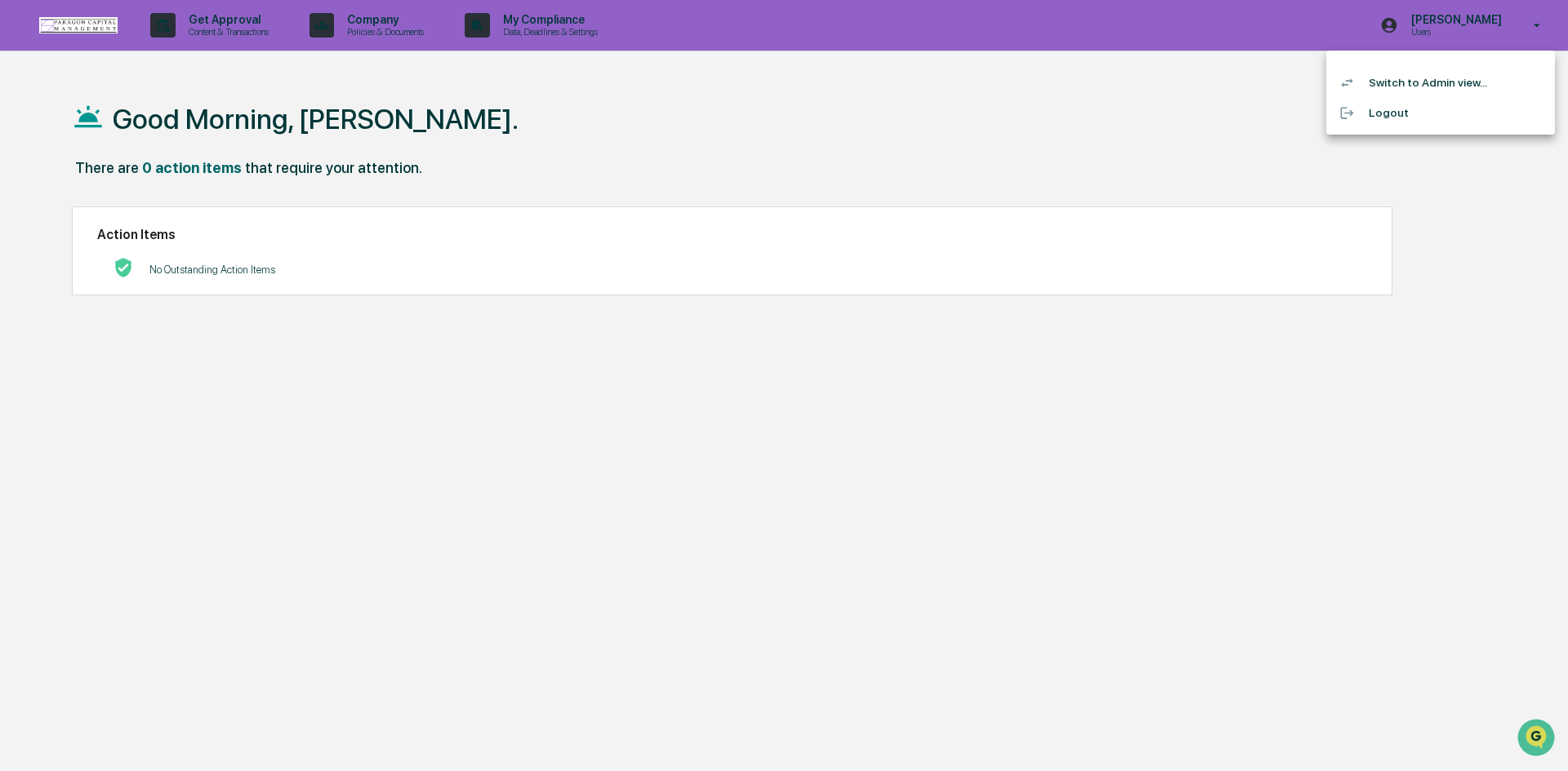
click at [1422, 85] on li "Switch to Admin view..." at bounding box center [1440, 83] width 229 height 30
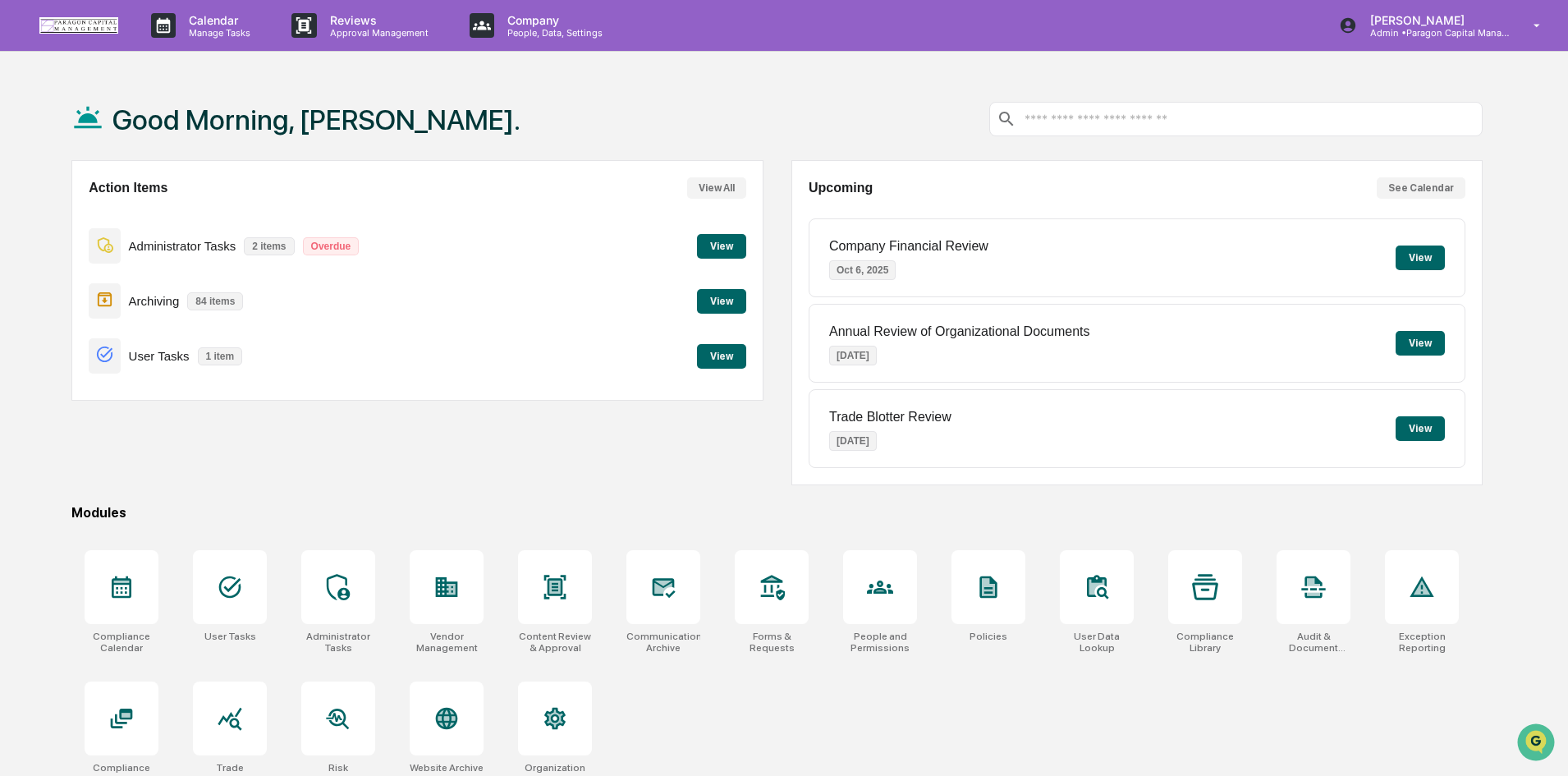
click at [733, 248] on button "View" at bounding box center [721, 246] width 49 height 25
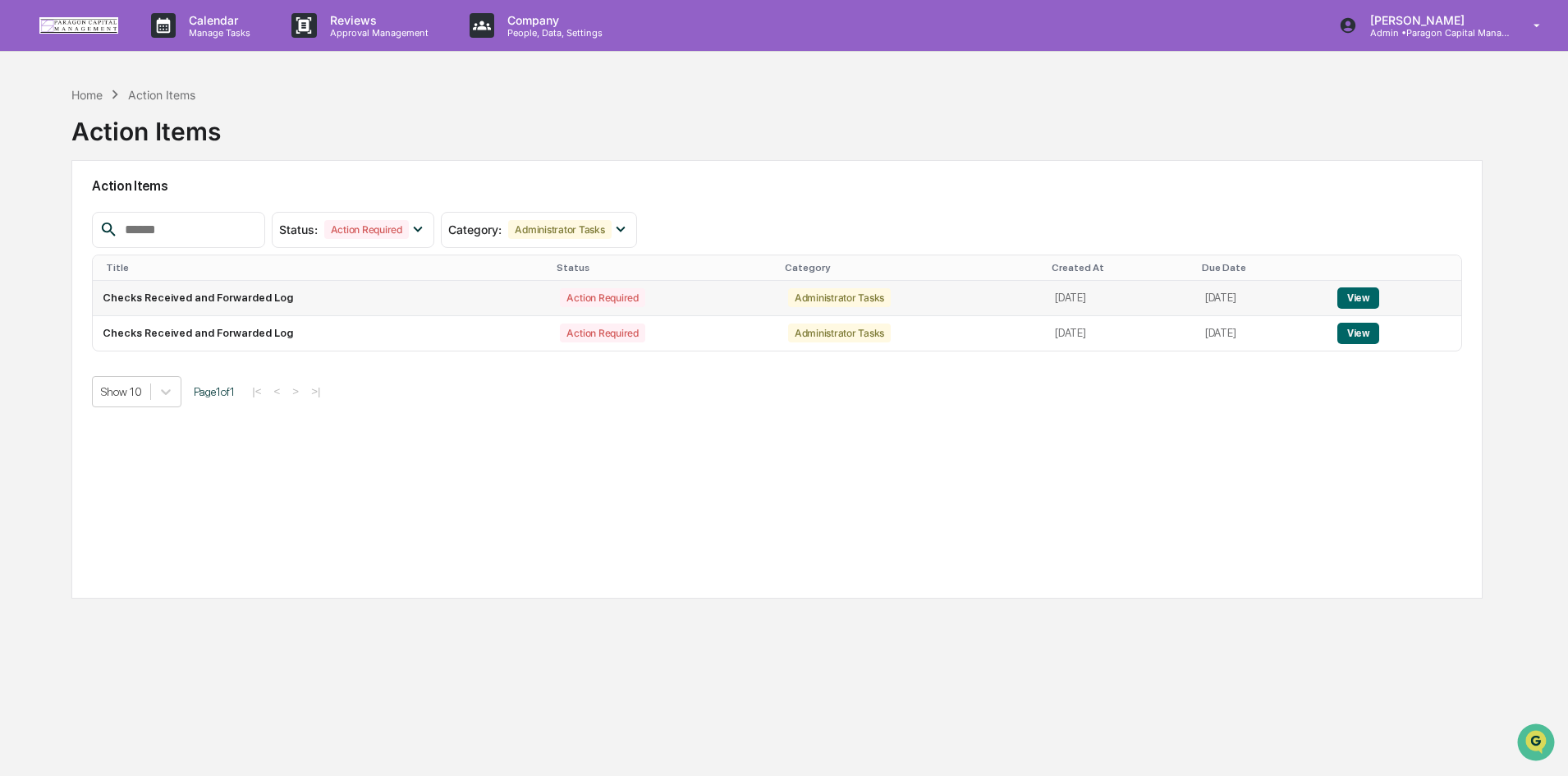
click at [1370, 296] on button "View" at bounding box center [1358, 298] width 42 height 21
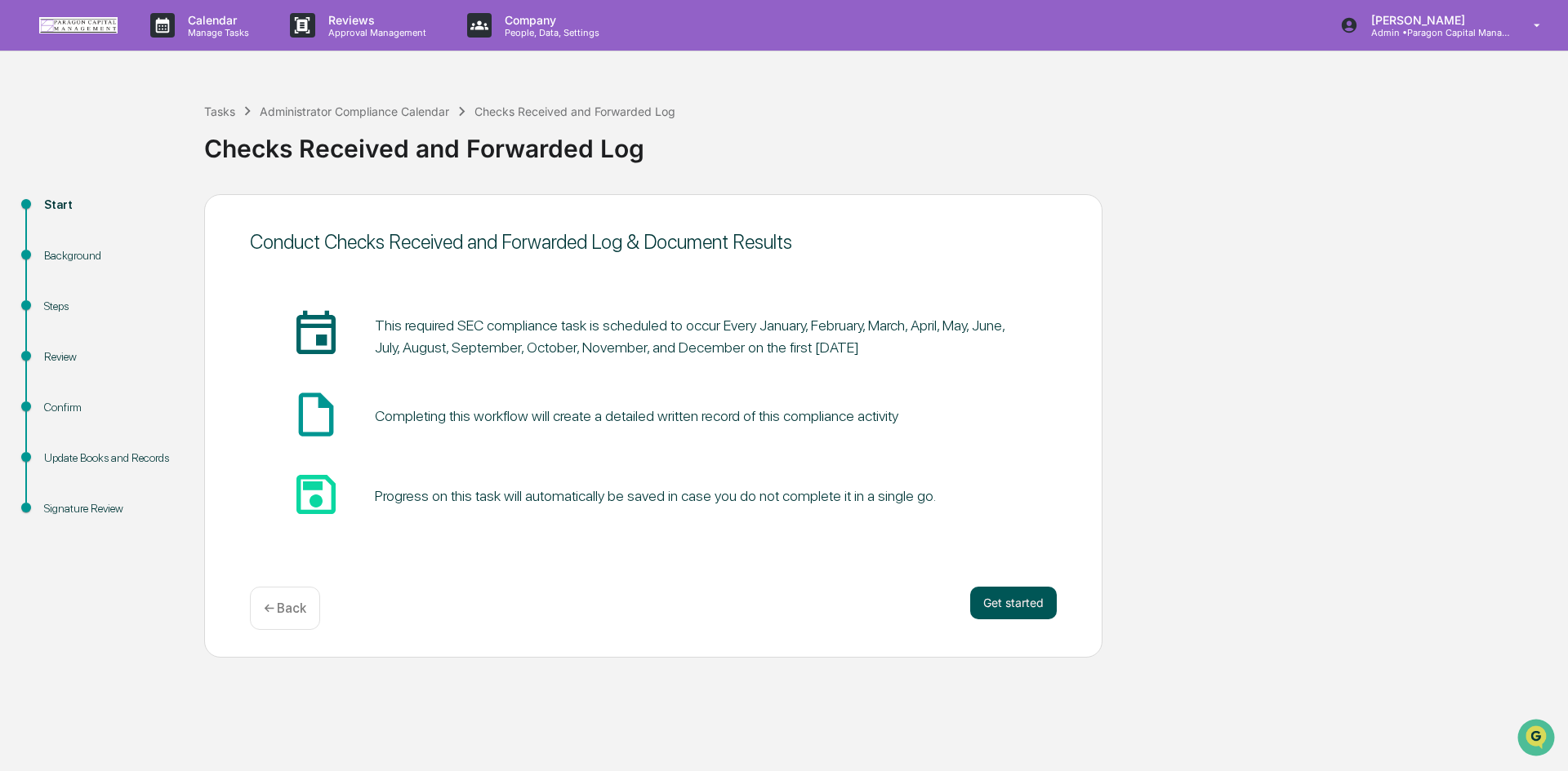
click at [1008, 603] on button "Get started" at bounding box center [1013, 603] width 87 height 33
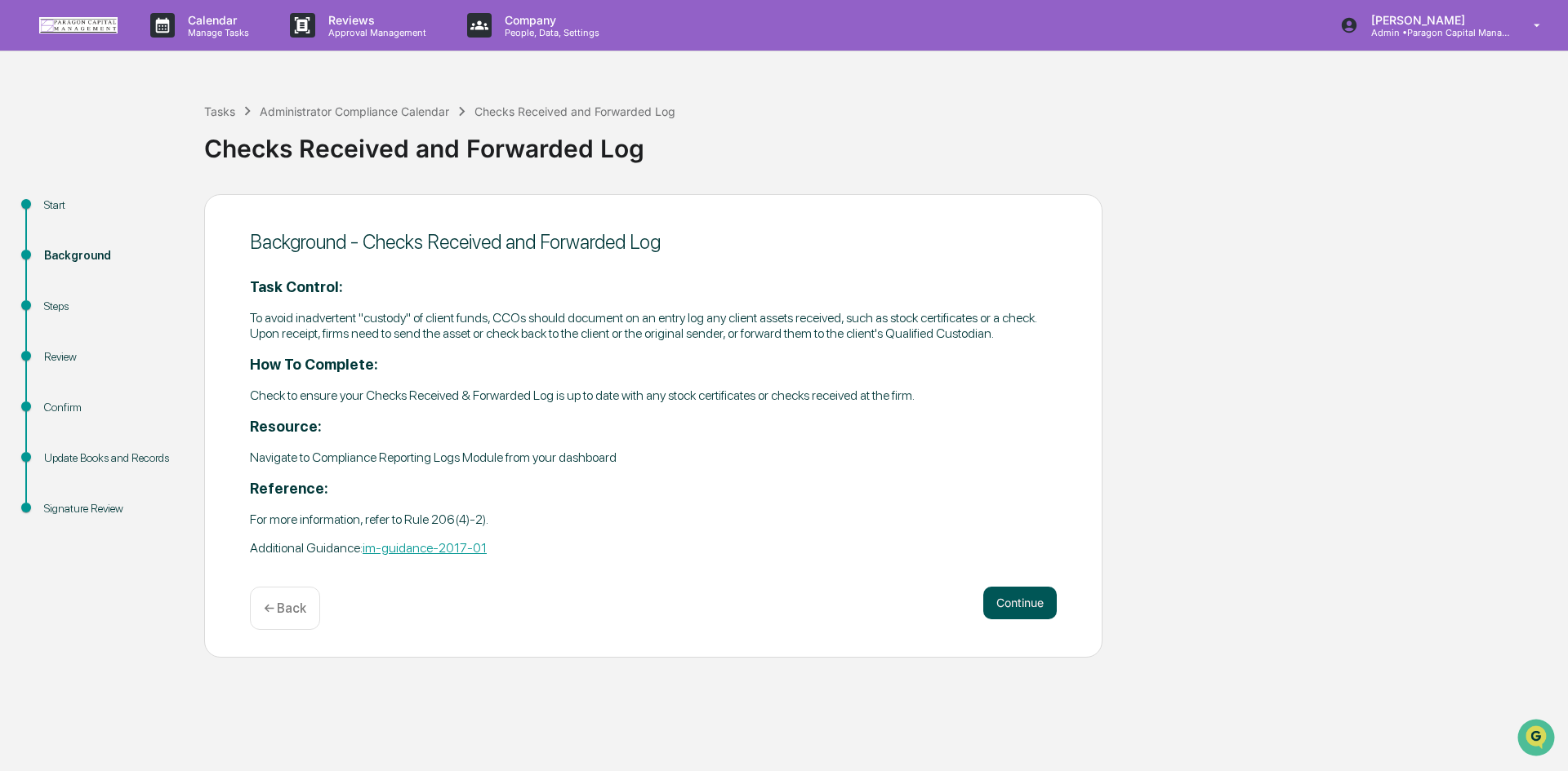
click at [1021, 611] on button "Continue" at bounding box center [1020, 603] width 74 height 33
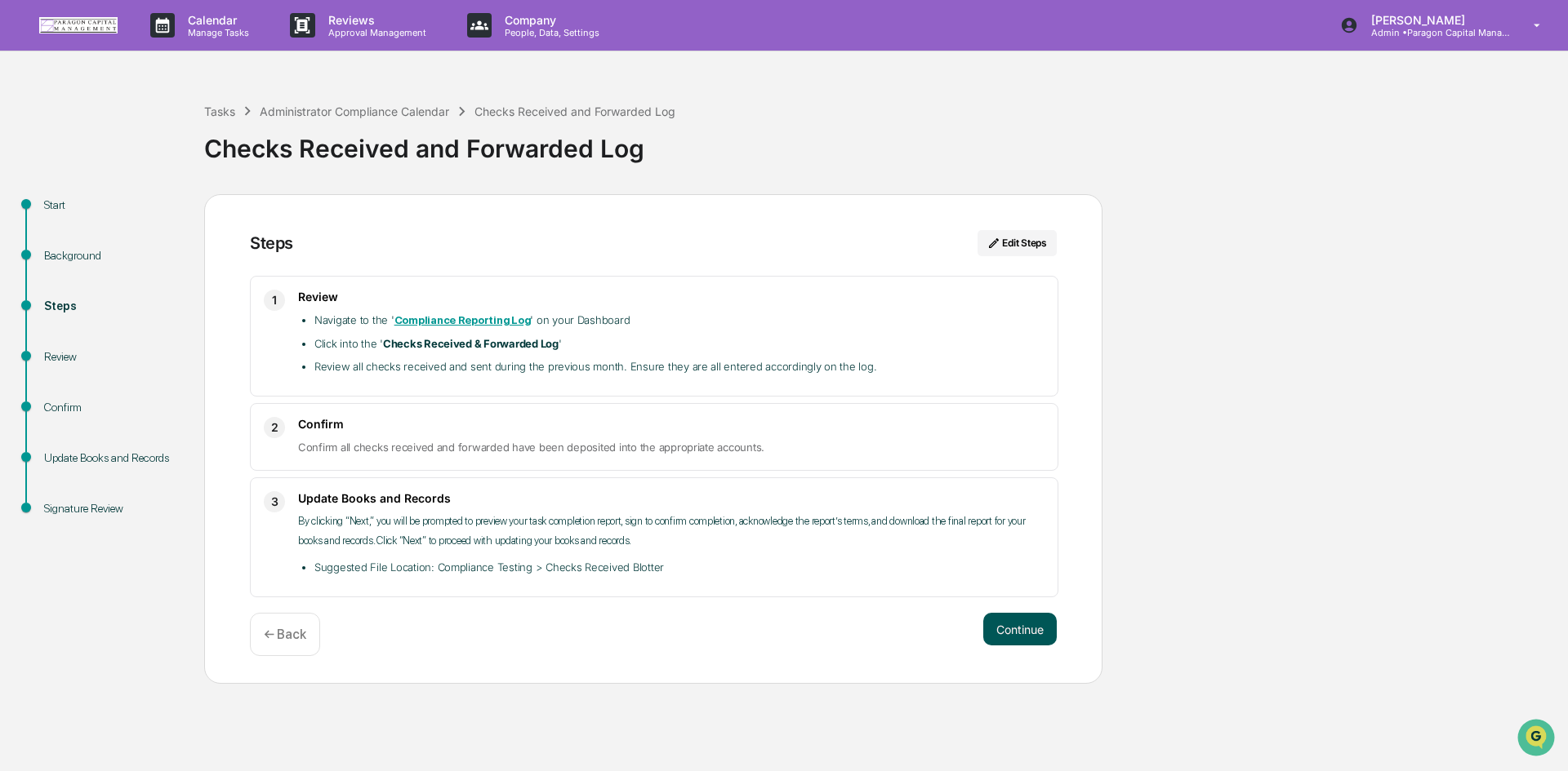
click at [998, 629] on button "Continue" at bounding box center [1020, 629] width 74 height 33
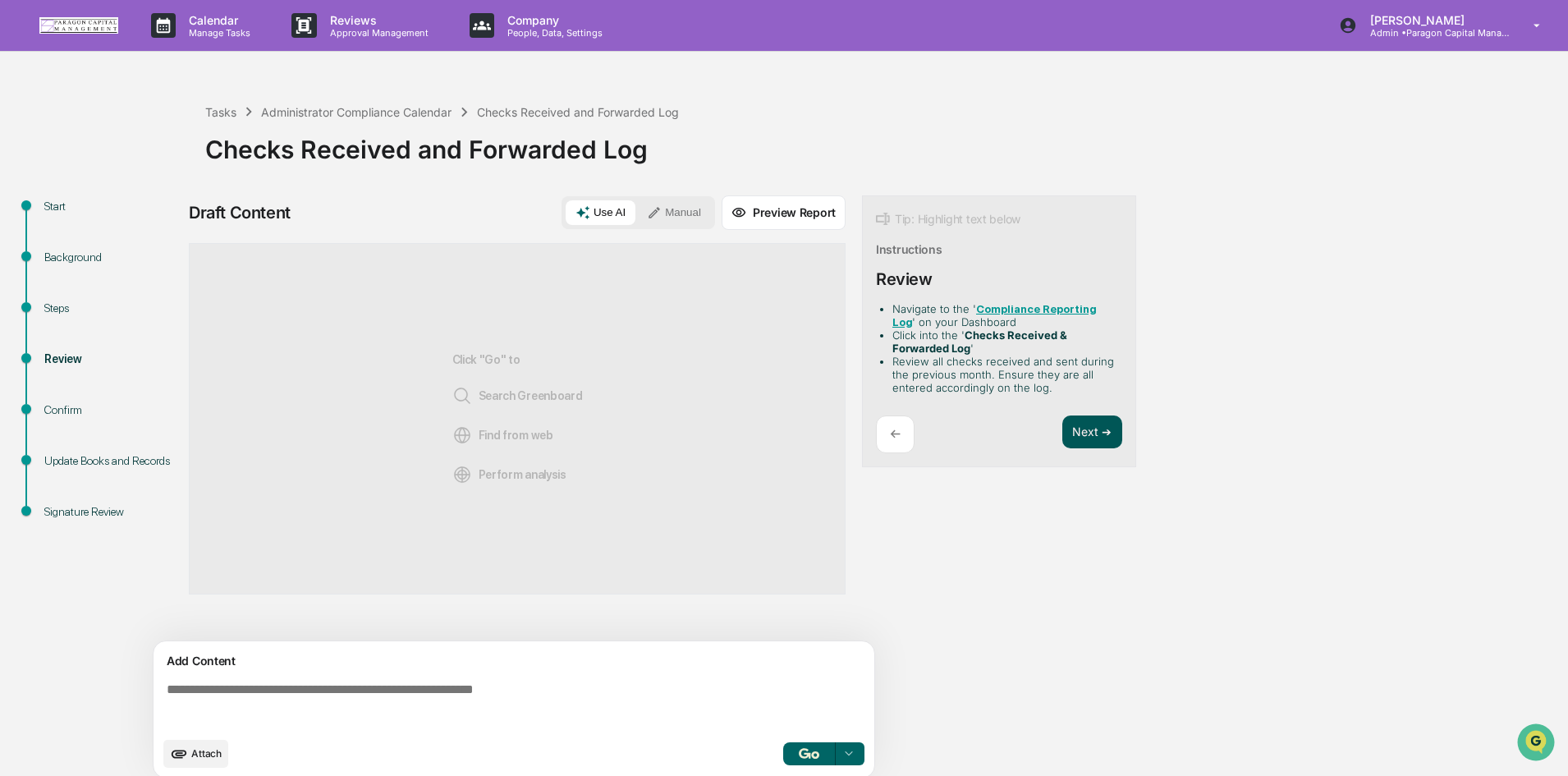
click at [1077, 431] on button "Next ➔" at bounding box center [1092, 433] width 60 height 34
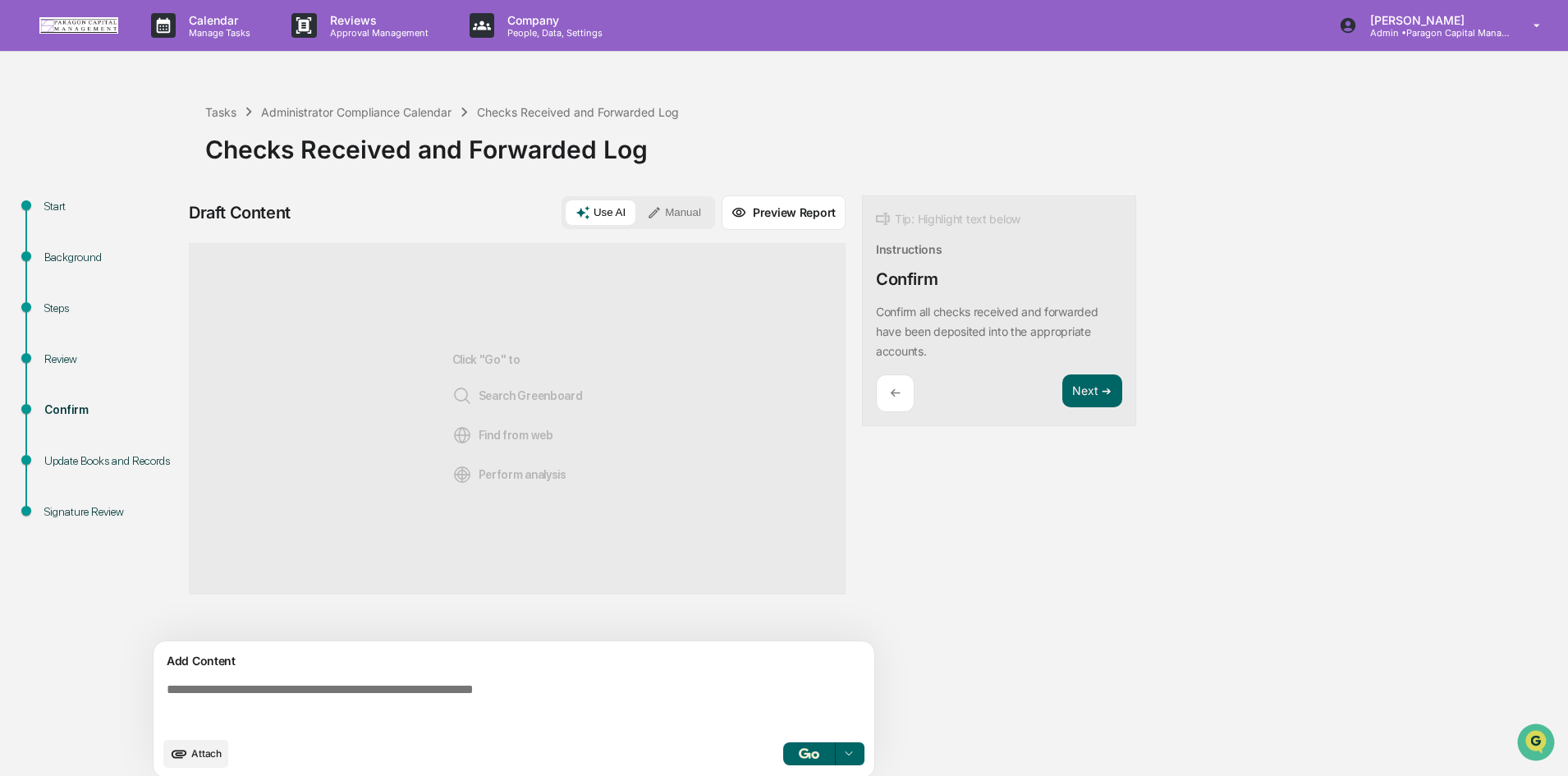
click at [510, 693] on textarea at bounding box center [517, 705] width 714 height 59
paste textarea "**********"
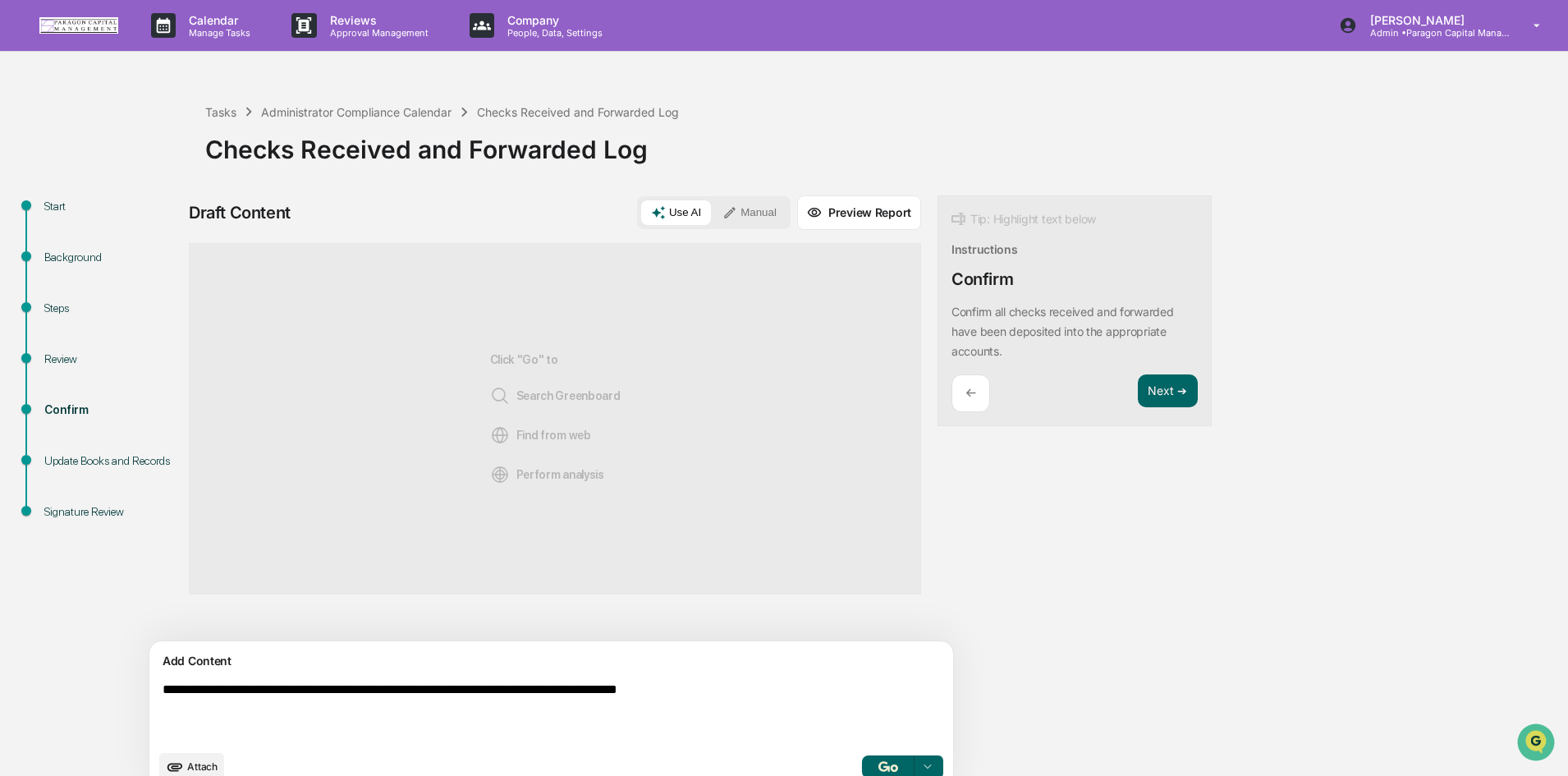
drag, startPoint x: 184, startPoint y: 694, endPoint x: 171, endPoint y: 694, distance: 13.0
click at [171, 694] on textarea "**********" at bounding box center [513, 712] width 714 height 72
drag, startPoint x: 229, startPoint y: 692, endPoint x: 149, endPoint y: 691, distance: 80.0
click at [149, 691] on div "**********" at bounding box center [784, 498] width 1552 height 606
drag, startPoint x: 422, startPoint y: 694, endPoint x: 443, endPoint y: 689, distance: 21.6
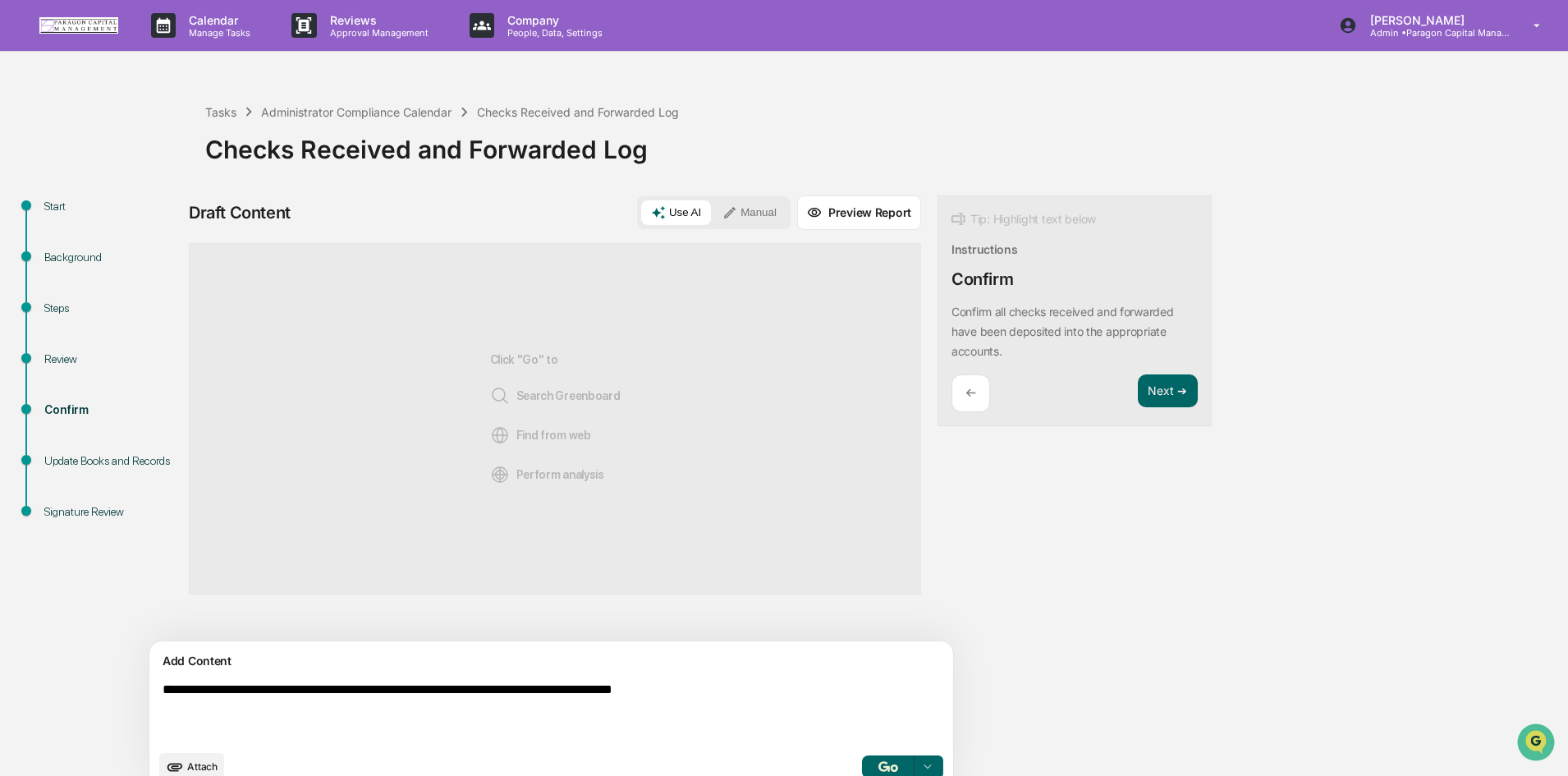
click at [443, 689] on textarea "**********" at bounding box center [513, 712] width 714 height 72
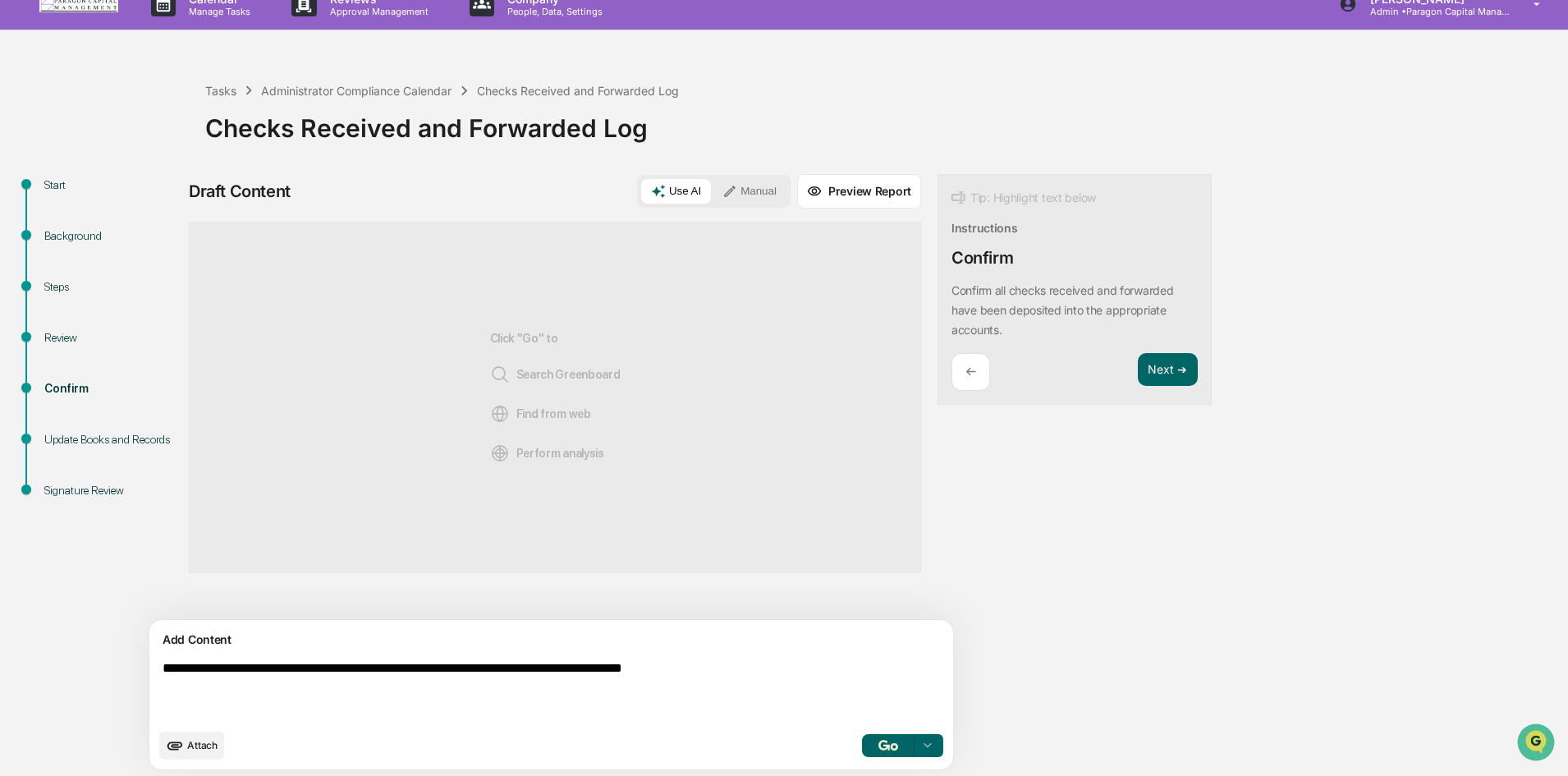
scroll to position [26, 0]
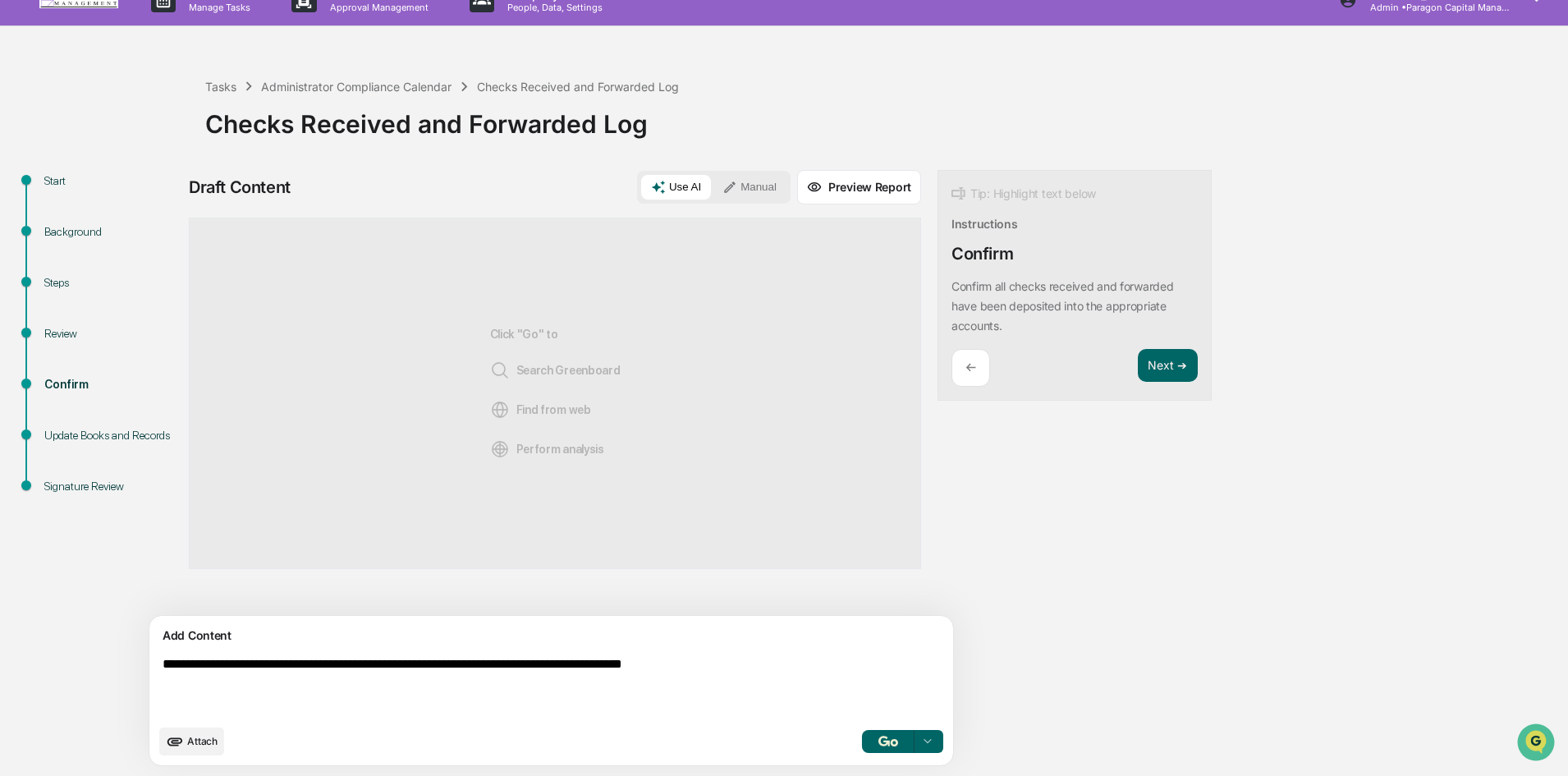
type textarea "**********"
click at [878, 743] on img "button" at bounding box center [888, 741] width 20 height 11
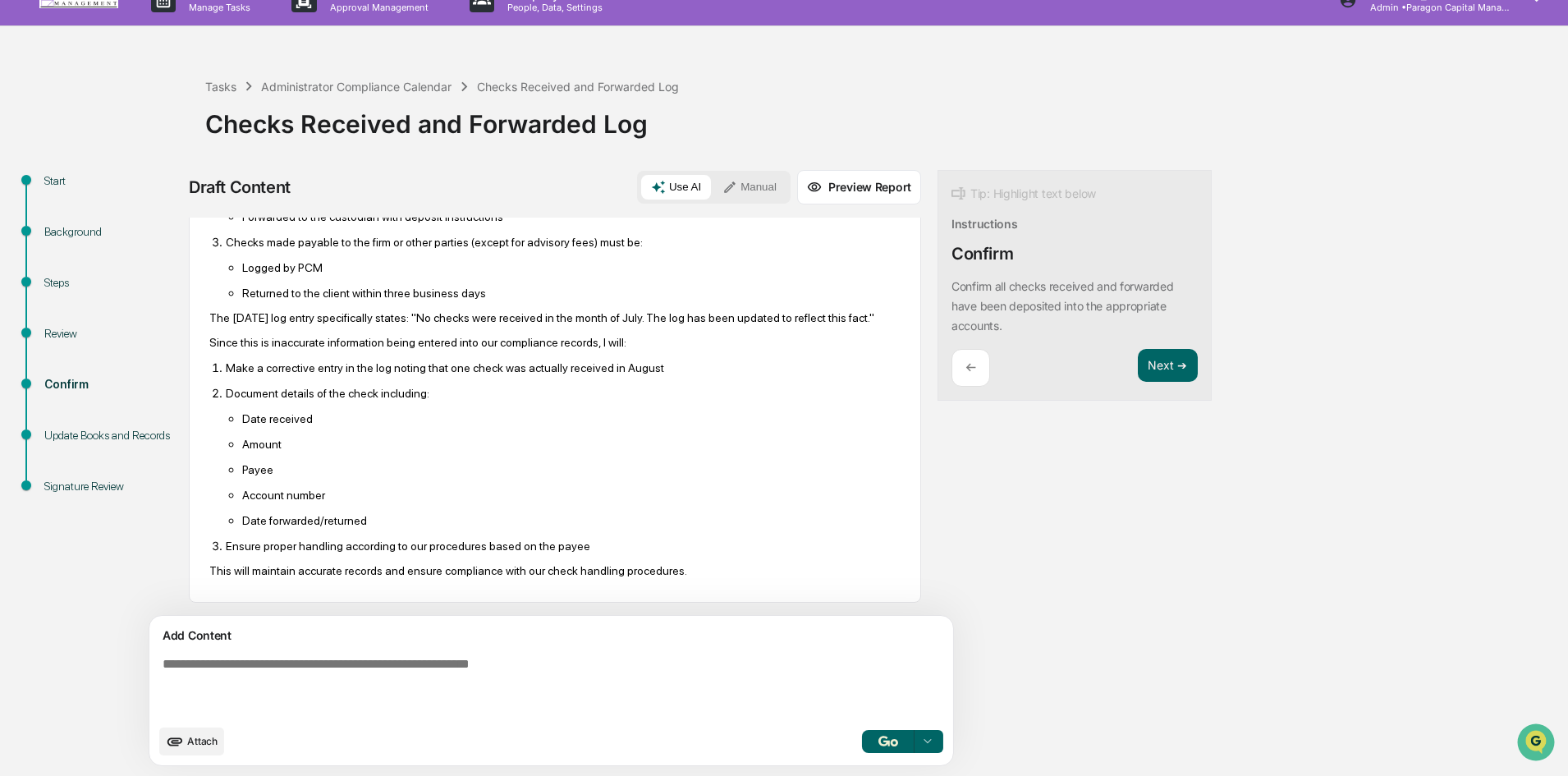
click at [190, 743] on button "Attach" at bounding box center [191, 741] width 65 height 28
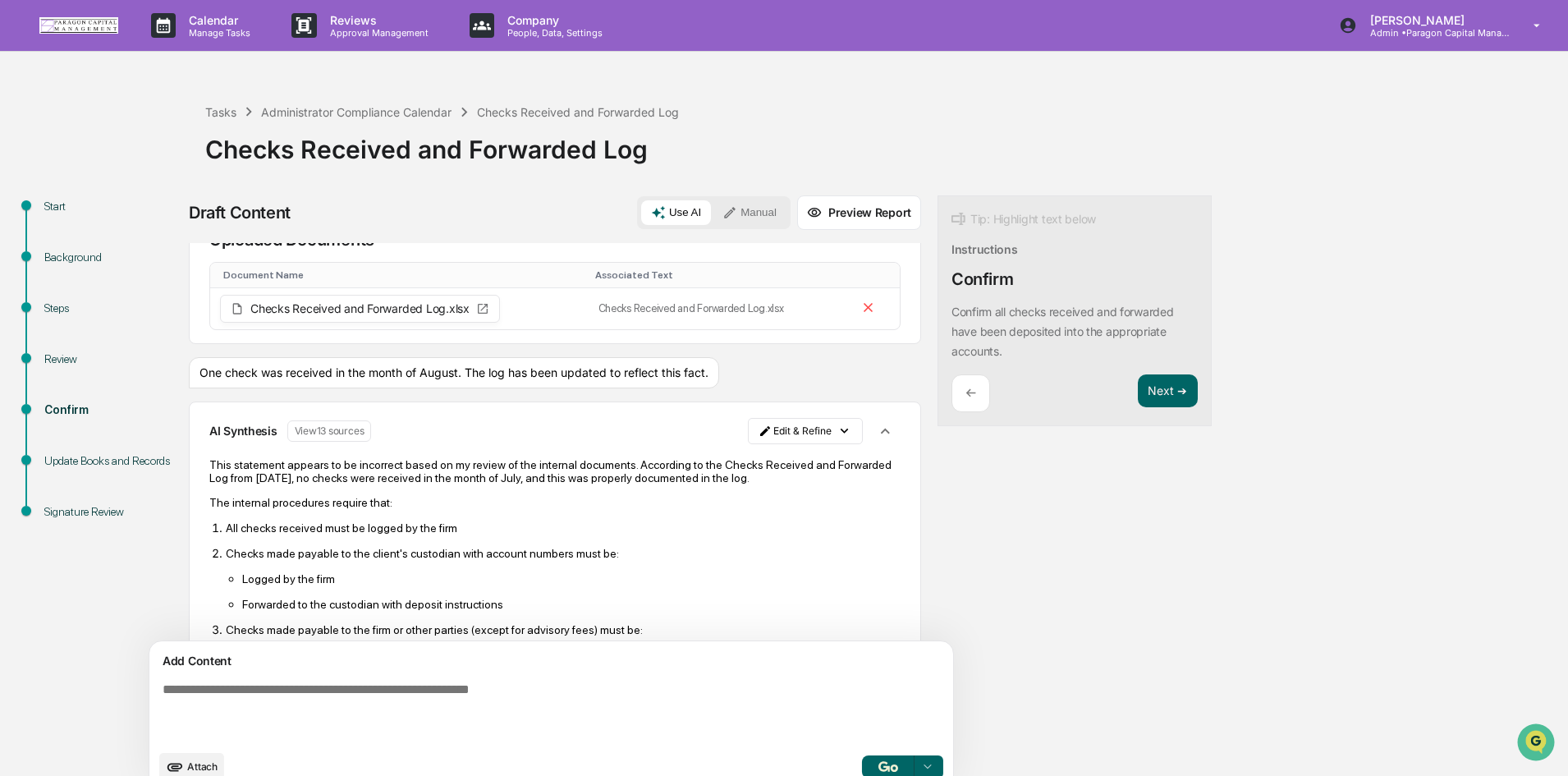
scroll to position [82, 0]
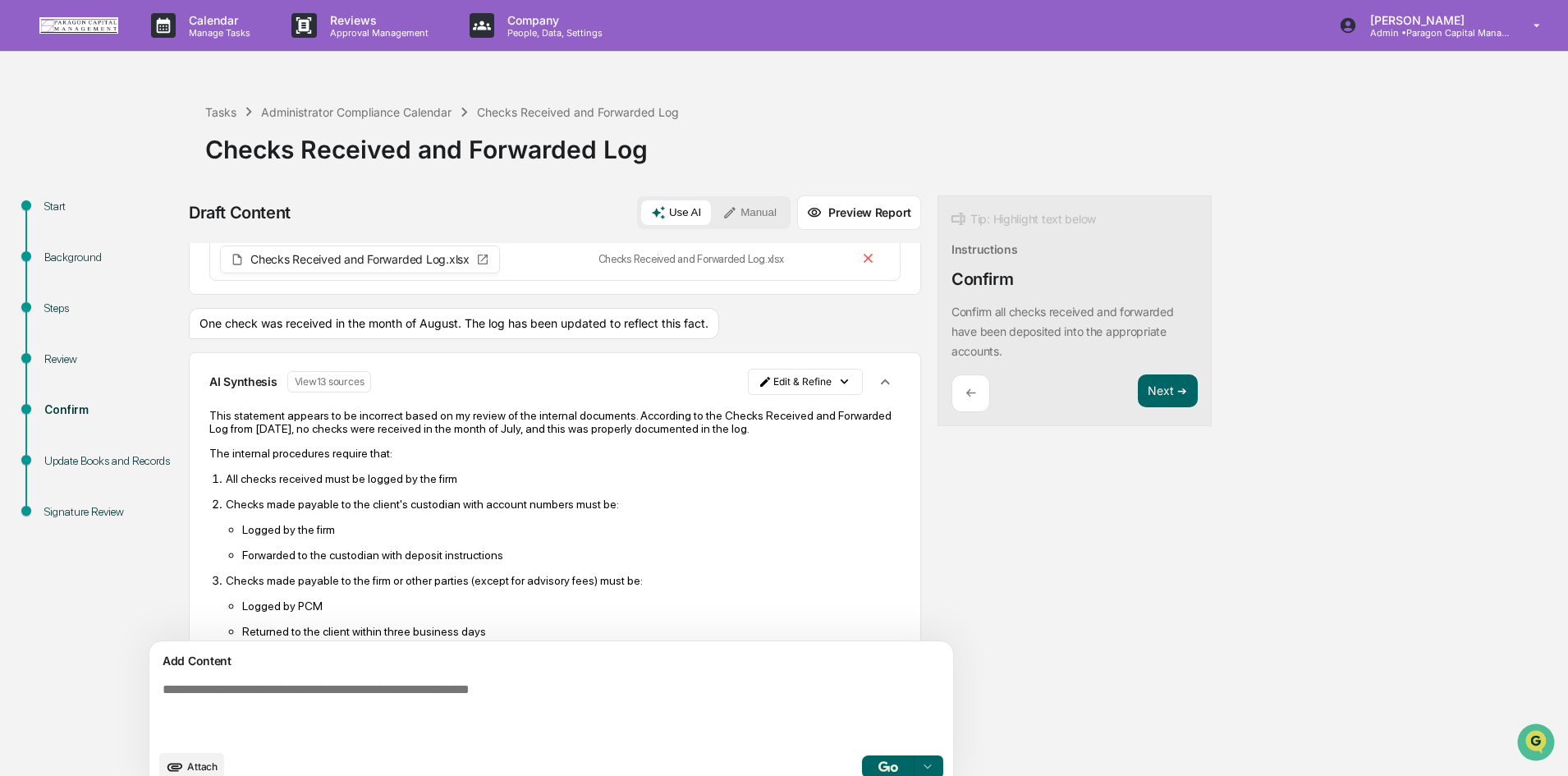
click at [862, 763] on button "button" at bounding box center [888, 767] width 53 height 23
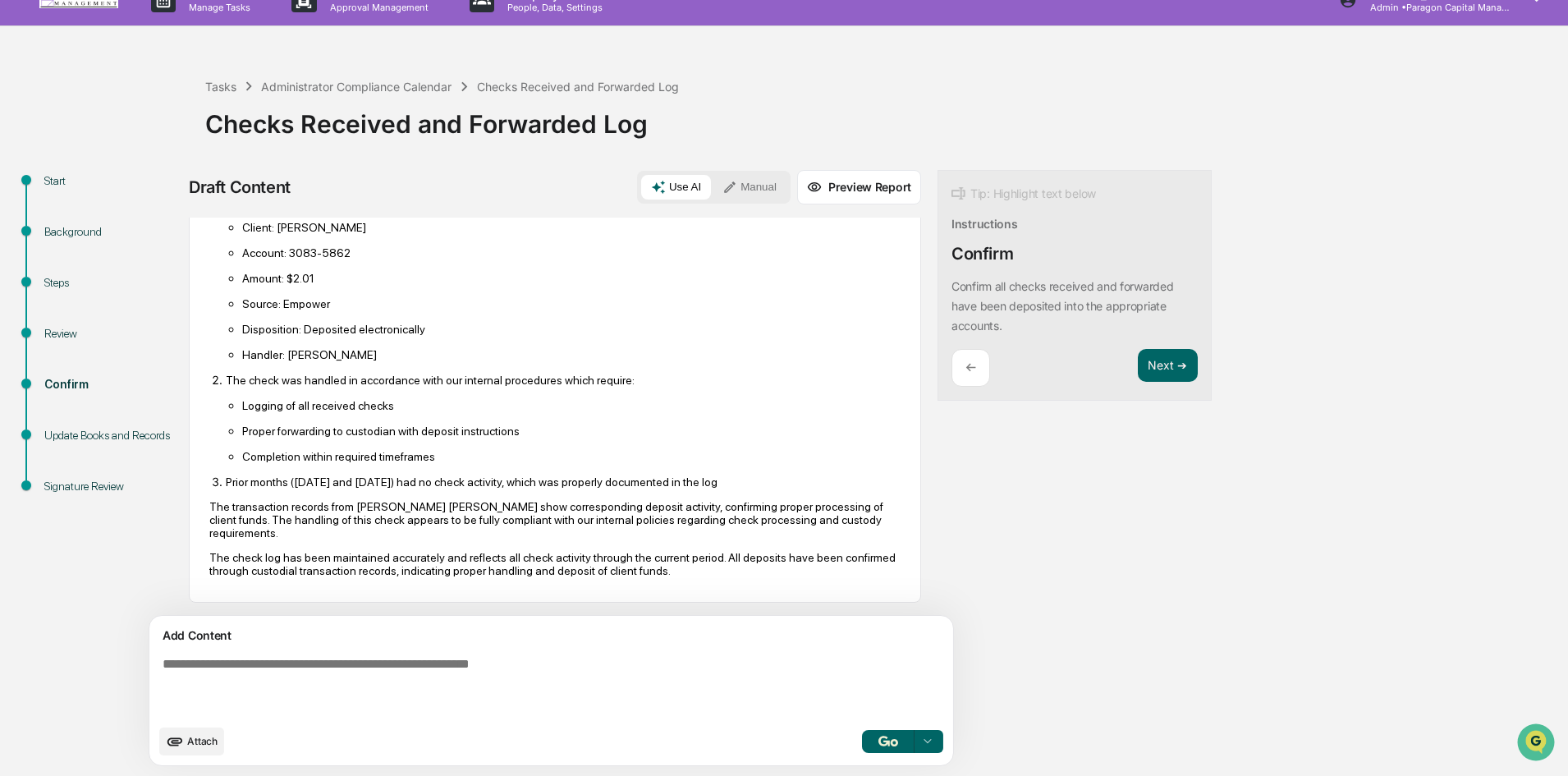
scroll to position [963, 0]
click at [1138, 366] on button "Next ➔" at bounding box center [1167, 366] width 60 height 34
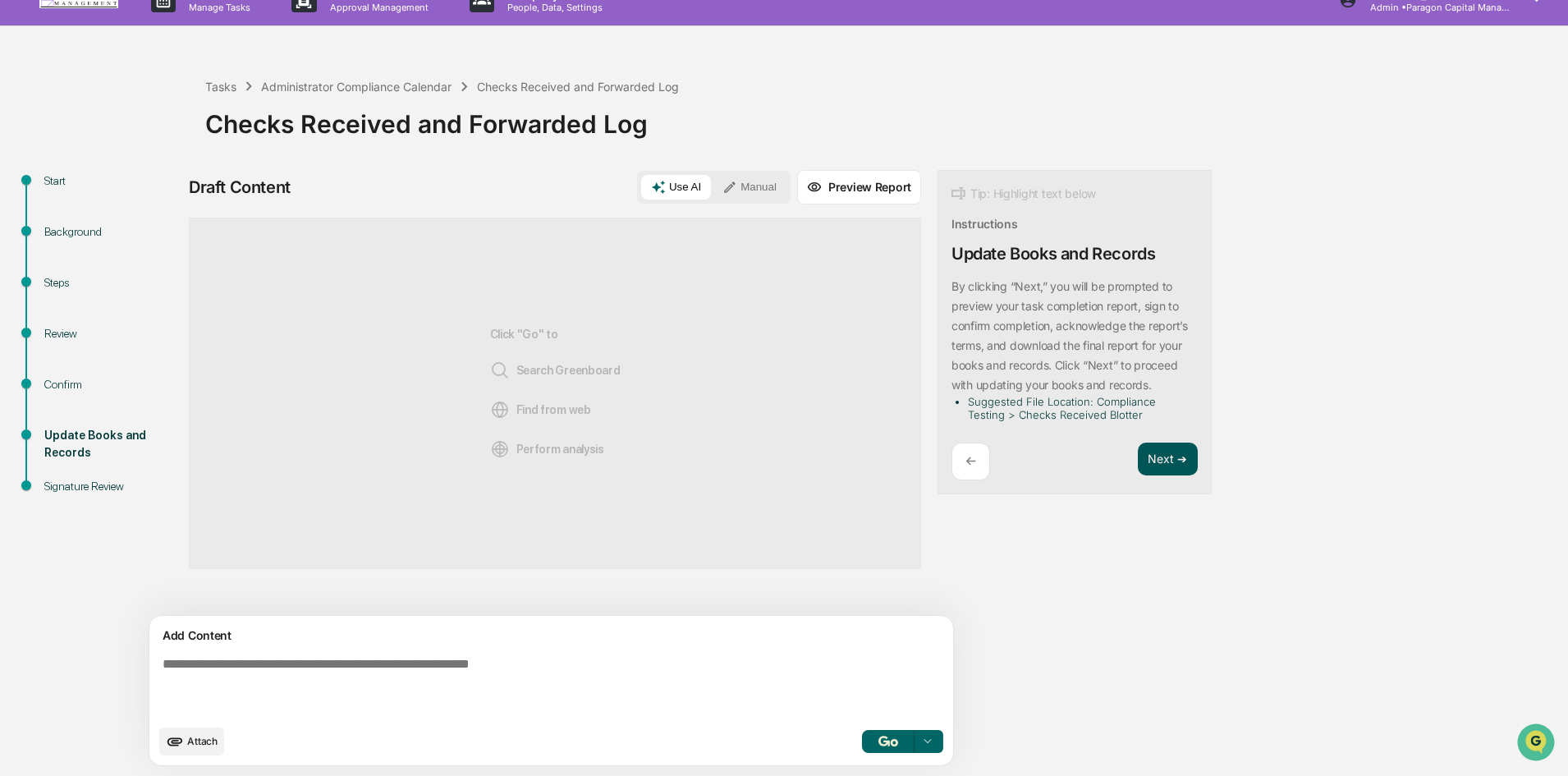
scroll to position [0, 0]
click at [1138, 455] on button "Next ➔" at bounding box center [1167, 460] width 60 height 34
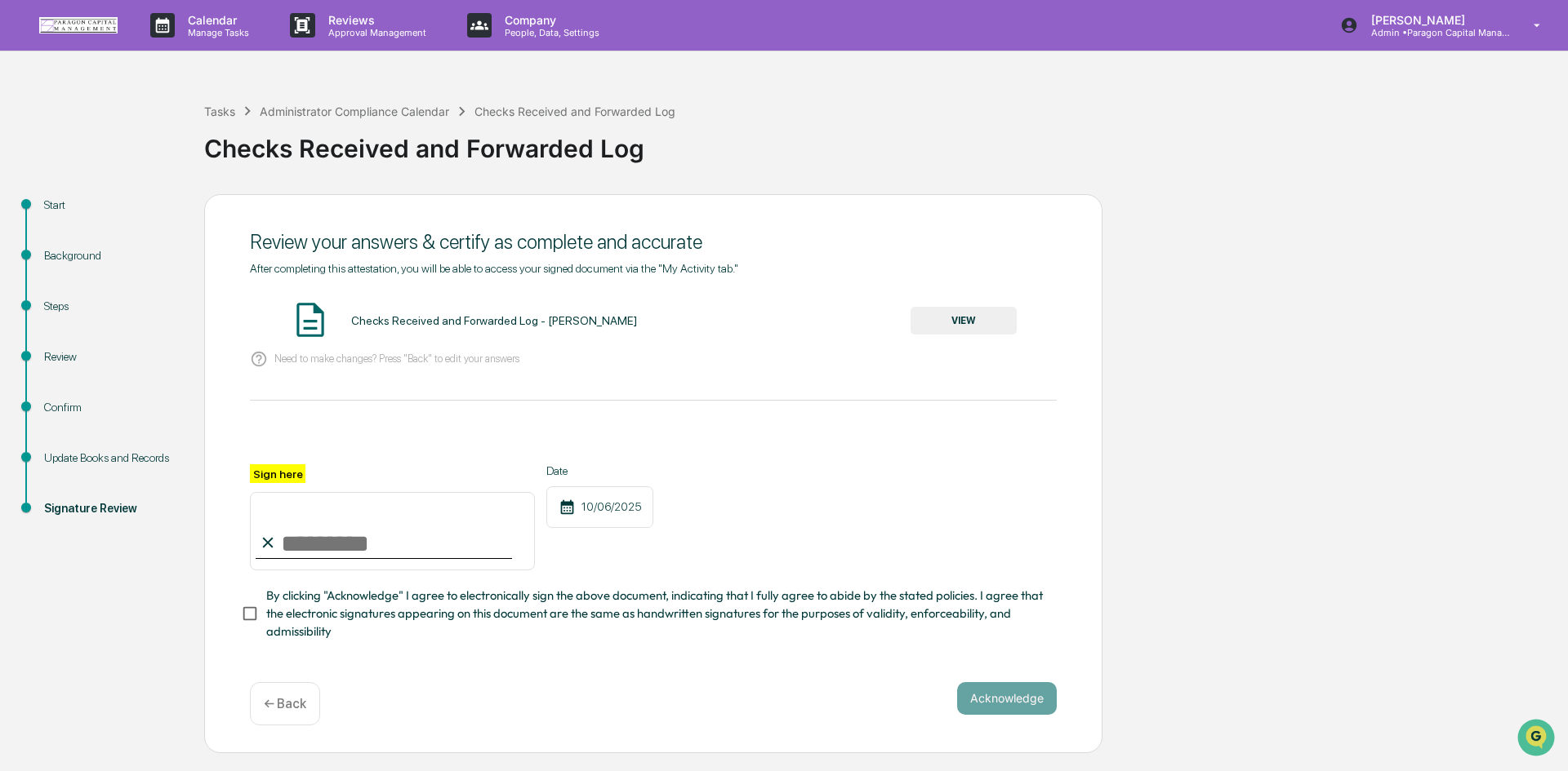
click at [950, 320] on button "VIEW" at bounding box center [964, 320] width 106 height 28
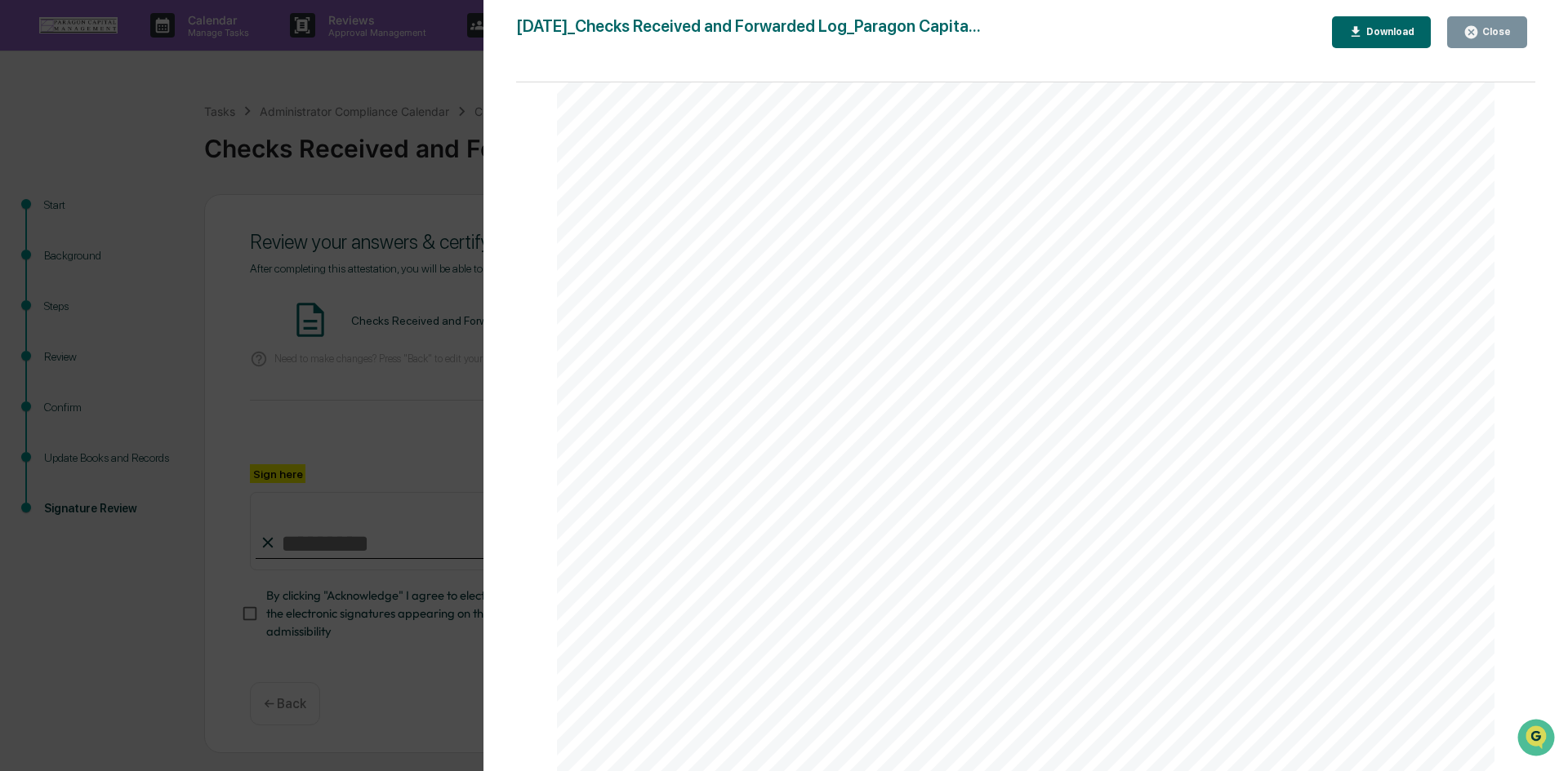
scroll to position [3431, 0]
click at [1492, 35] on div "Close" at bounding box center [1494, 31] width 32 height 12
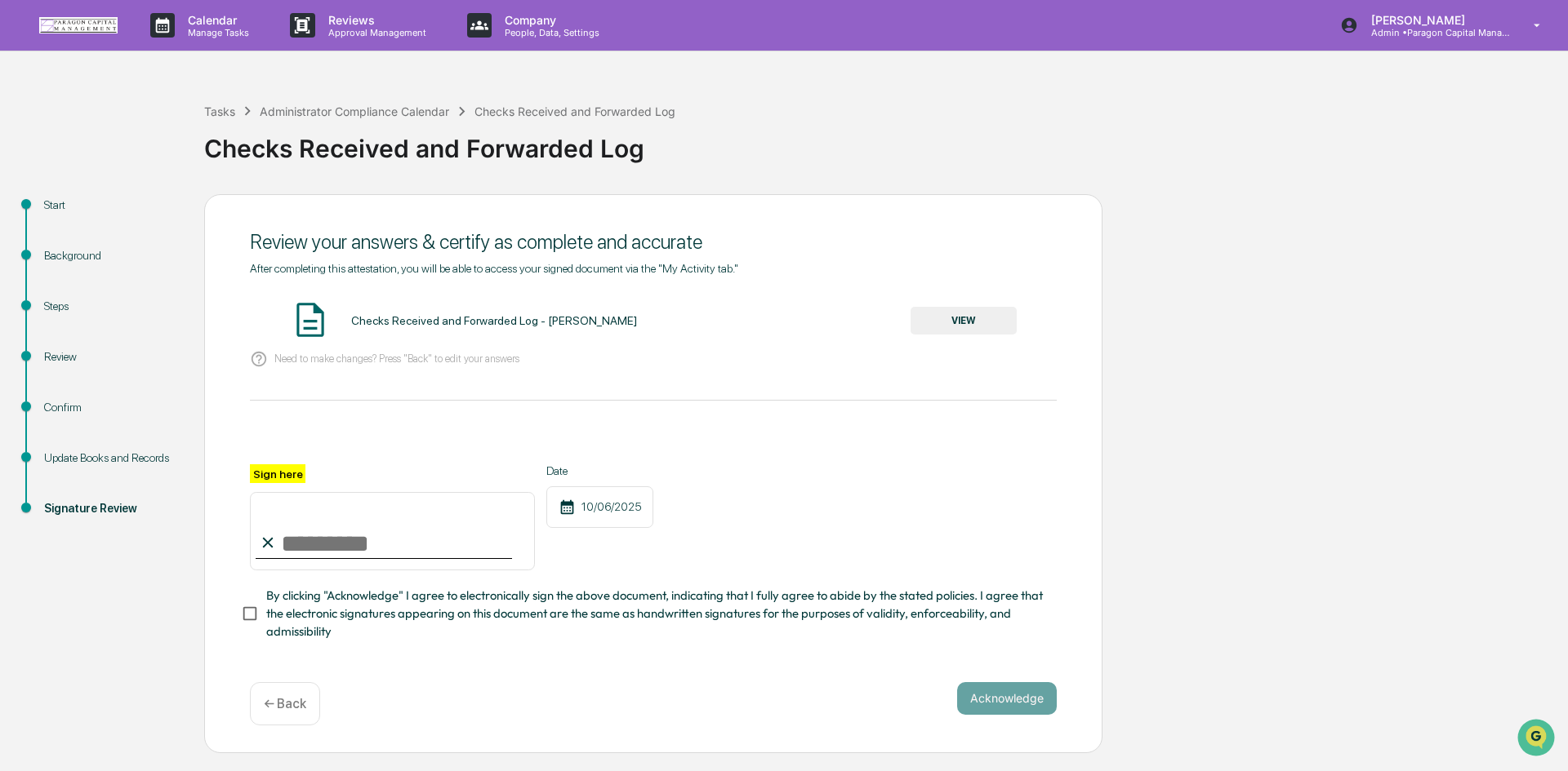
click at [372, 538] on input "Sign here" at bounding box center [392, 531] width 285 height 78
type input "**********"
click at [1010, 707] on button "Acknowledge" at bounding box center [1006, 698] width 99 height 33
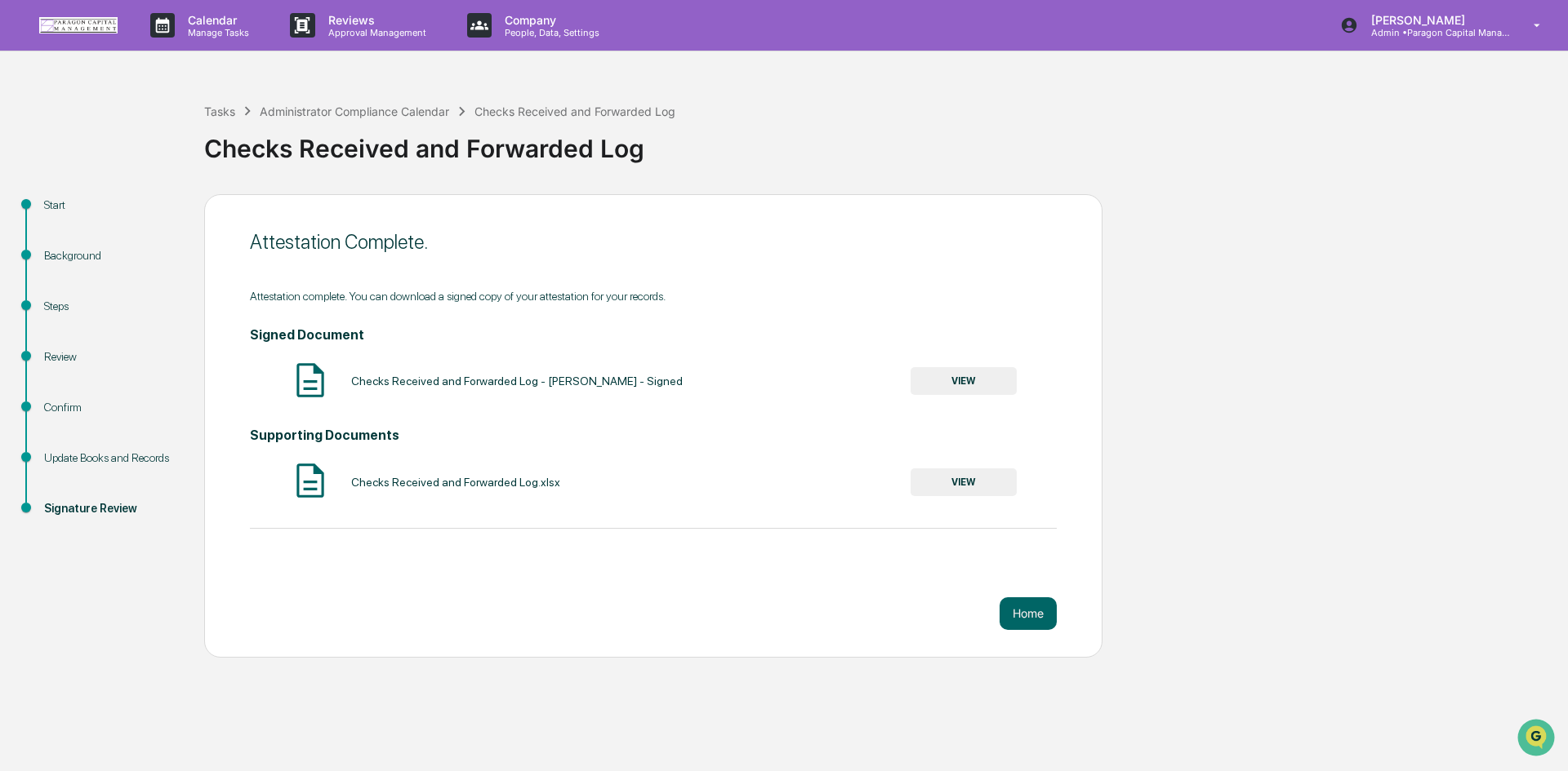
click at [976, 382] on button "VIEW" at bounding box center [964, 381] width 106 height 28
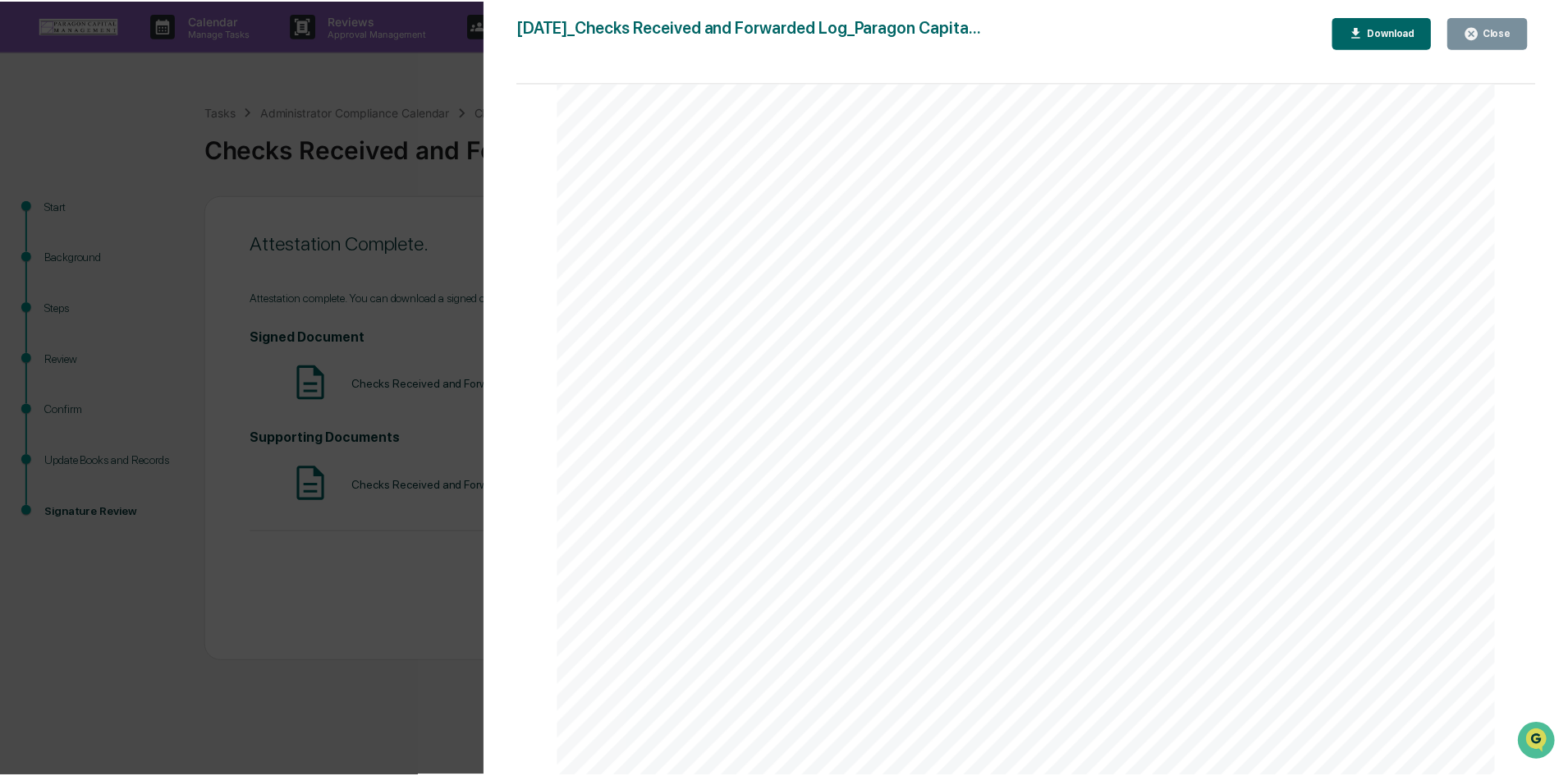
scroll to position [4645, 0]
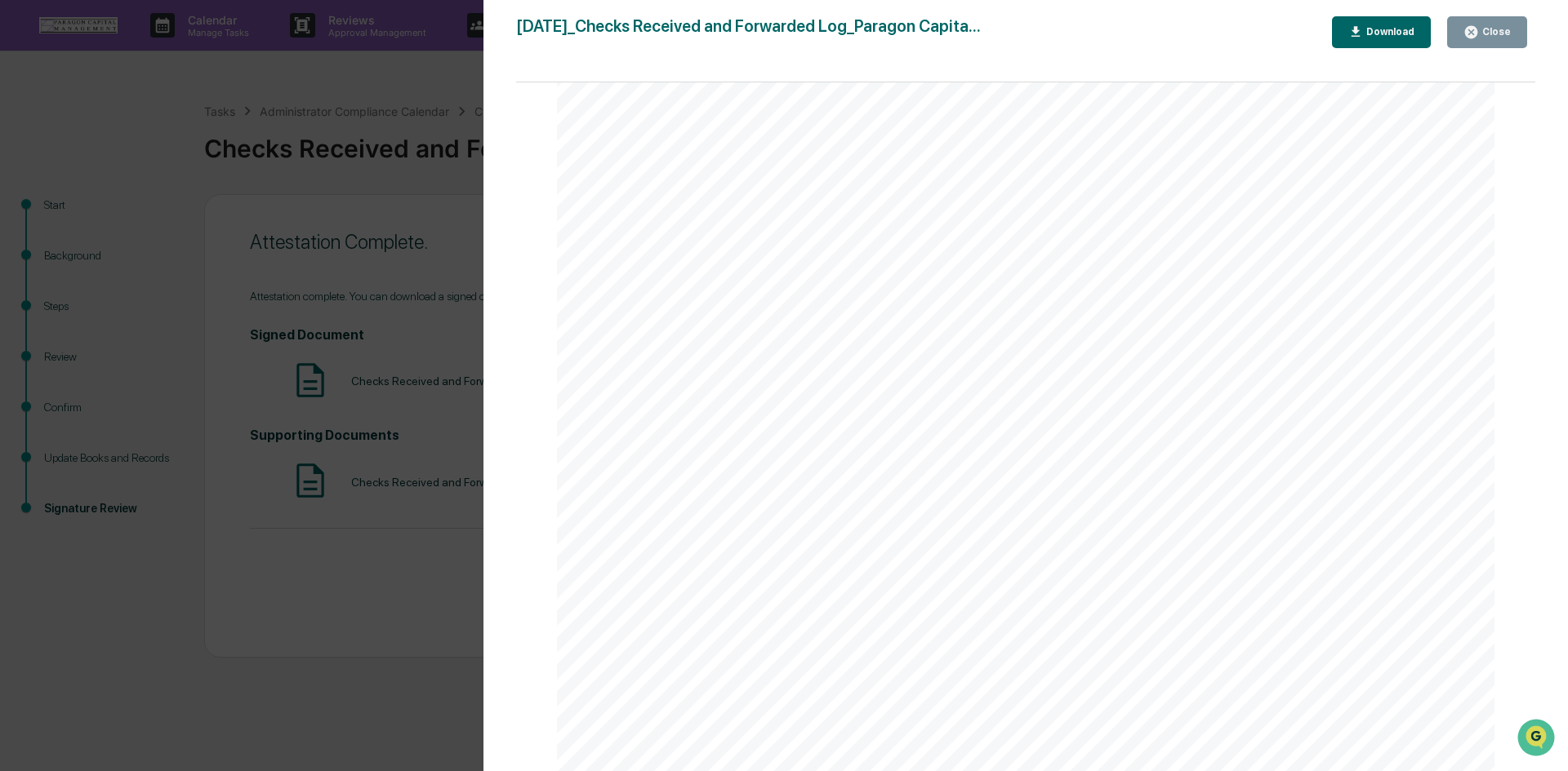
click at [1363, 31] on icon "button" at bounding box center [1355, 32] width 15 height 15
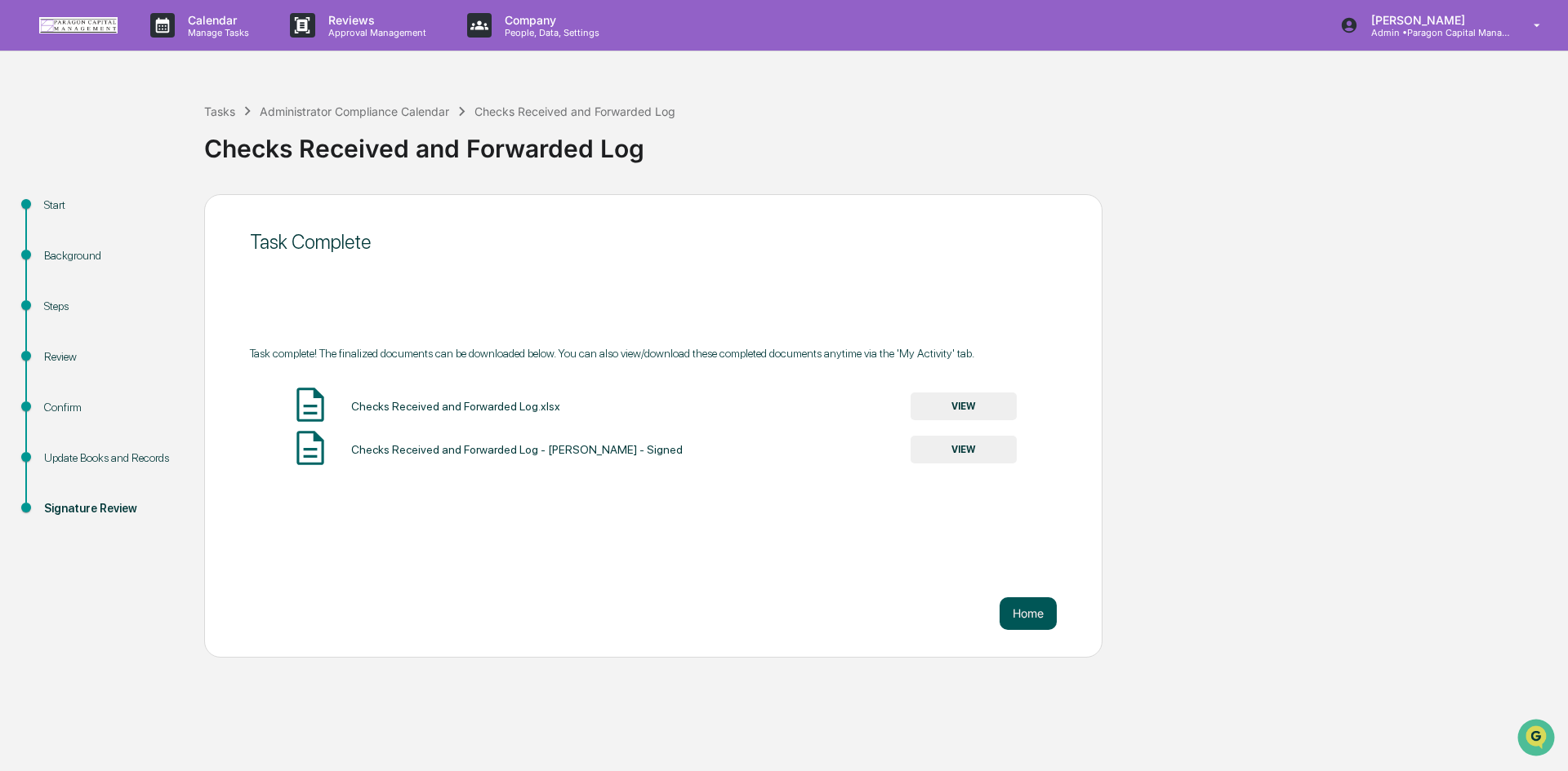
click at [1028, 612] on button "Home" at bounding box center [1028, 613] width 57 height 33
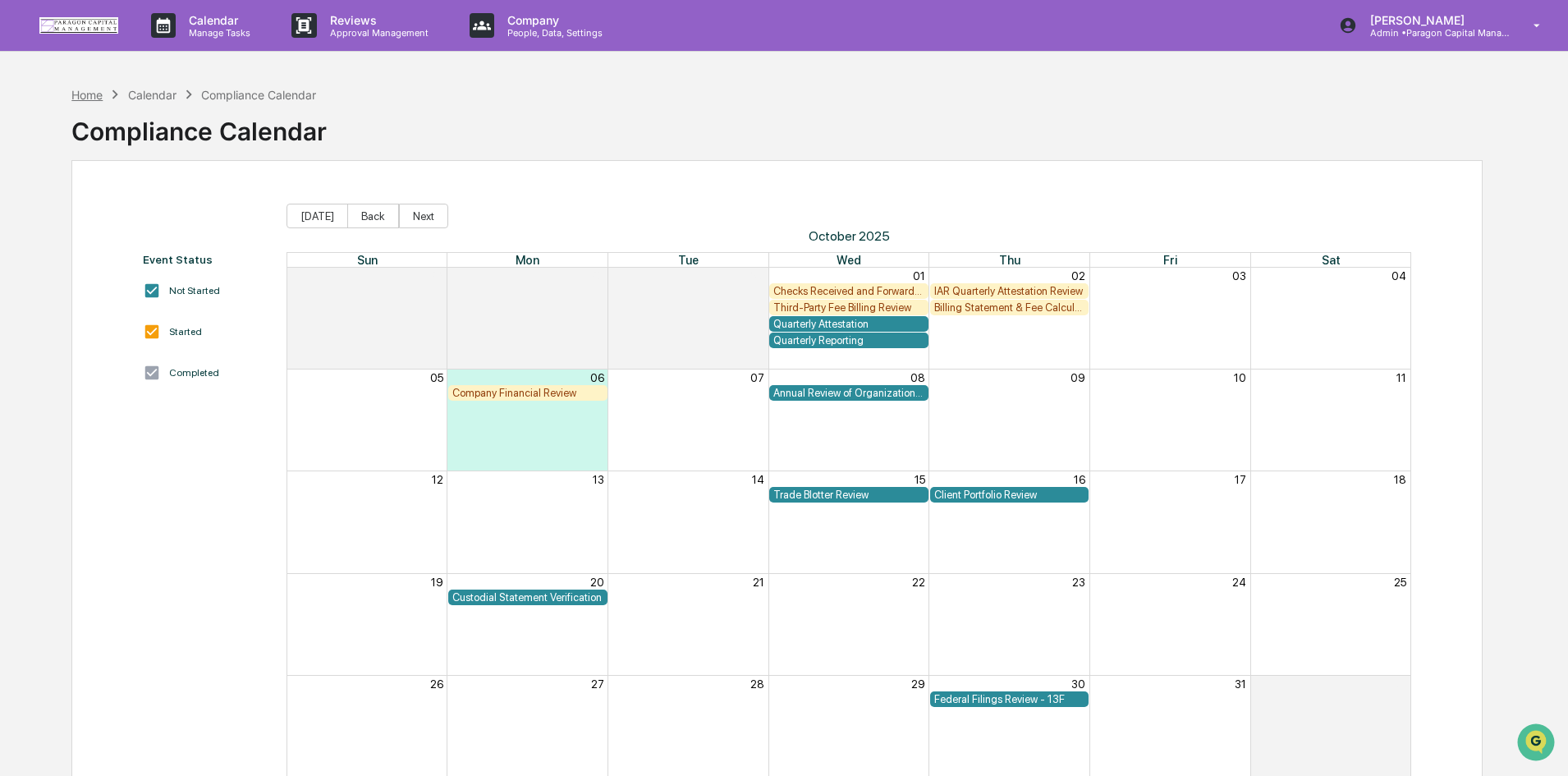
click at [96, 97] on div "Home" at bounding box center [87, 95] width 31 height 14
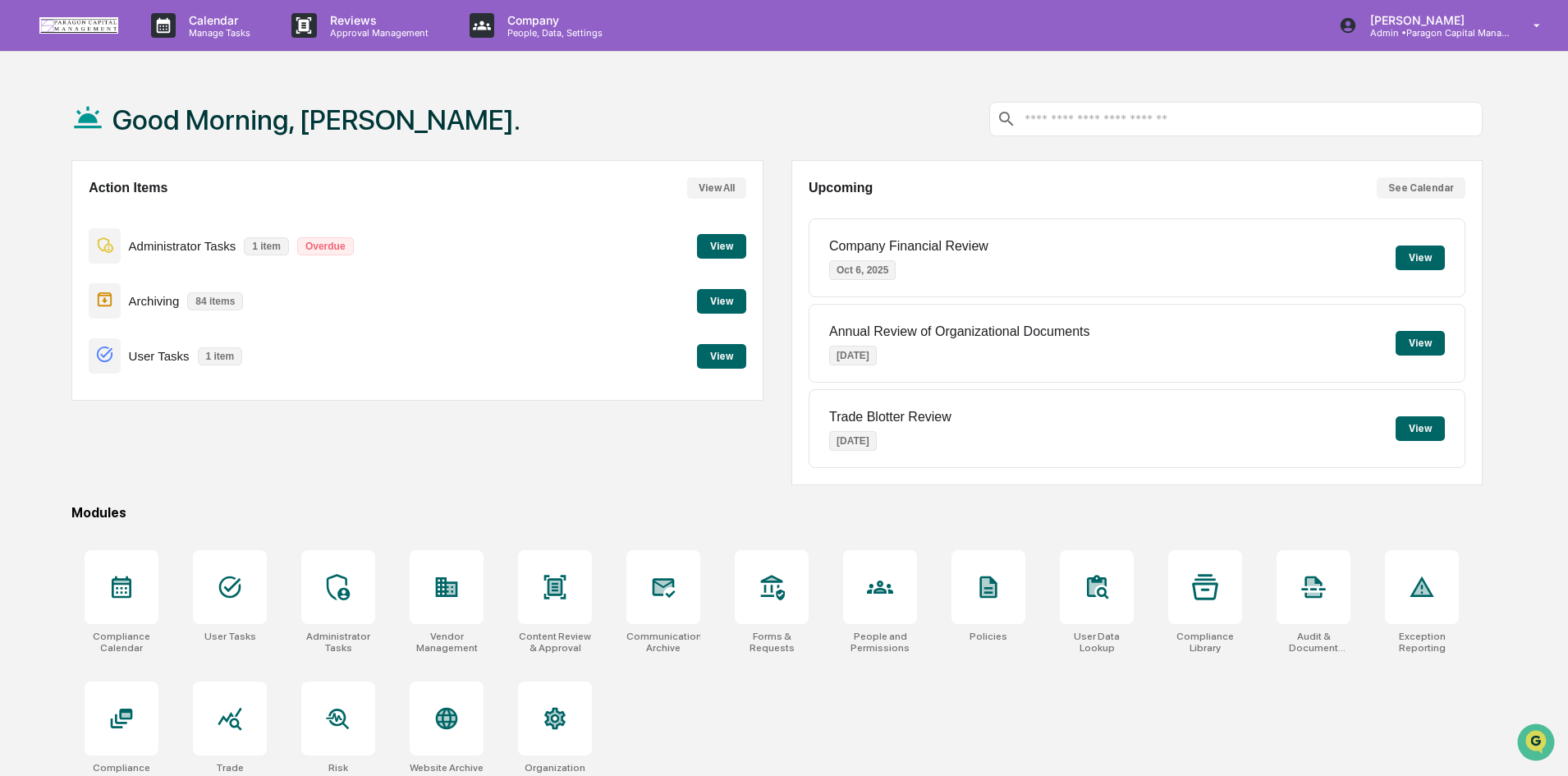
click at [709, 244] on button "View" at bounding box center [721, 246] width 49 height 25
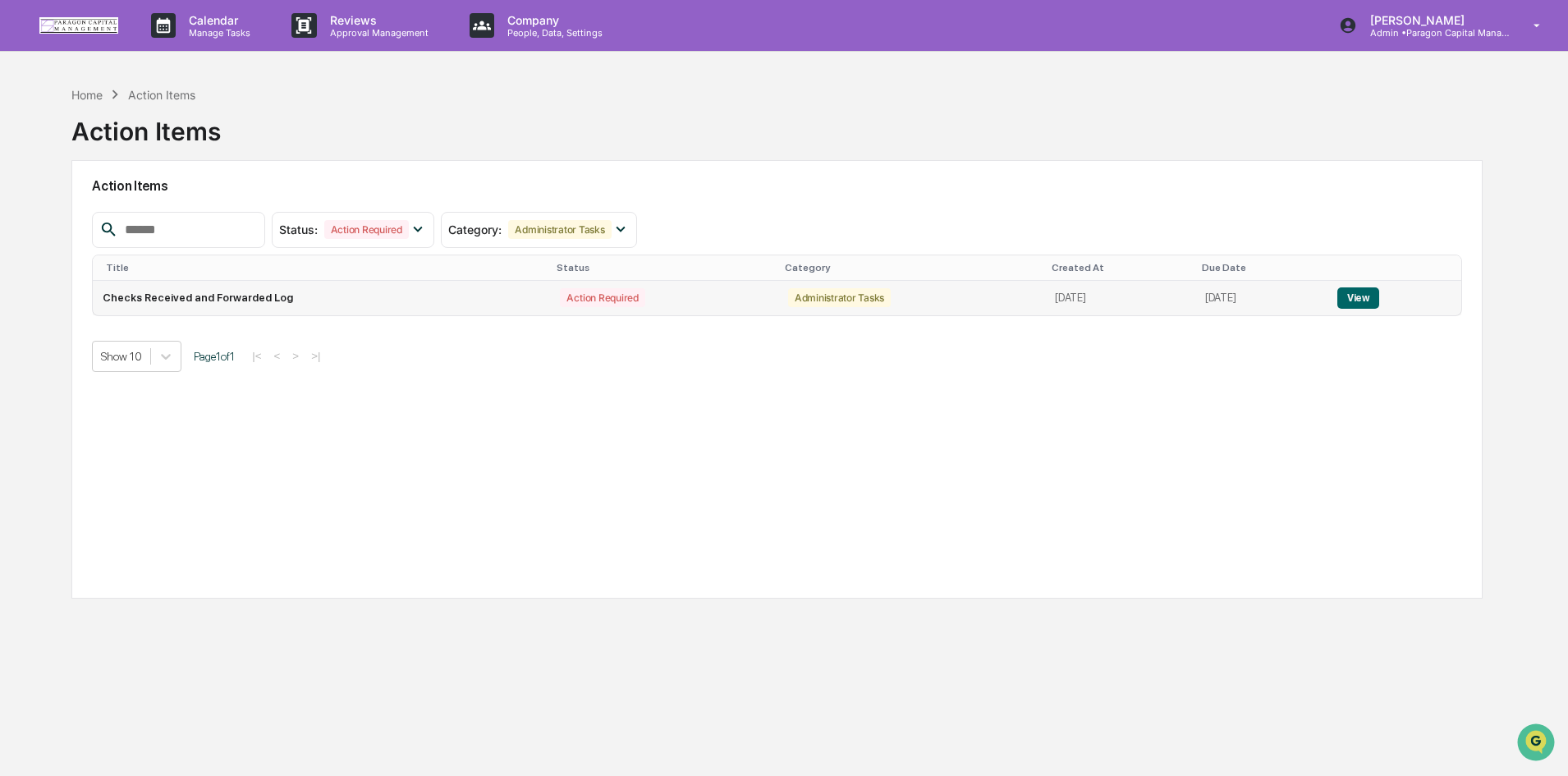
click at [1362, 294] on button "View" at bounding box center [1358, 298] width 42 height 21
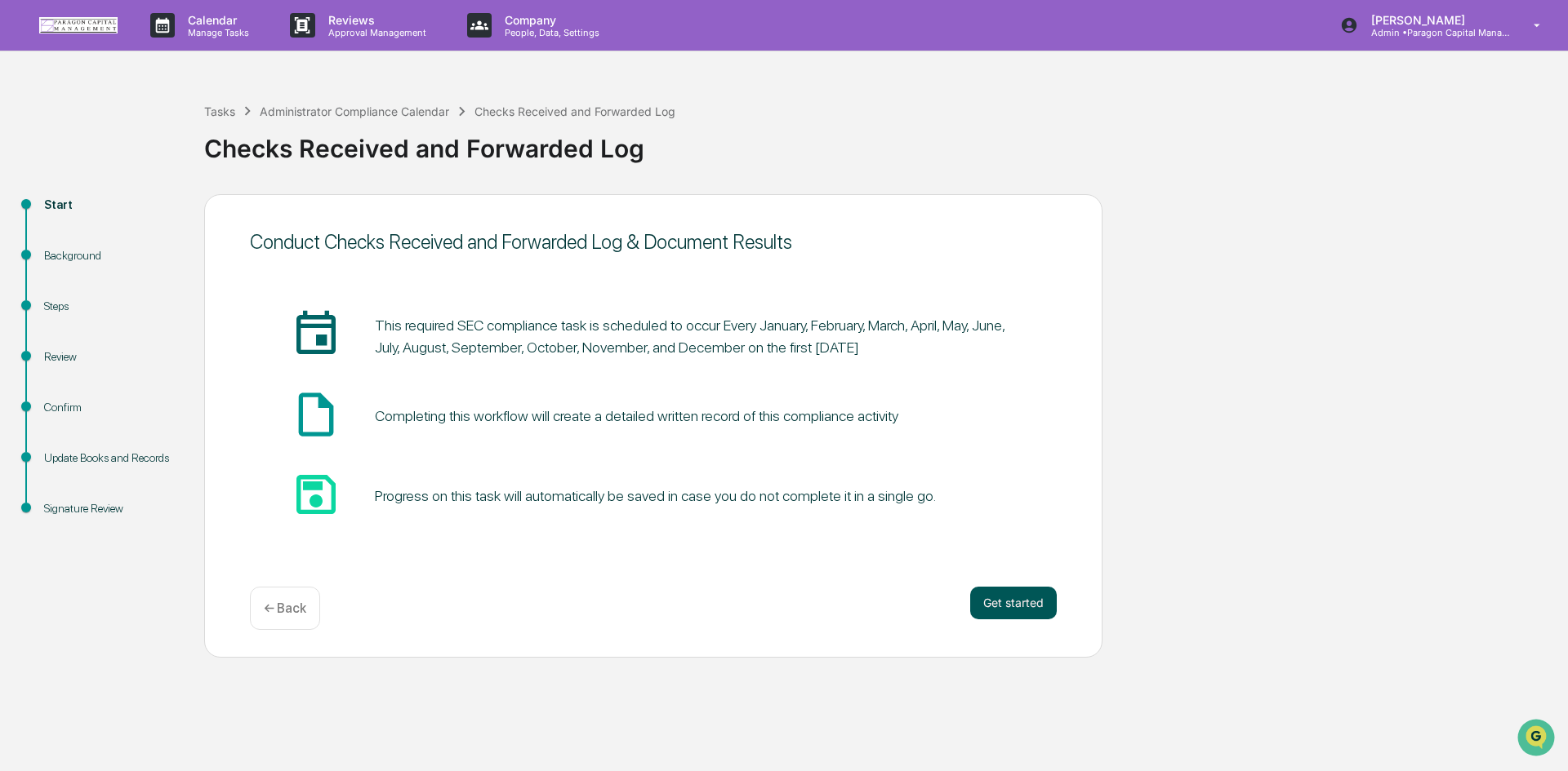
click at [1018, 602] on button "Get started" at bounding box center [1013, 603] width 87 height 33
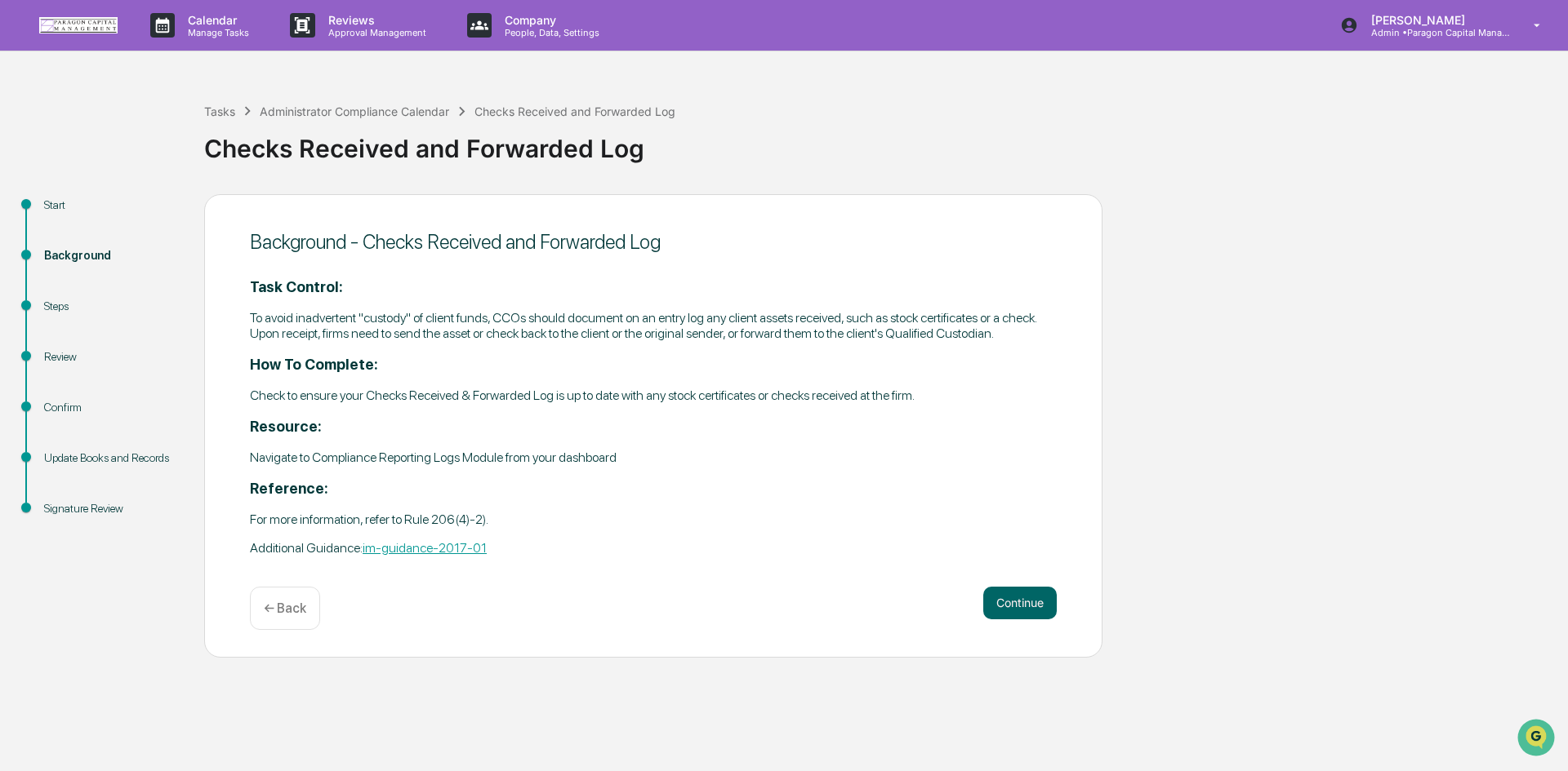
click at [1018, 602] on button "Continue" at bounding box center [1020, 603] width 74 height 33
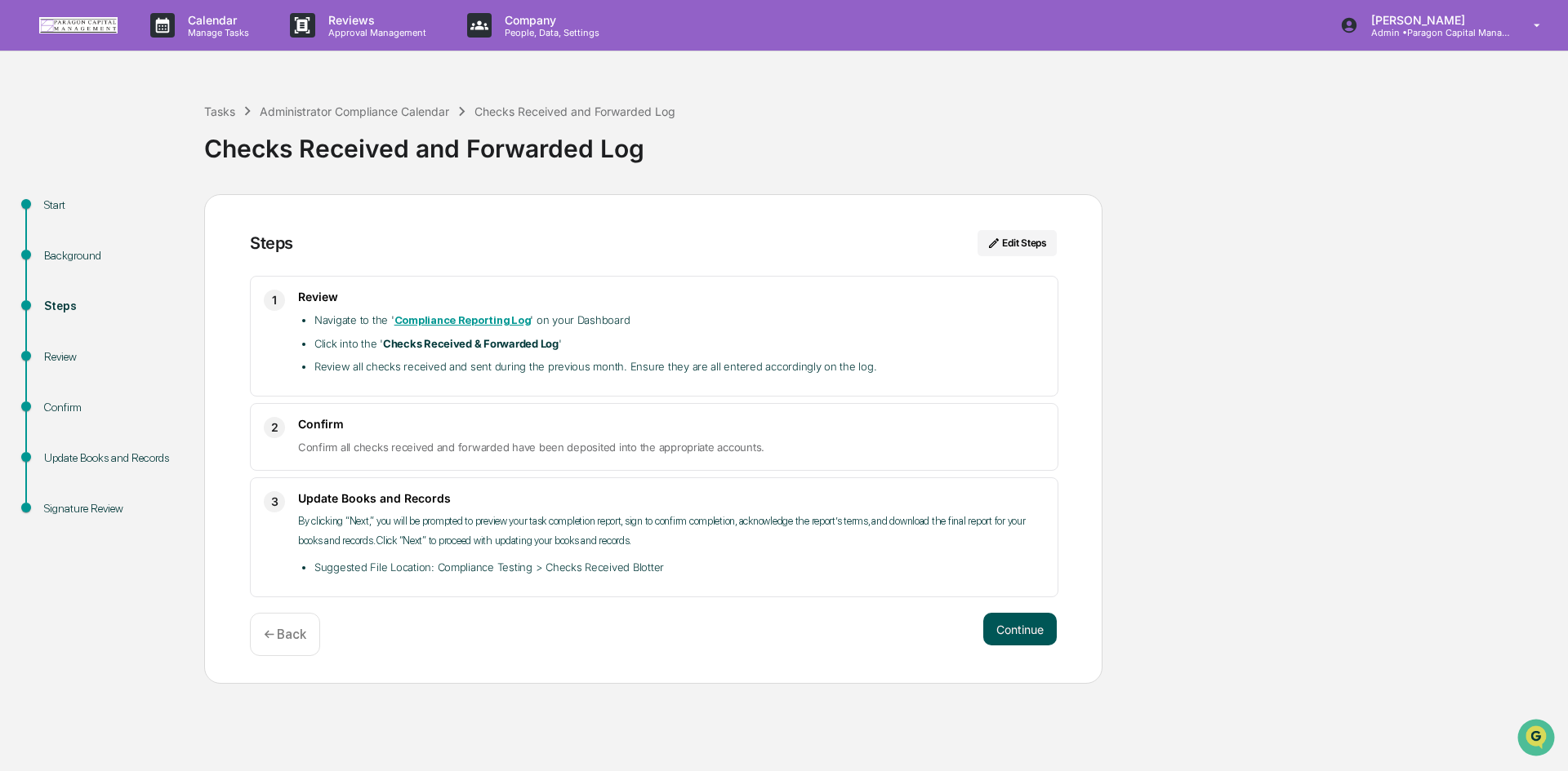
click at [1019, 637] on button "Continue" at bounding box center [1020, 629] width 74 height 33
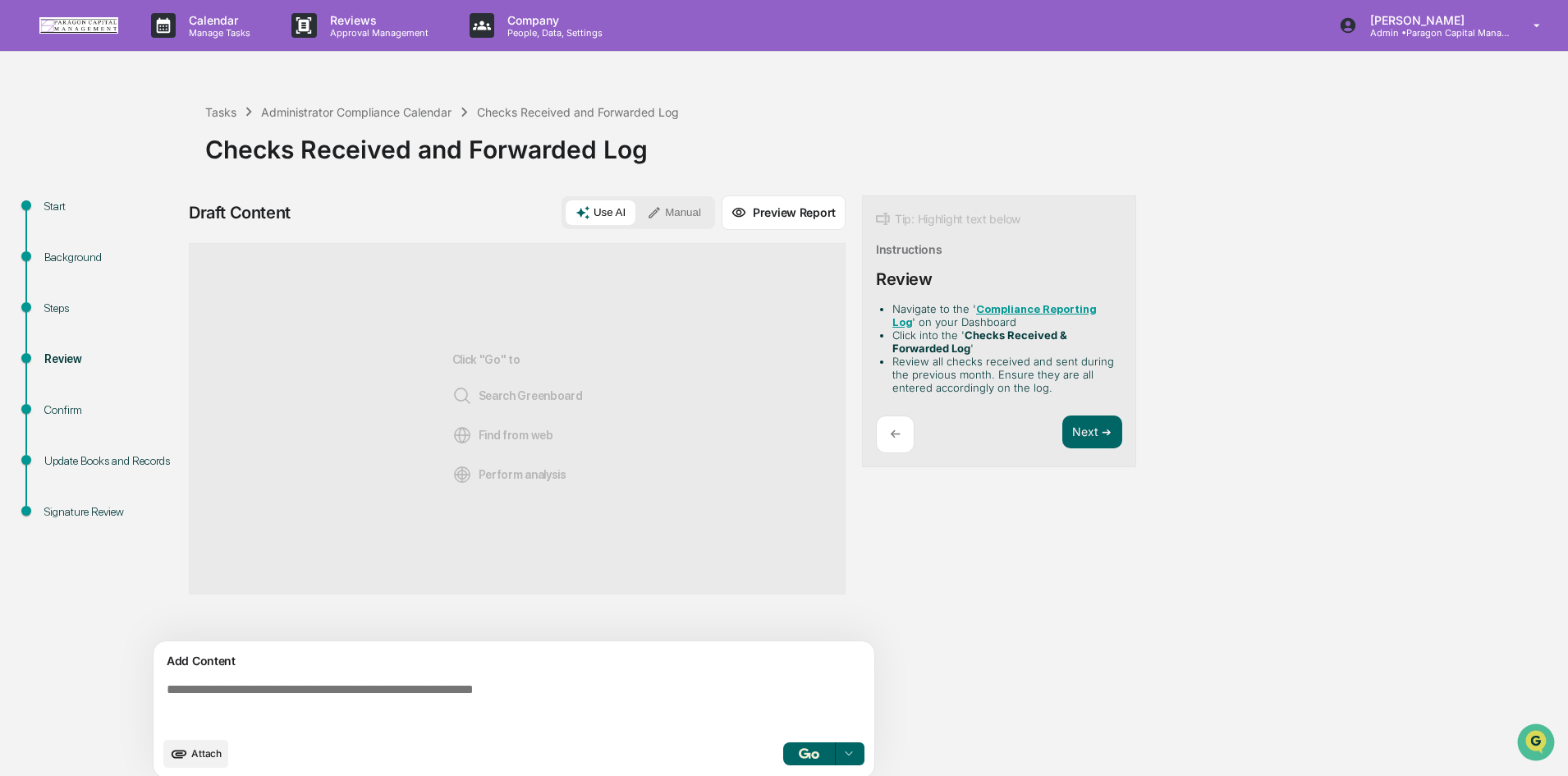
click at [202, 760] on span "Attach" at bounding box center [206, 754] width 30 height 13
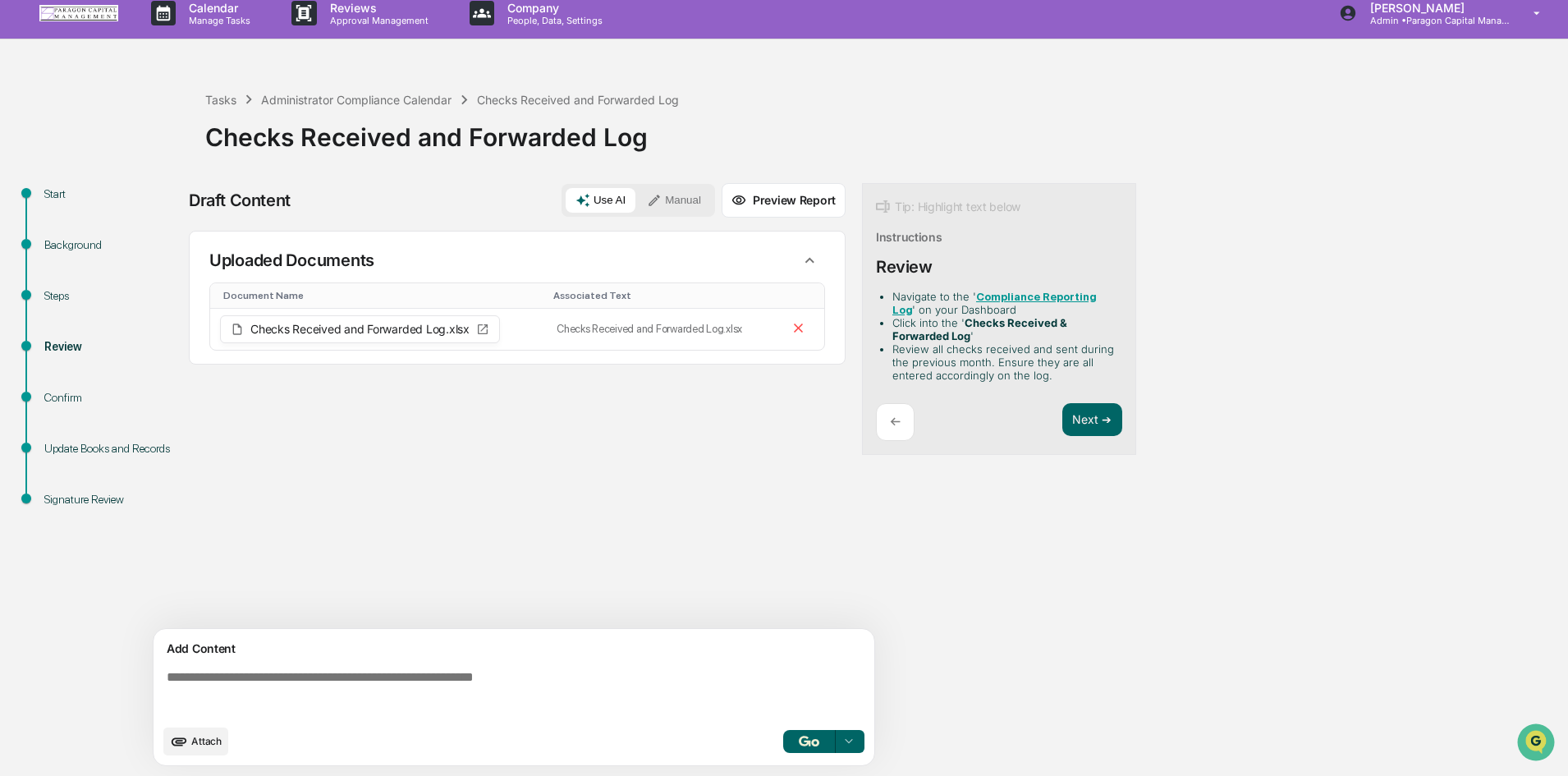
click at [798, 738] on button "button" at bounding box center [809, 742] width 53 height 23
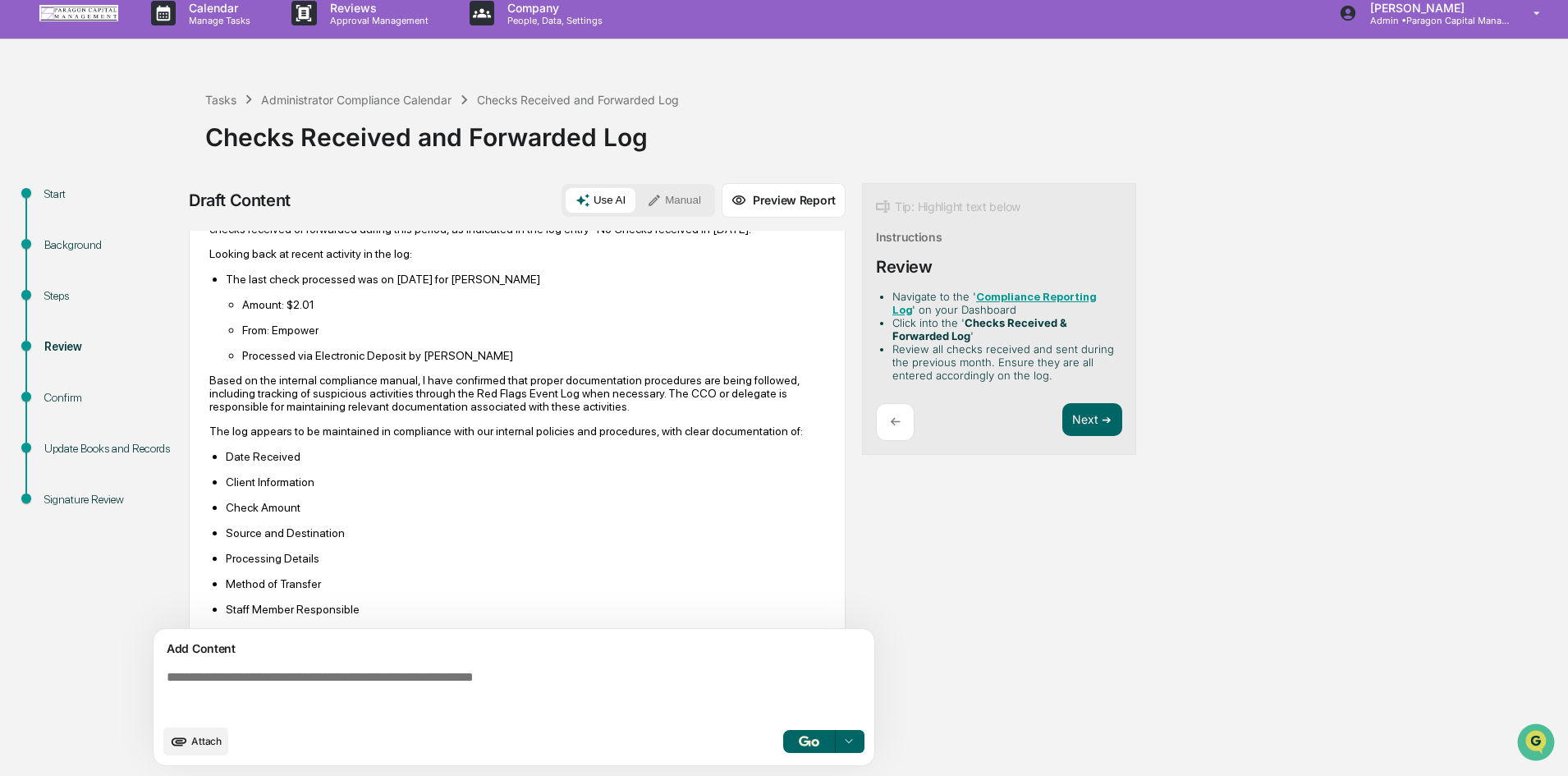
scroll to position [288, 0]
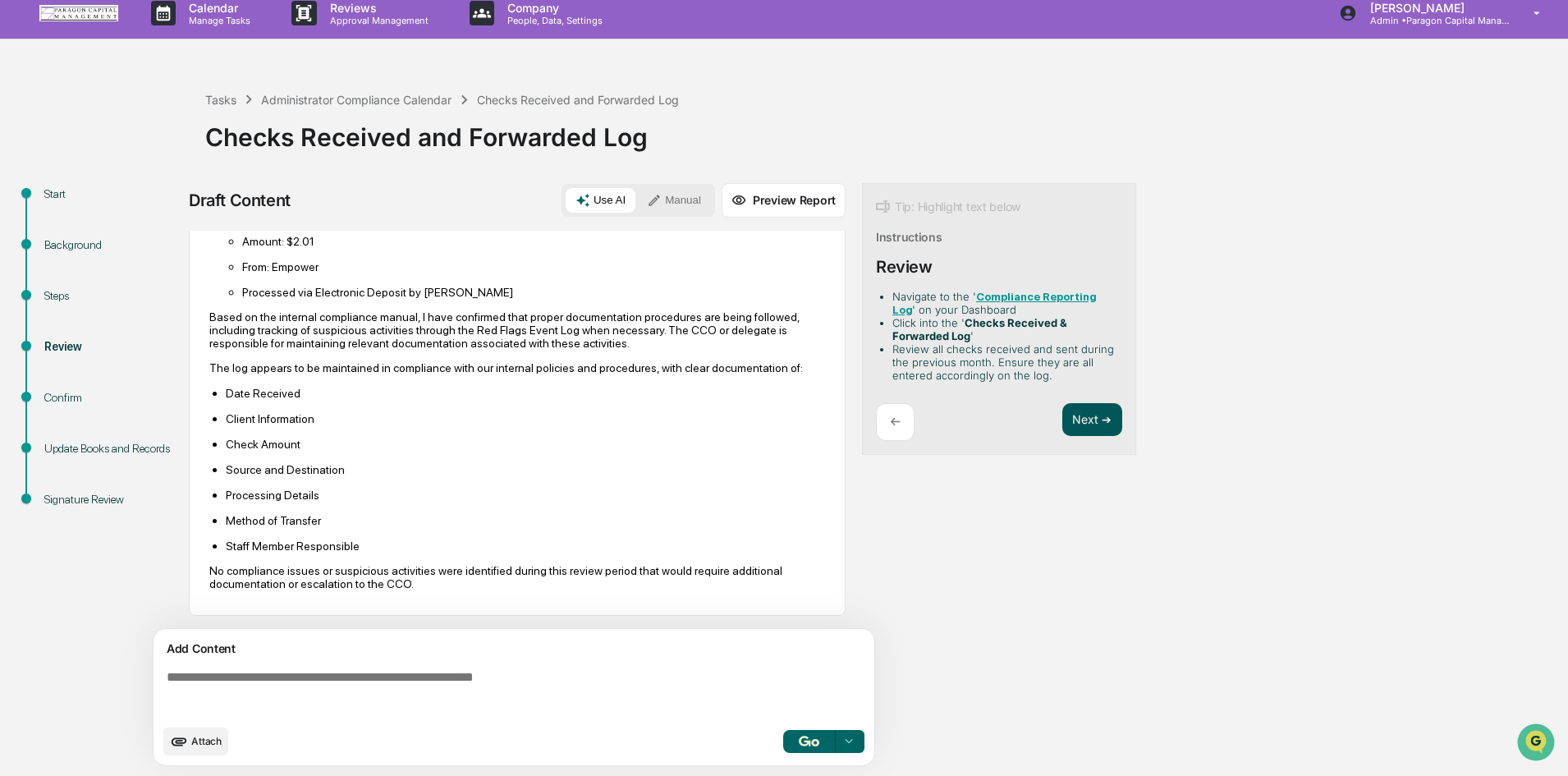
click at [1092, 421] on button "Next ➔" at bounding box center [1092, 421] width 60 height 34
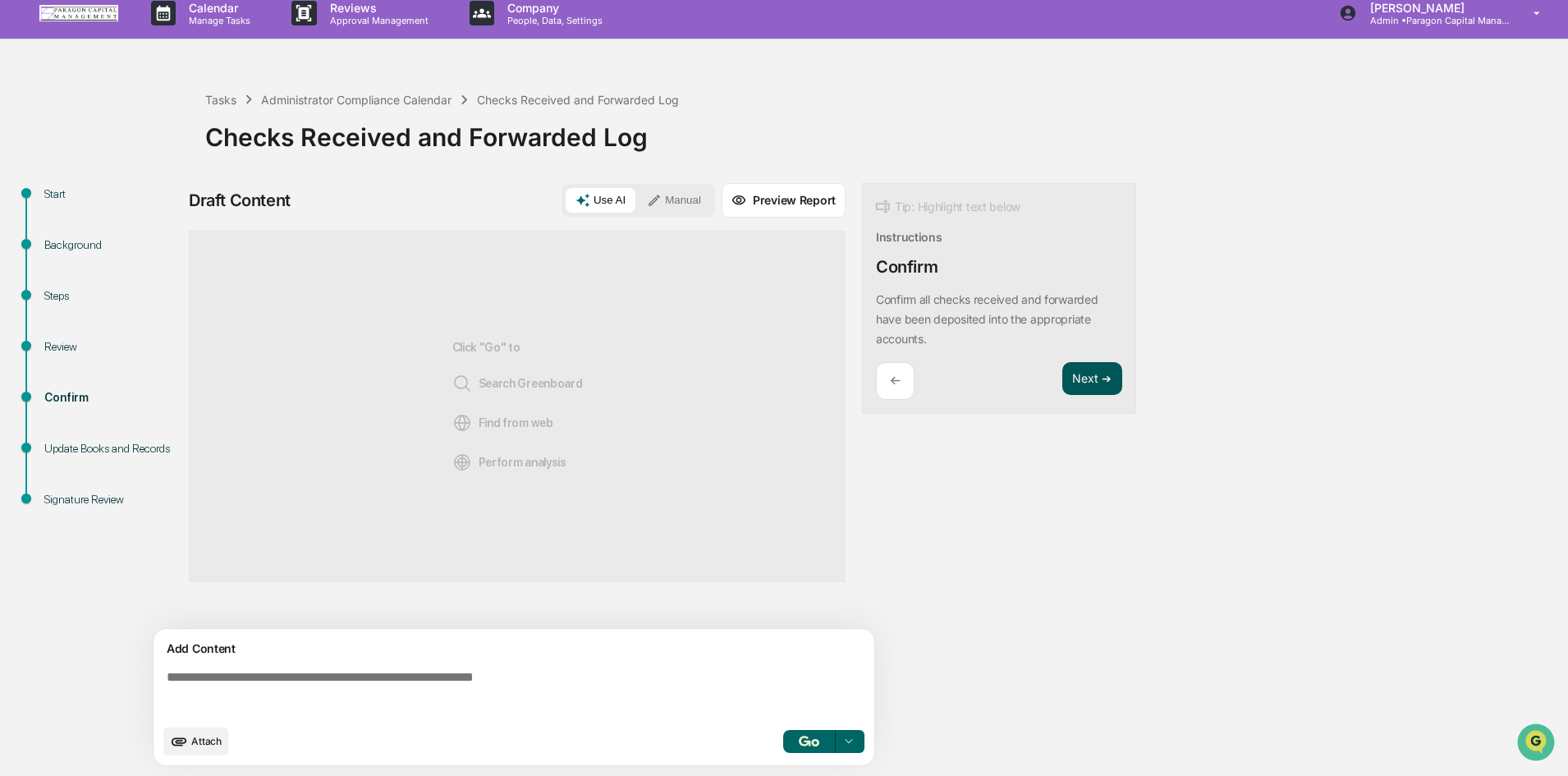
click at [1094, 381] on button "Next ➔" at bounding box center [1092, 380] width 60 height 34
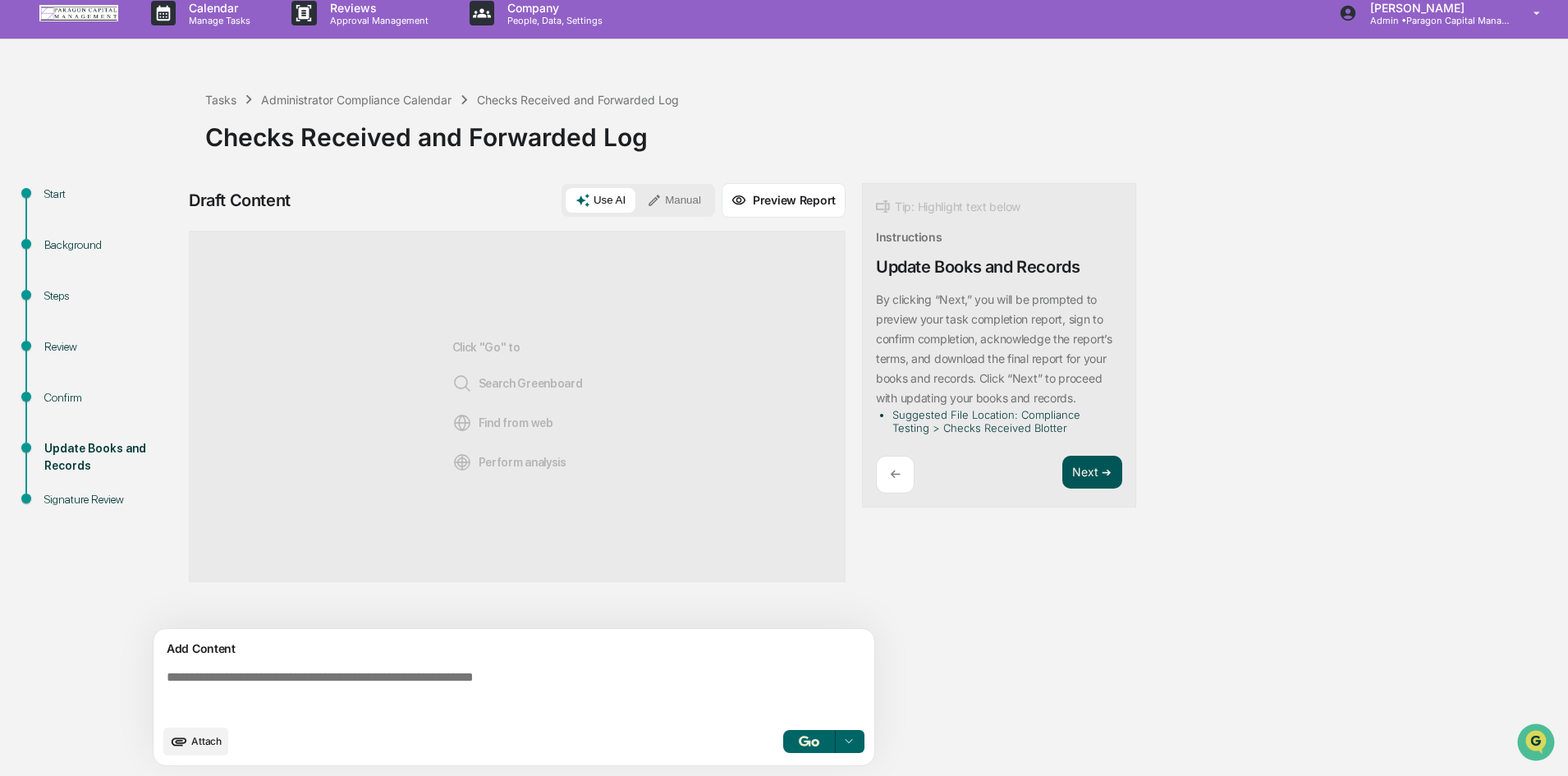
click at [1097, 473] on button "Next ➔" at bounding box center [1092, 473] width 60 height 34
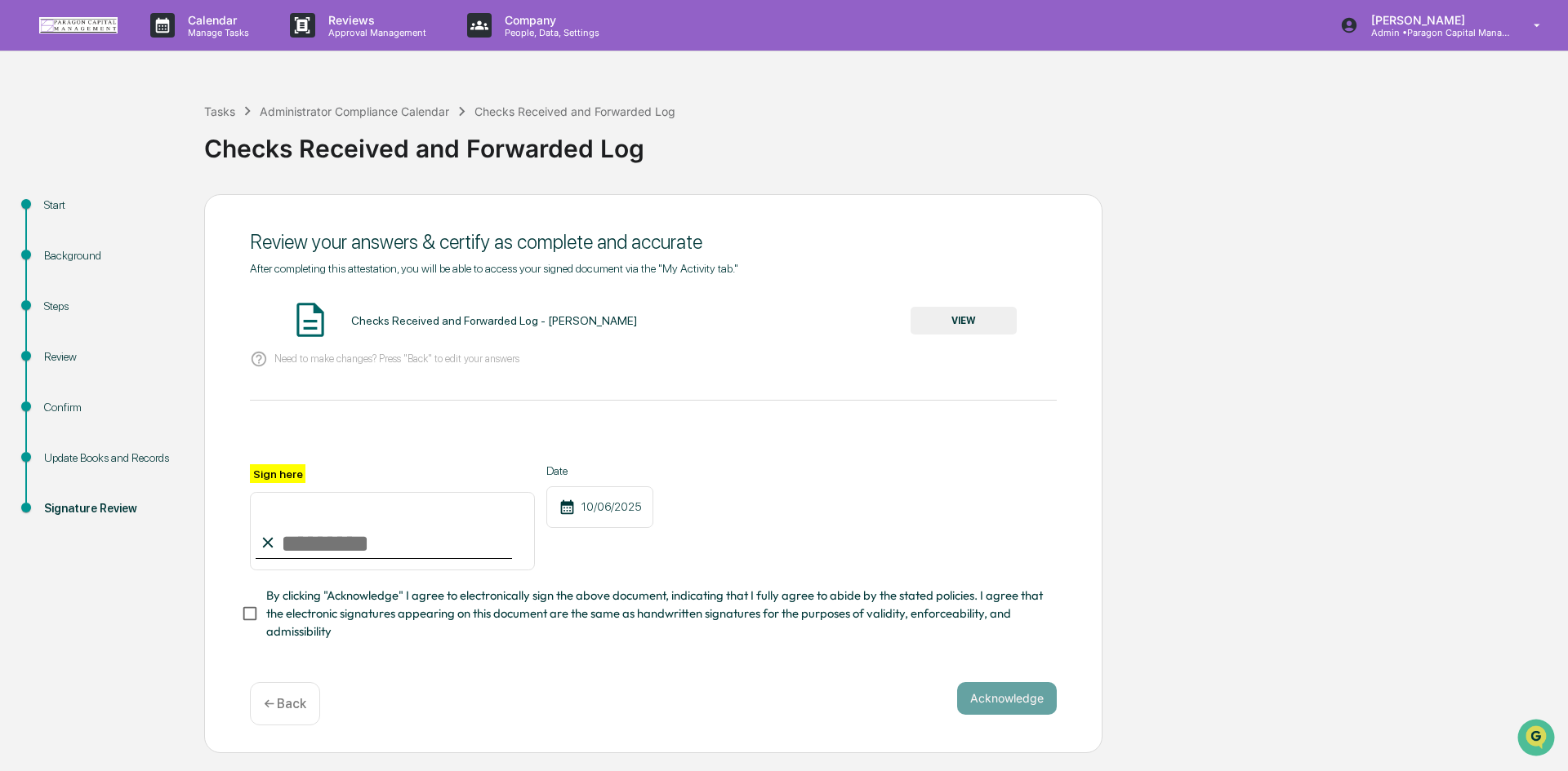
click at [958, 328] on button "VIEW" at bounding box center [964, 320] width 106 height 28
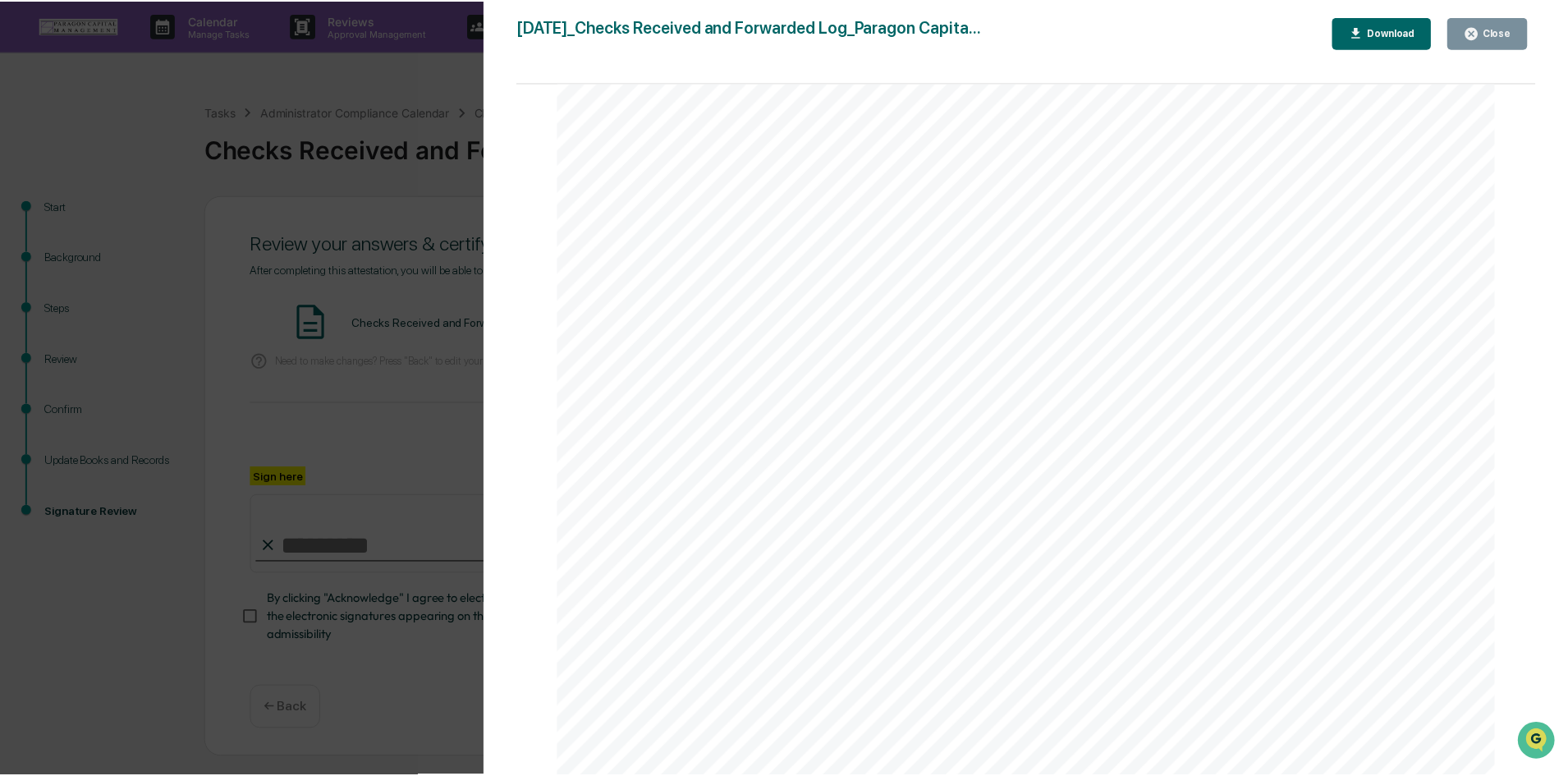
scroll to position [2065, 0]
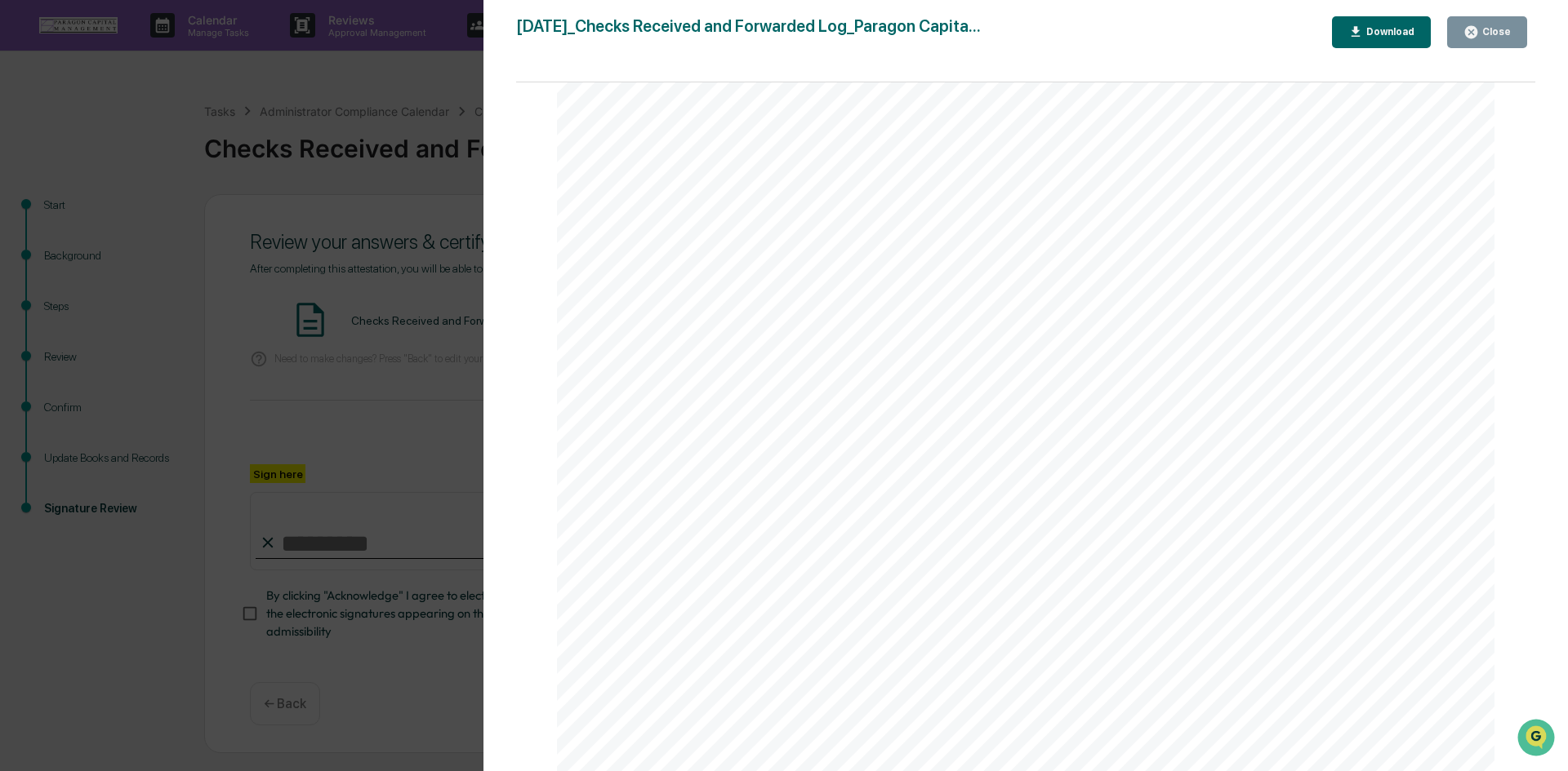
click at [1496, 35] on div "Close" at bounding box center [1494, 31] width 32 height 12
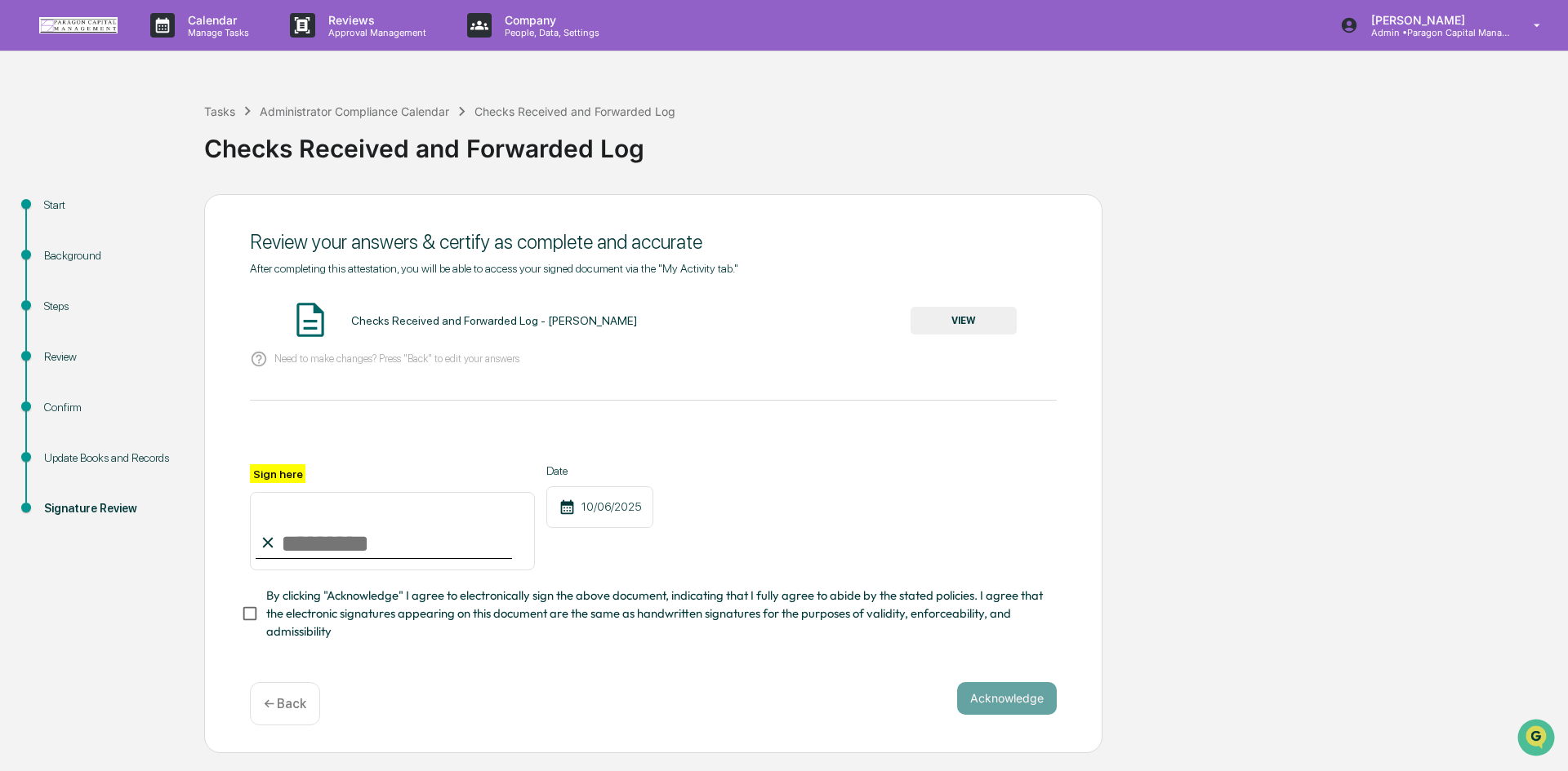
click at [351, 545] on input "Sign here" at bounding box center [392, 531] width 285 height 78
type input "**********"
click at [985, 696] on button "Acknowledge" at bounding box center [1006, 698] width 99 height 33
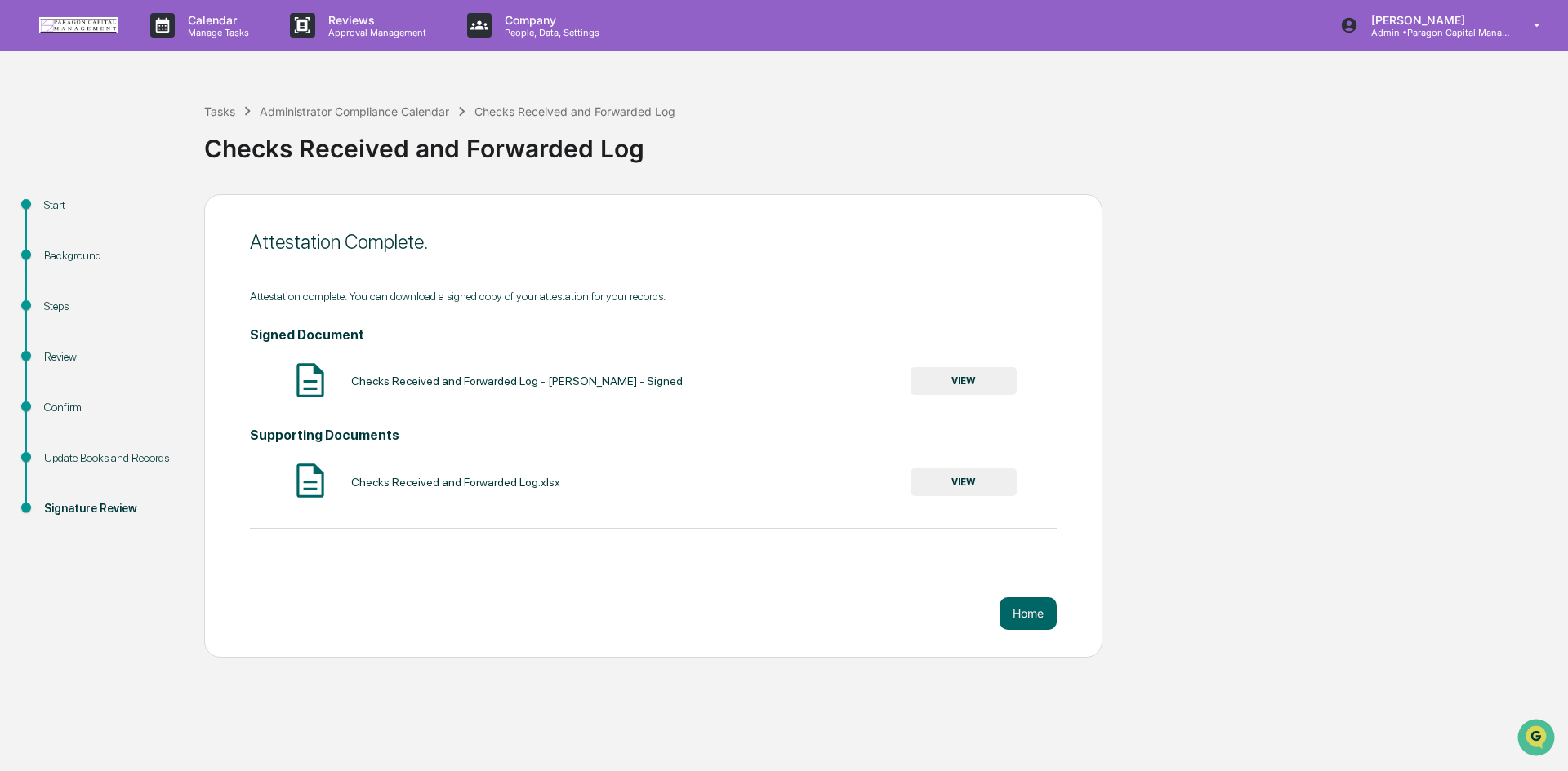
click at [970, 383] on button "VIEW" at bounding box center [964, 381] width 106 height 28
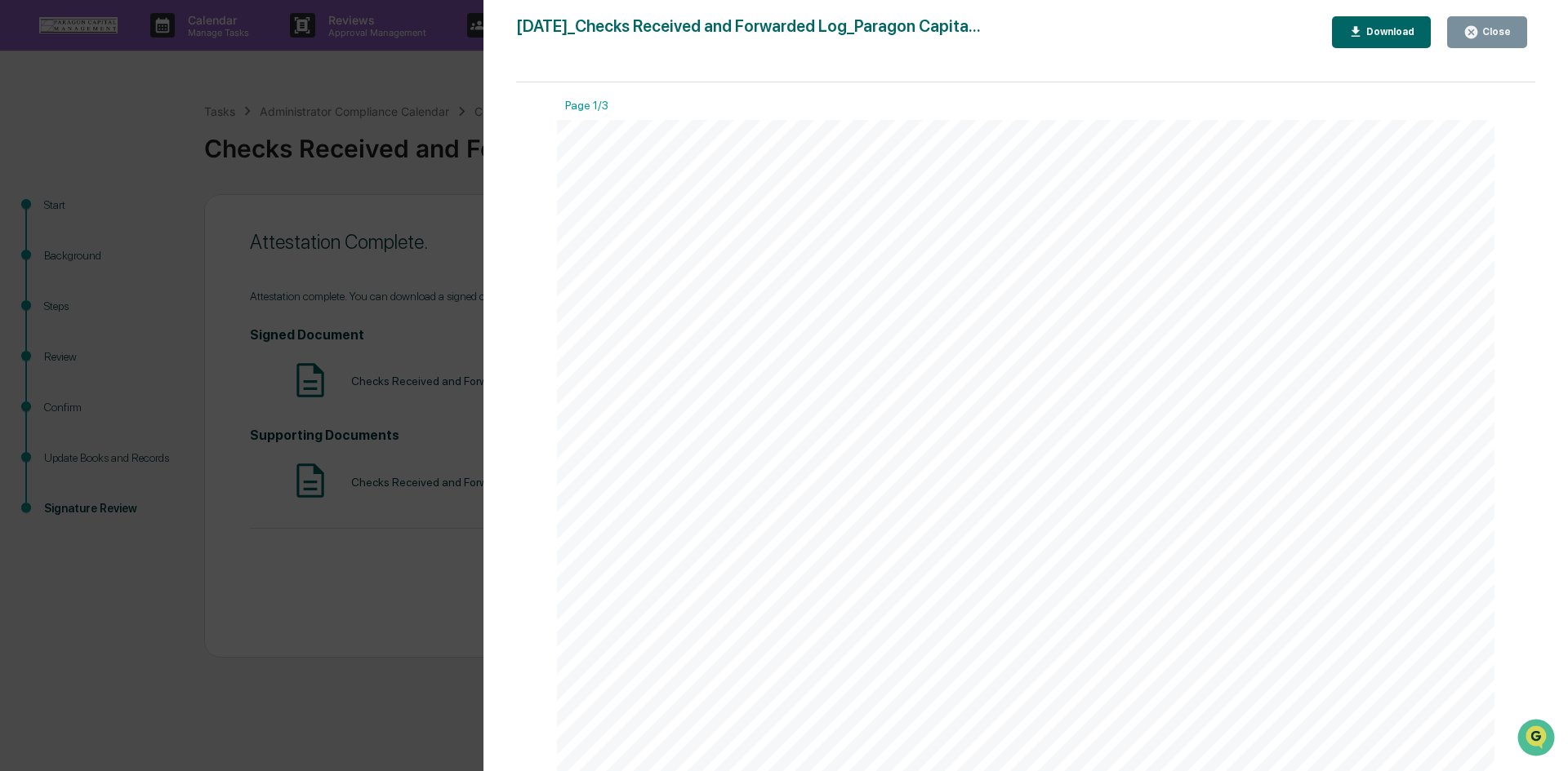
click at [1376, 35] on div "Download" at bounding box center [1389, 31] width 51 height 12
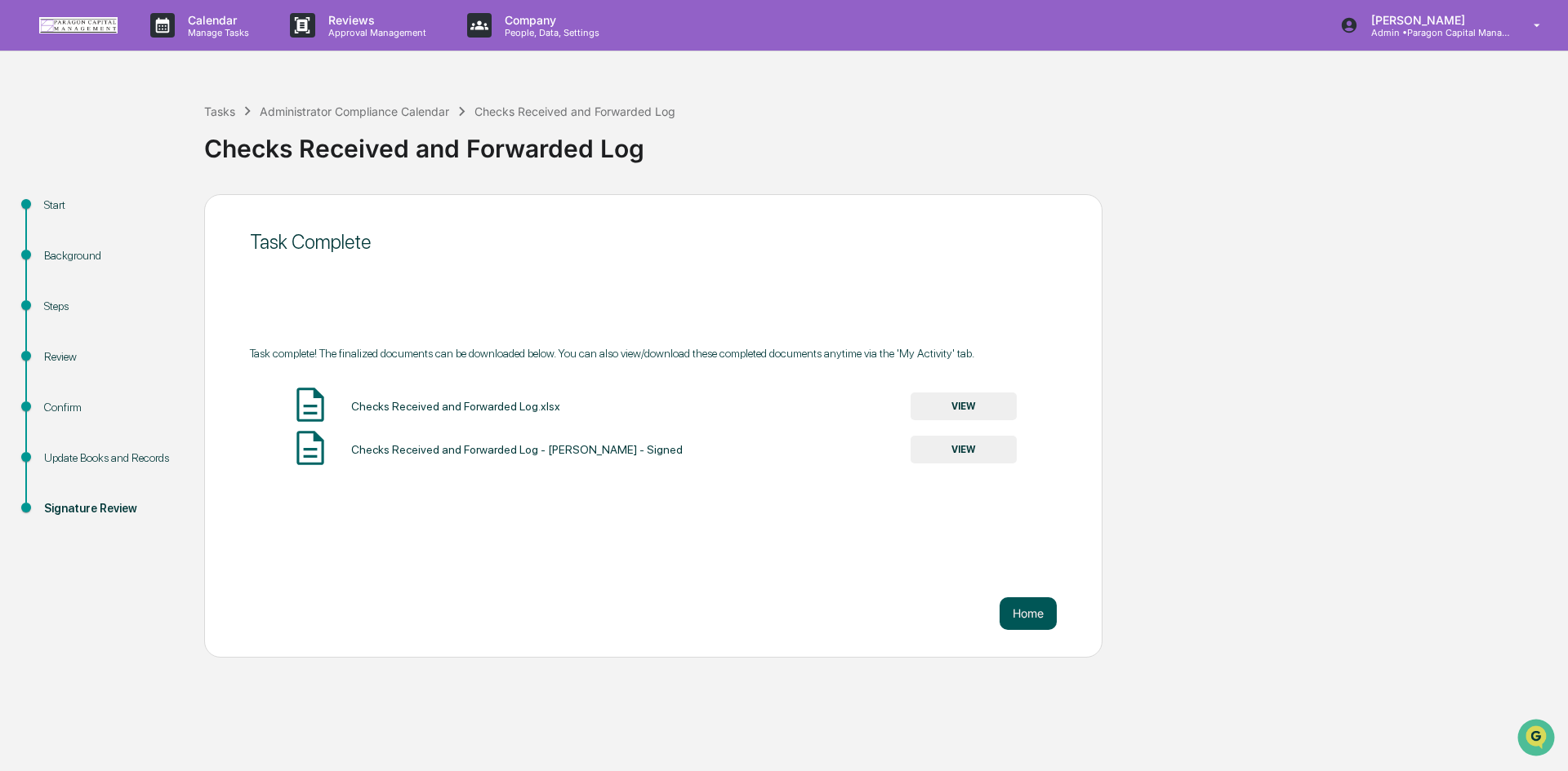
click at [1024, 610] on button "Home" at bounding box center [1028, 613] width 57 height 33
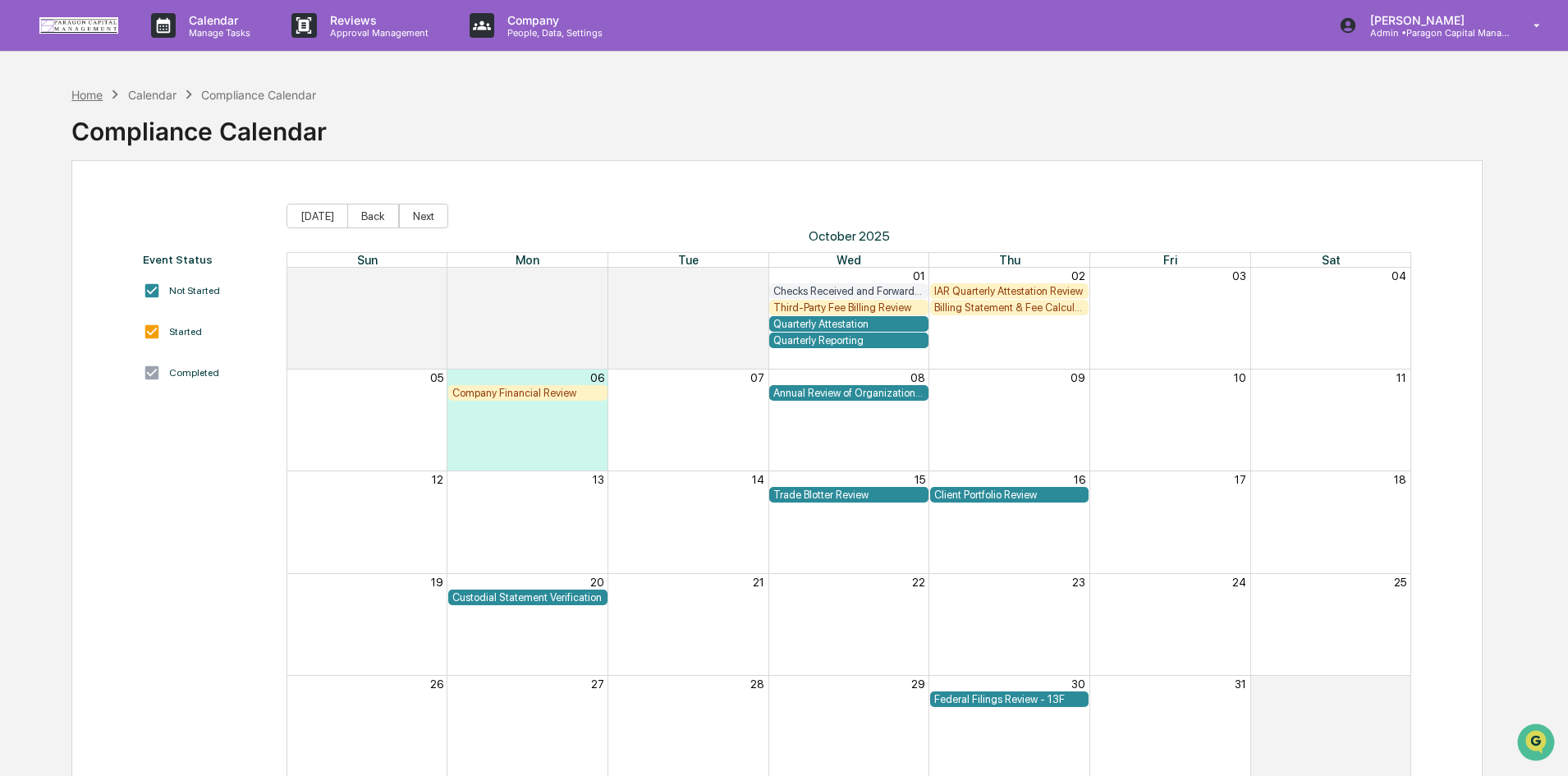
click at [78, 97] on div "Home" at bounding box center [87, 95] width 31 height 14
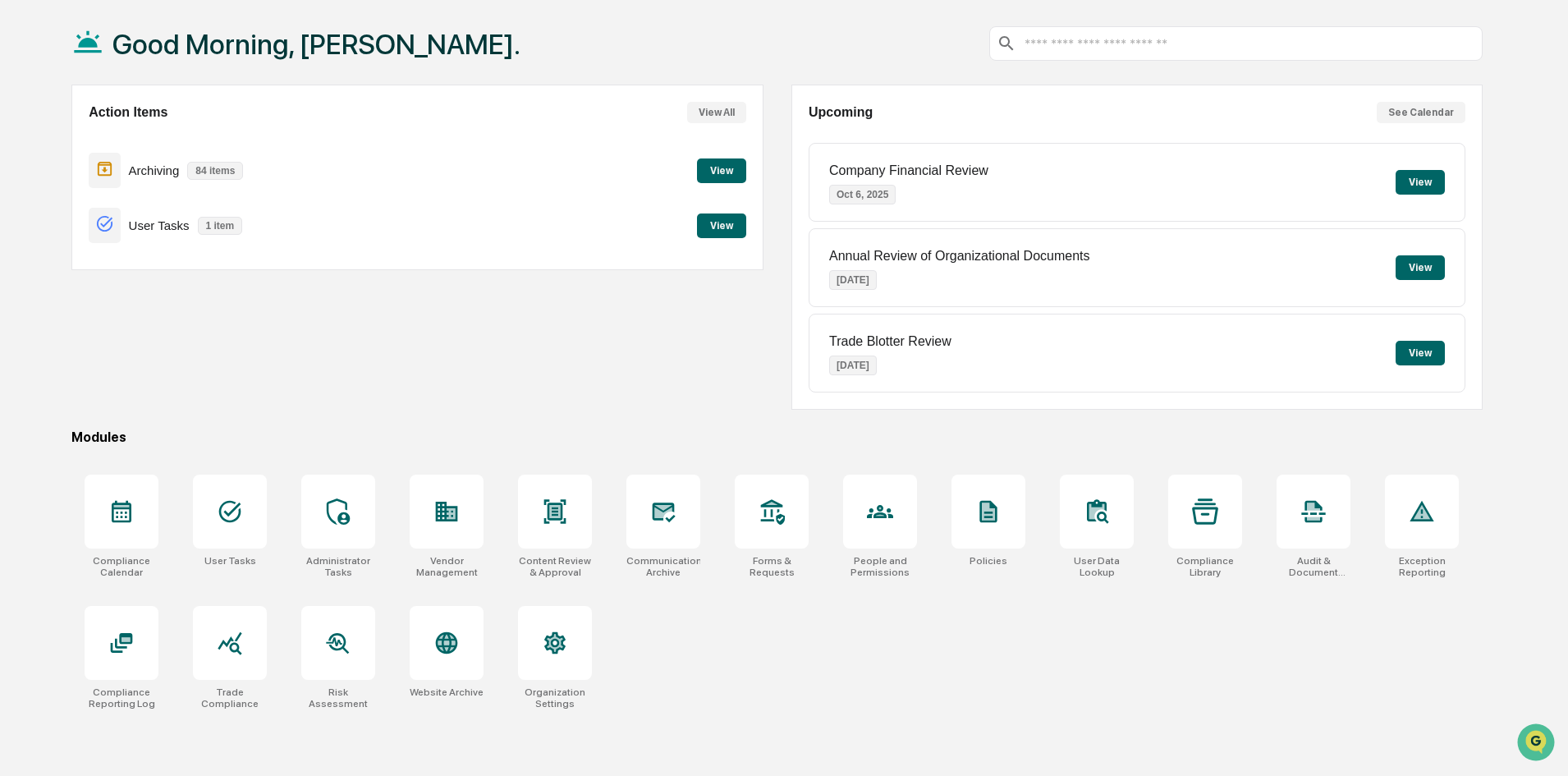
scroll to position [78, 0]
